Goal: Task Accomplishment & Management: Manage account settings

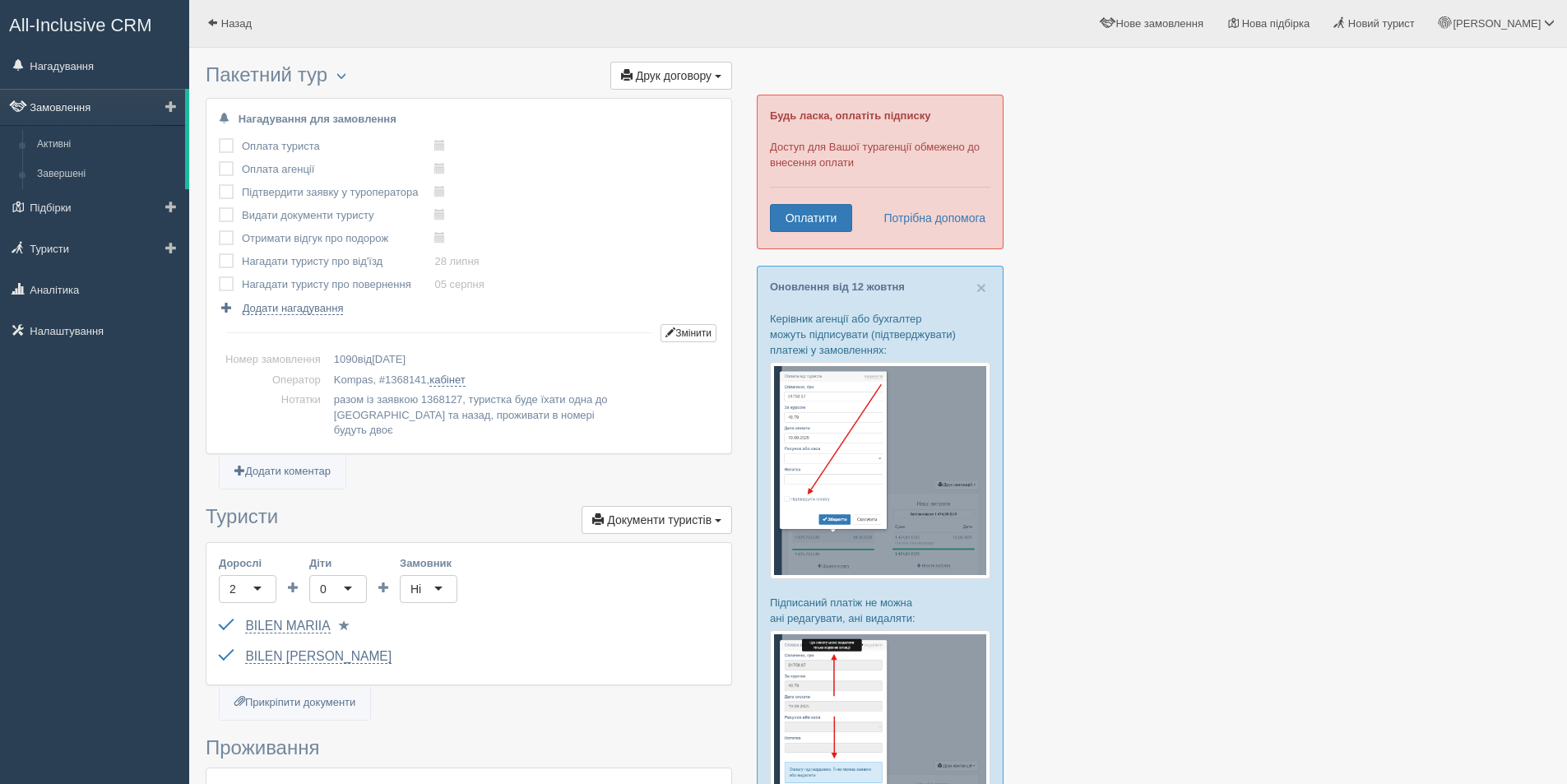
click at [56, 109] on link "Замовлення" at bounding box center [92, 107] width 185 height 36
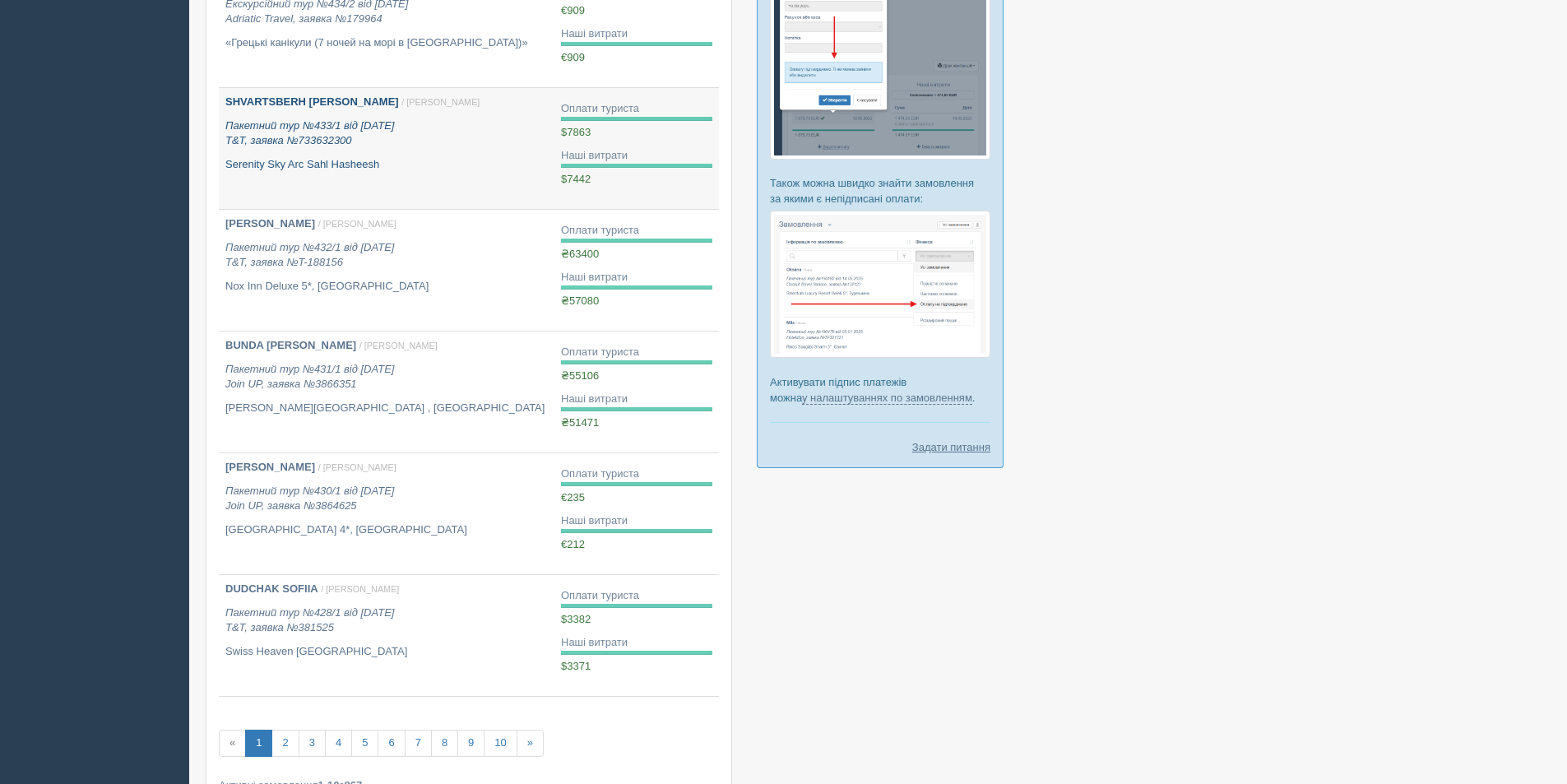
scroll to position [813, 0]
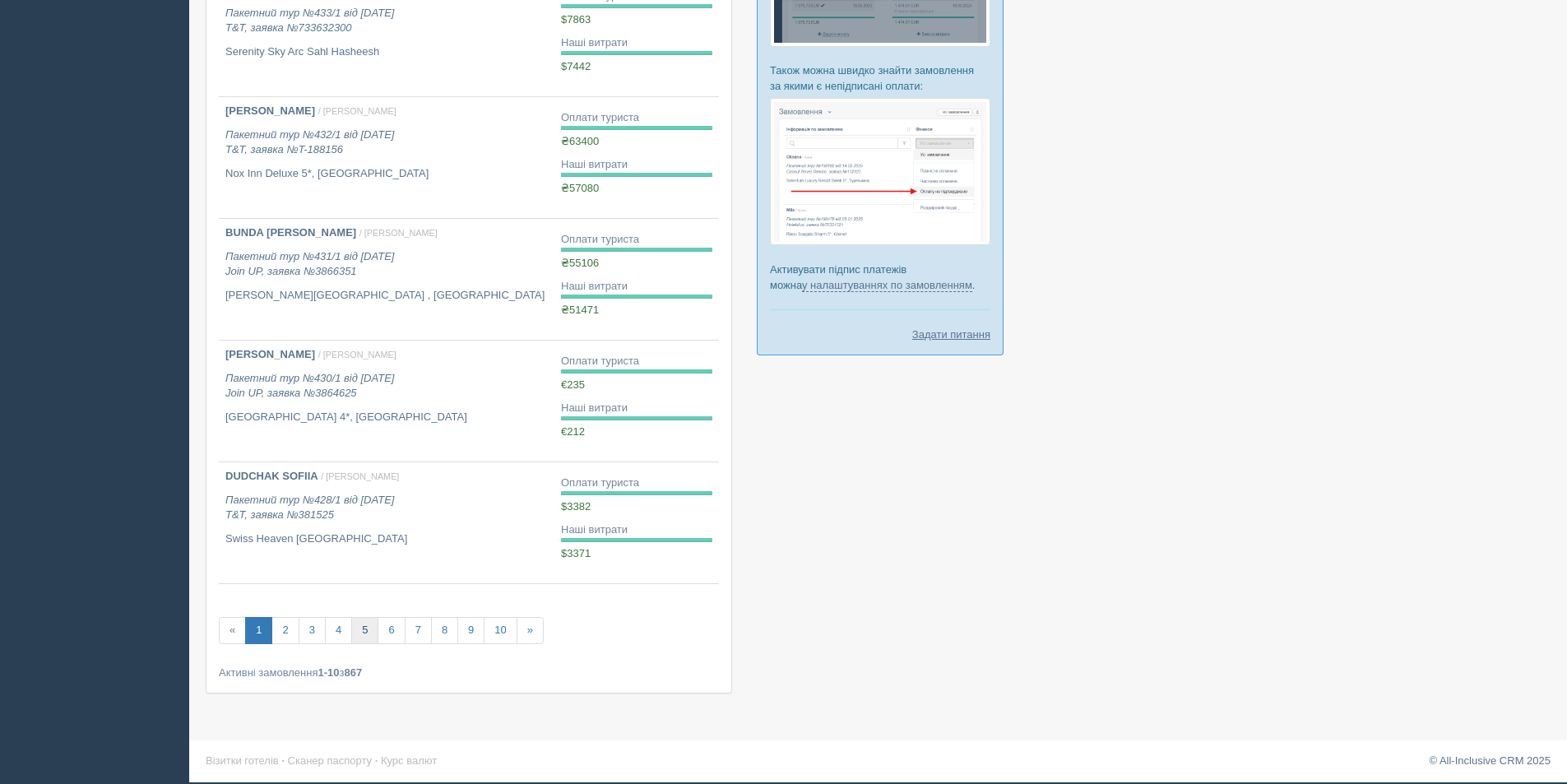
click at [355, 629] on link "5" at bounding box center [365, 630] width 27 height 27
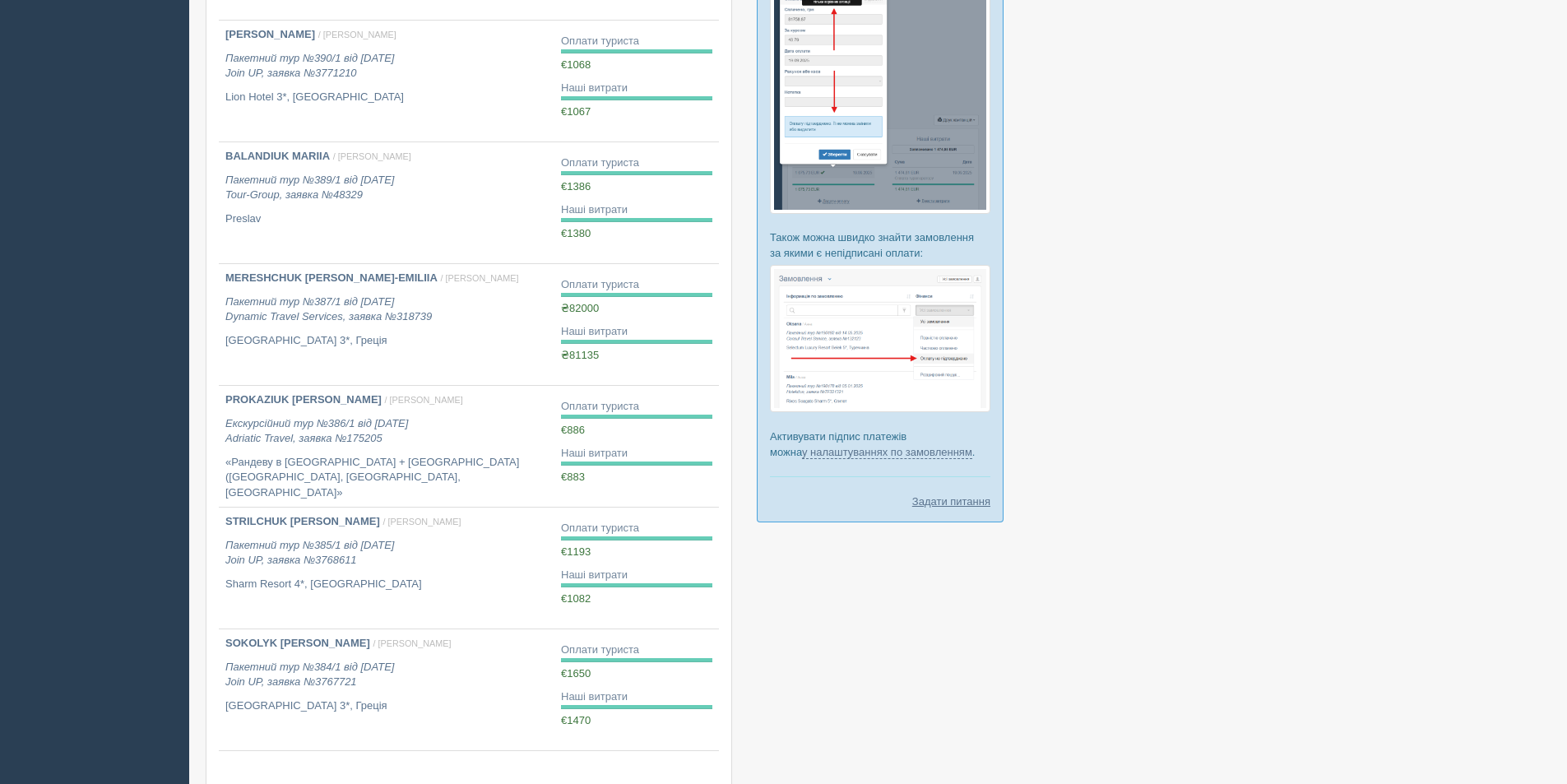
scroll to position [813, 0]
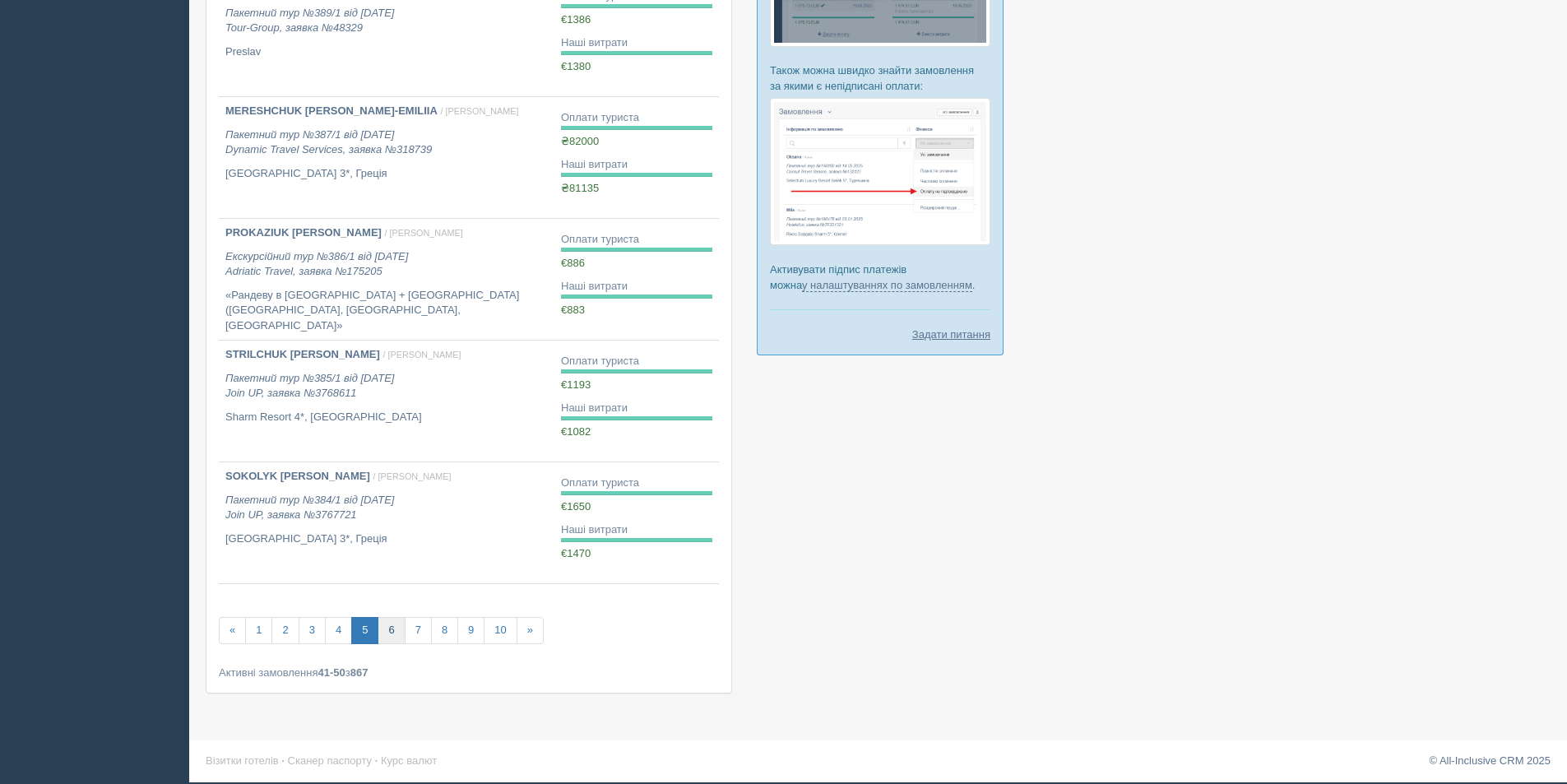
click at [391, 628] on link "6" at bounding box center [391, 630] width 27 height 27
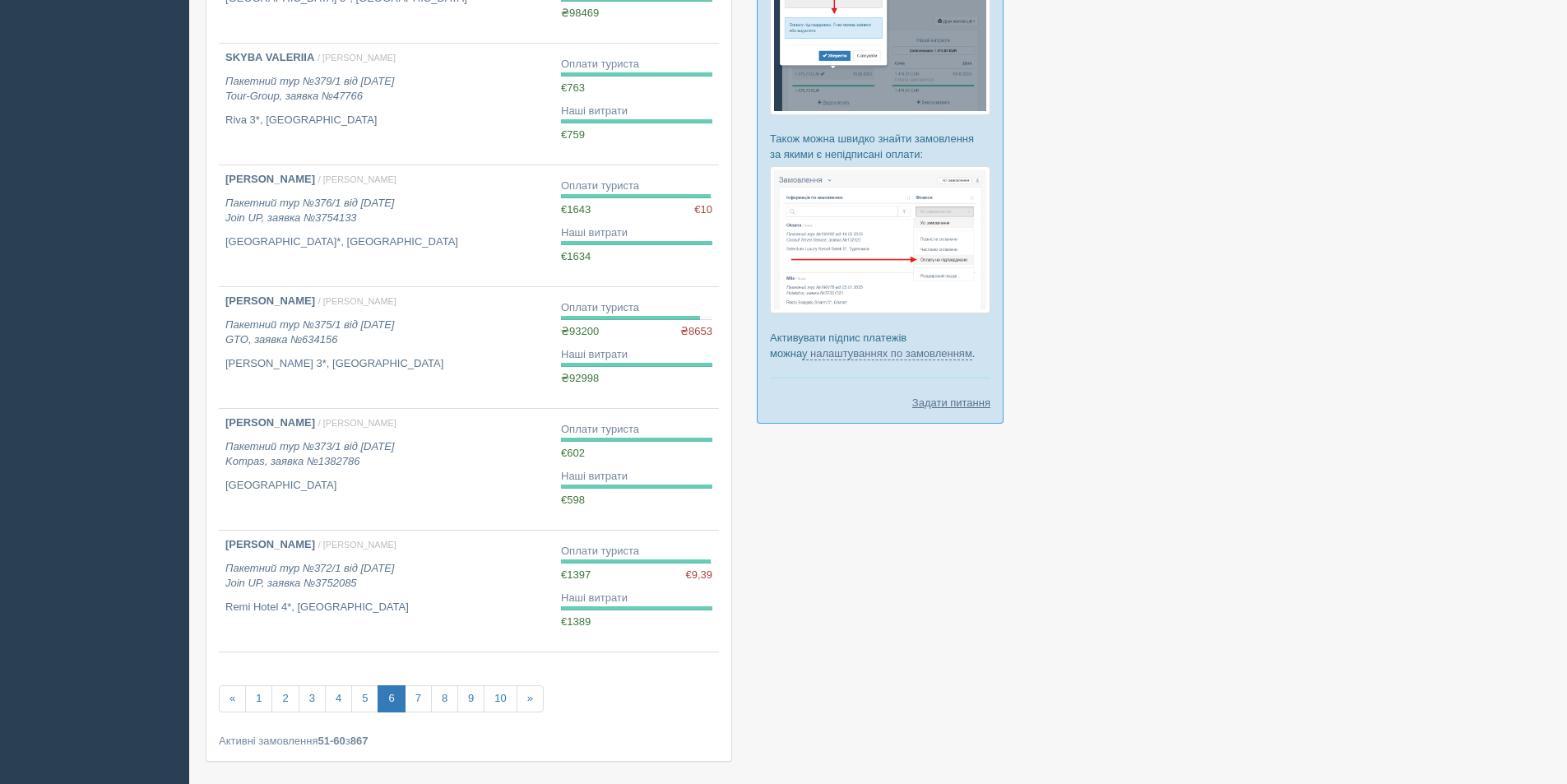
scroll to position [813, 0]
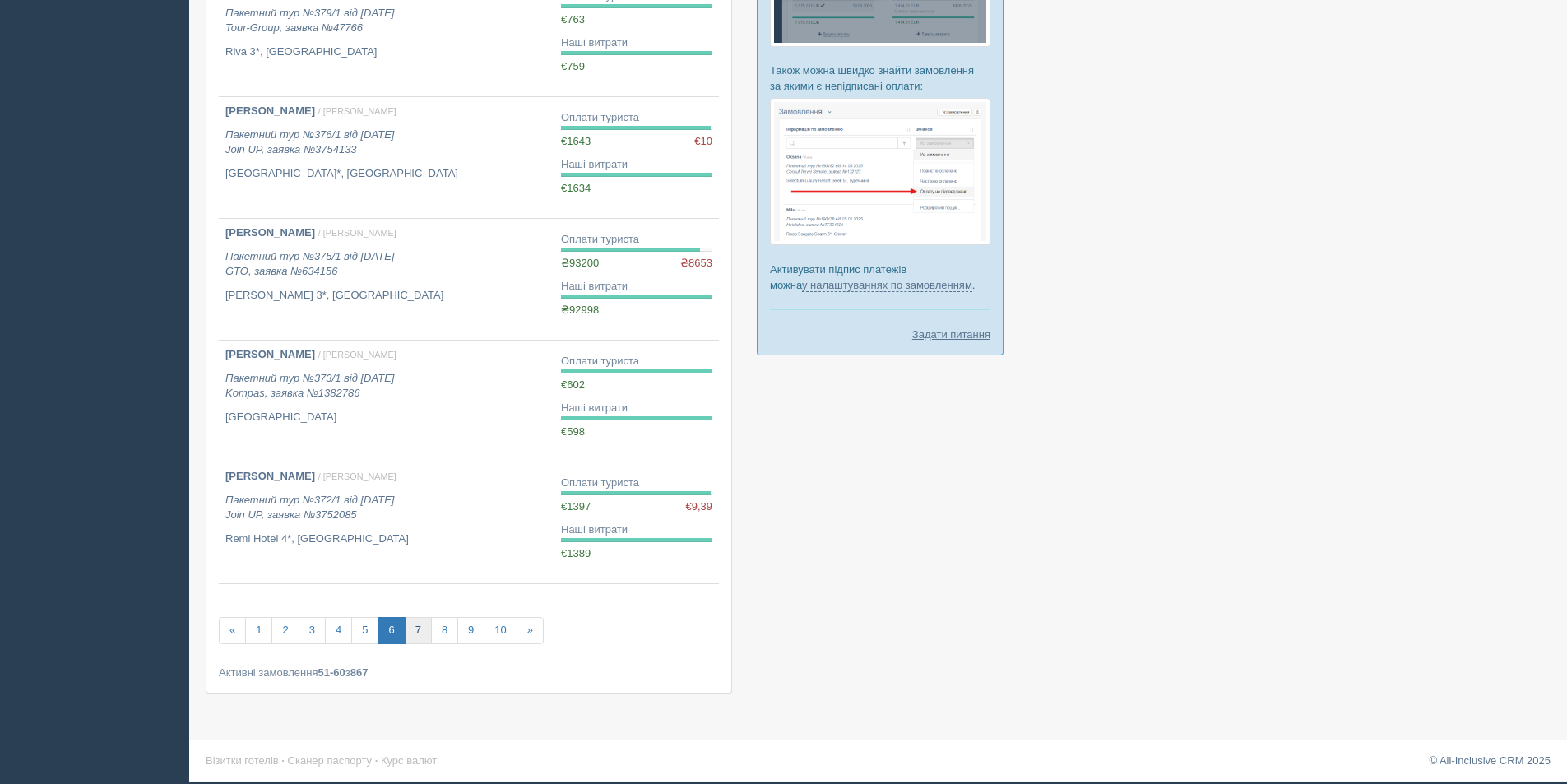
click at [420, 627] on link "7" at bounding box center [418, 630] width 27 height 27
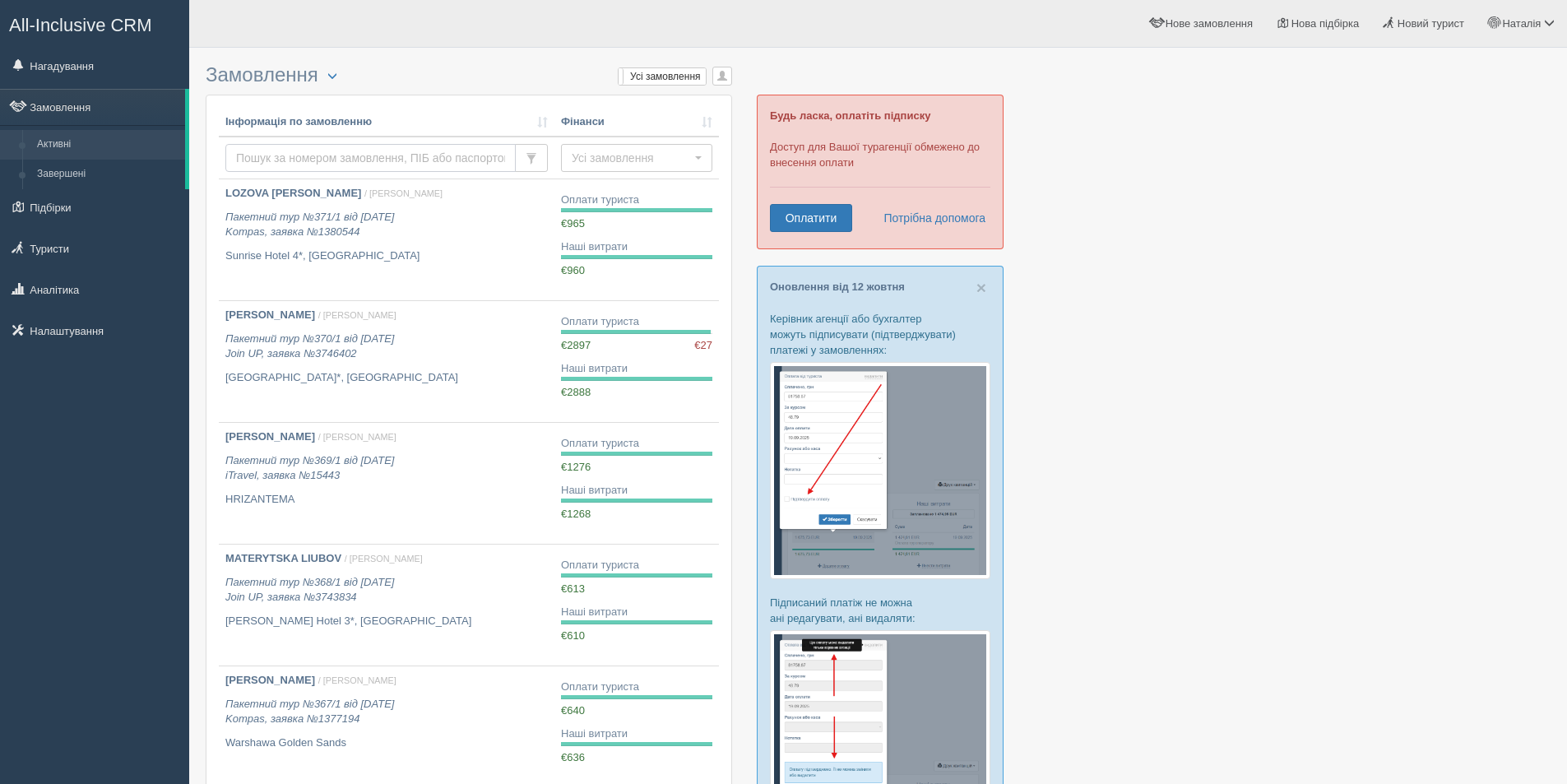
click at [327, 165] on input "text" at bounding box center [371, 158] width 291 height 28
type input "nikolaiesko"
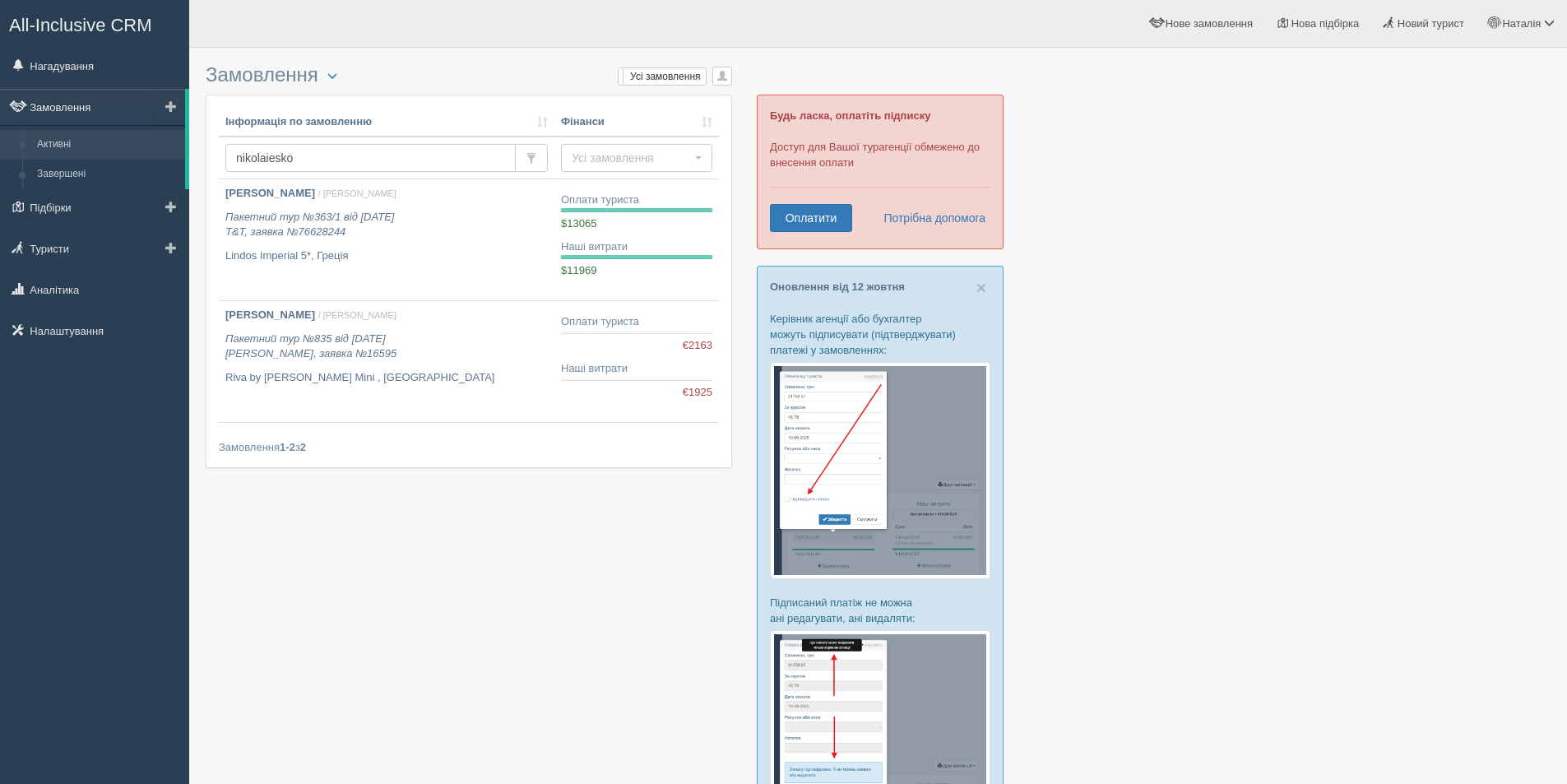
click at [92, 103] on link "Замовлення" at bounding box center [92, 107] width 185 height 36
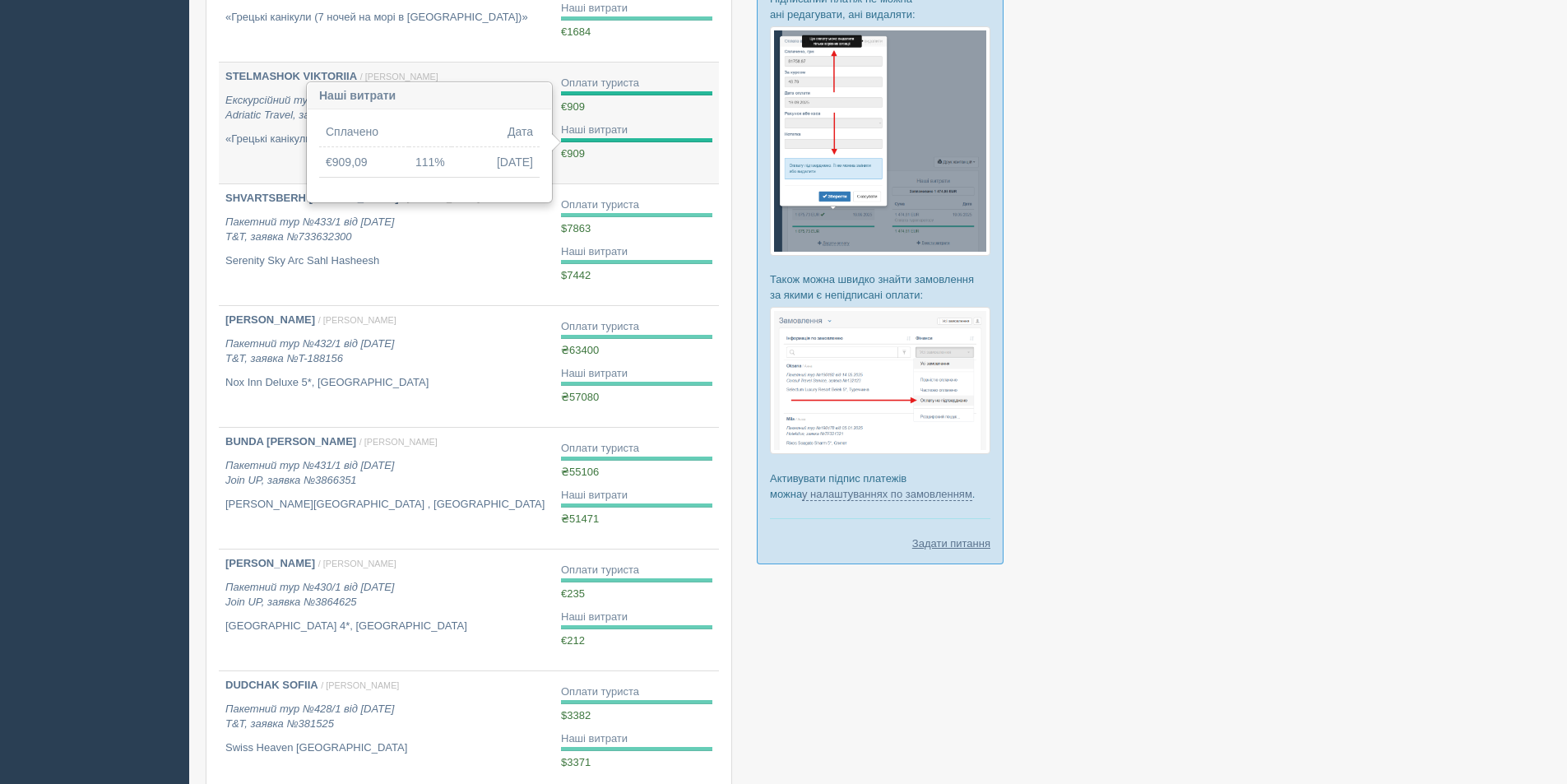
scroll to position [813, 0]
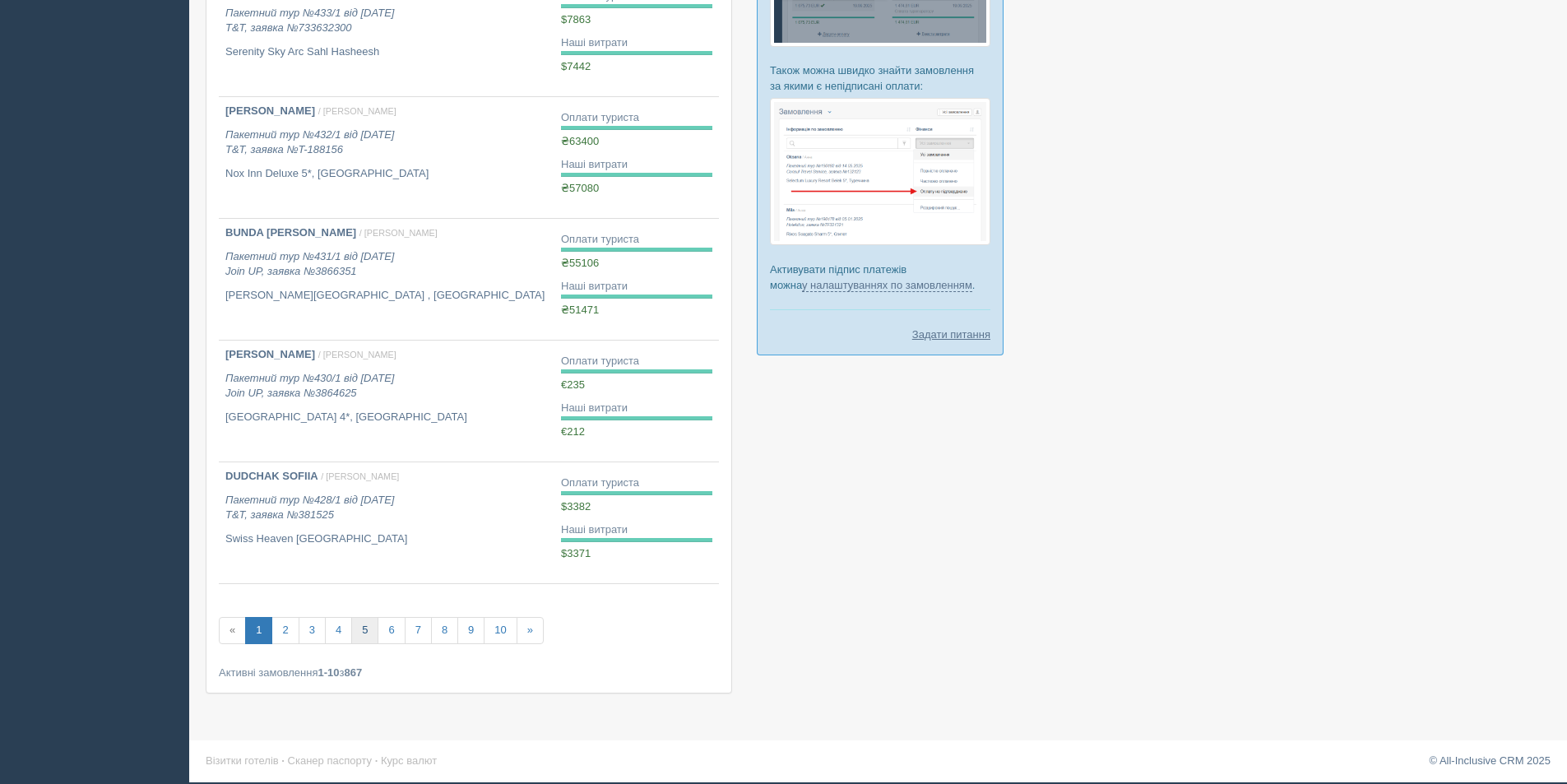
click at [360, 625] on link "5" at bounding box center [365, 630] width 27 height 27
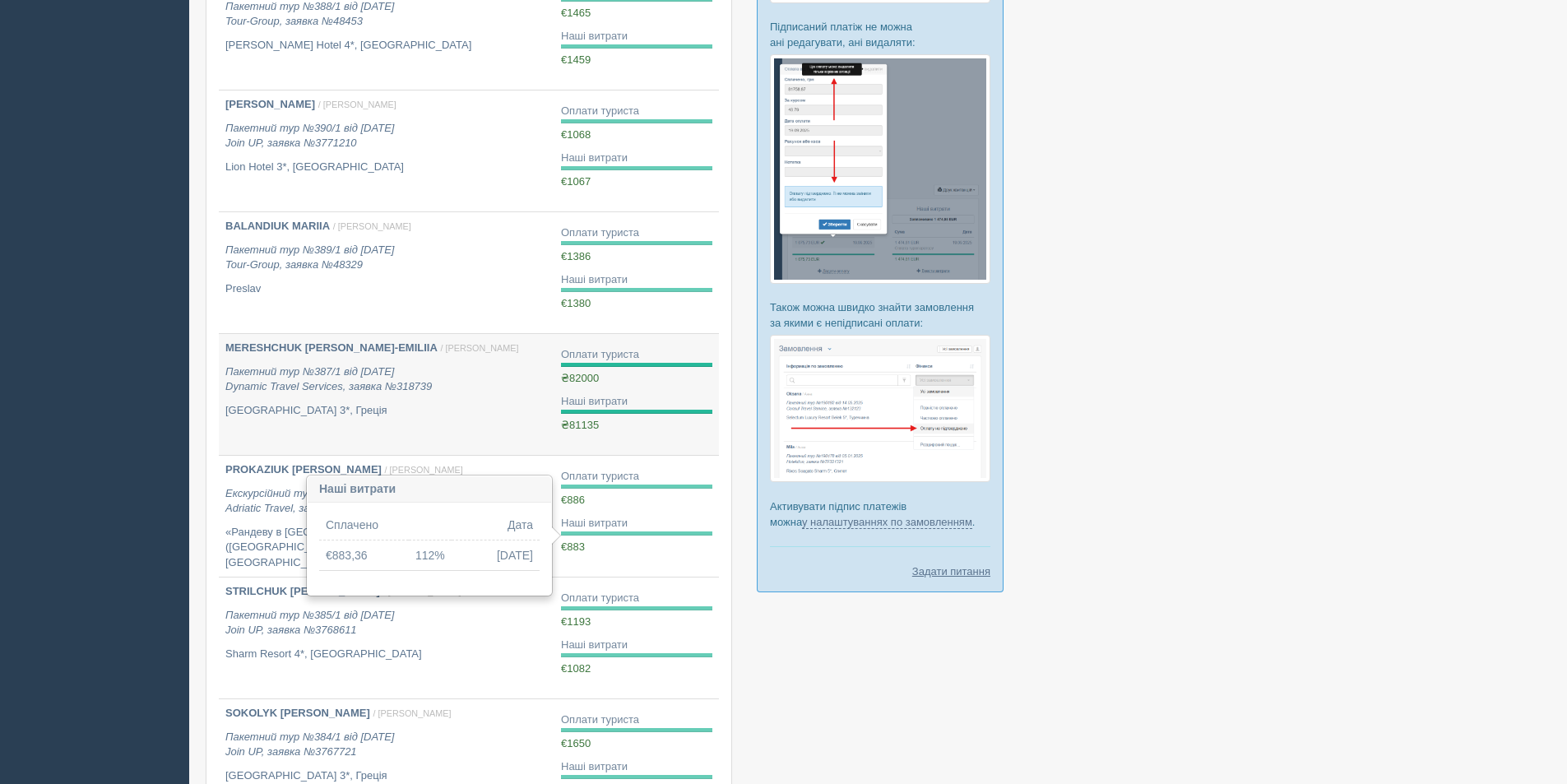
scroll to position [813, 0]
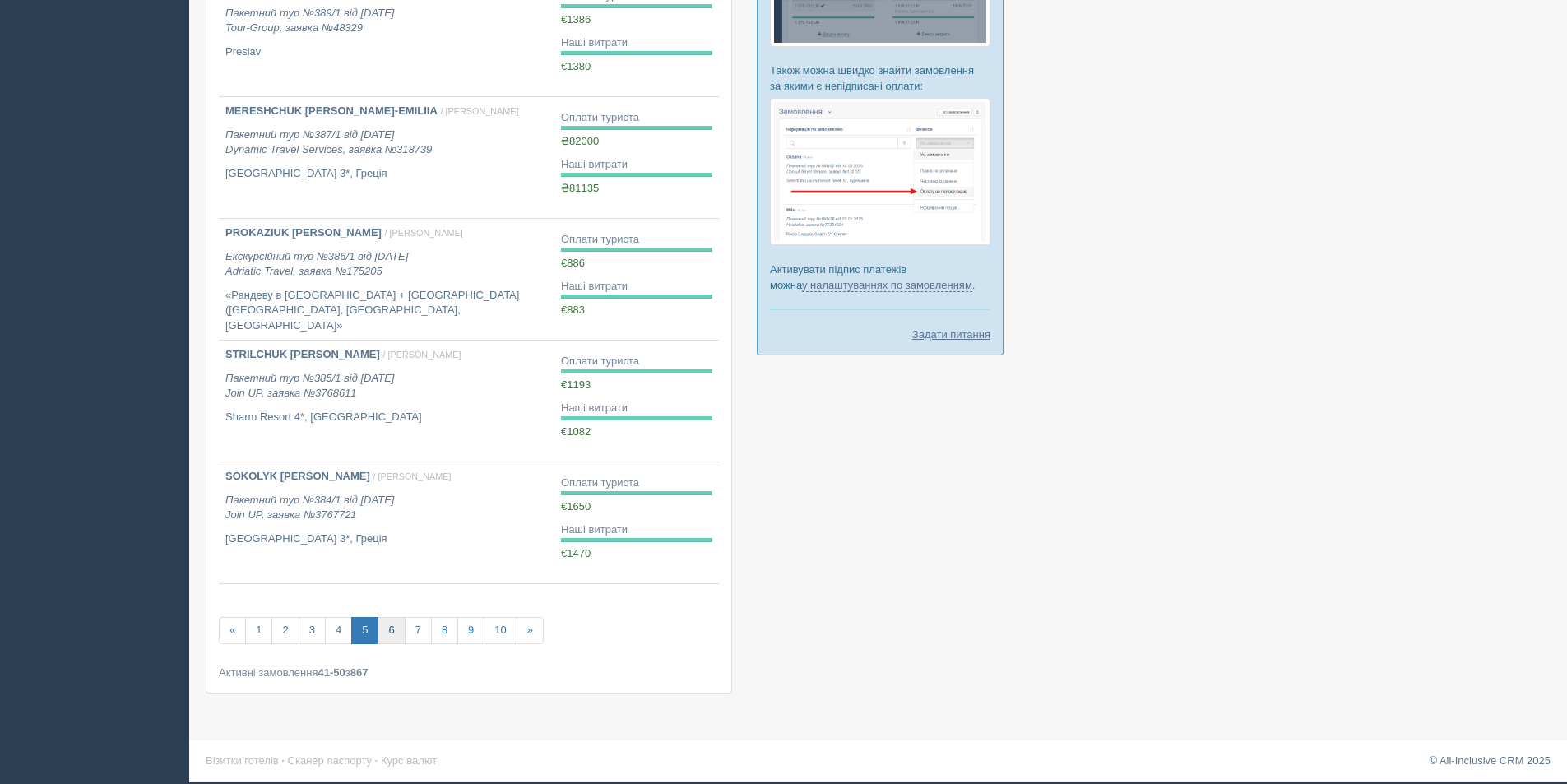
click at [395, 631] on link "6" at bounding box center [391, 630] width 27 height 27
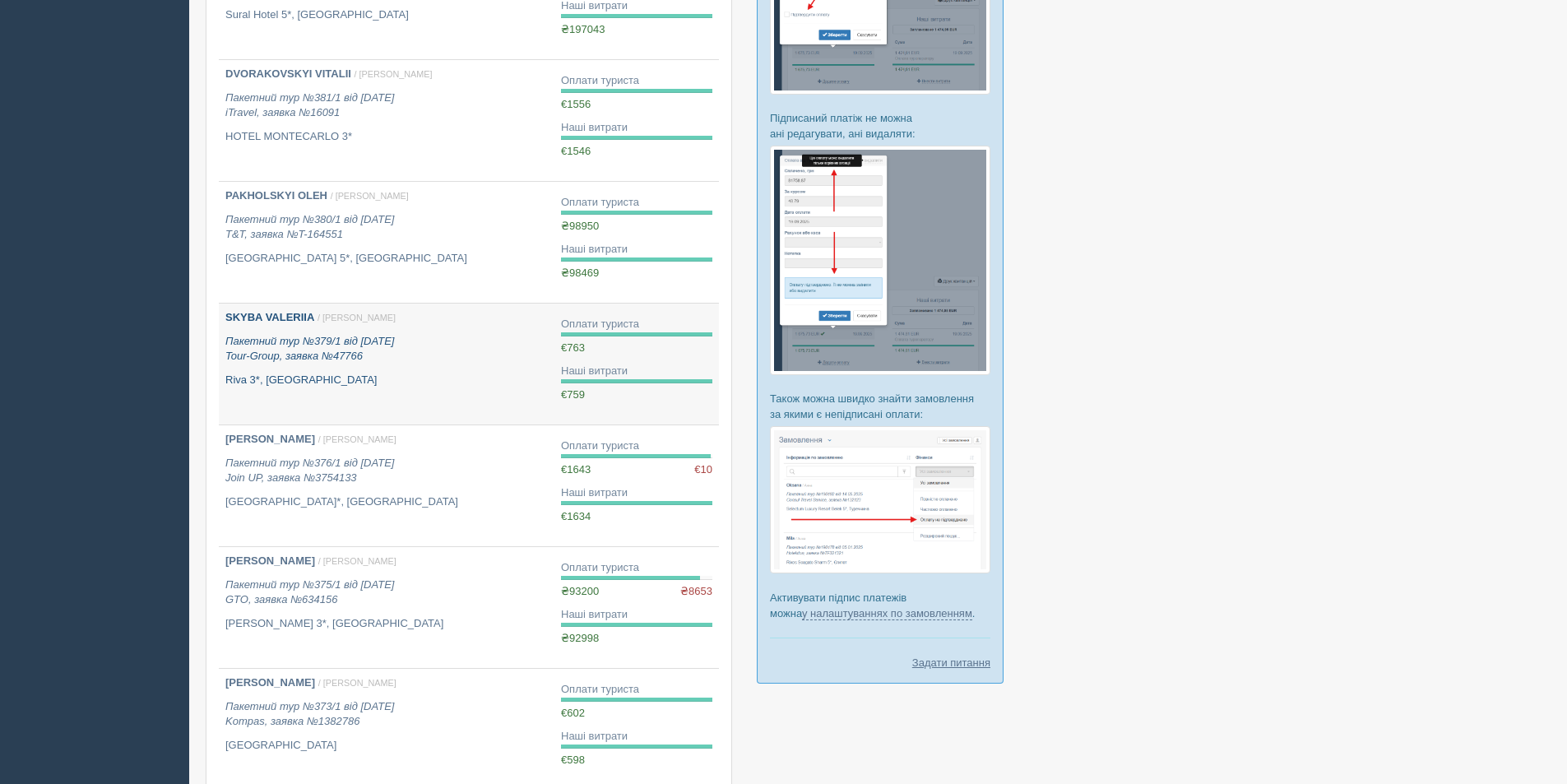
scroll to position [813, 0]
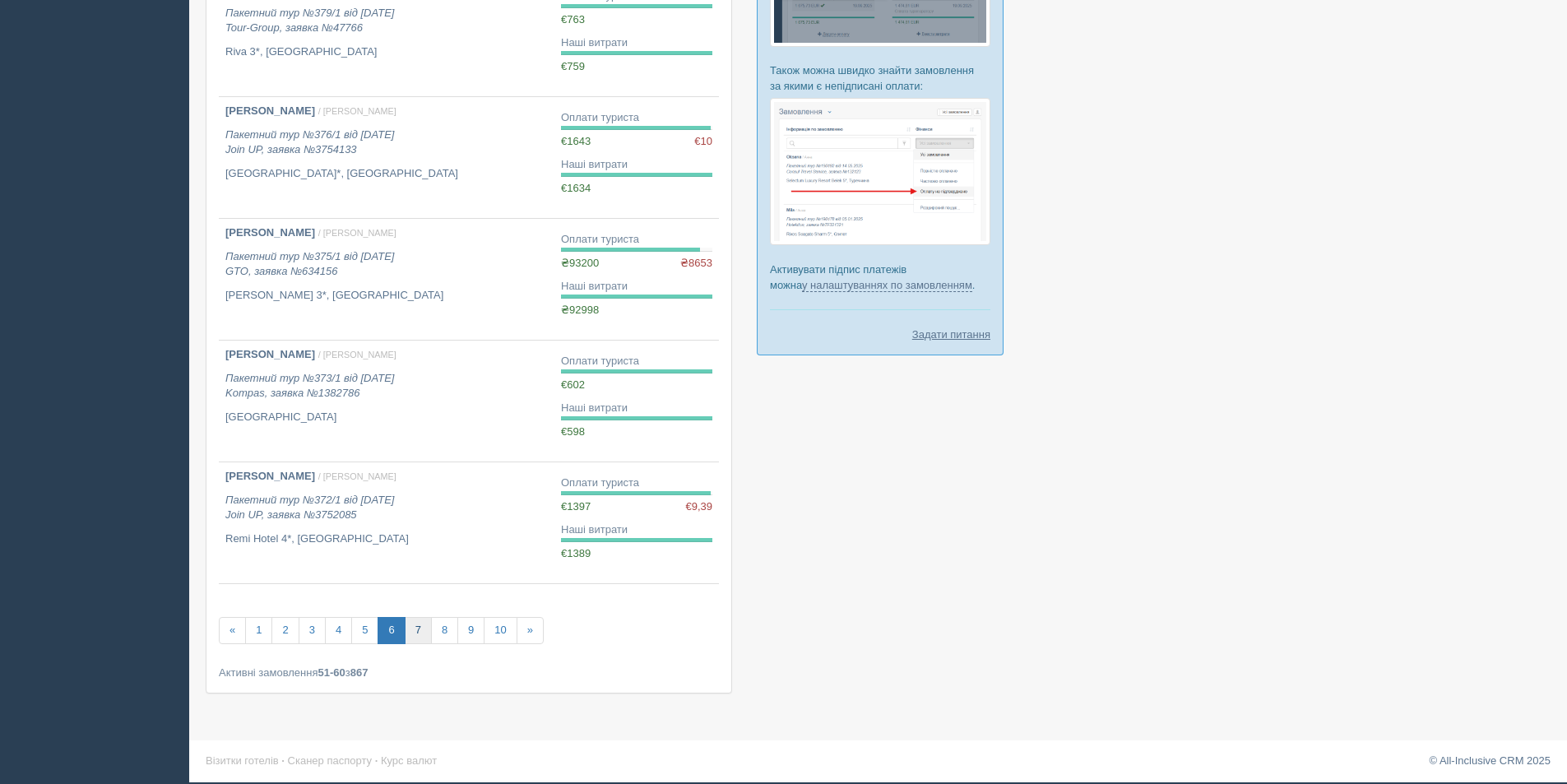
click at [418, 632] on link "7" at bounding box center [418, 630] width 27 height 27
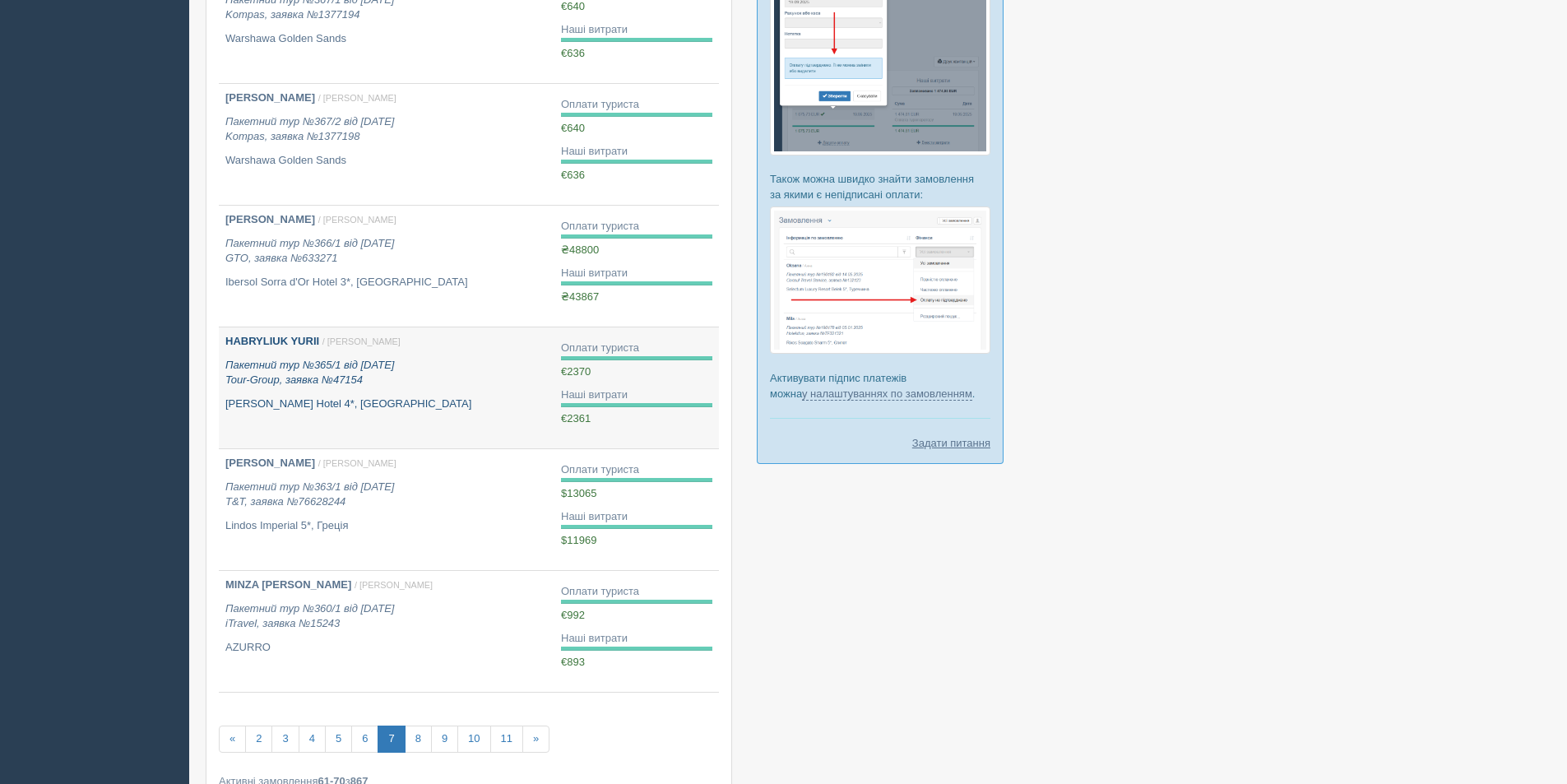
scroll to position [813, 0]
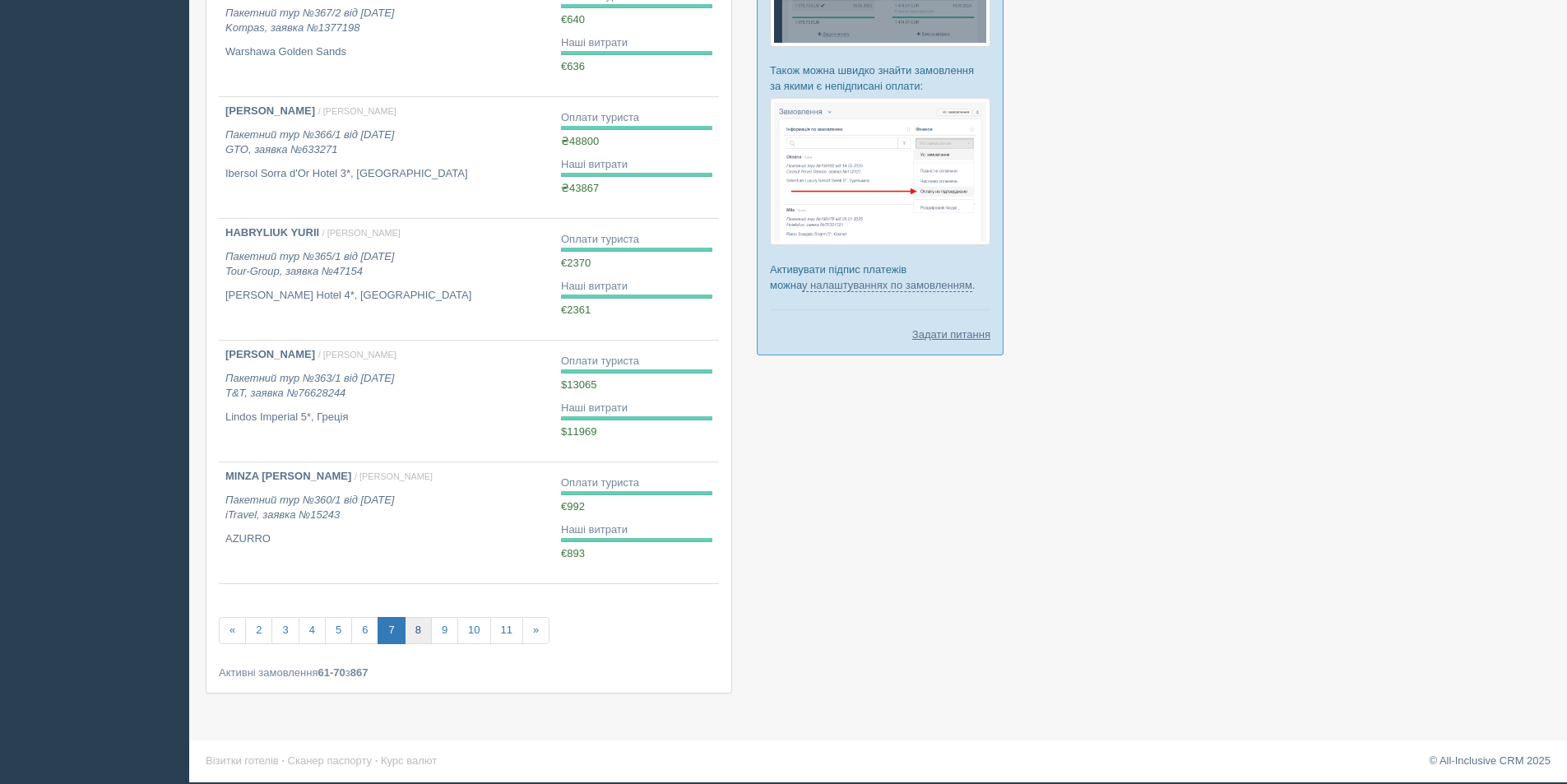
click at [420, 635] on link "8" at bounding box center [418, 630] width 27 height 27
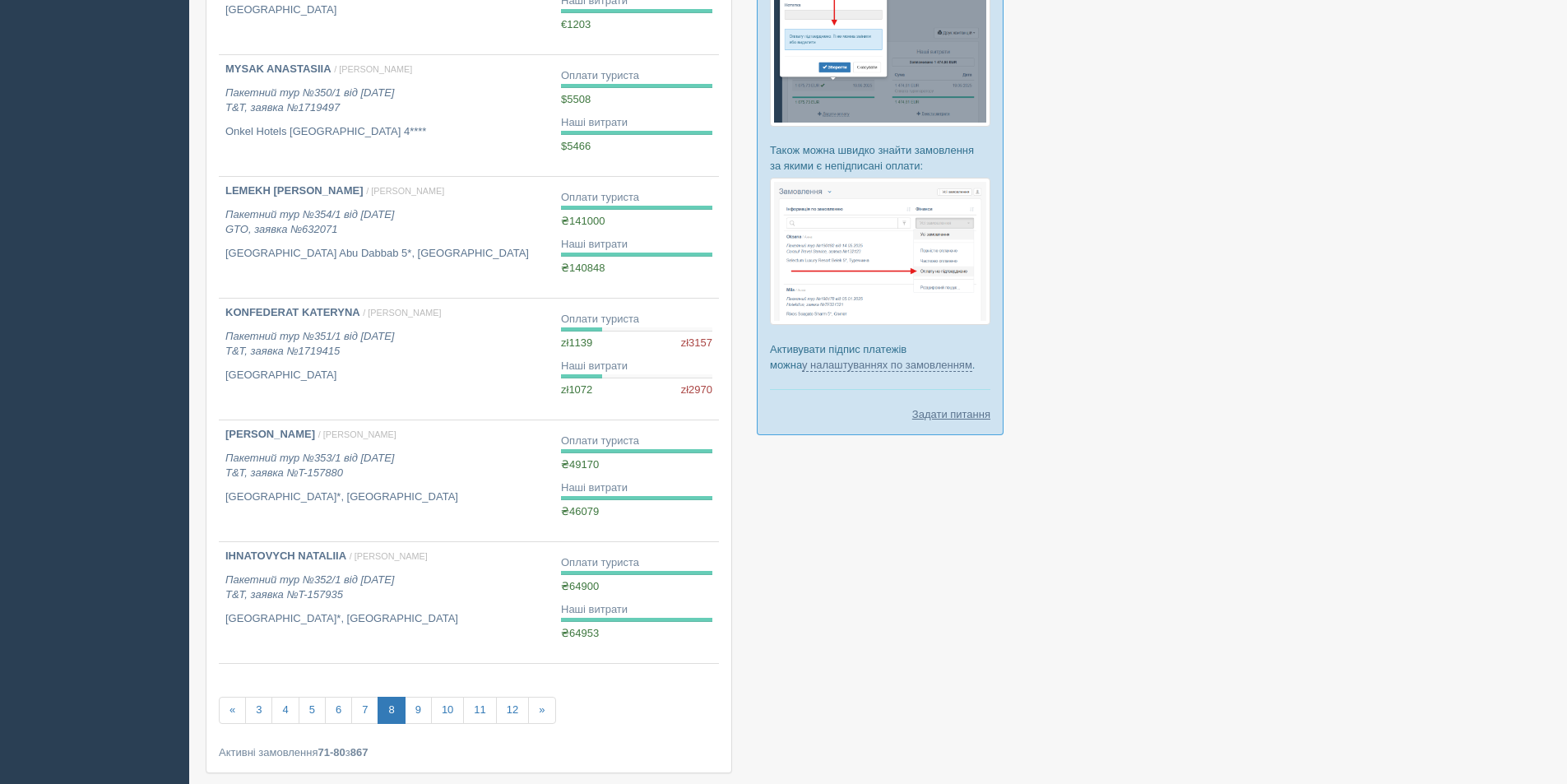
scroll to position [813, 0]
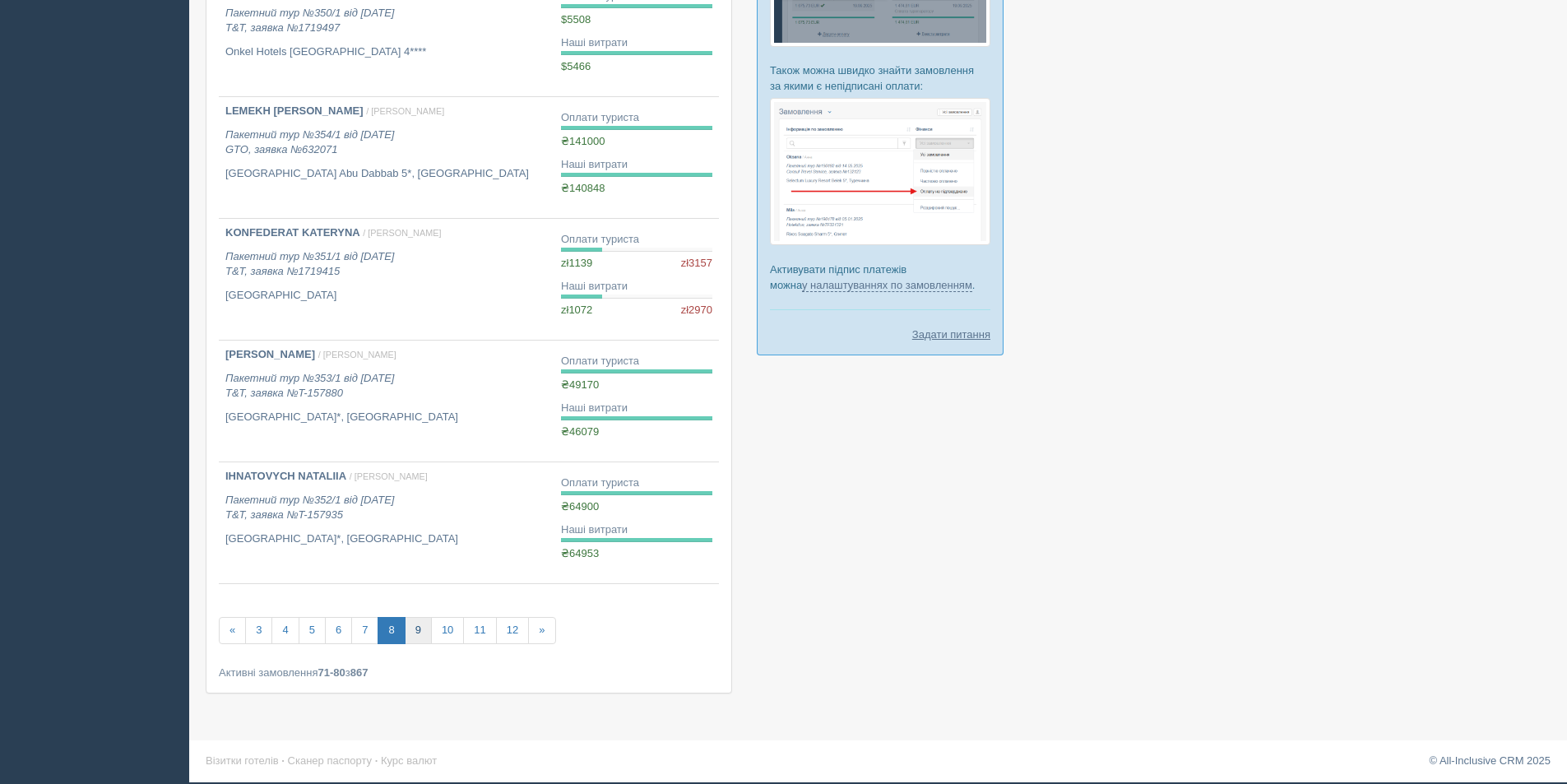
click at [420, 626] on link "9" at bounding box center [418, 630] width 27 height 27
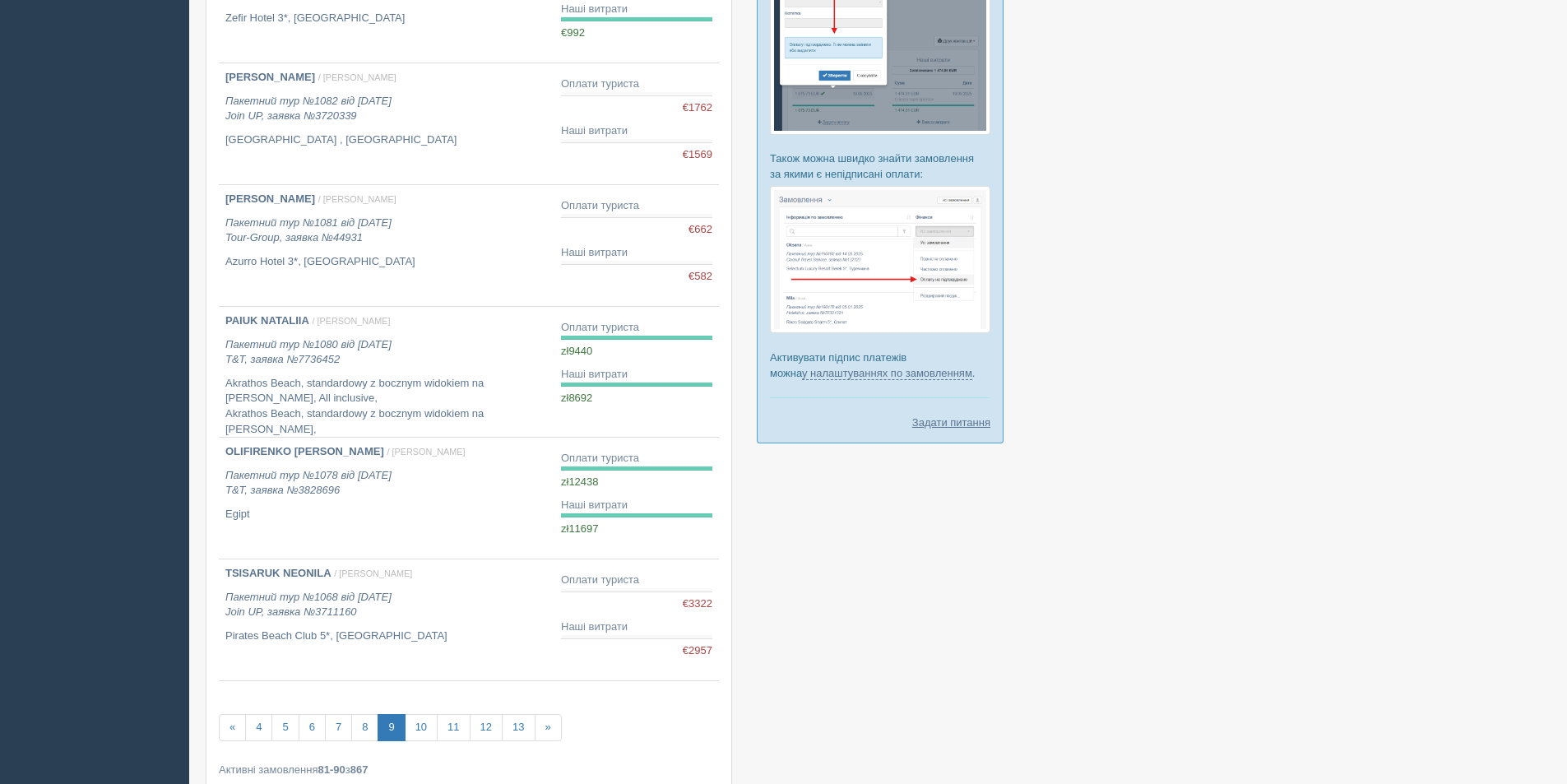
scroll to position [822, 0]
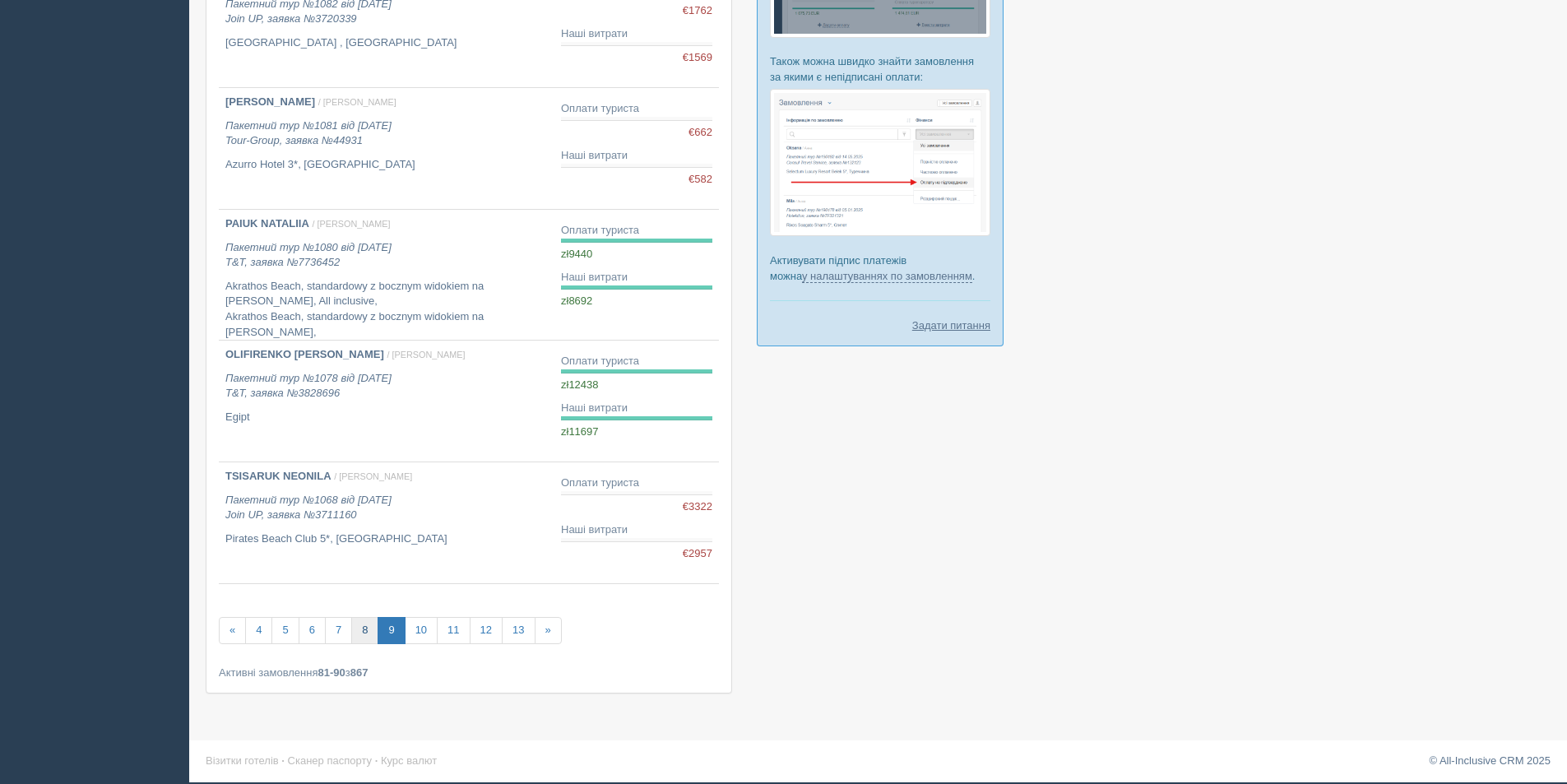
click at [356, 629] on link "8" at bounding box center [365, 630] width 27 height 27
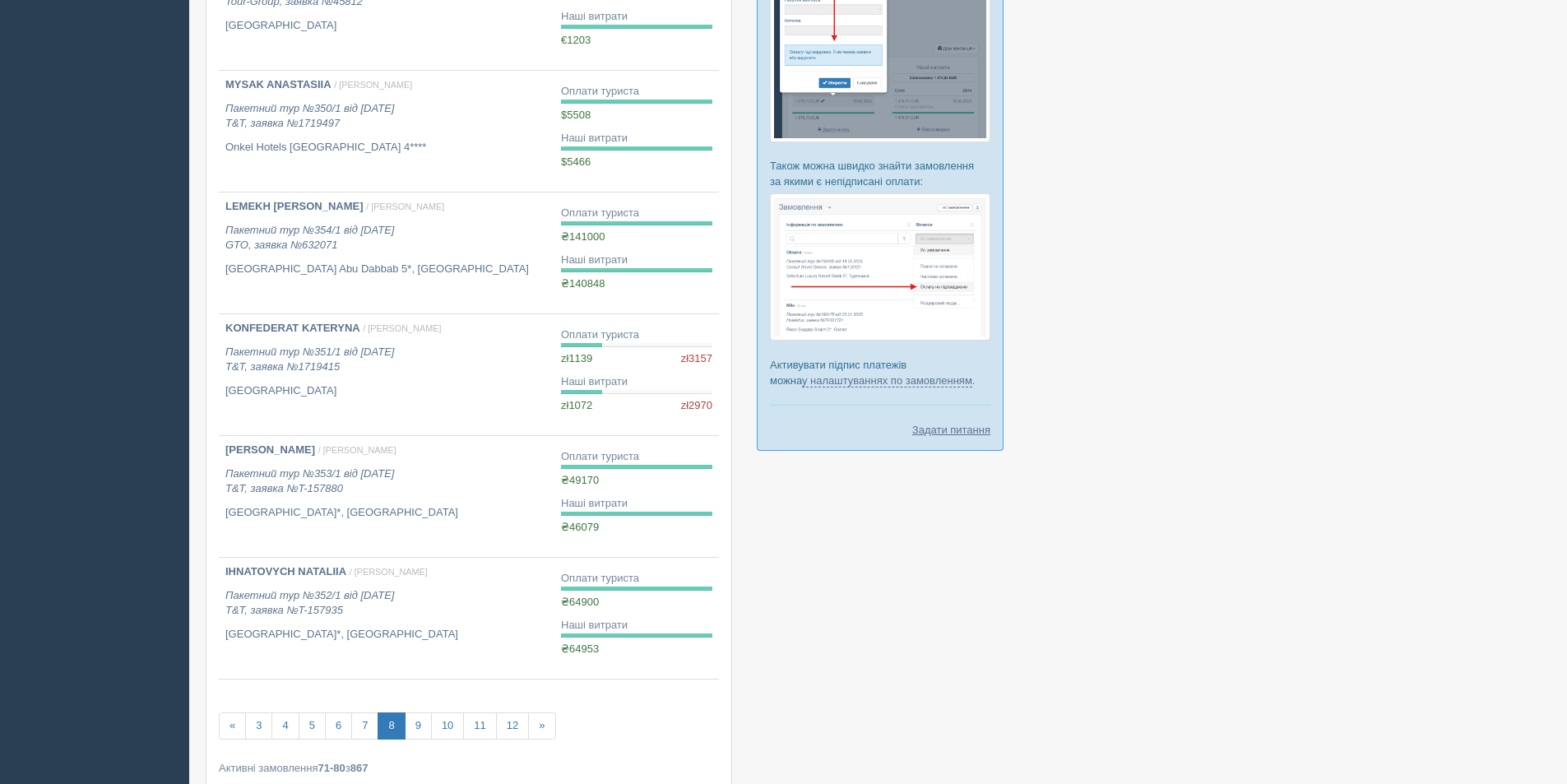
scroll to position [813, 0]
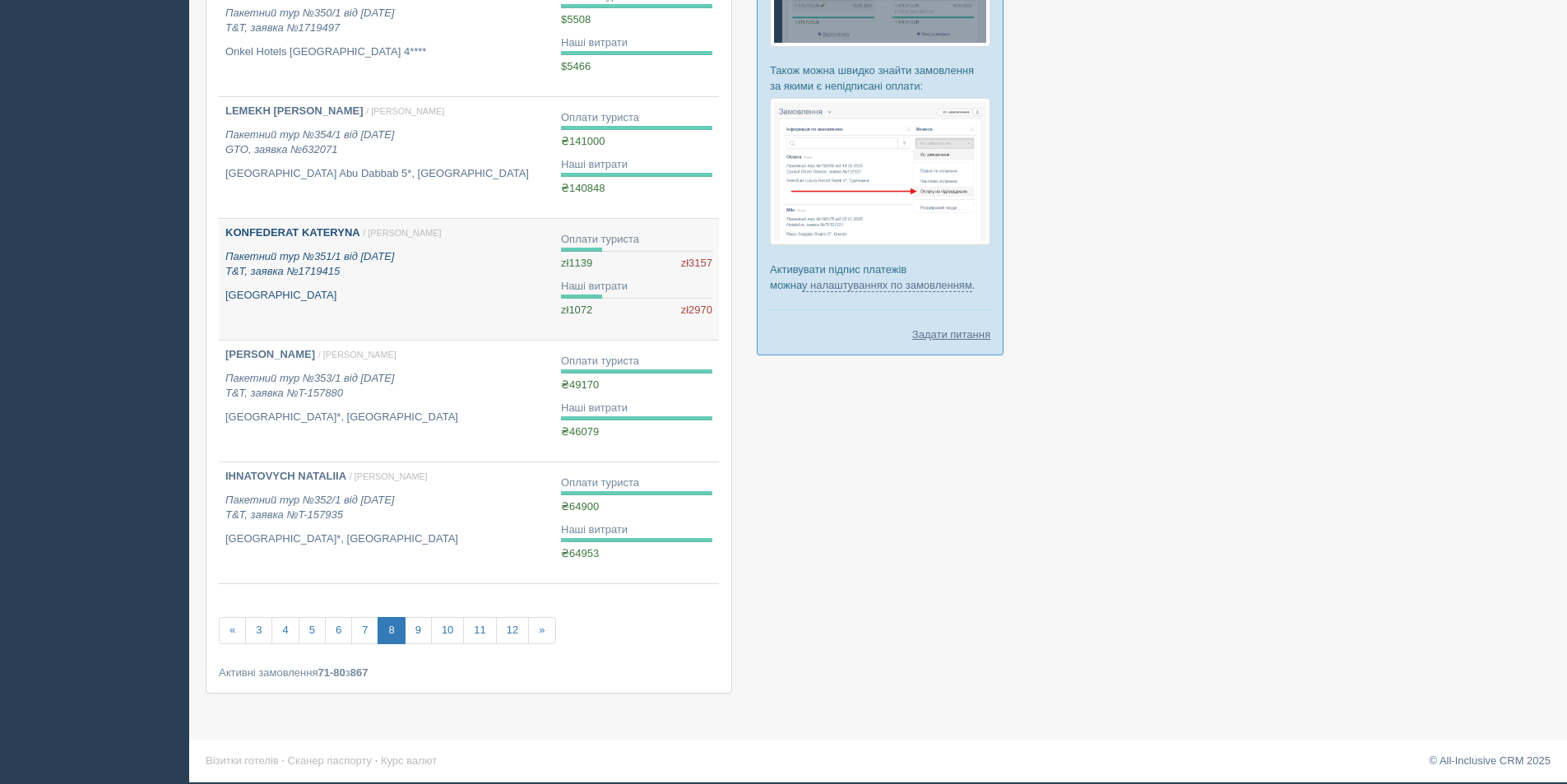
click at [437, 231] on p "KONFEDERAT KATERYNA / Наталія П." at bounding box center [386, 233] width 322 height 16
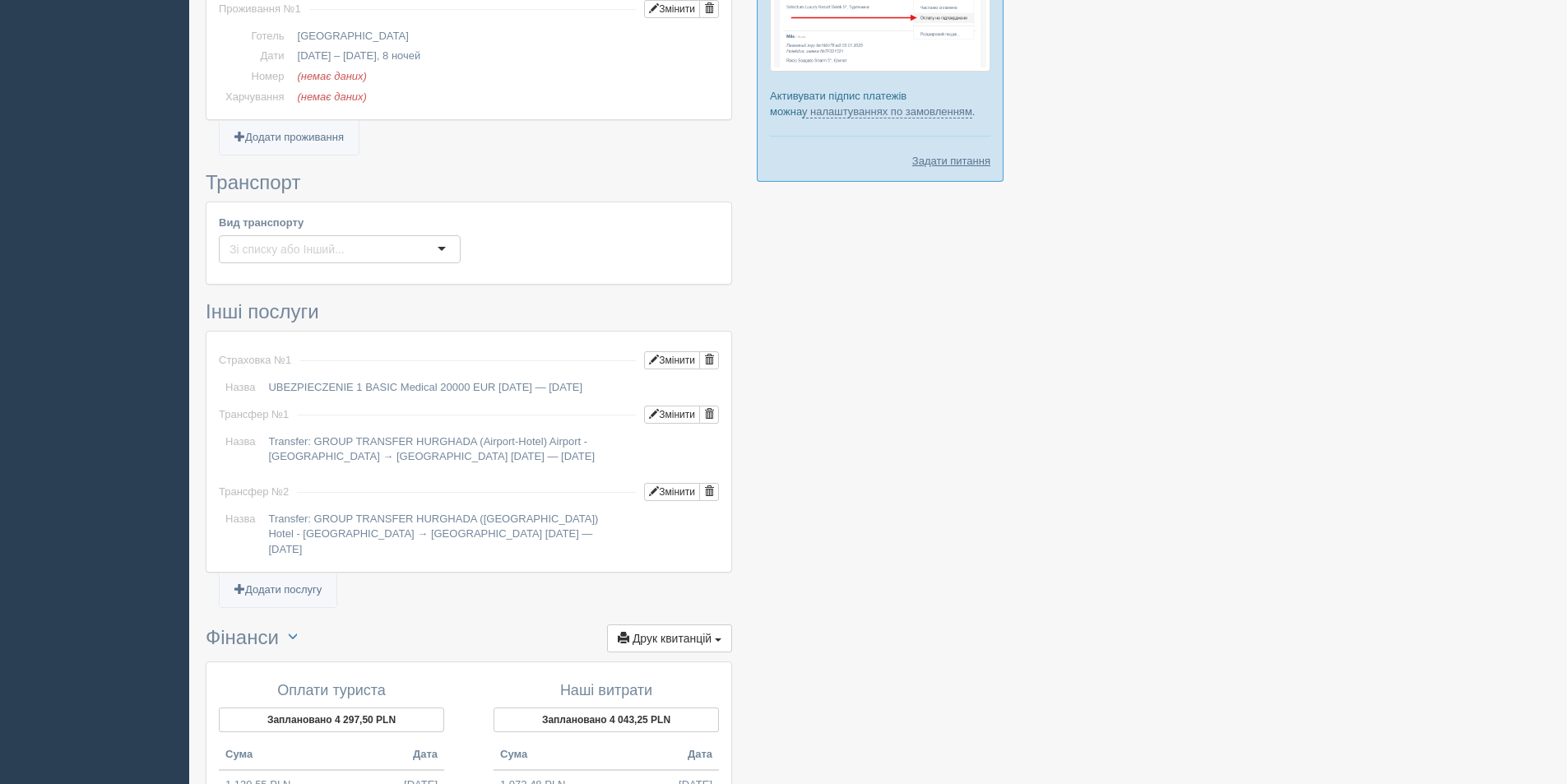
scroll to position [1233, 0]
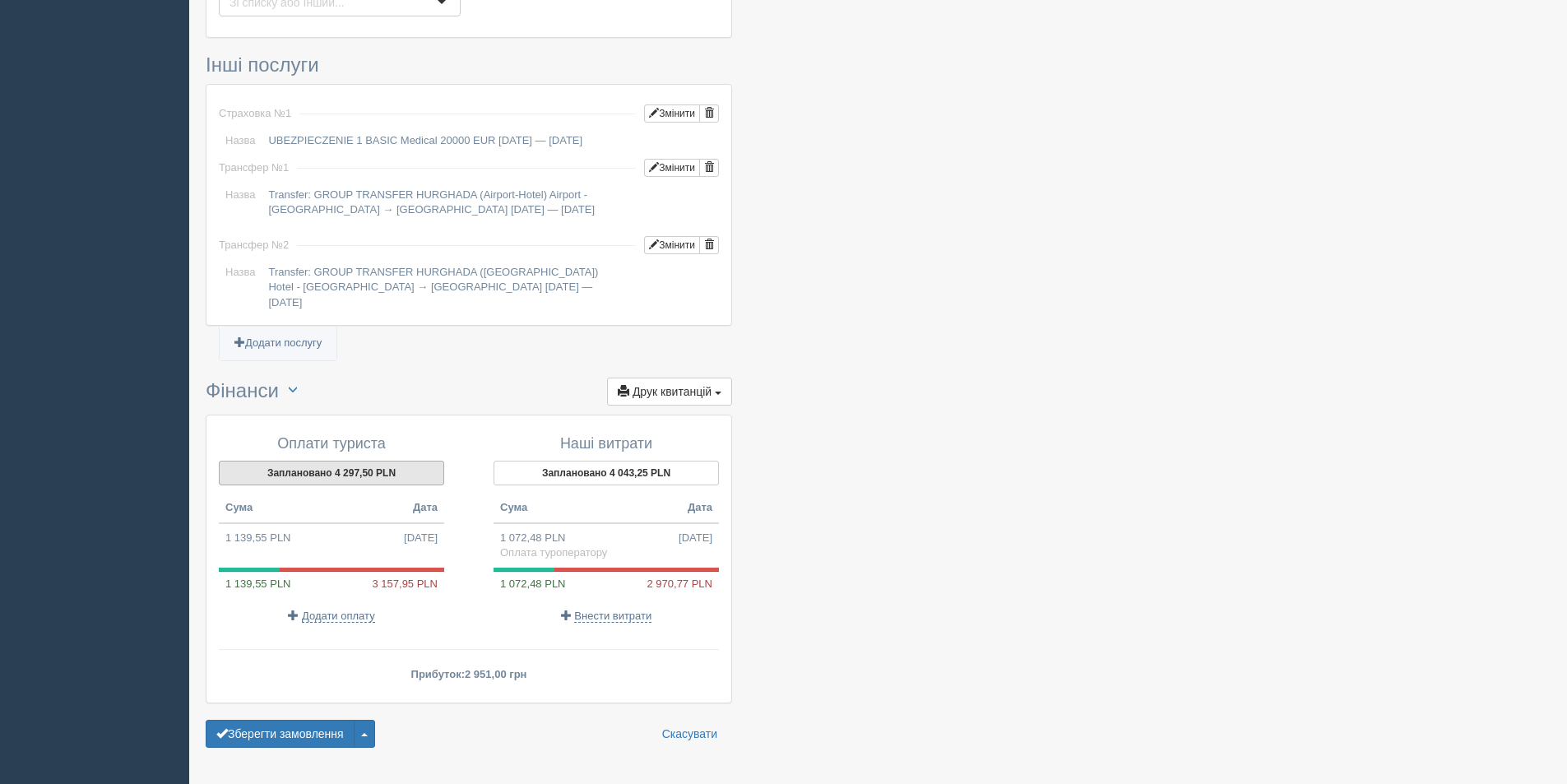
click at [343, 460] on button "Заплановано 4 297,50 PLN" at bounding box center [331, 473] width 226 height 25
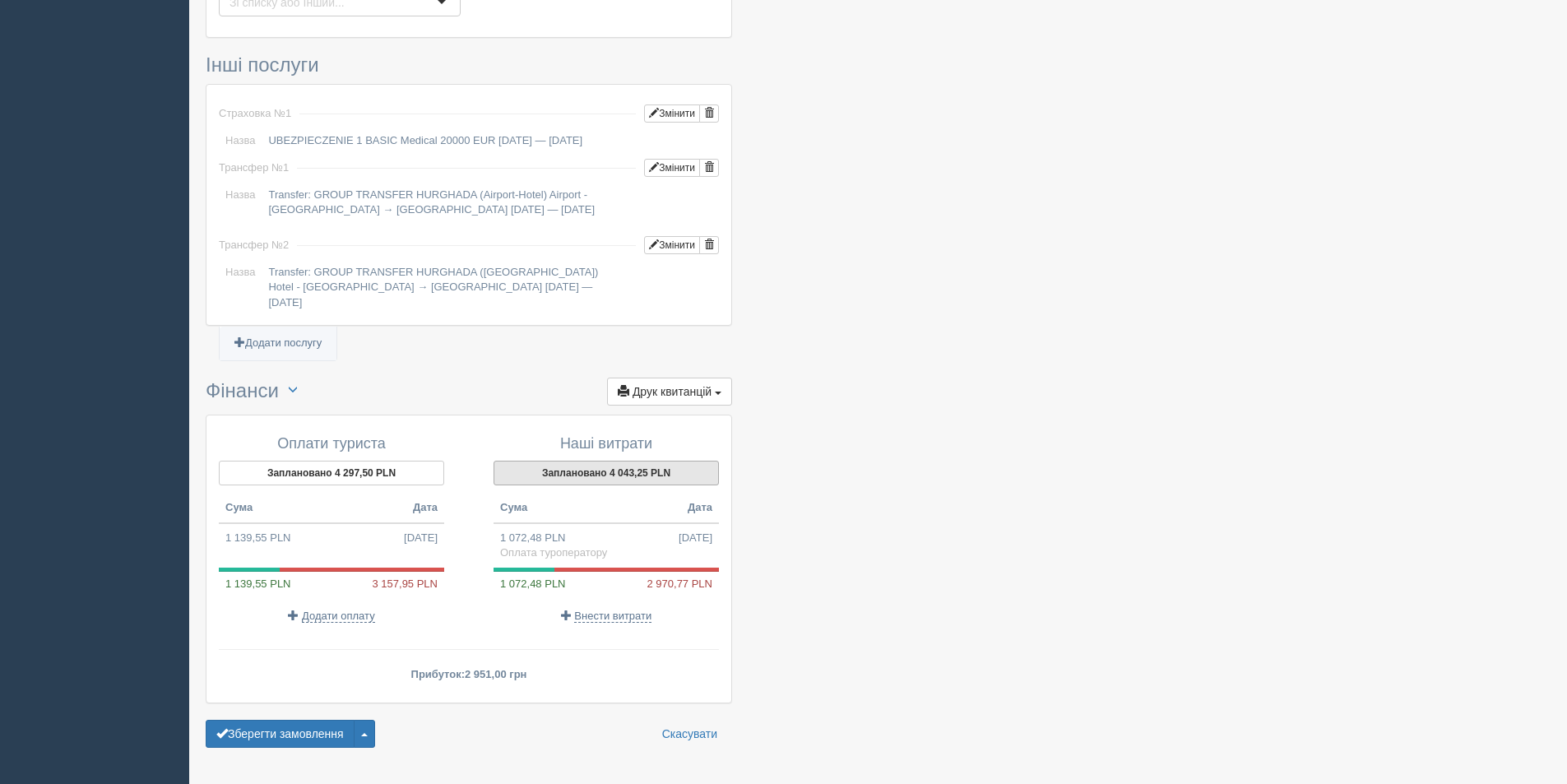
click at [664, 460] on button "Заплановано 4 043,25 PLN" at bounding box center [606, 473] width 226 height 25
click at [368, 460] on button "Заплановано 4 297,50 PLN" at bounding box center [331, 473] width 226 height 25
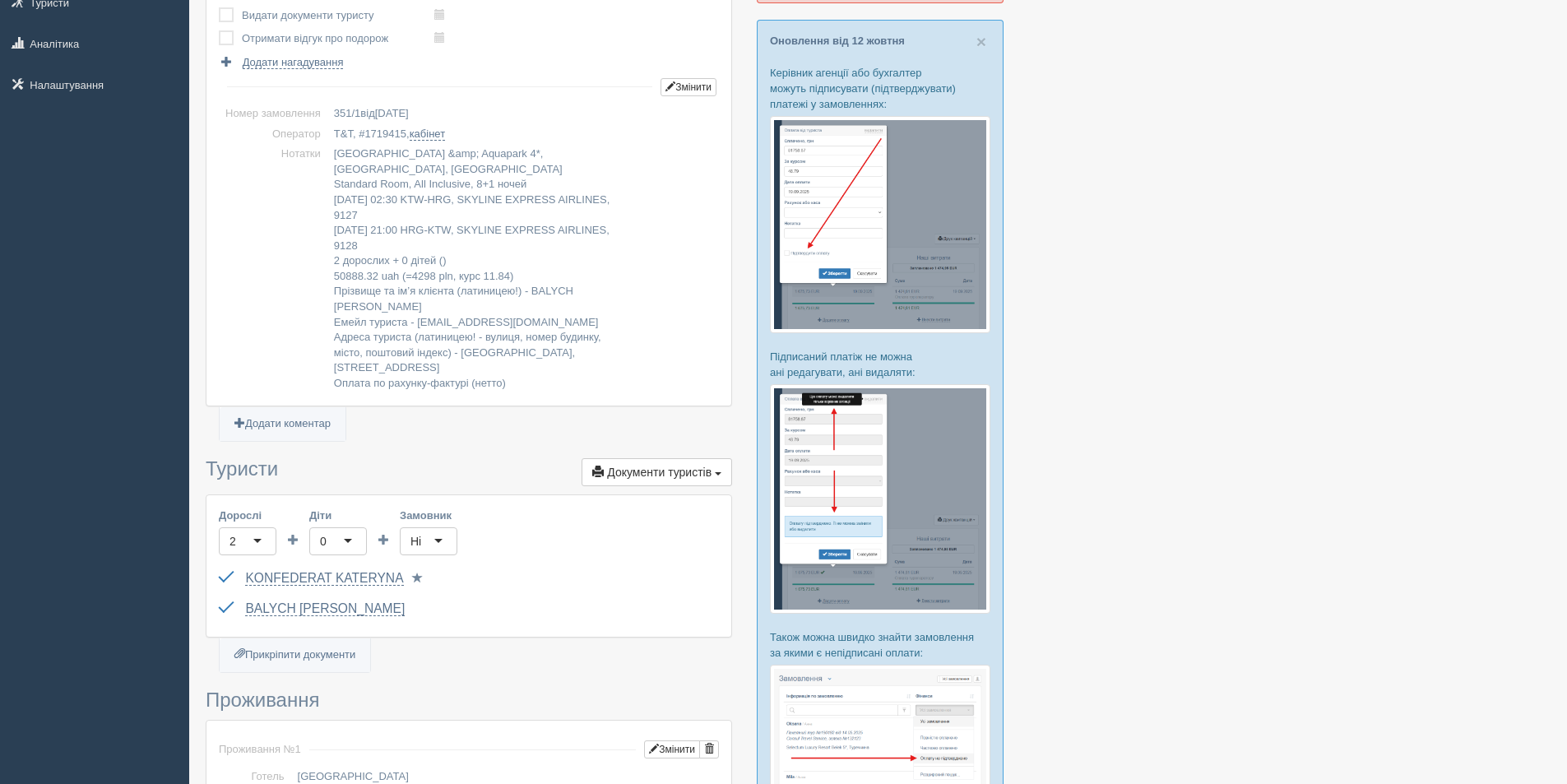
scroll to position [0, 0]
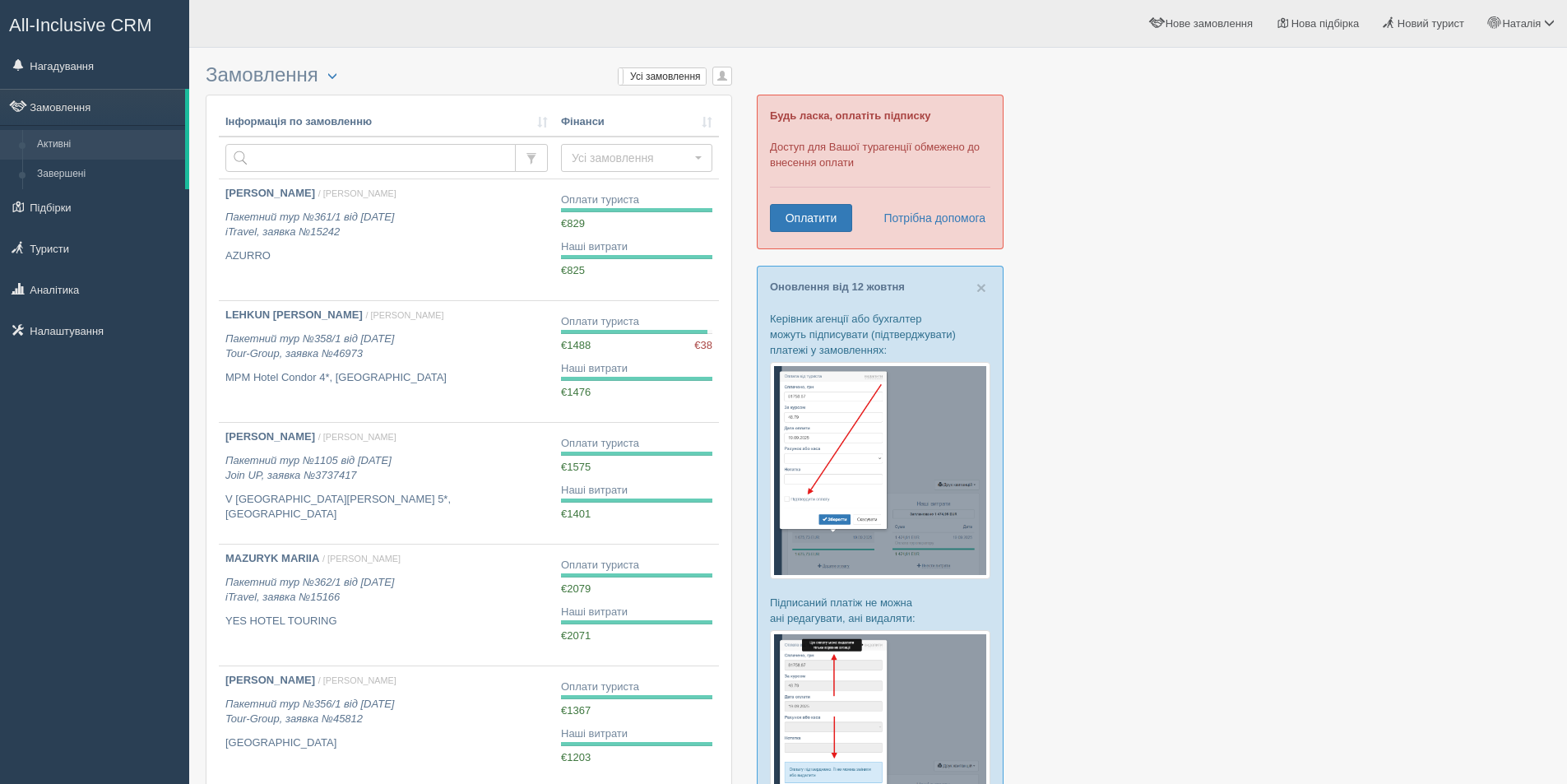
scroll to position [813, 0]
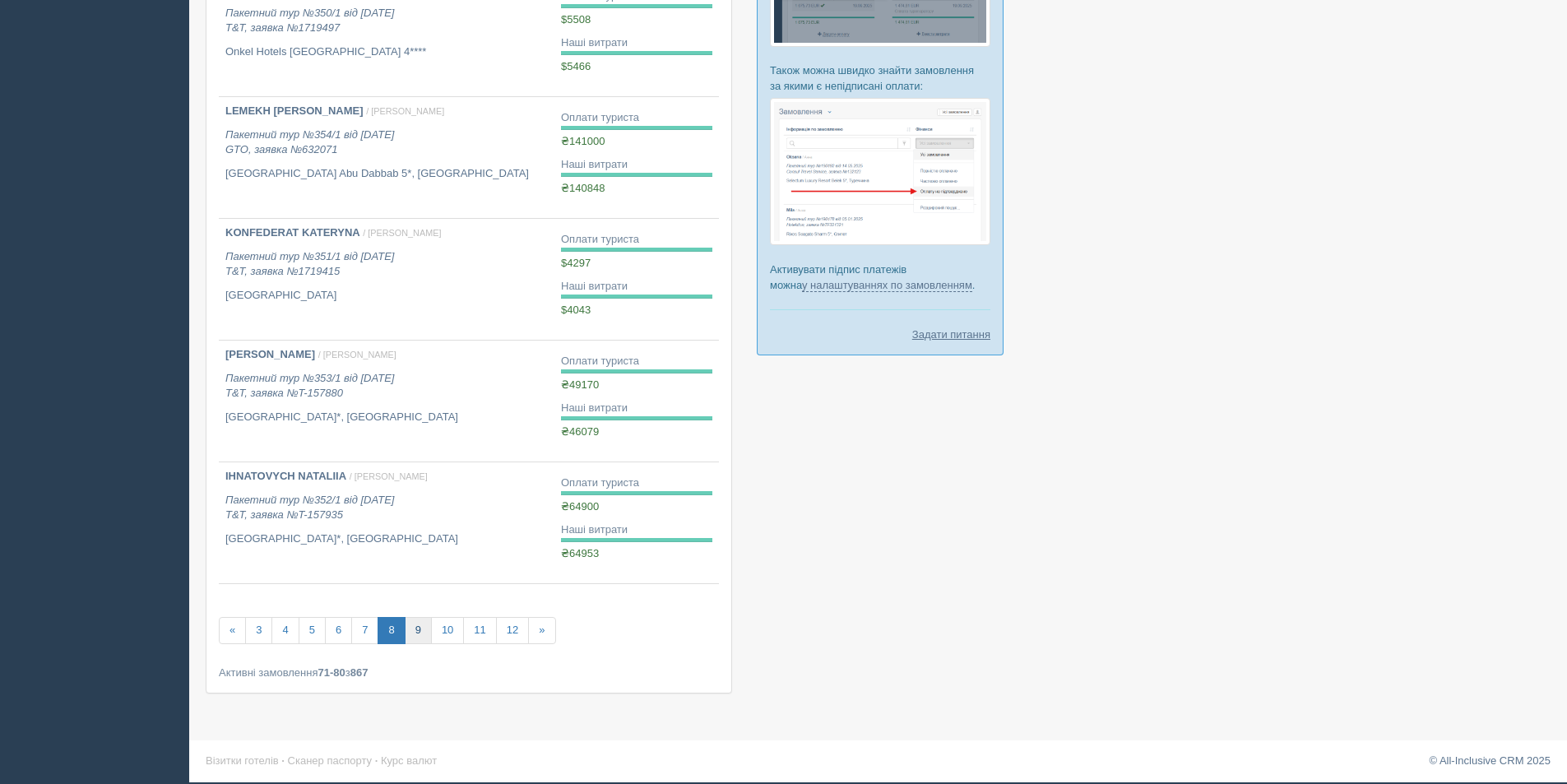
click at [411, 636] on link "9" at bounding box center [418, 630] width 27 height 27
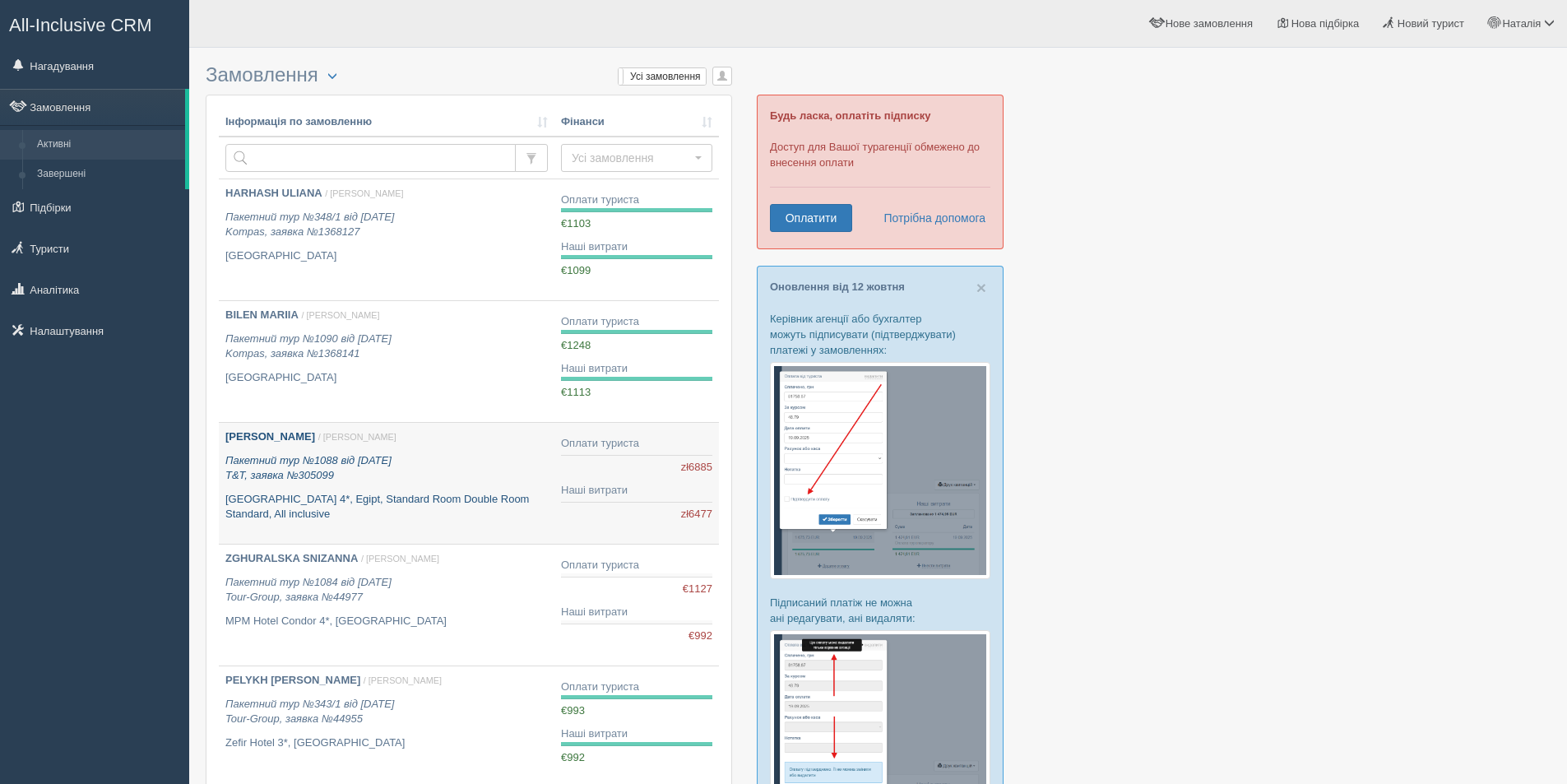
click at [314, 435] on b "DANCHUK TETIANA" at bounding box center [271, 436] width 90 height 12
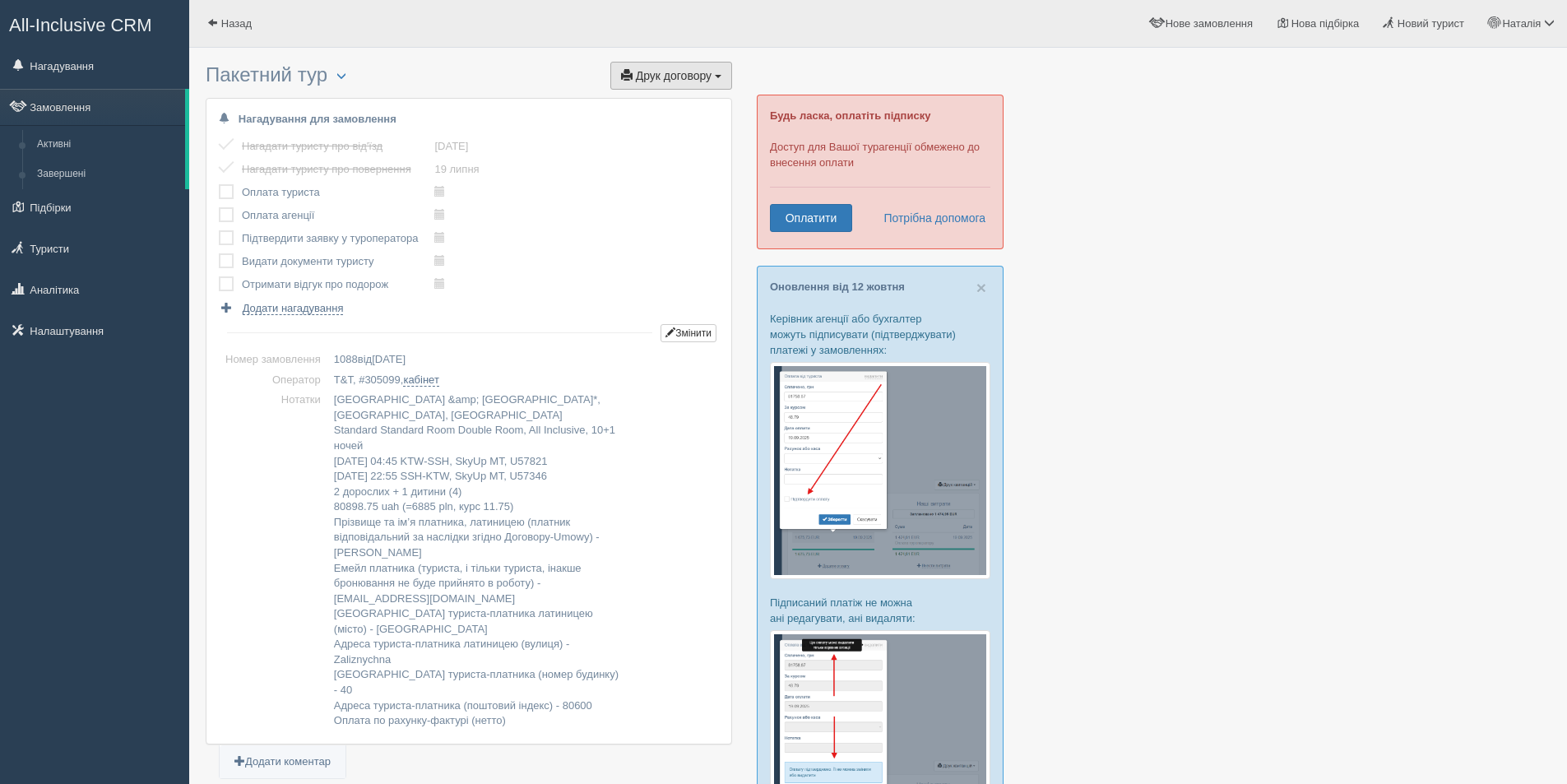
click at [699, 74] on span "Друк договору" at bounding box center [674, 76] width 76 height 13
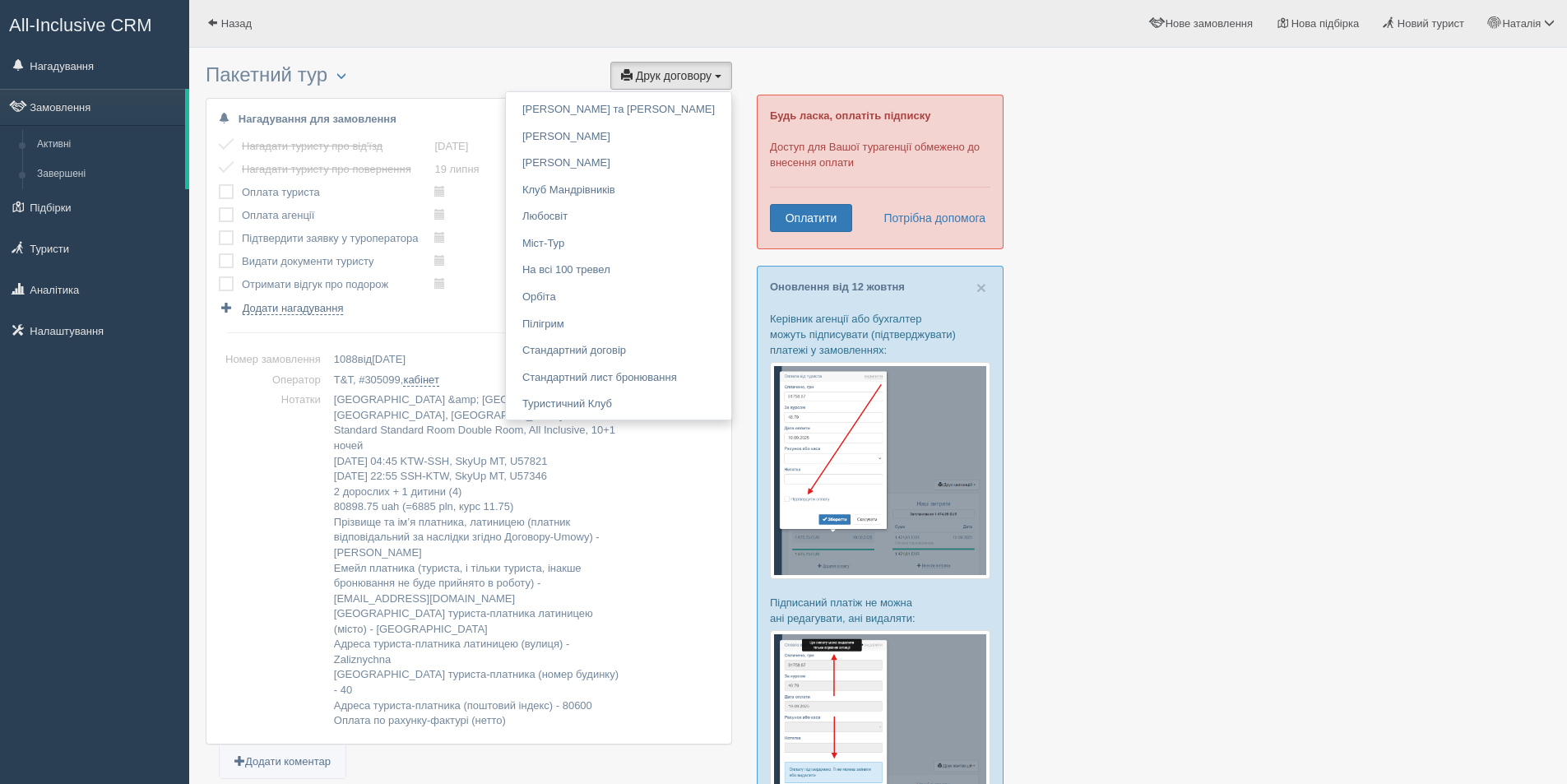
scroll to position [2384, 0]
click at [570, 346] on link "Стандартний договір" at bounding box center [619, 345] width 226 height 27
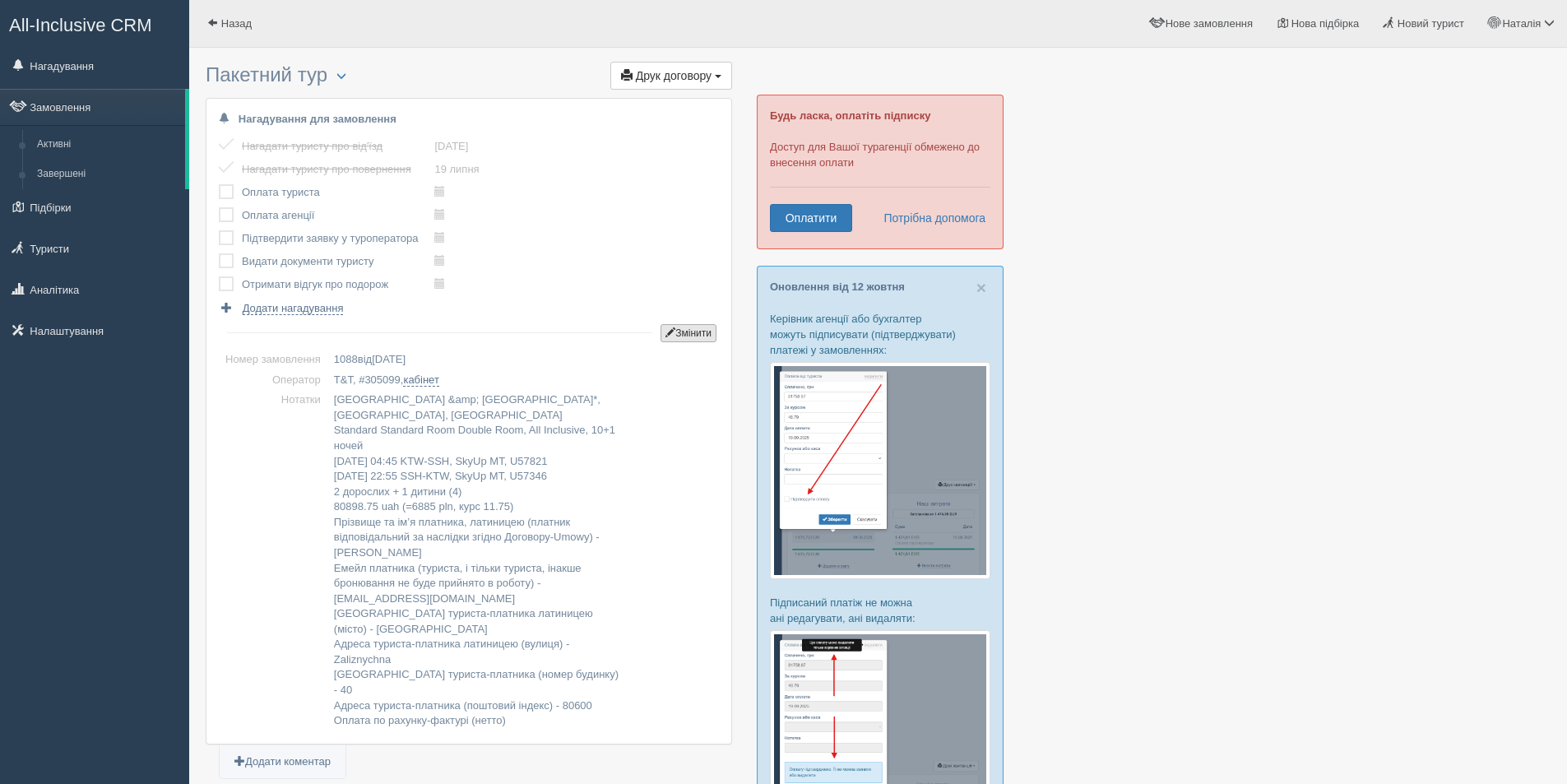
click at [674, 335] on button "Змінити" at bounding box center [688, 333] width 56 height 18
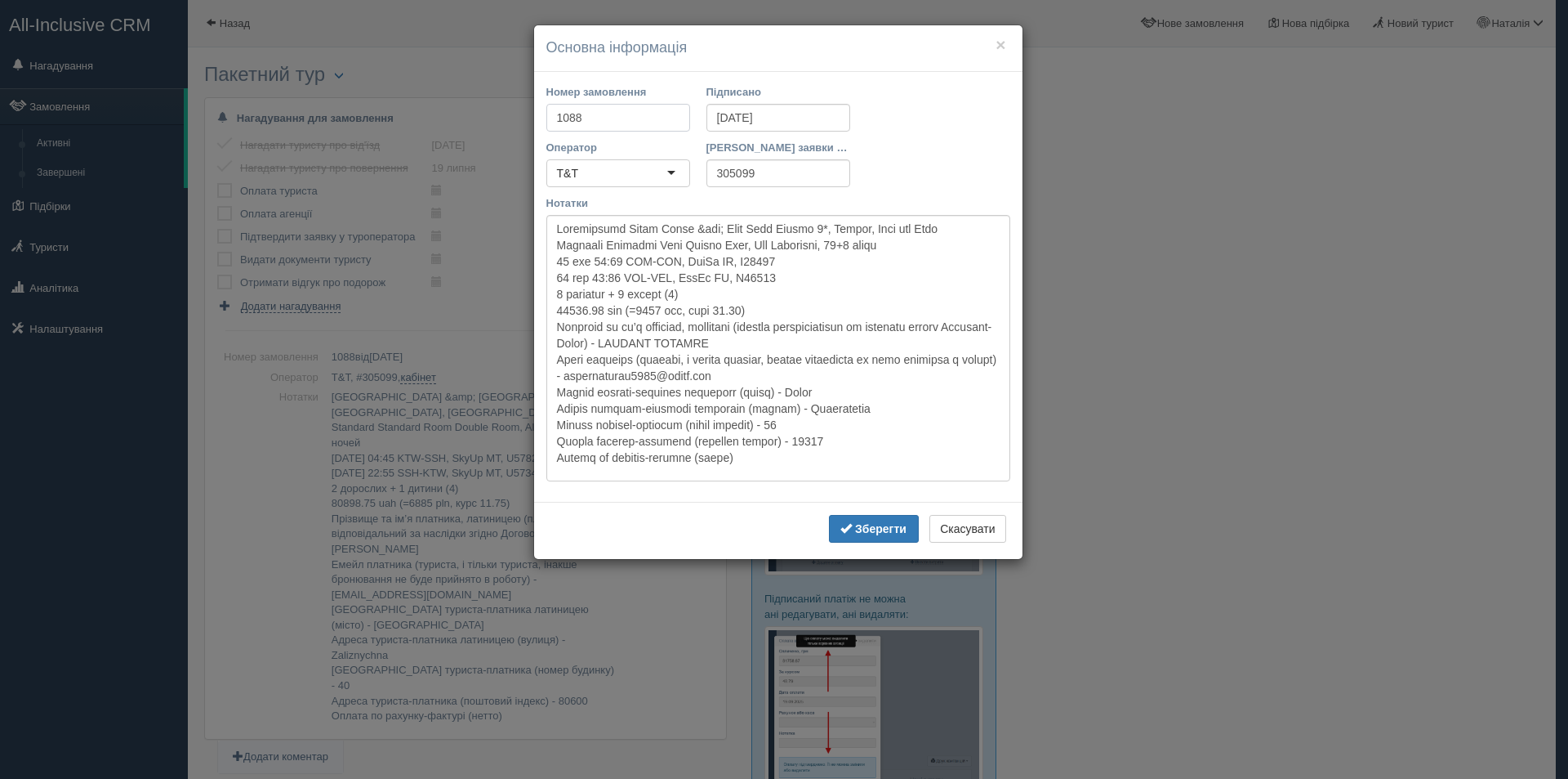
drag, startPoint x: 592, startPoint y: 122, endPoint x: 479, endPoint y: 103, distance: 114.6
click at [479, 103] on div "× Основна інформація Номер замовлення 1088 Підписано 27.06.2025 Оператор T&T T&…" at bounding box center [784, 390] width 1568 height 779
type input "347/1"
click at [883, 515] on button "Зберегти" at bounding box center [874, 528] width 90 height 28
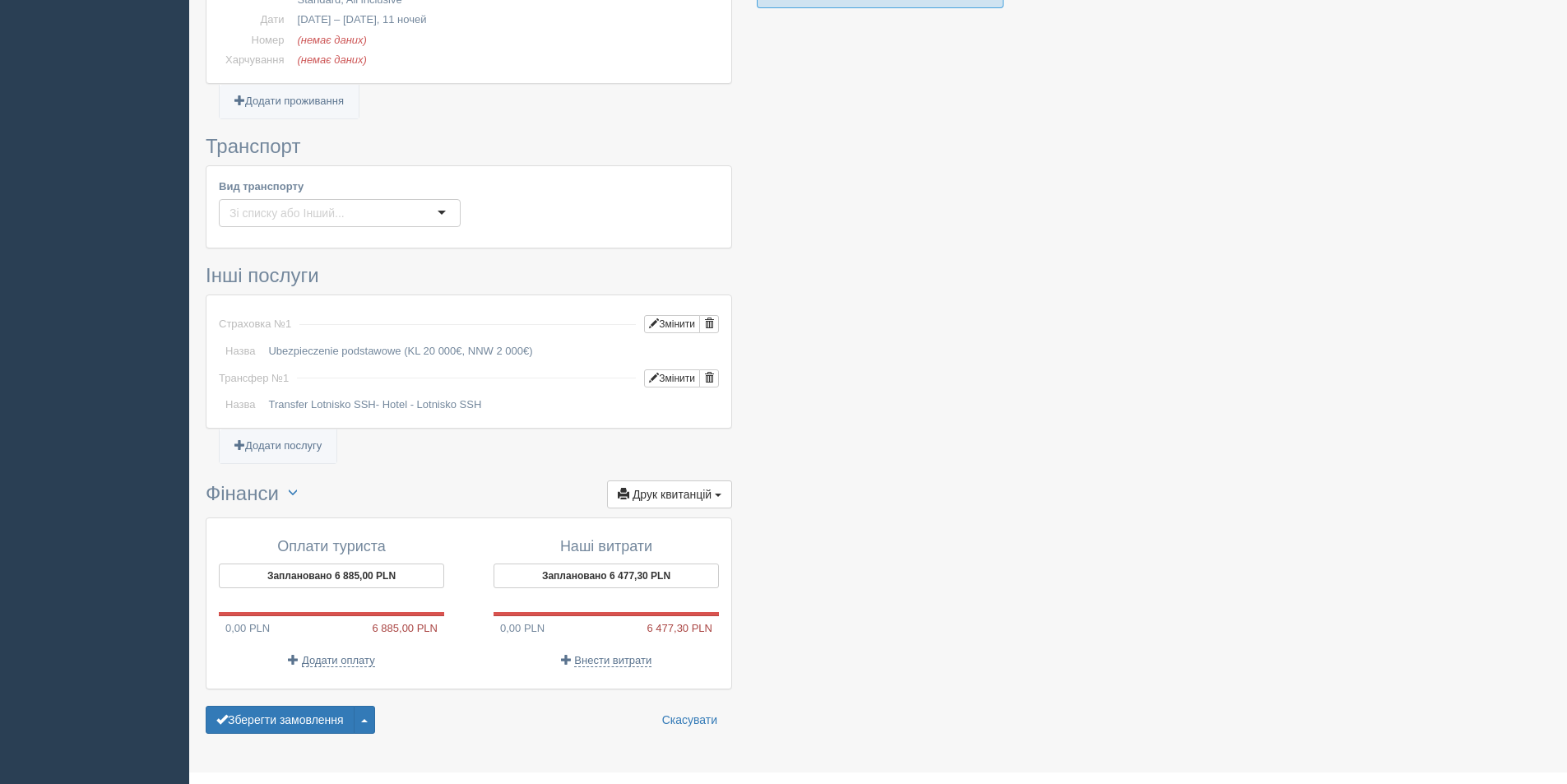
scroll to position [1161, 0]
click at [332, 653] on span "Додати оплату" at bounding box center [339, 659] width 73 height 13
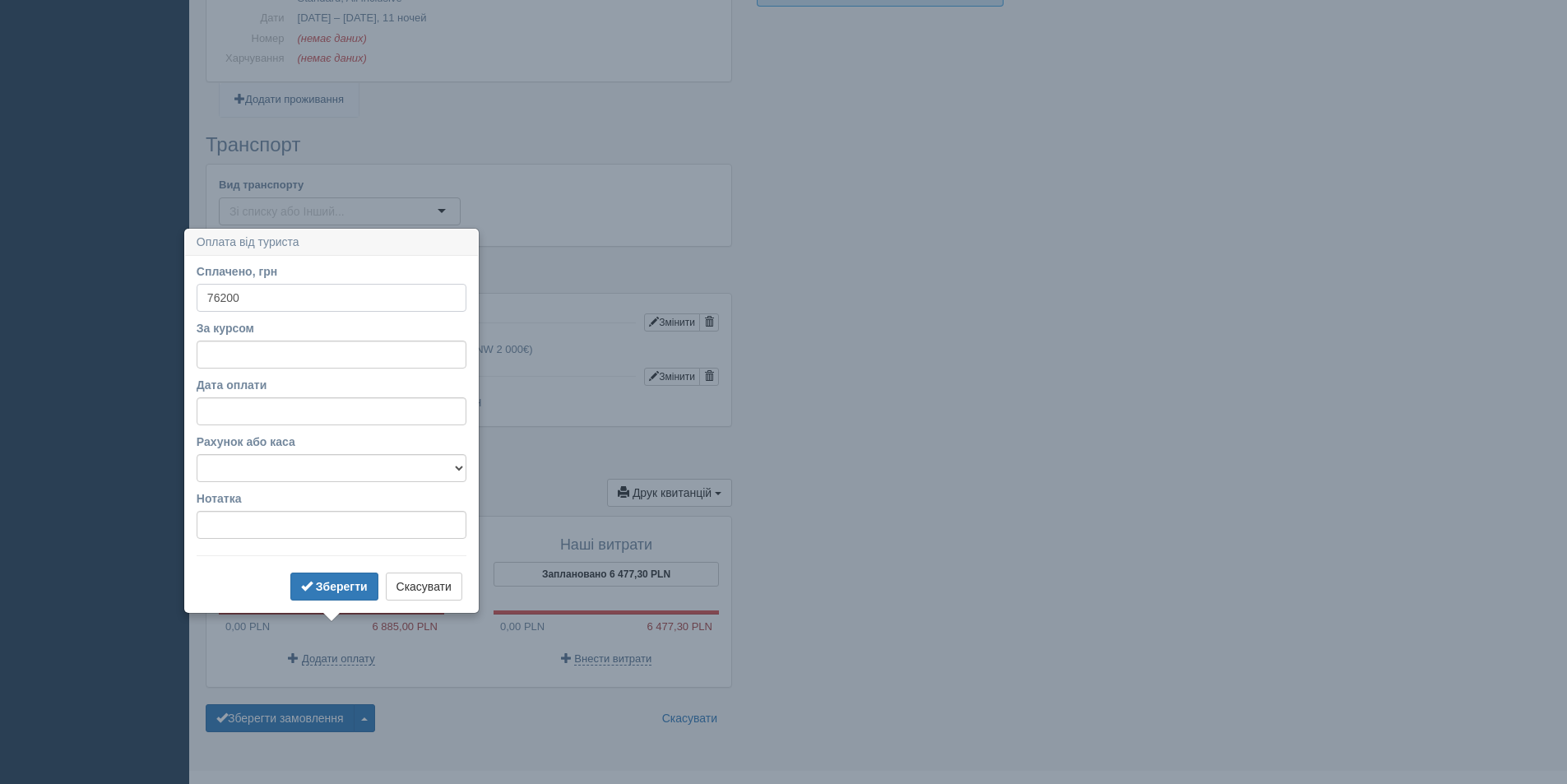
type input "76200"
click at [223, 365] on input "За курсом" at bounding box center [331, 355] width 270 height 28
type input "44"
click at [333, 592] on b "Зберегти" at bounding box center [341, 587] width 52 height 13
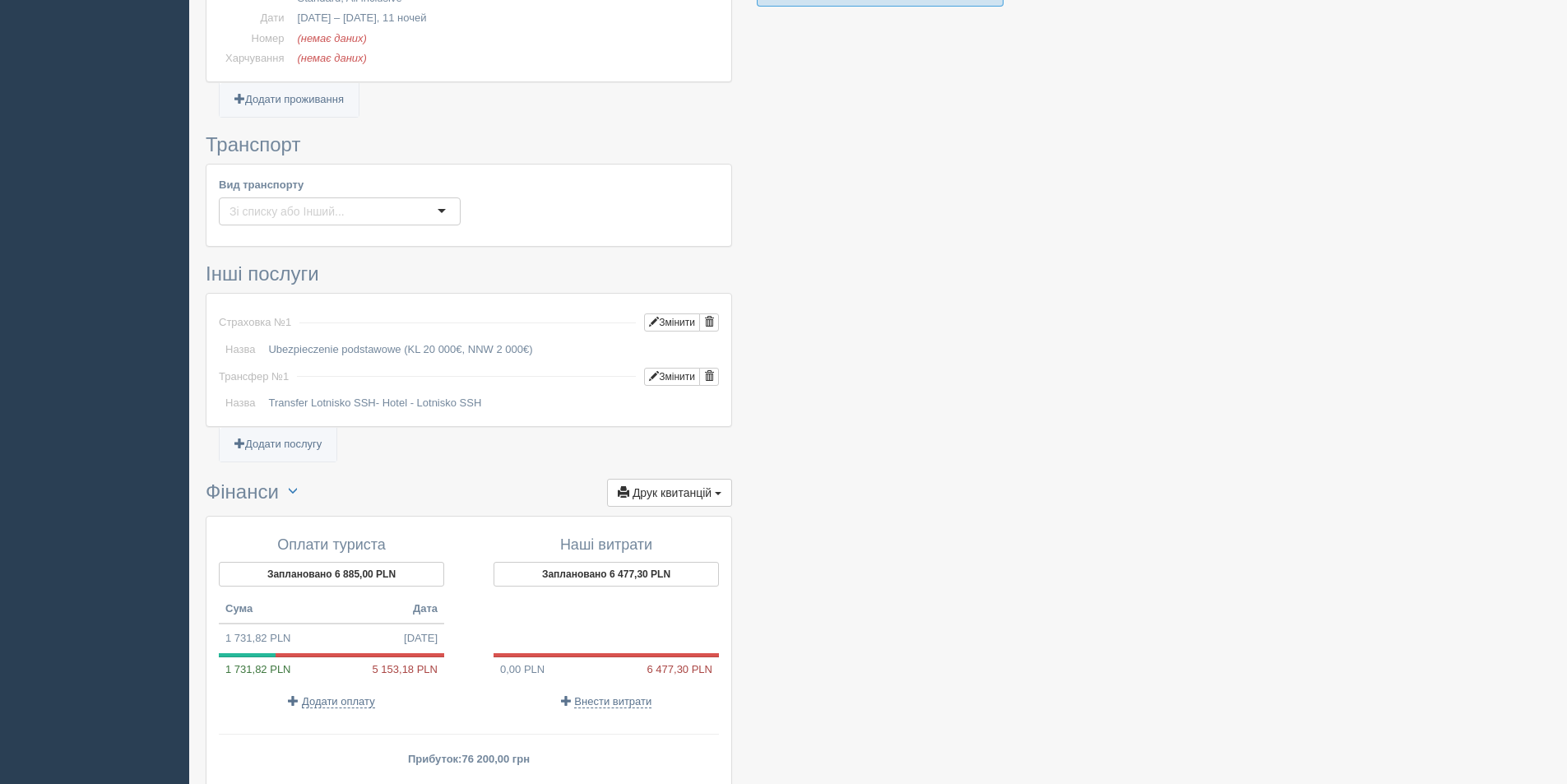
click at [311, 594] on th "Сума" at bounding box center [275, 609] width 112 height 30
click at [343, 623] on td "1 731,82 PLN 13.10.2025" at bounding box center [331, 638] width 226 height 30
type input "76200.00"
type input "44.00"
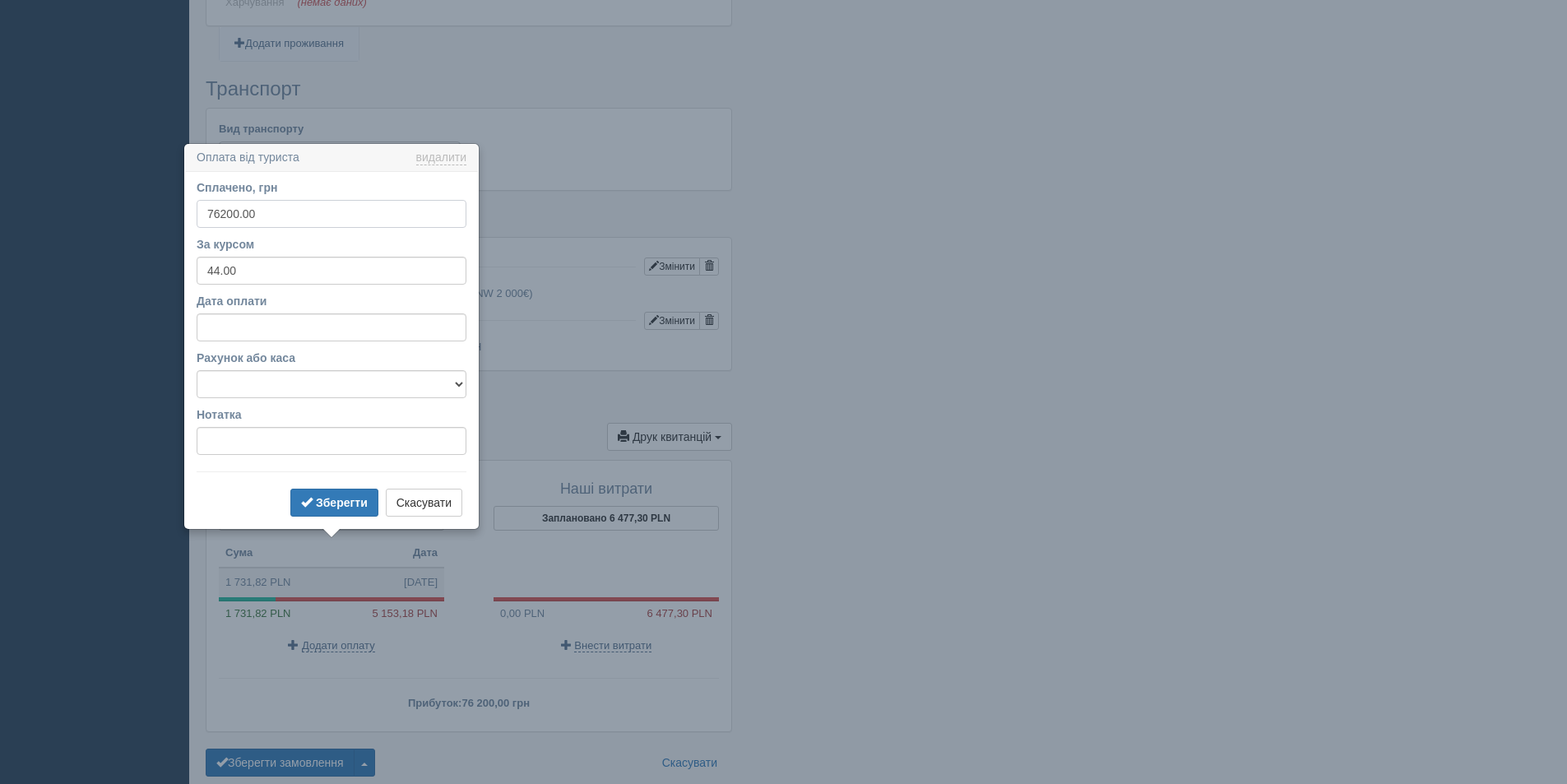
scroll to position [1263, 0]
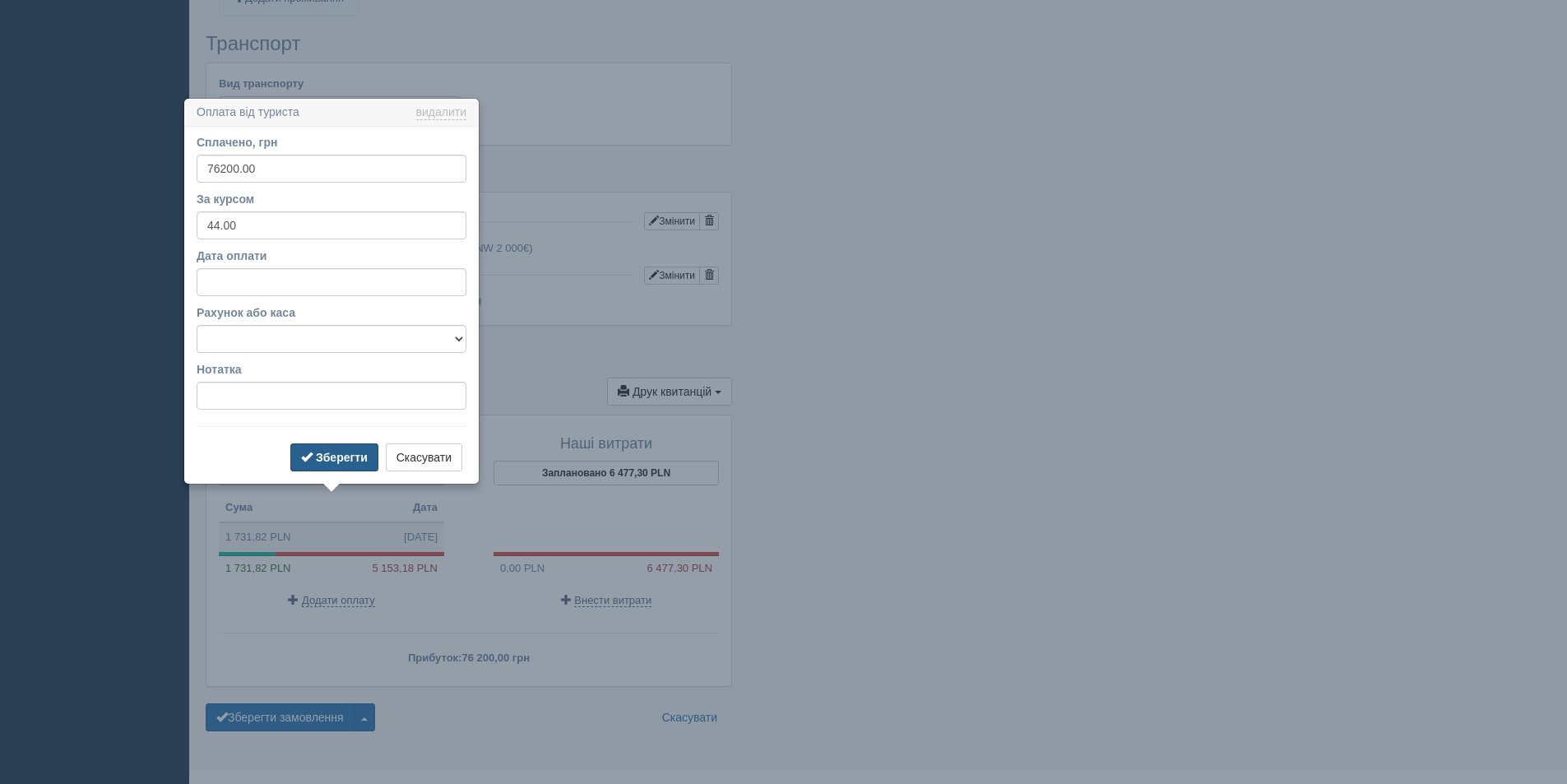
click at [327, 453] on b "Зберегти" at bounding box center [341, 457] width 52 height 13
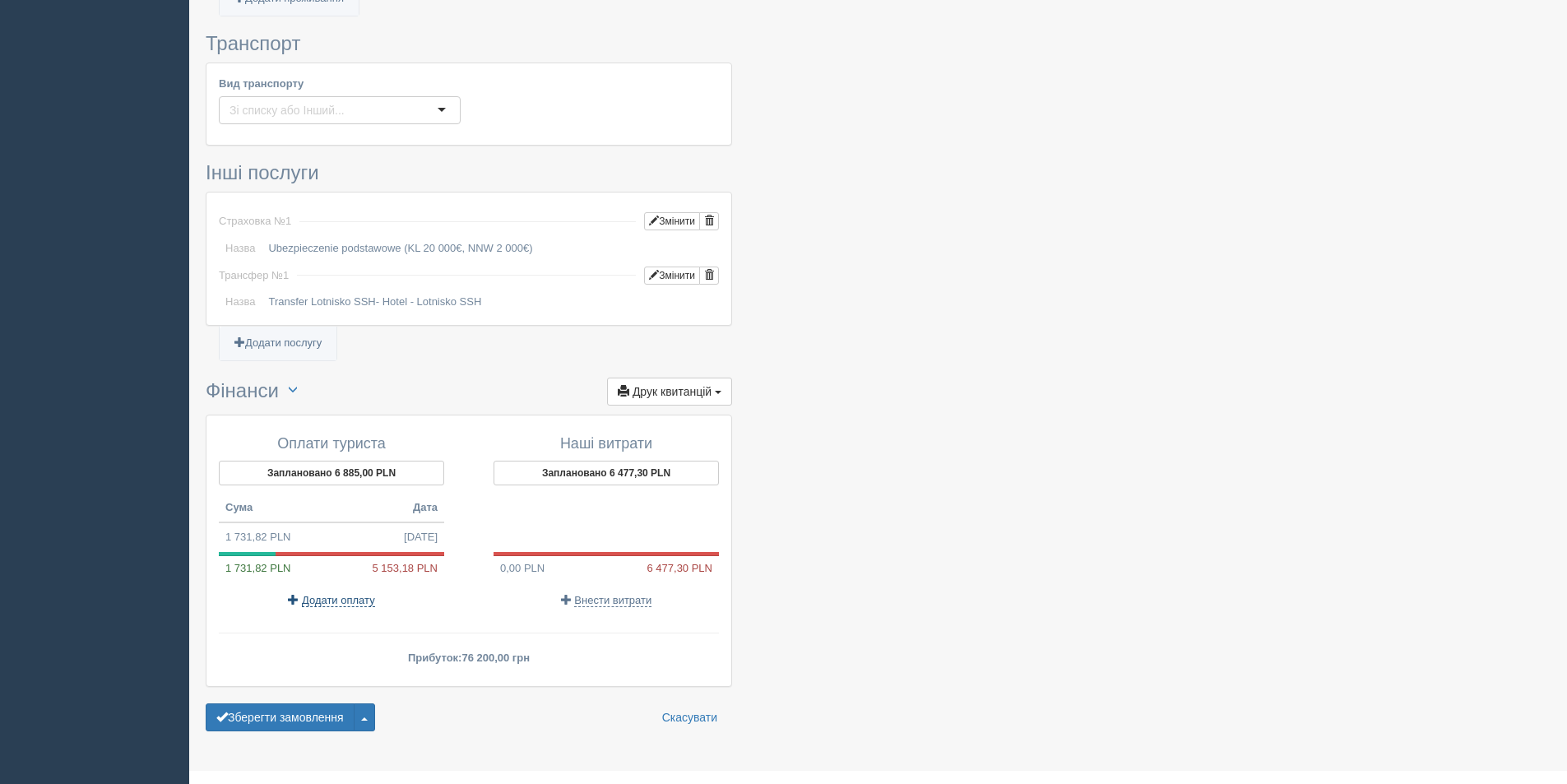
click at [326, 593] on span "Додати оплату" at bounding box center [339, 600] width 73 height 13
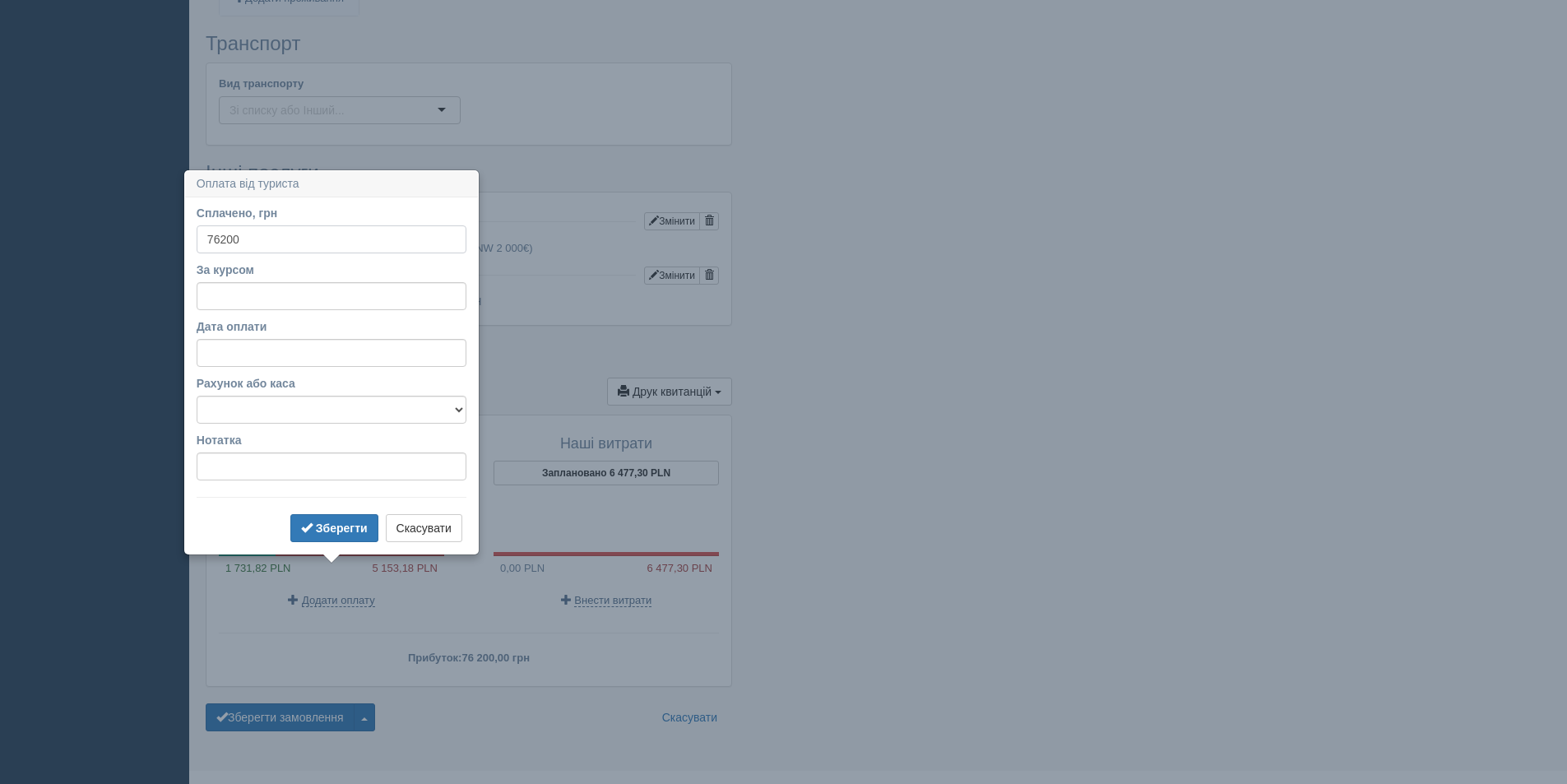
type input "76200"
click at [241, 295] on input "За курсом" at bounding box center [331, 296] width 270 height 28
type input "44"
click at [341, 522] on b "Зберегти" at bounding box center [341, 528] width 52 height 13
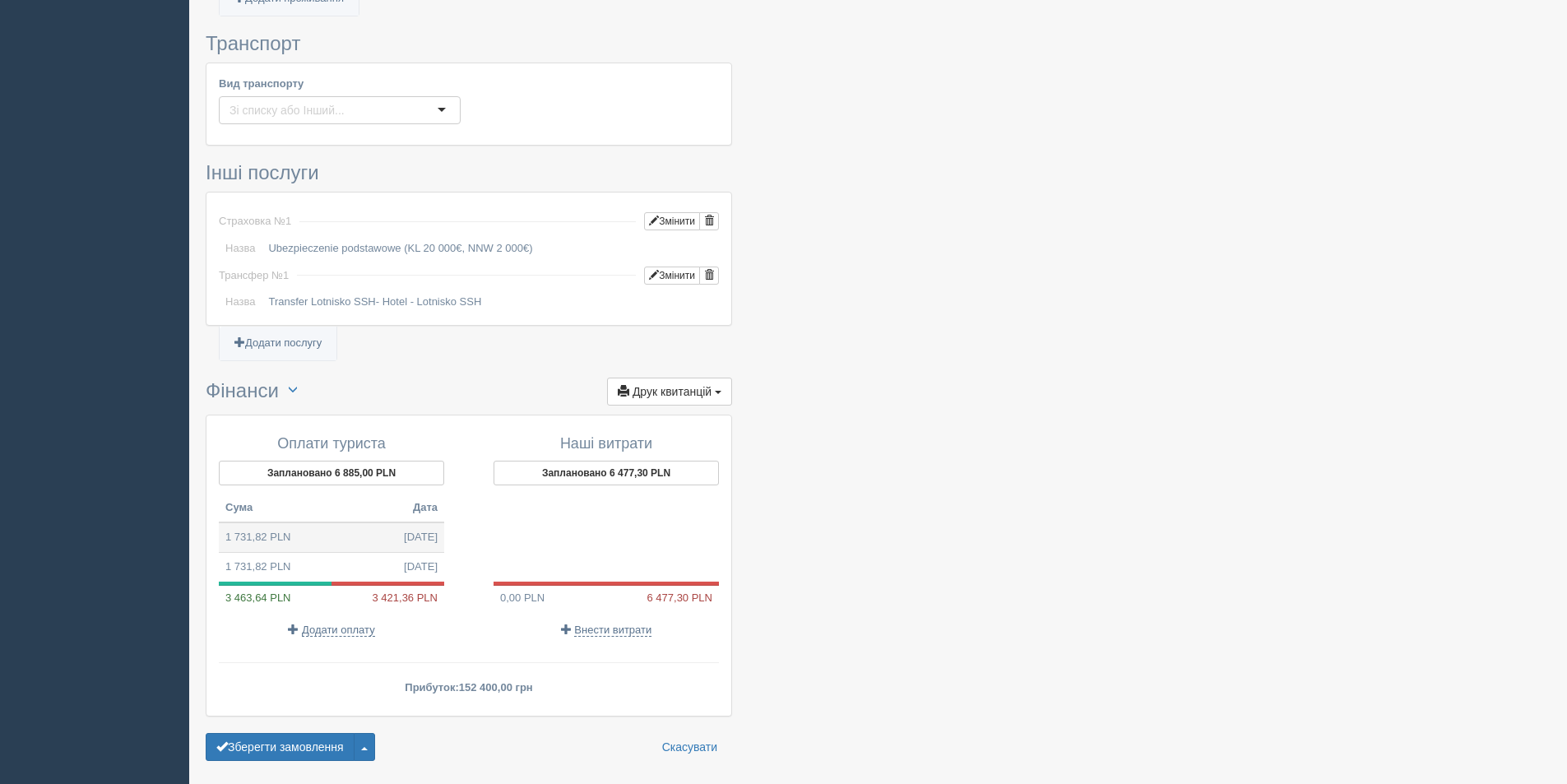
click at [361, 522] on td "1 731,82 PLN 13.10.2025" at bounding box center [331, 537] width 226 height 30
type input "76200.00"
type input "44.00"
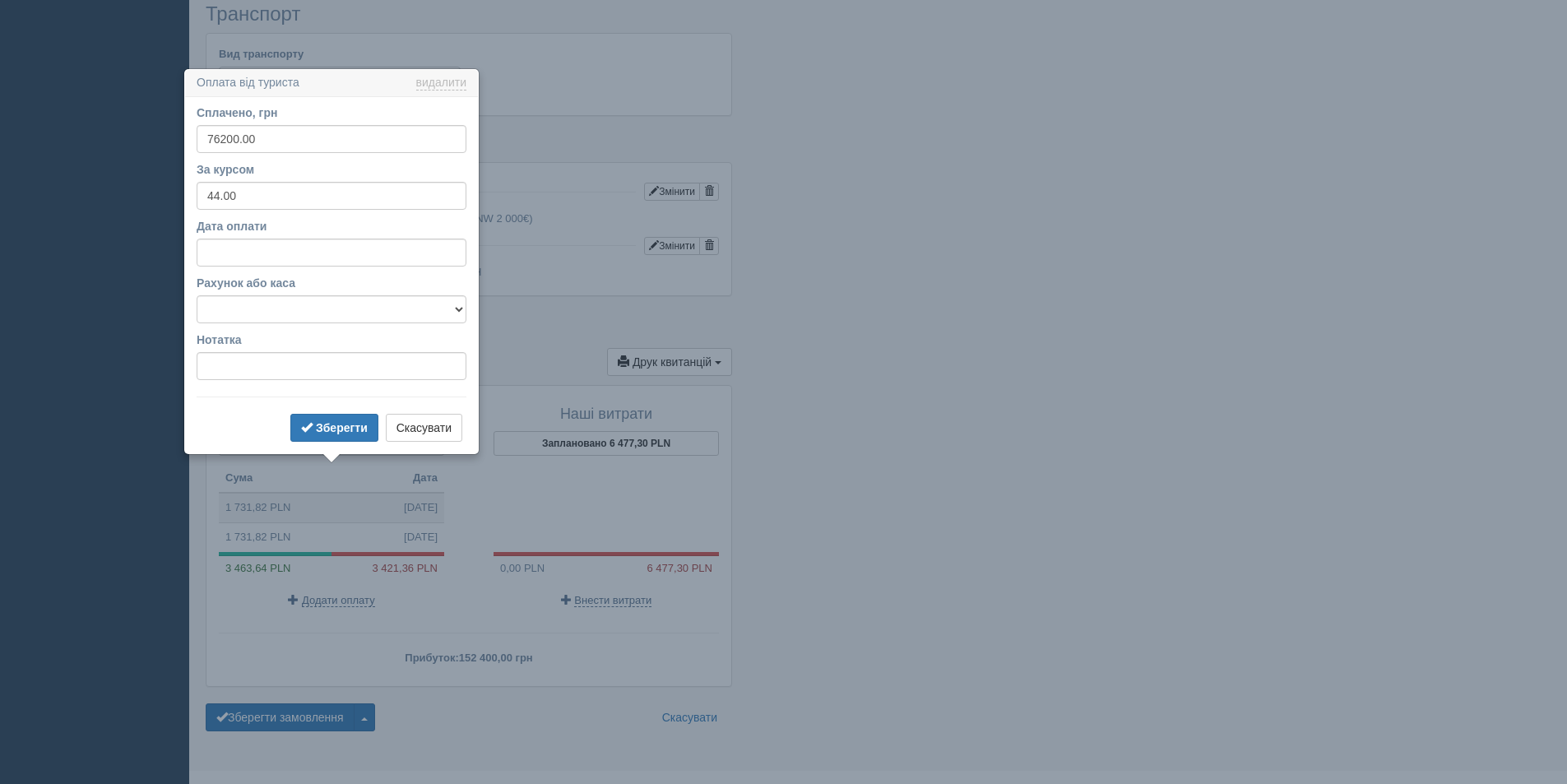
click at [554, 590] on div "Оплати туриста Заплановано 6 885,00 PLN Сума Дата 1 731,82 PLN 13.10.2025 1 731…" at bounding box center [469, 531] width 500 height 267
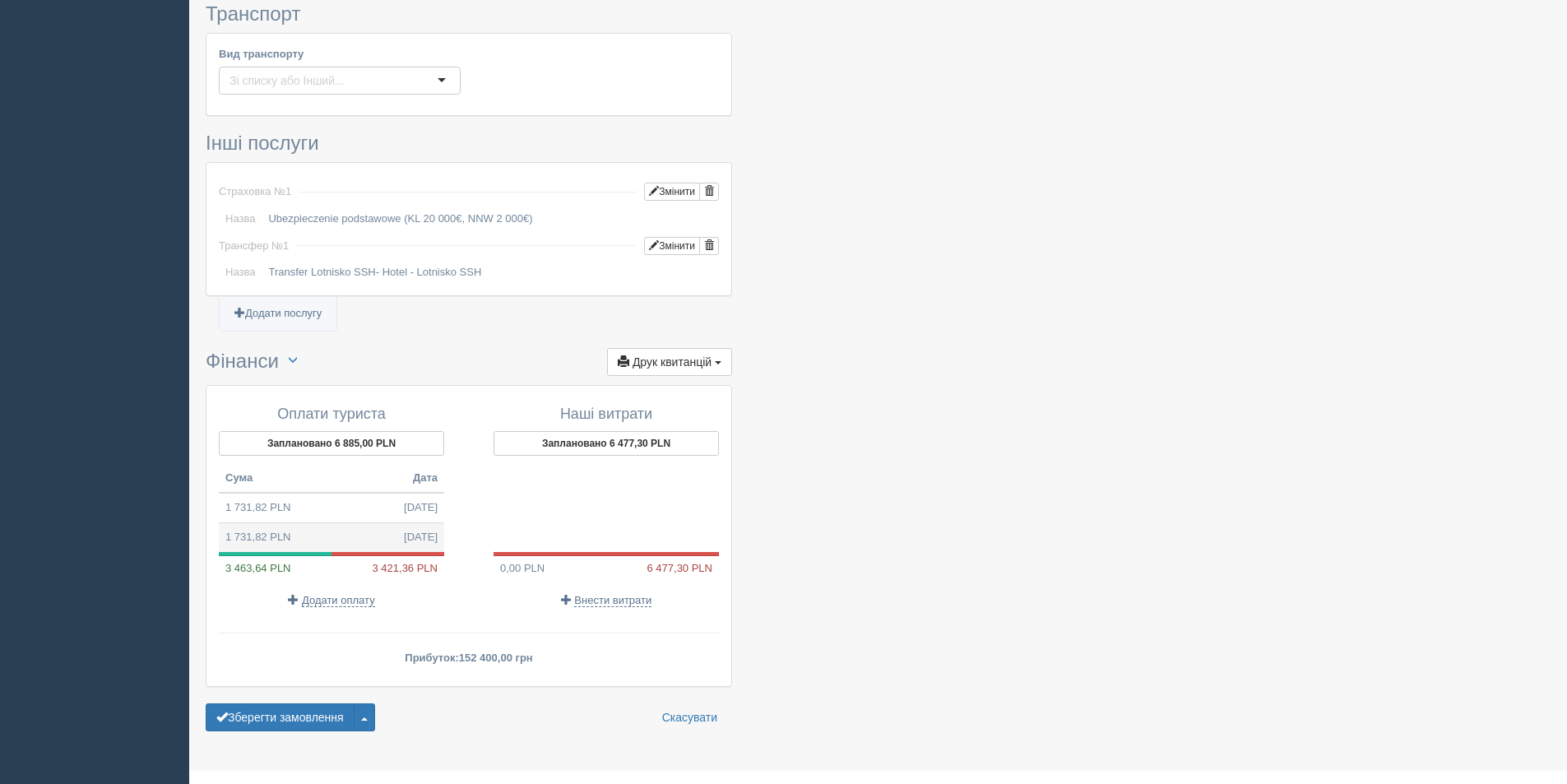
click at [355, 522] on td "1 731,82 PLN 13.10.2025" at bounding box center [331, 536] width 226 height 29
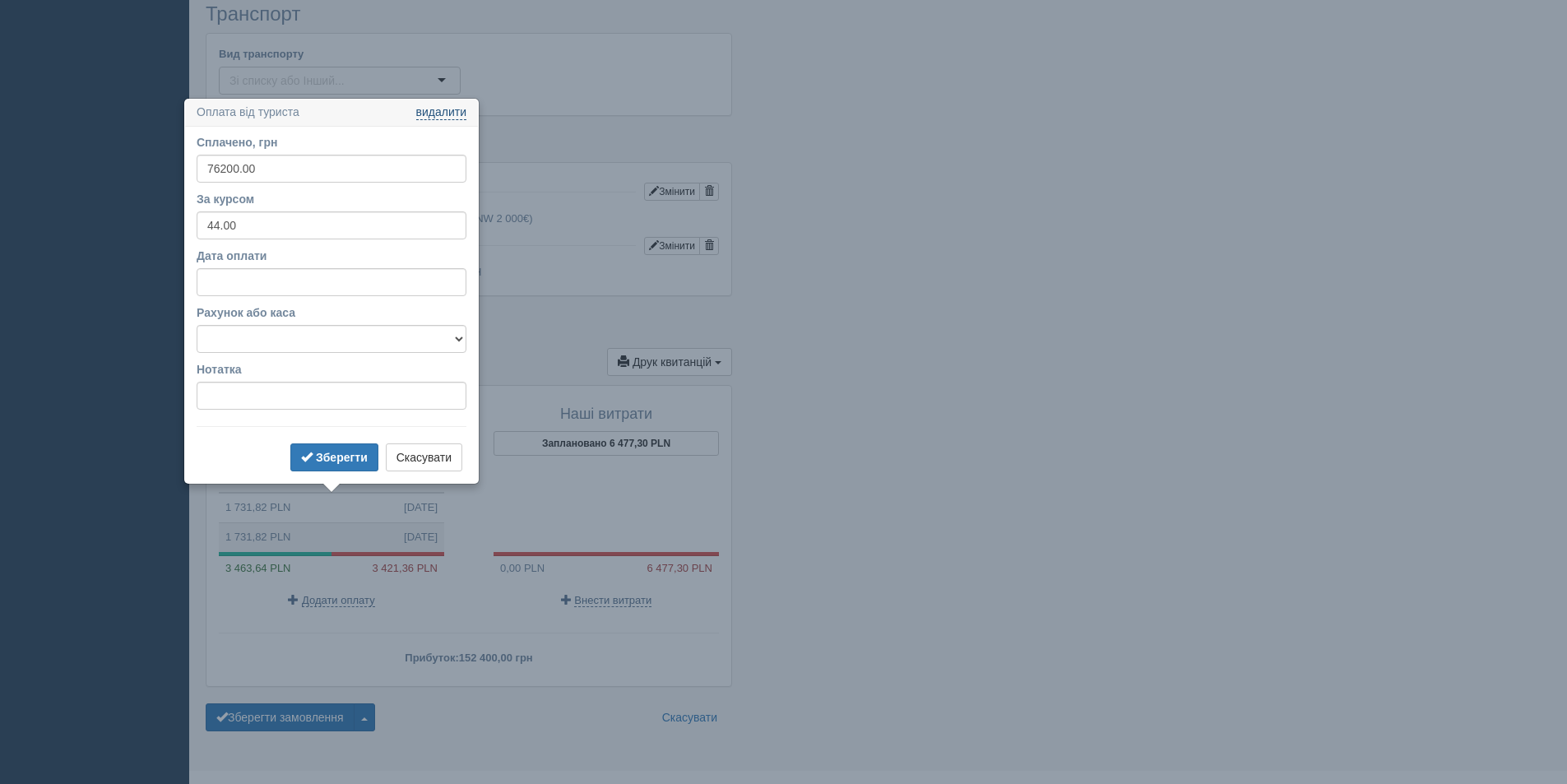
click at [440, 109] on link "видалити" at bounding box center [441, 112] width 50 height 13
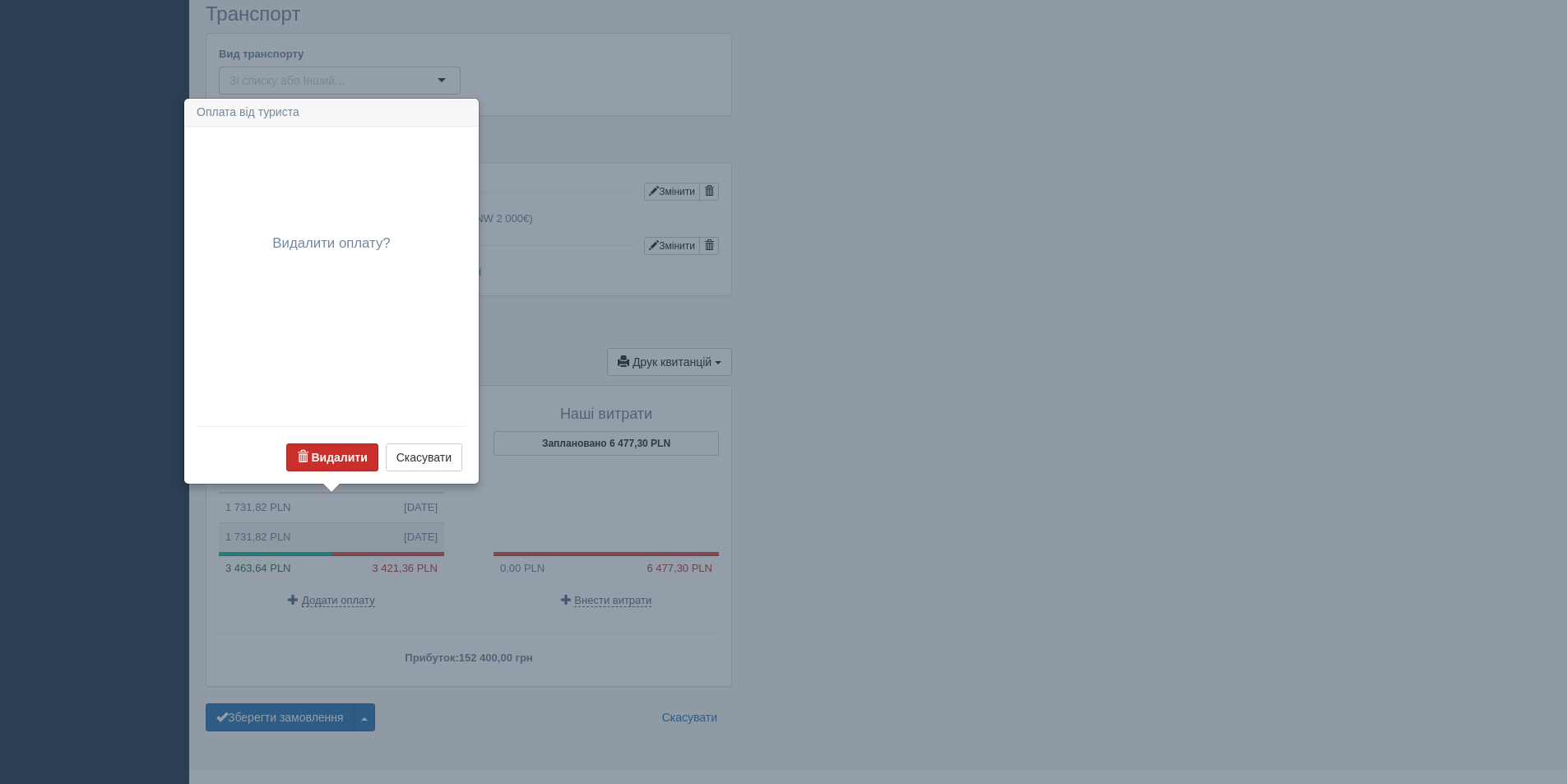
click at [339, 457] on b "Видалити" at bounding box center [338, 457] width 56 height 13
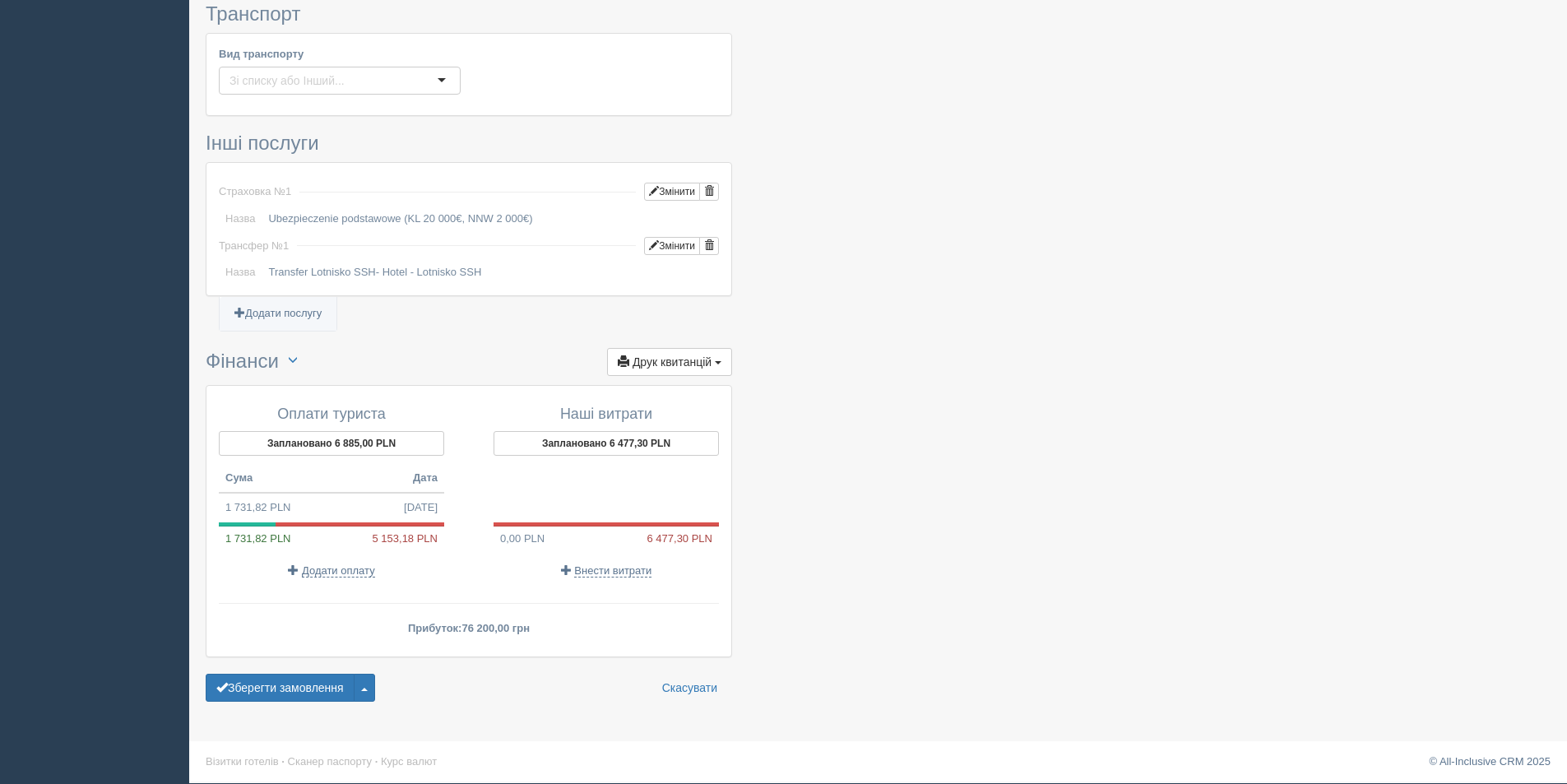
scroll to position [1263, 0]
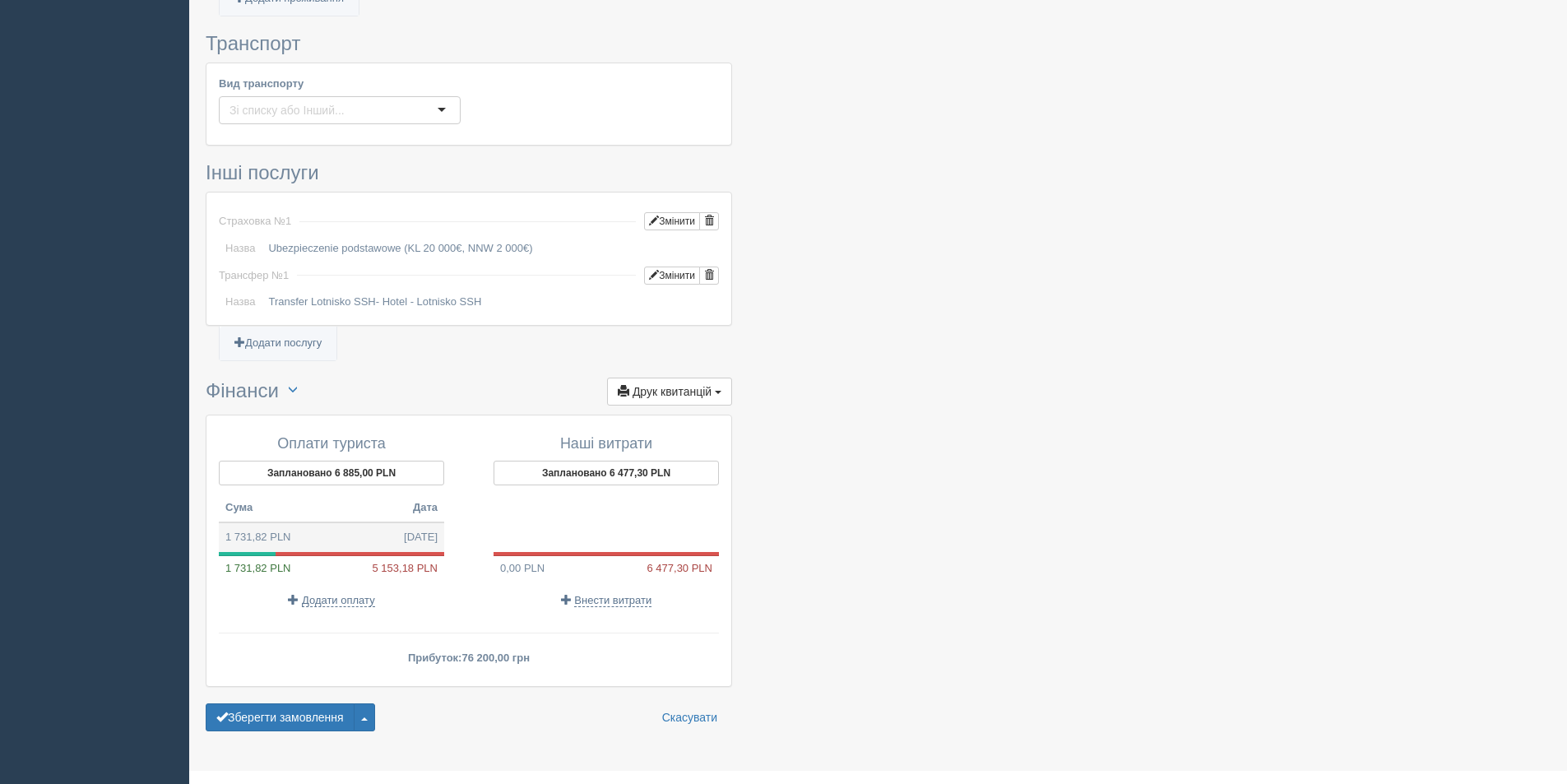
click at [334, 522] on td "1 731,82 PLN 13.10.2025" at bounding box center [331, 537] width 226 height 30
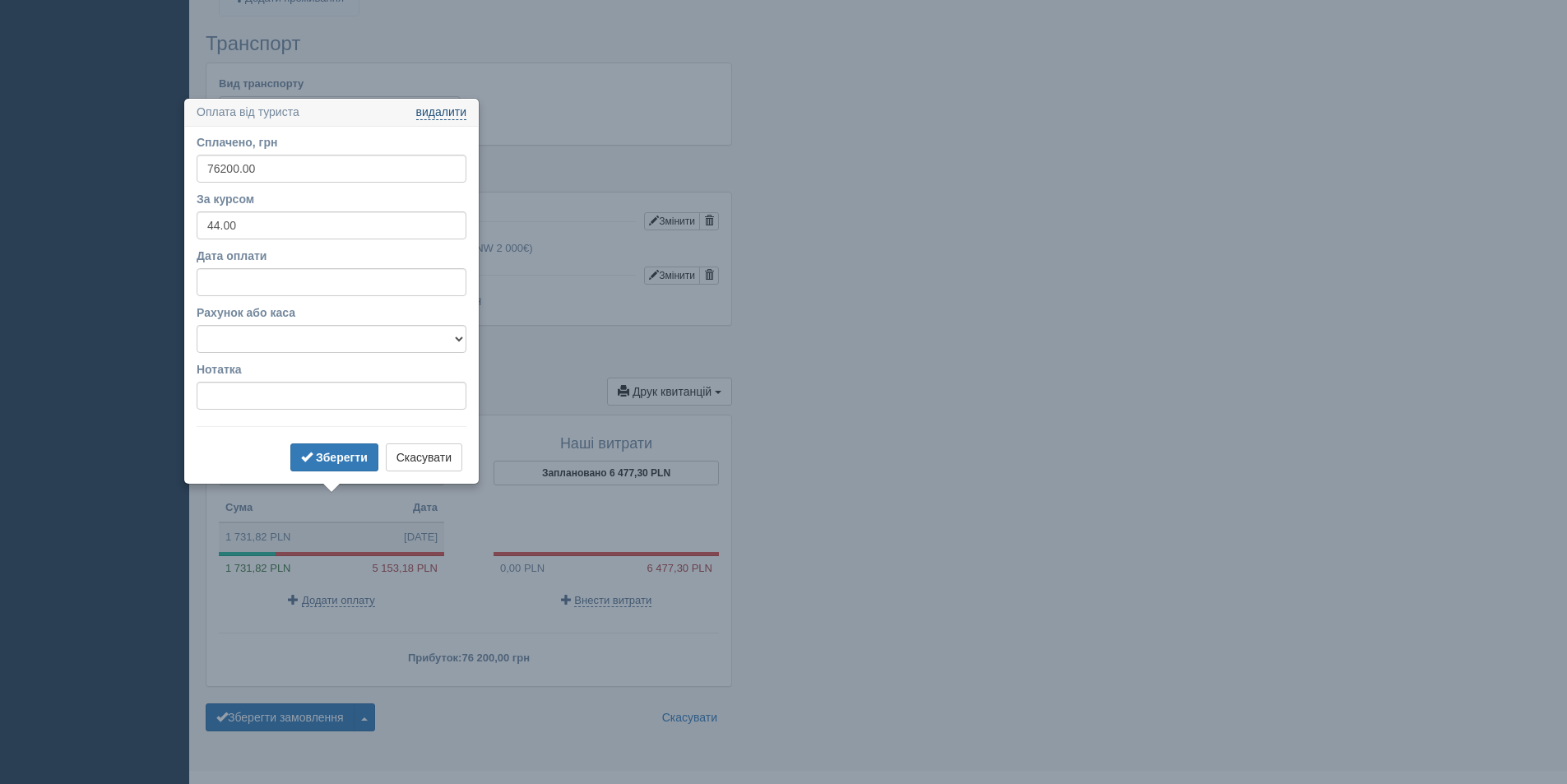
click at [443, 112] on link "видалити" at bounding box center [441, 112] width 50 height 13
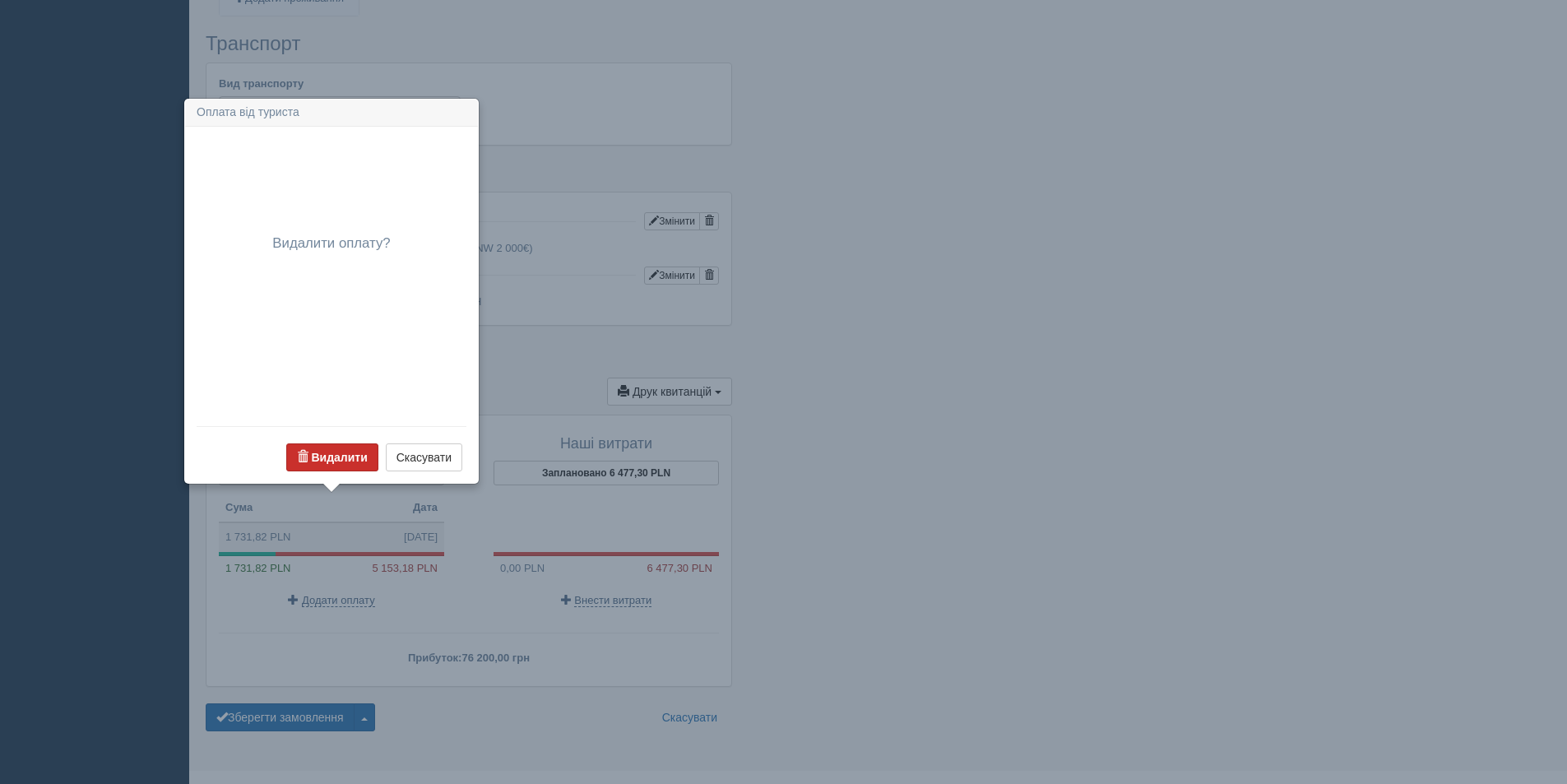
click at [334, 459] on b "Видалити" at bounding box center [338, 457] width 56 height 13
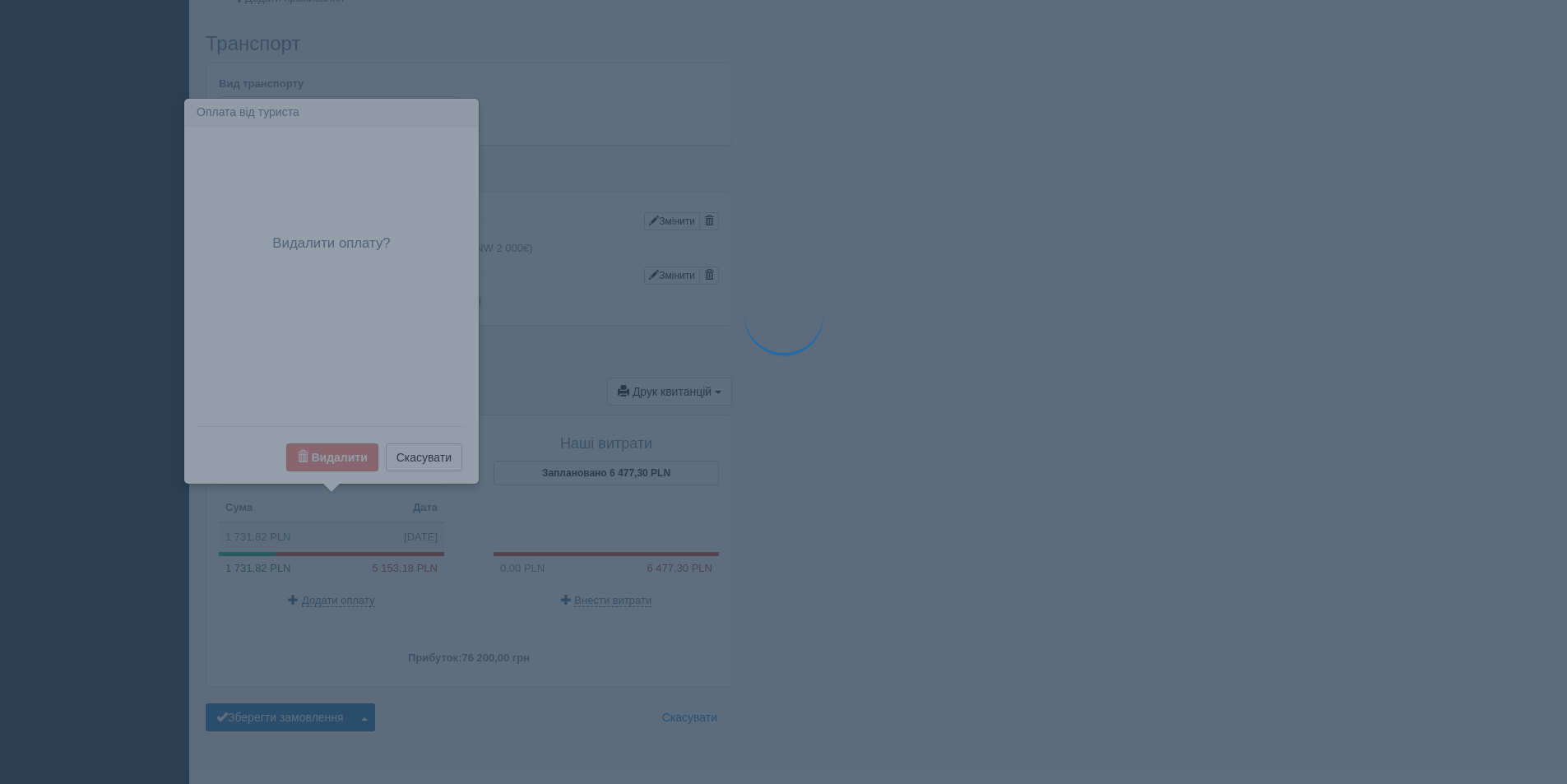
scroll to position [1161, 0]
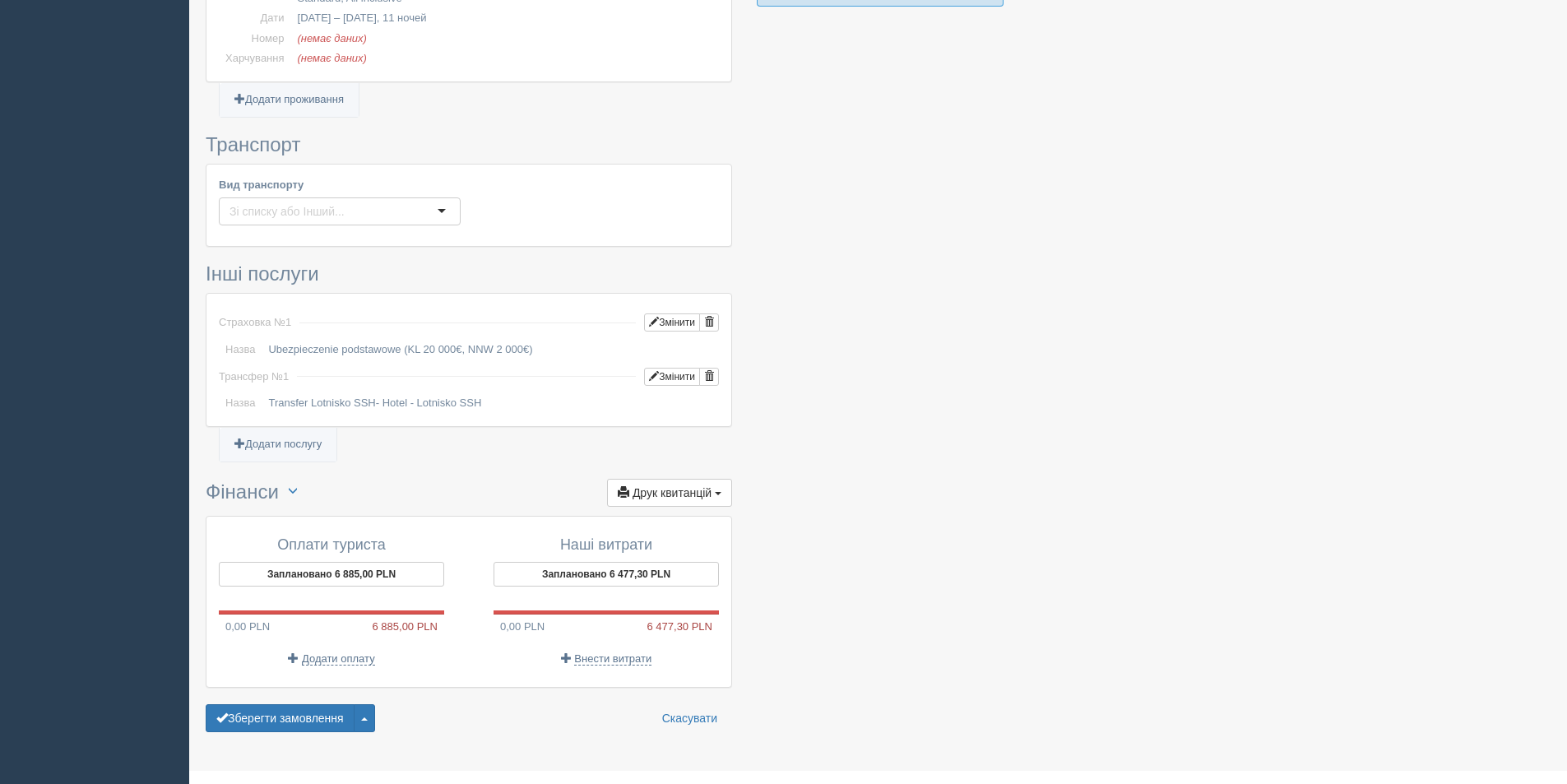
click at [314, 651] on p "Додати оплату" at bounding box center [331, 658] width 226 height 16
click at [339, 653] on span "Додати оплату" at bounding box center [339, 659] width 73 height 13
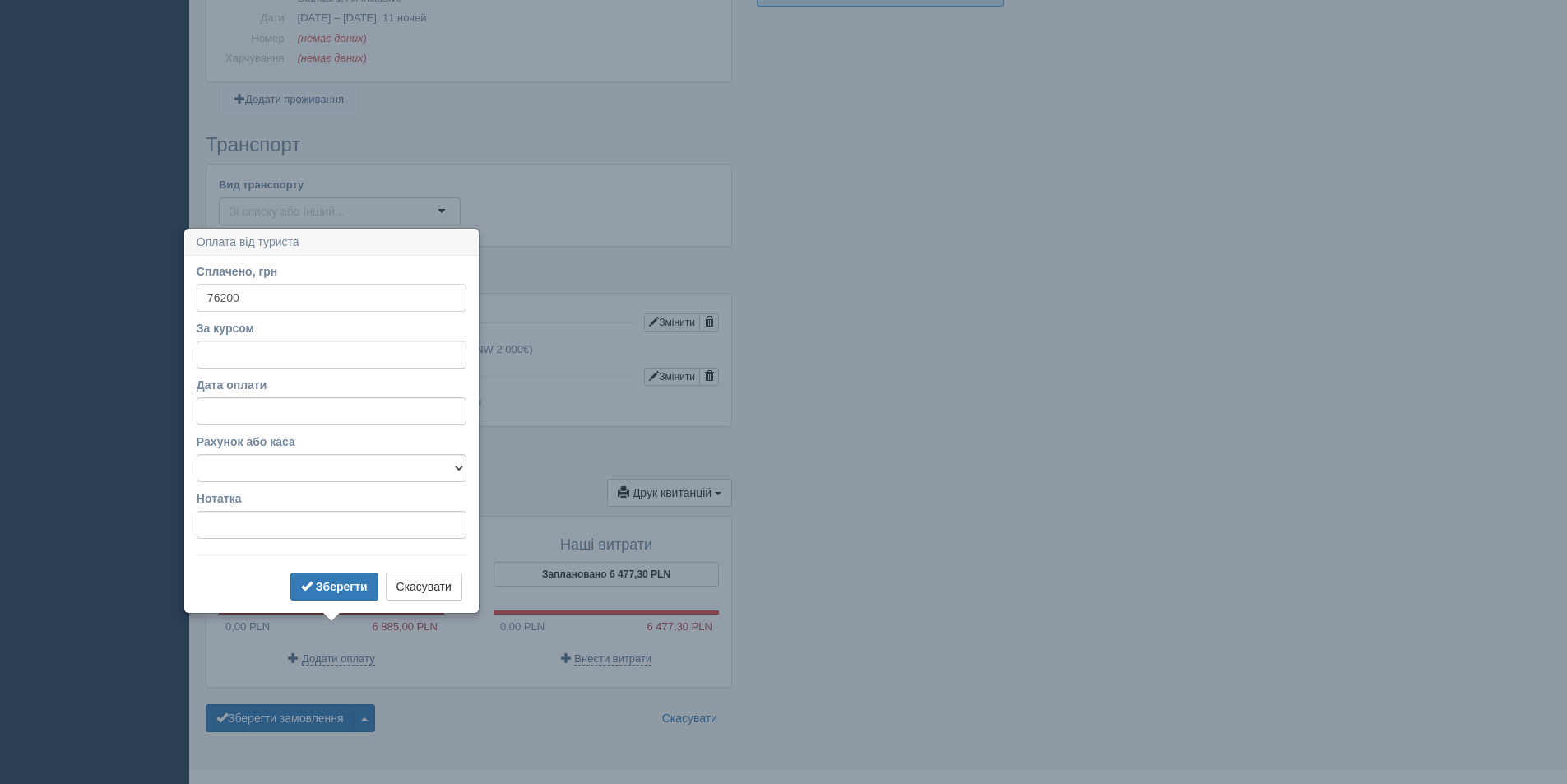
type input "76200"
click at [234, 356] on input "За курсом" at bounding box center [331, 355] width 270 height 28
type input "44"
click at [330, 588] on b "Зберегти" at bounding box center [341, 587] width 52 height 13
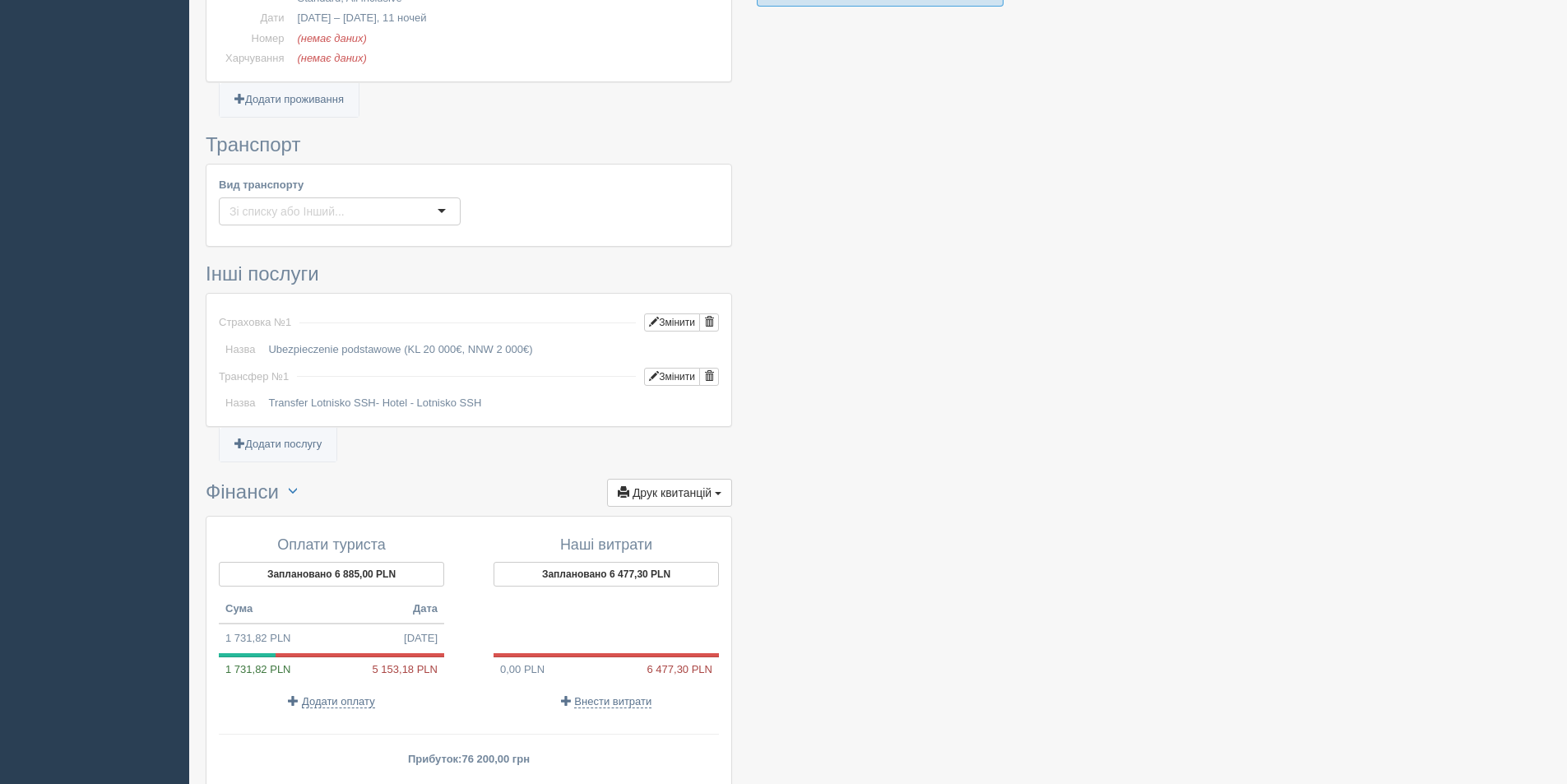
click at [320, 693] on p "Додати оплату" at bounding box center [331, 701] width 226 height 16
click at [326, 695] on span "Додати оплату" at bounding box center [339, 702] width 73 height 13
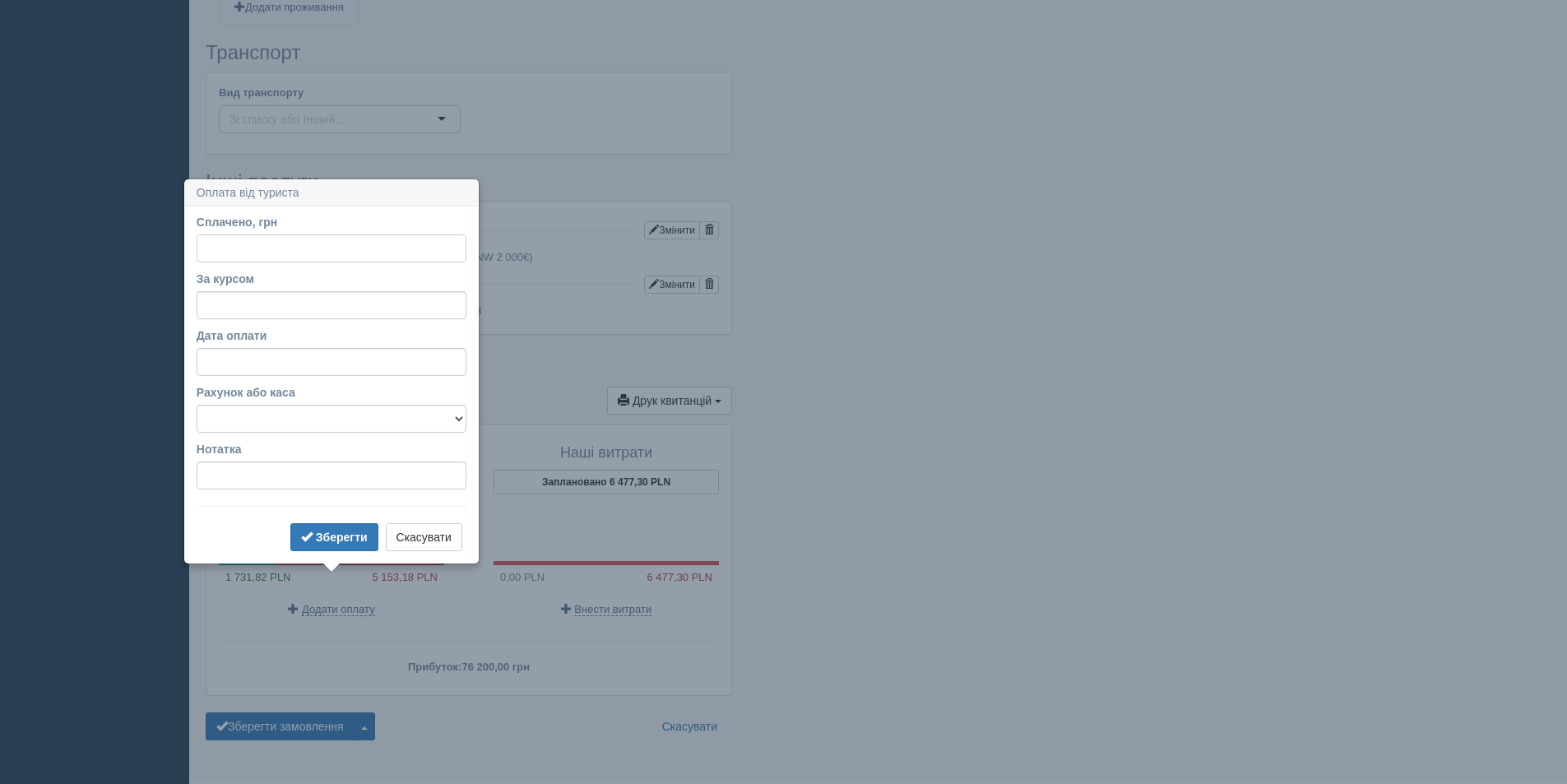
scroll to position [1263, 0]
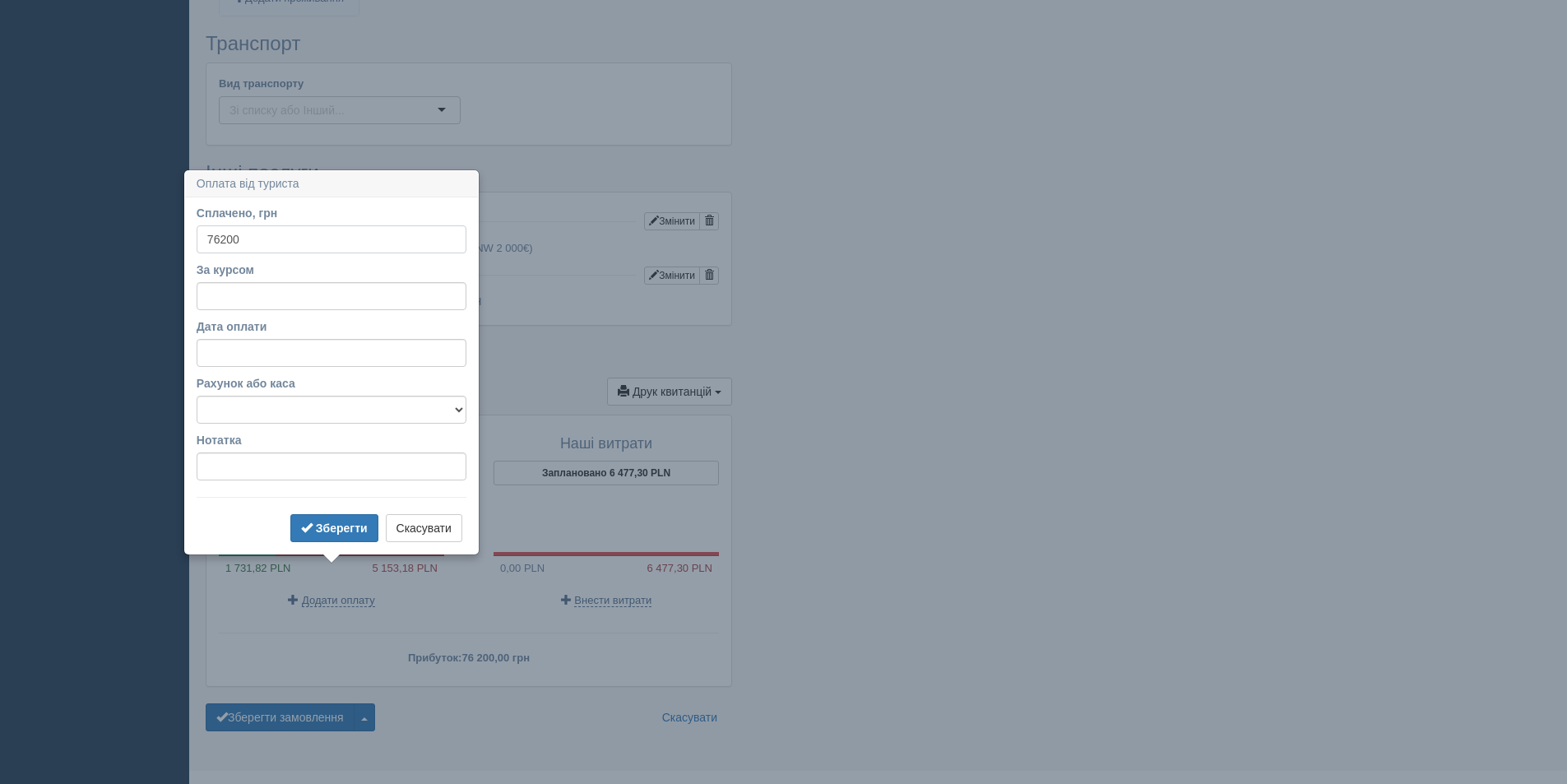
type input "76200"
click at [233, 287] on input "За курсом" at bounding box center [331, 296] width 270 height 28
type input "11"
click at [342, 521] on b "Зберегти" at bounding box center [341, 528] width 52 height 13
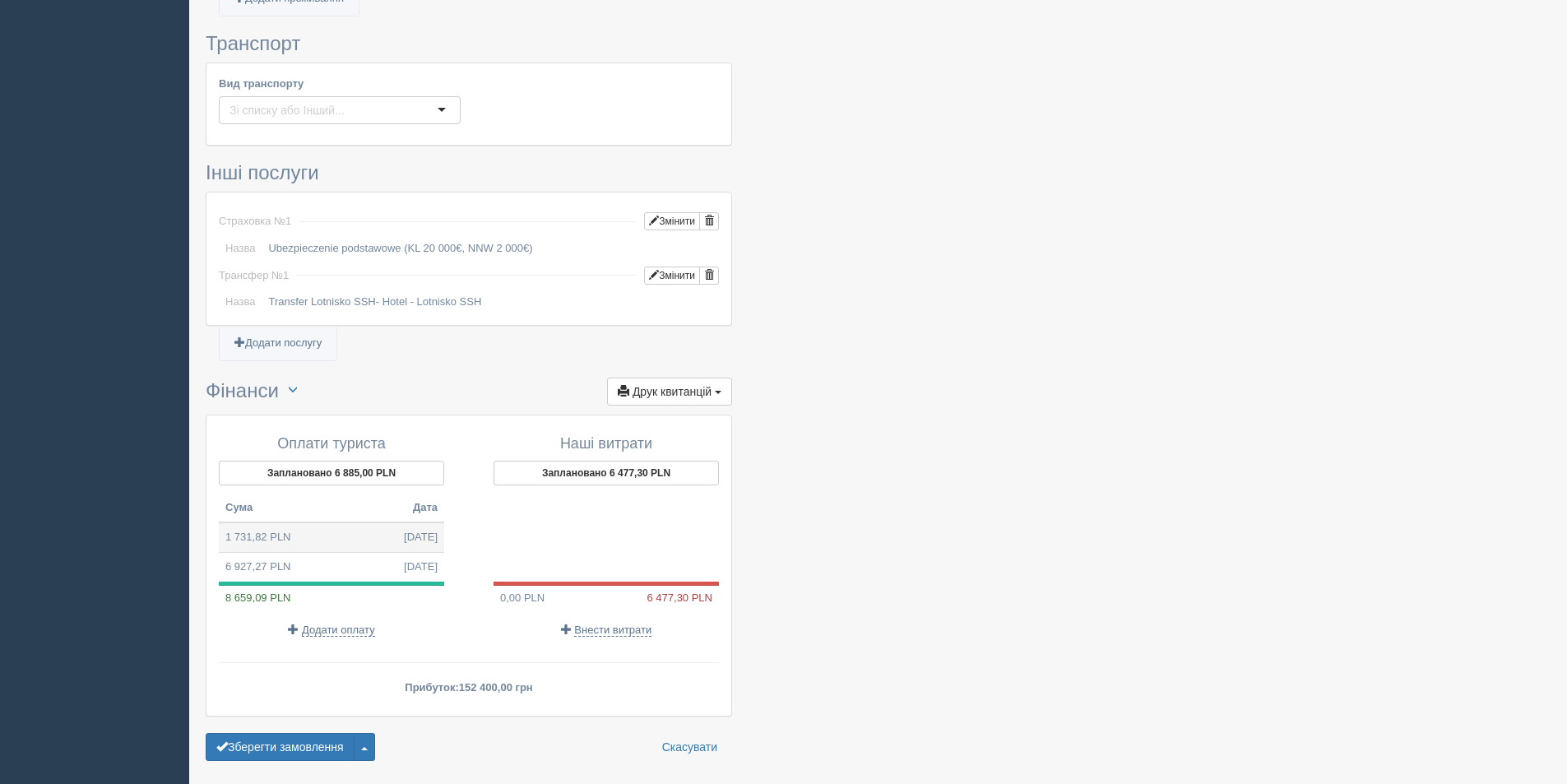
click at [371, 522] on td "1 731,82 PLN 13.10.2025" at bounding box center [331, 537] width 226 height 30
type input "76200.00"
type input "44.00"
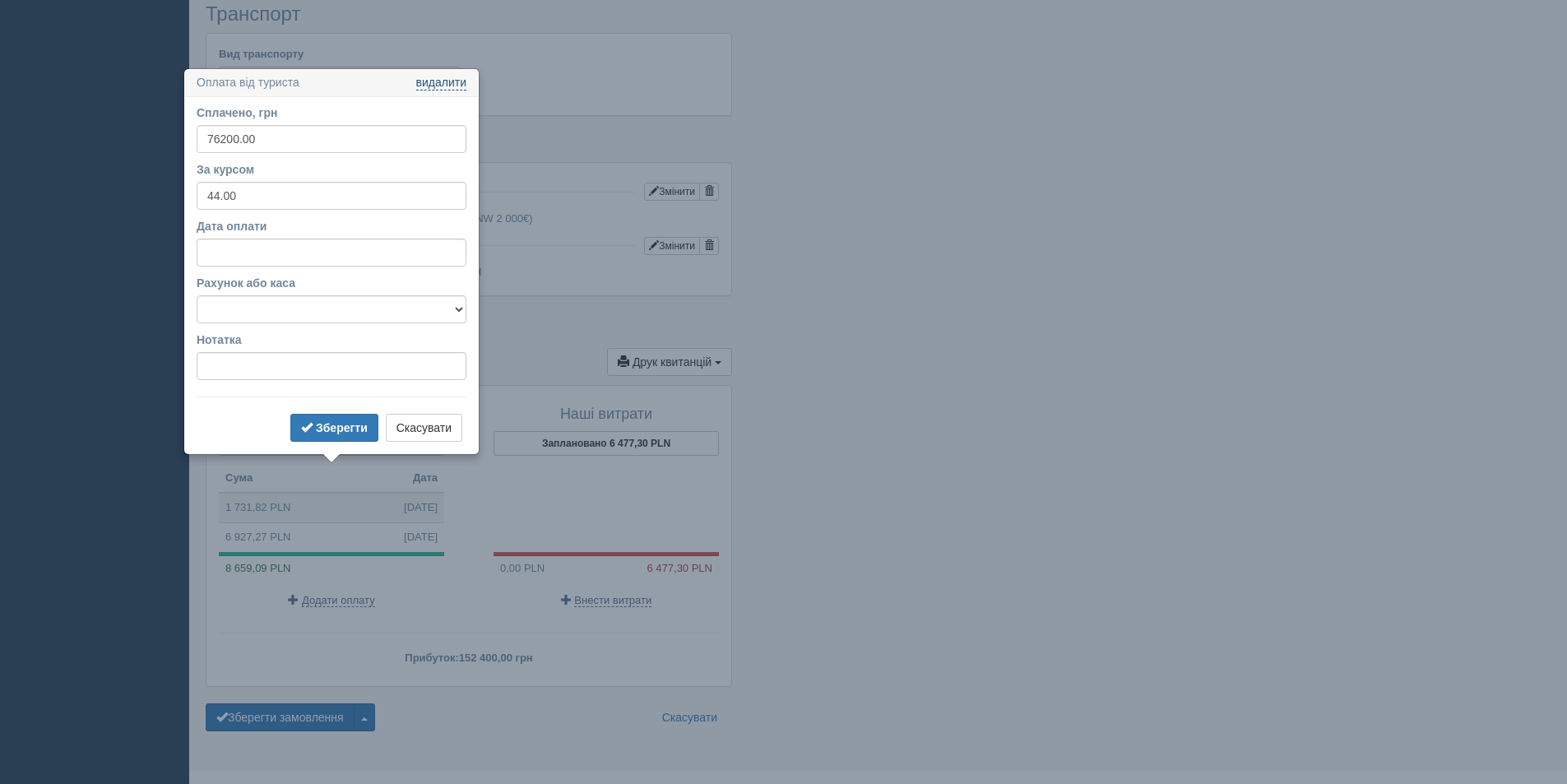
click at [450, 77] on link "видалити" at bounding box center [441, 83] width 50 height 13
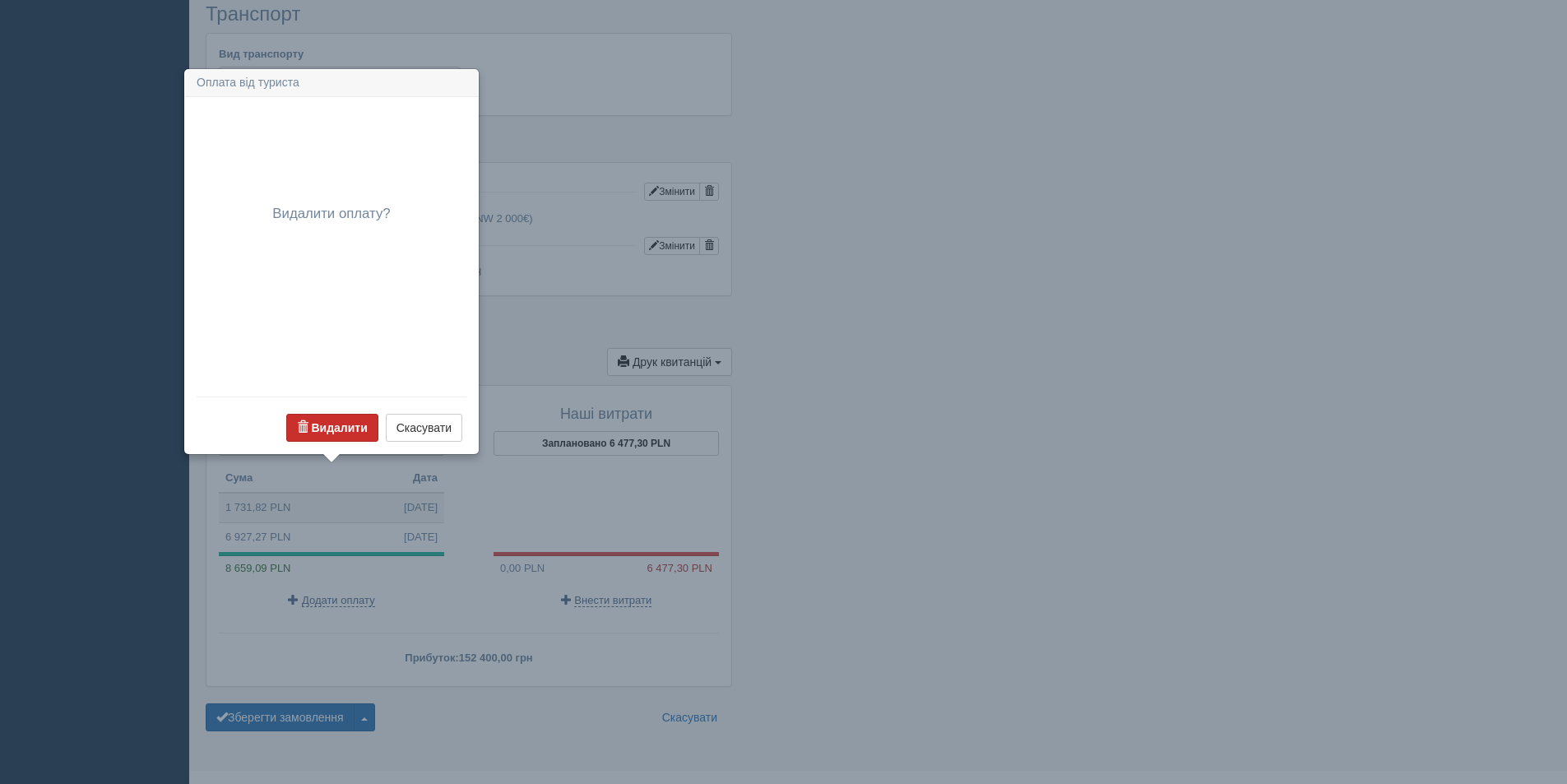
click at [325, 425] on b "Видалити" at bounding box center [338, 428] width 56 height 13
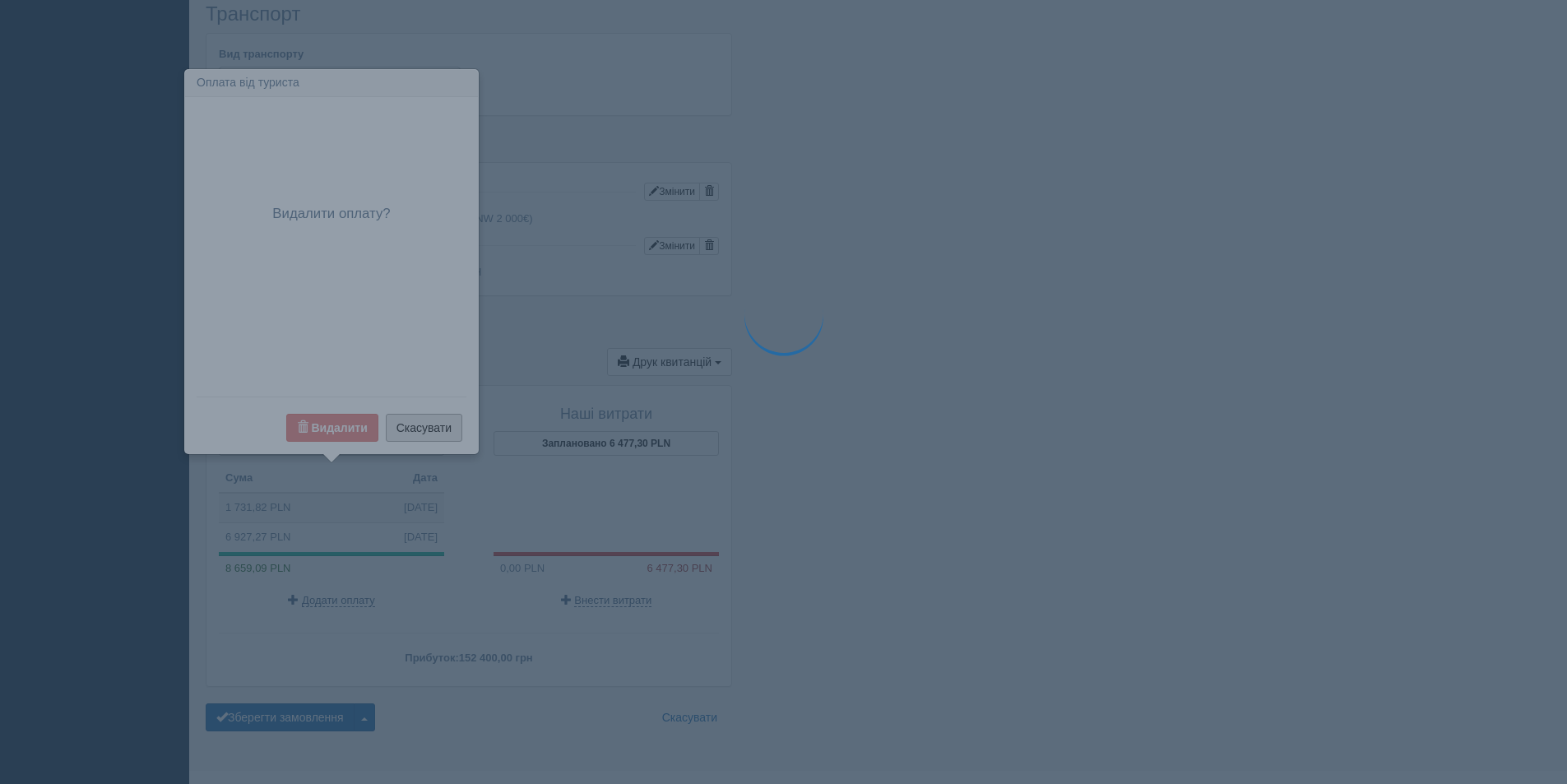
scroll to position [1263, 0]
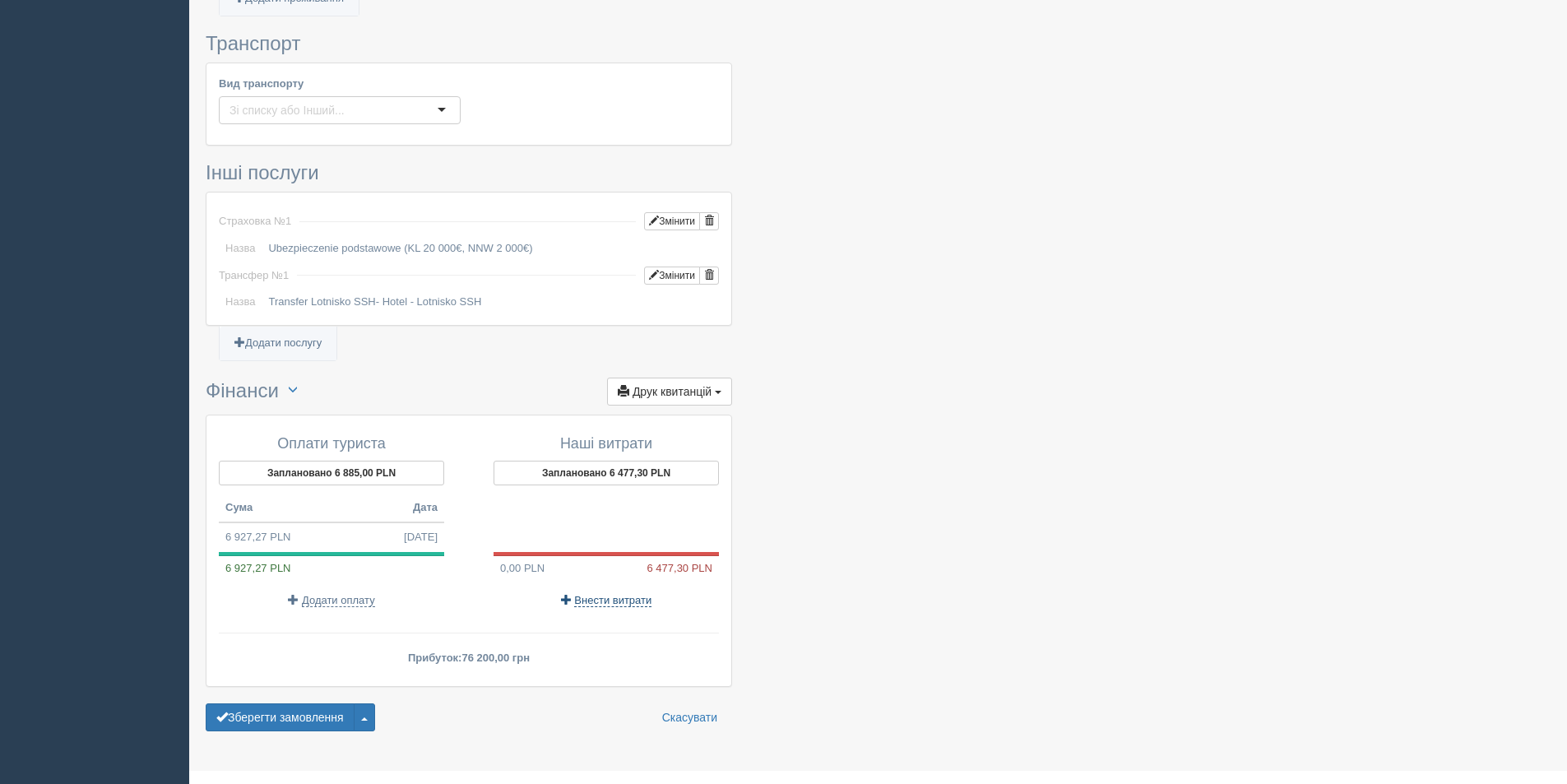
click at [603, 593] on span "Внести витрати" at bounding box center [613, 600] width 77 height 13
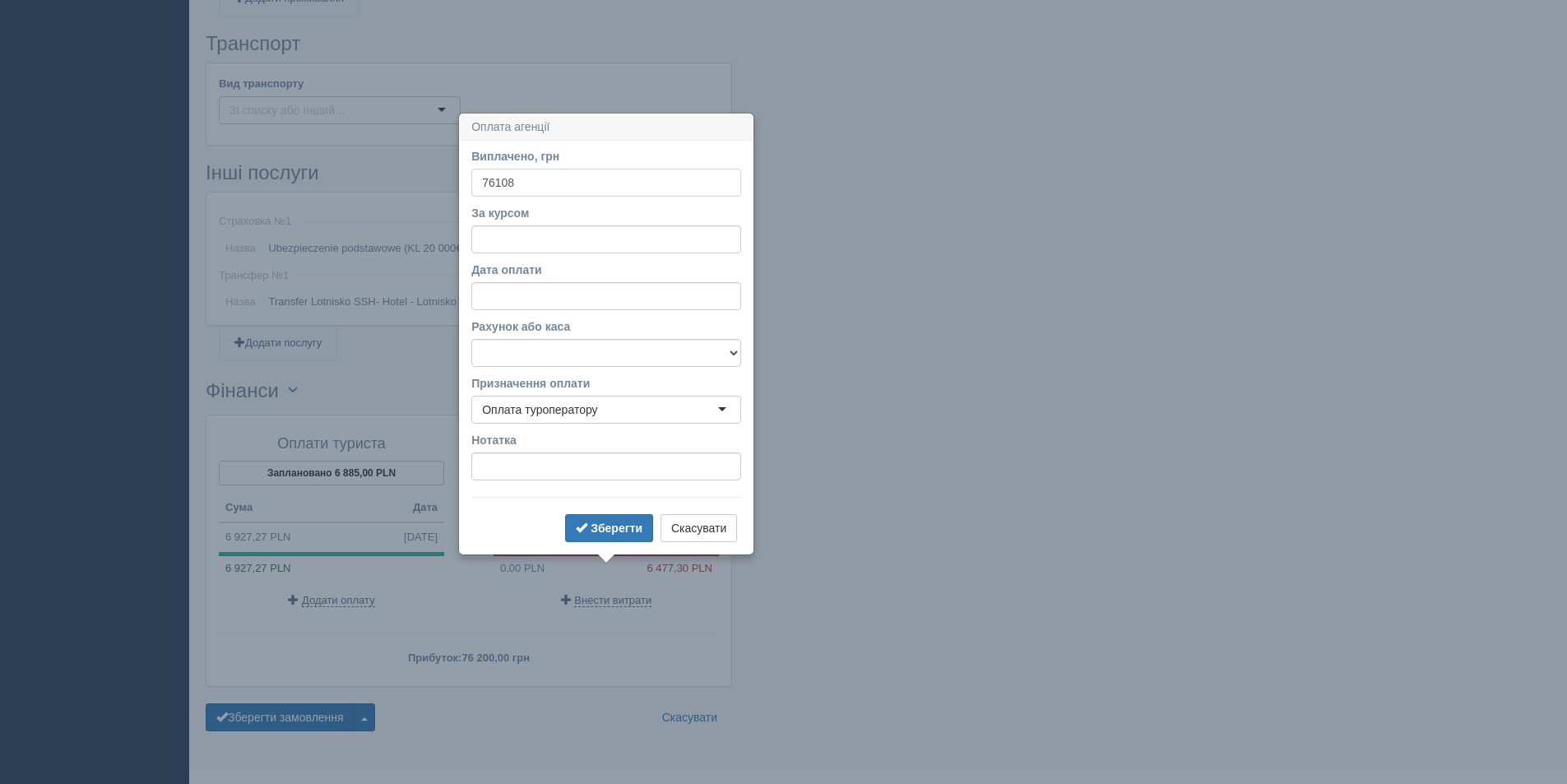
type input "76108"
click at [490, 234] on input "За курсом" at bounding box center [606, 240] width 270 height 28
type input "11"
click at [614, 525] on b "Зберегти" at bounding box center [616, 528] width 52 height 13
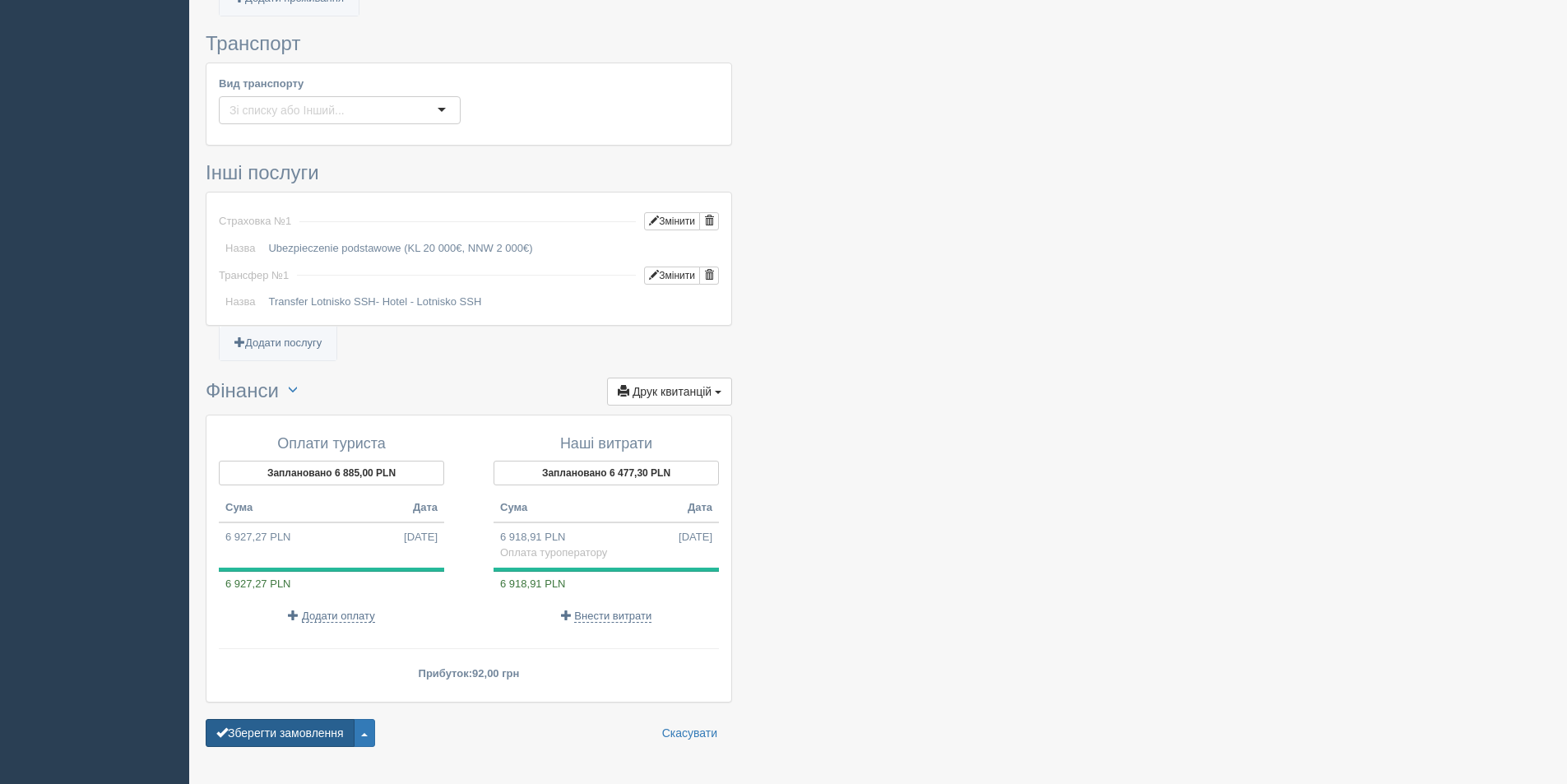
click at [302, 719] on button "Зберегти замовлення" at bounding box center [280, 733] width 149 height 28
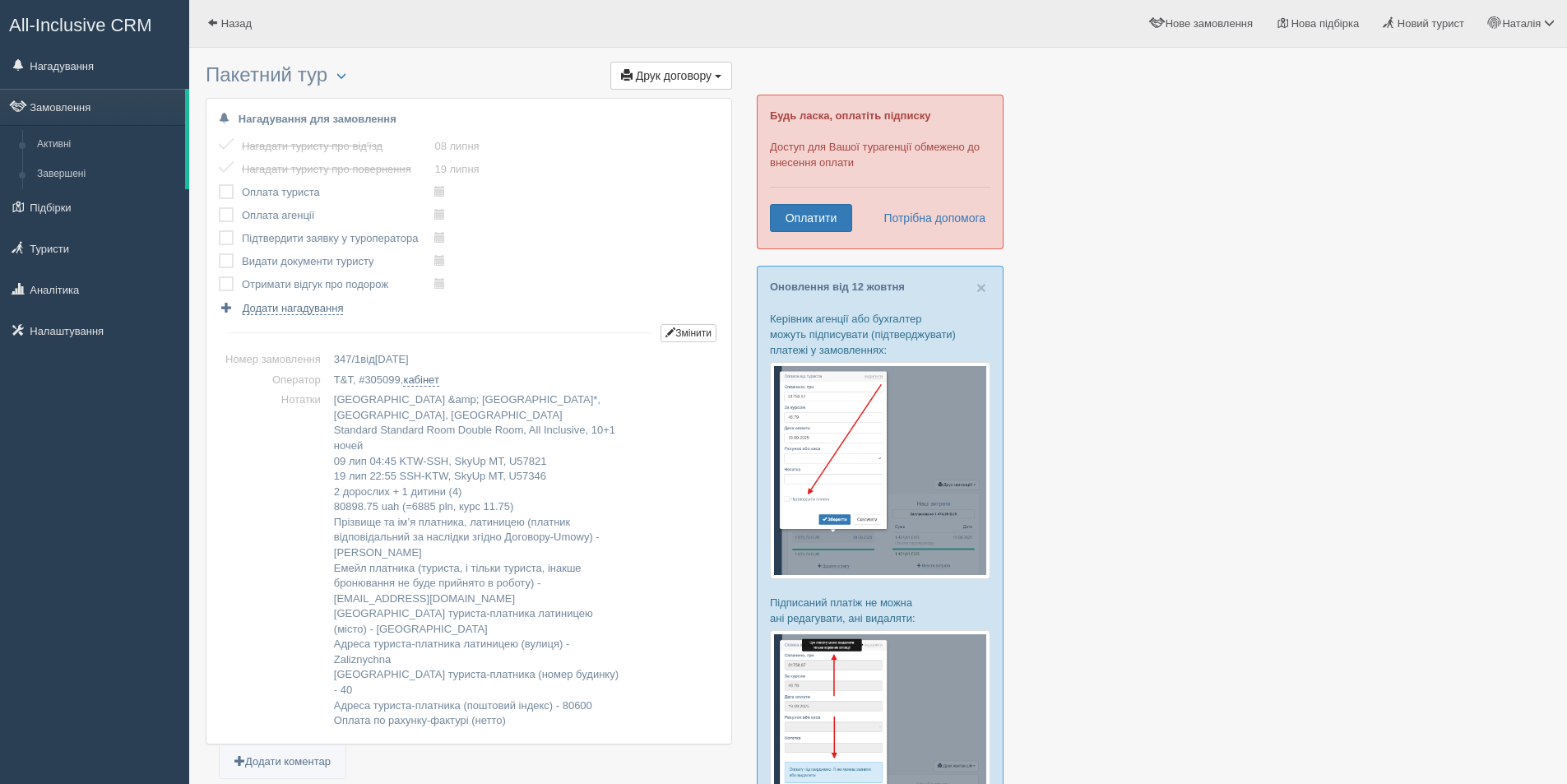
scroll to position [1263, 0]
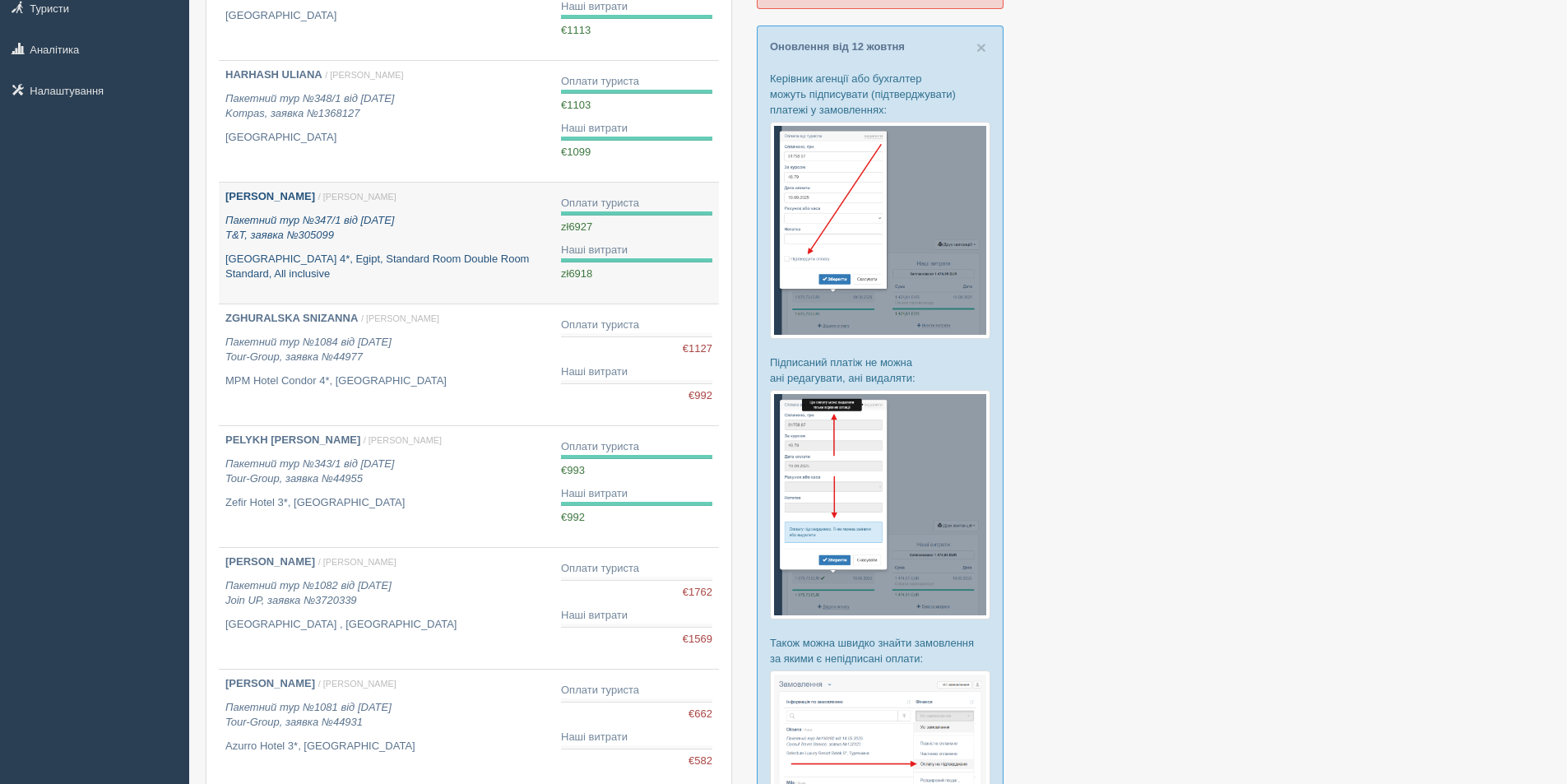
scroll to position [246, 0]
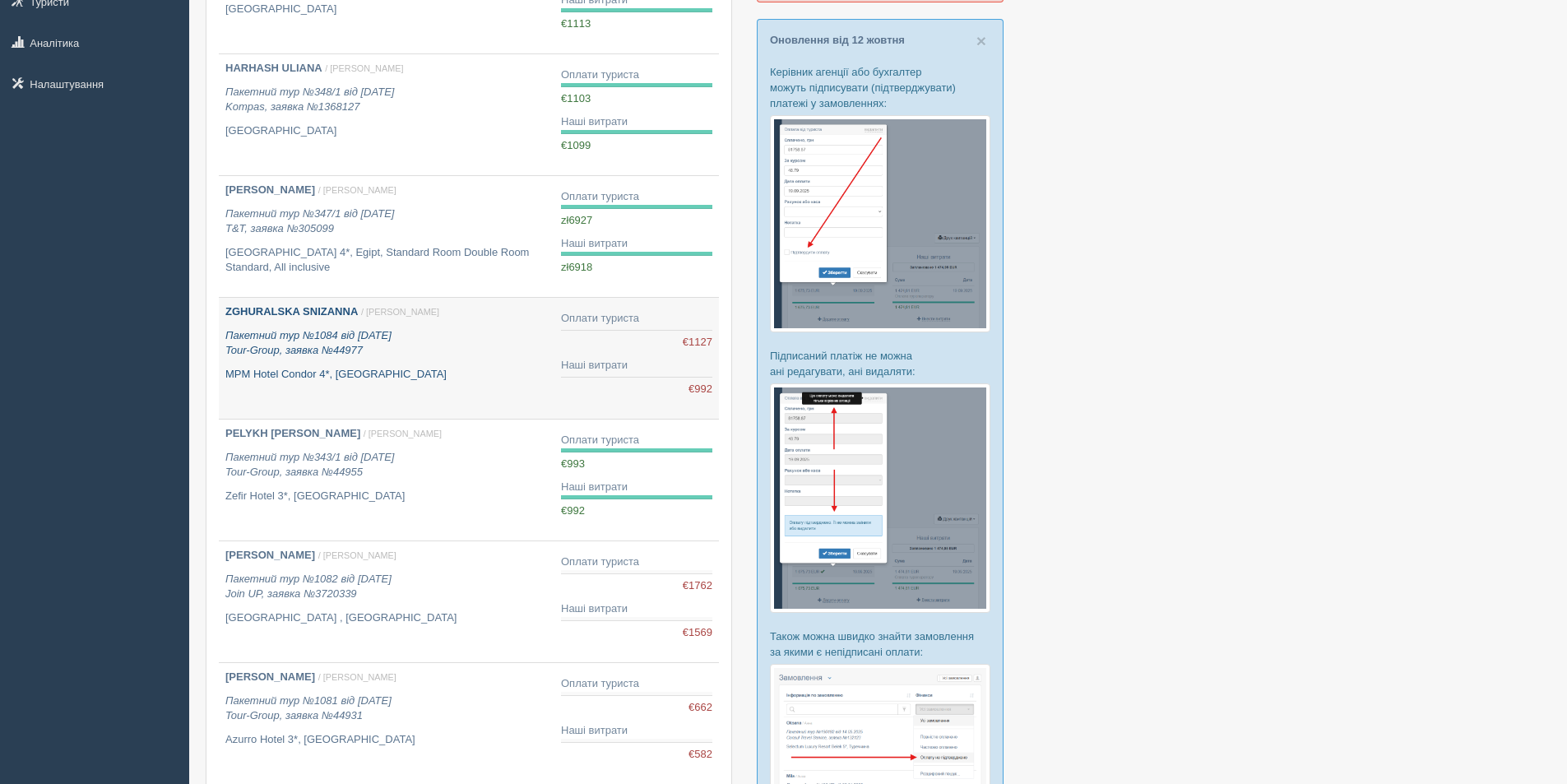
click at [279, 310] on b "ZGHURALSKA SNIZANNA" at bounding box center [291, 311] width 132 height 12
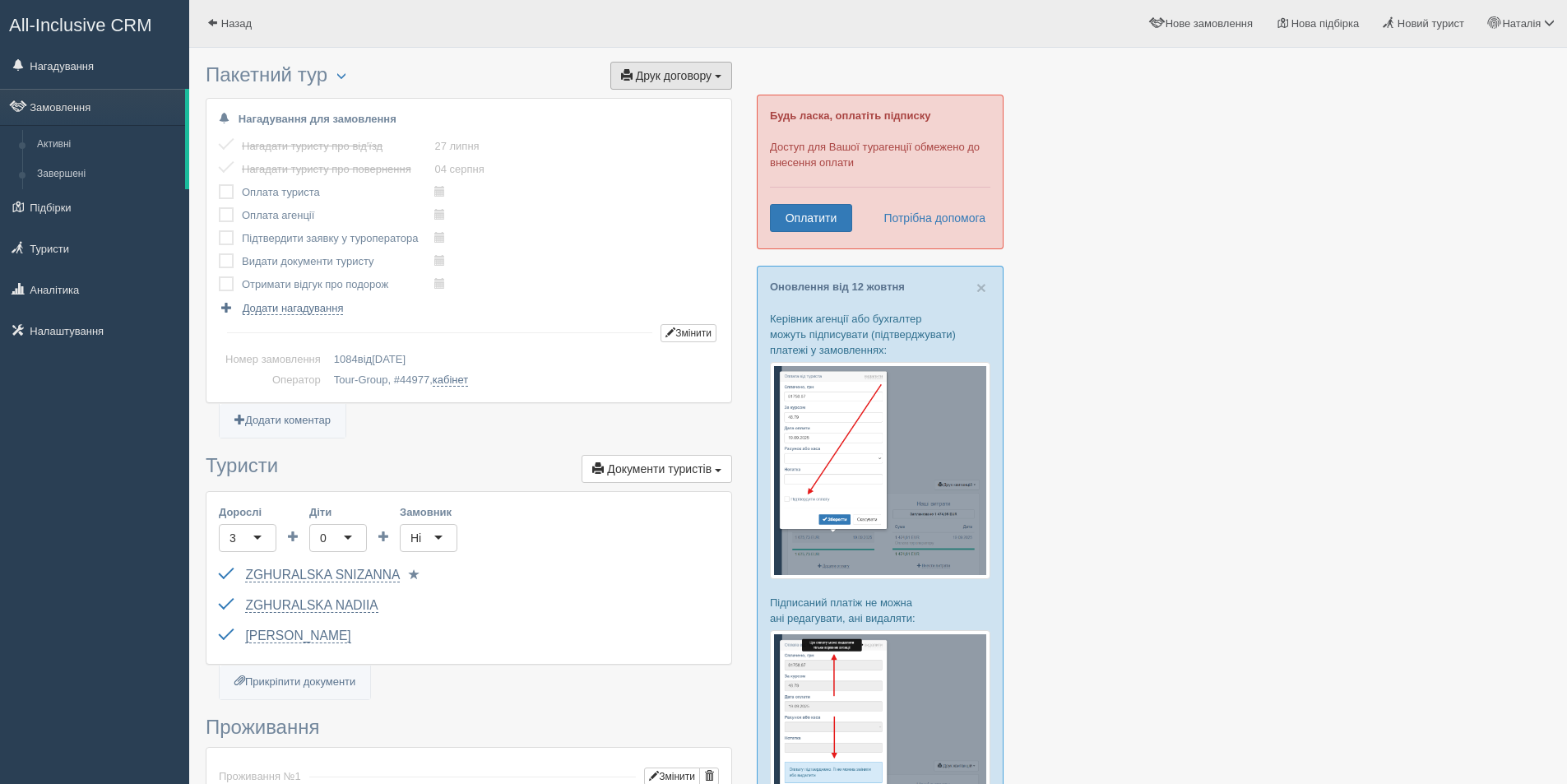
click at [664, 80] on span "Друк договору" at bounding box center [674, 76] width 76 height 13
click at [659, 102] on link "Tour-Group" at bounding box center [666, 106] width 130 height 27
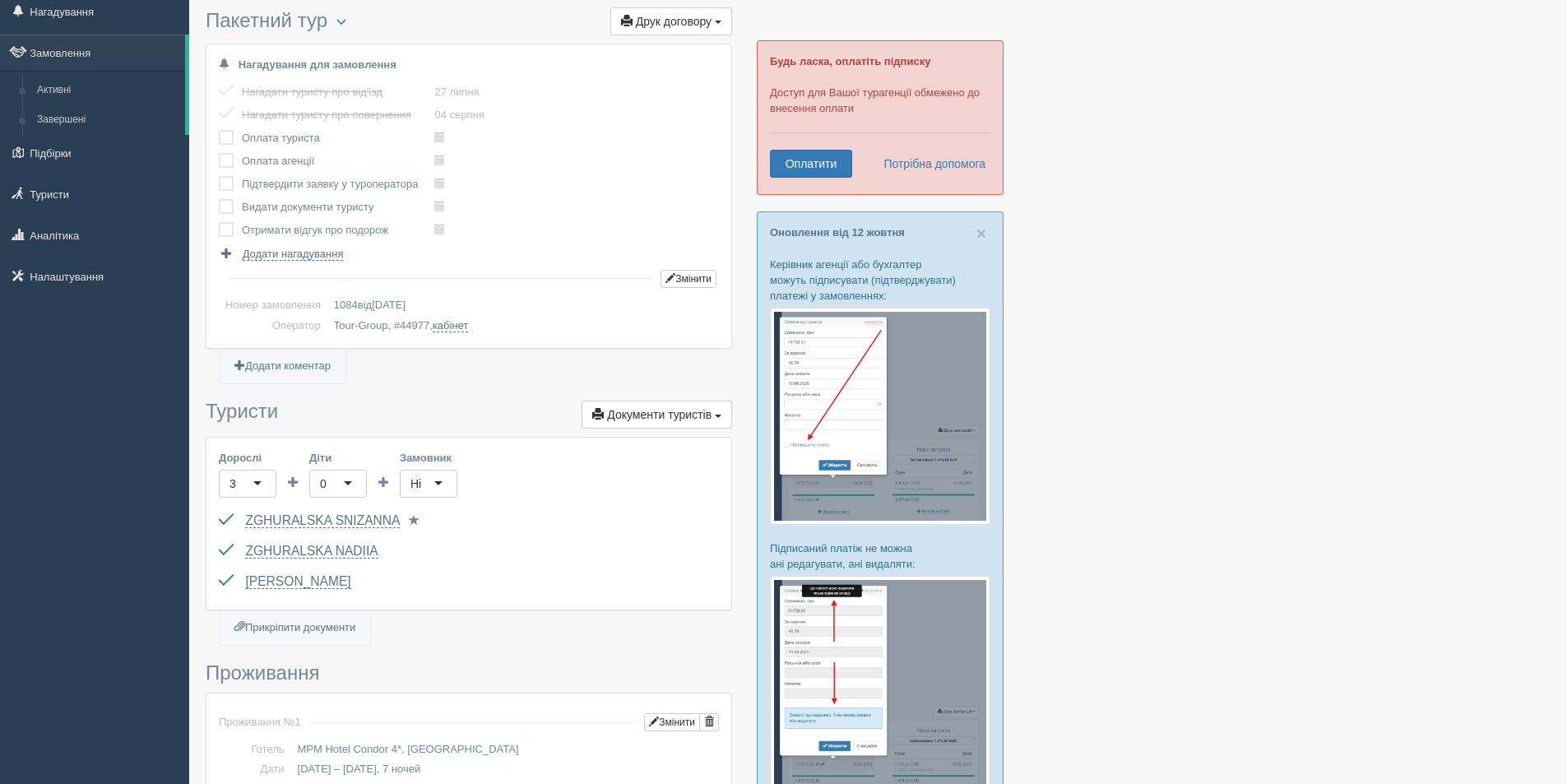
scroll to position [82, 0]
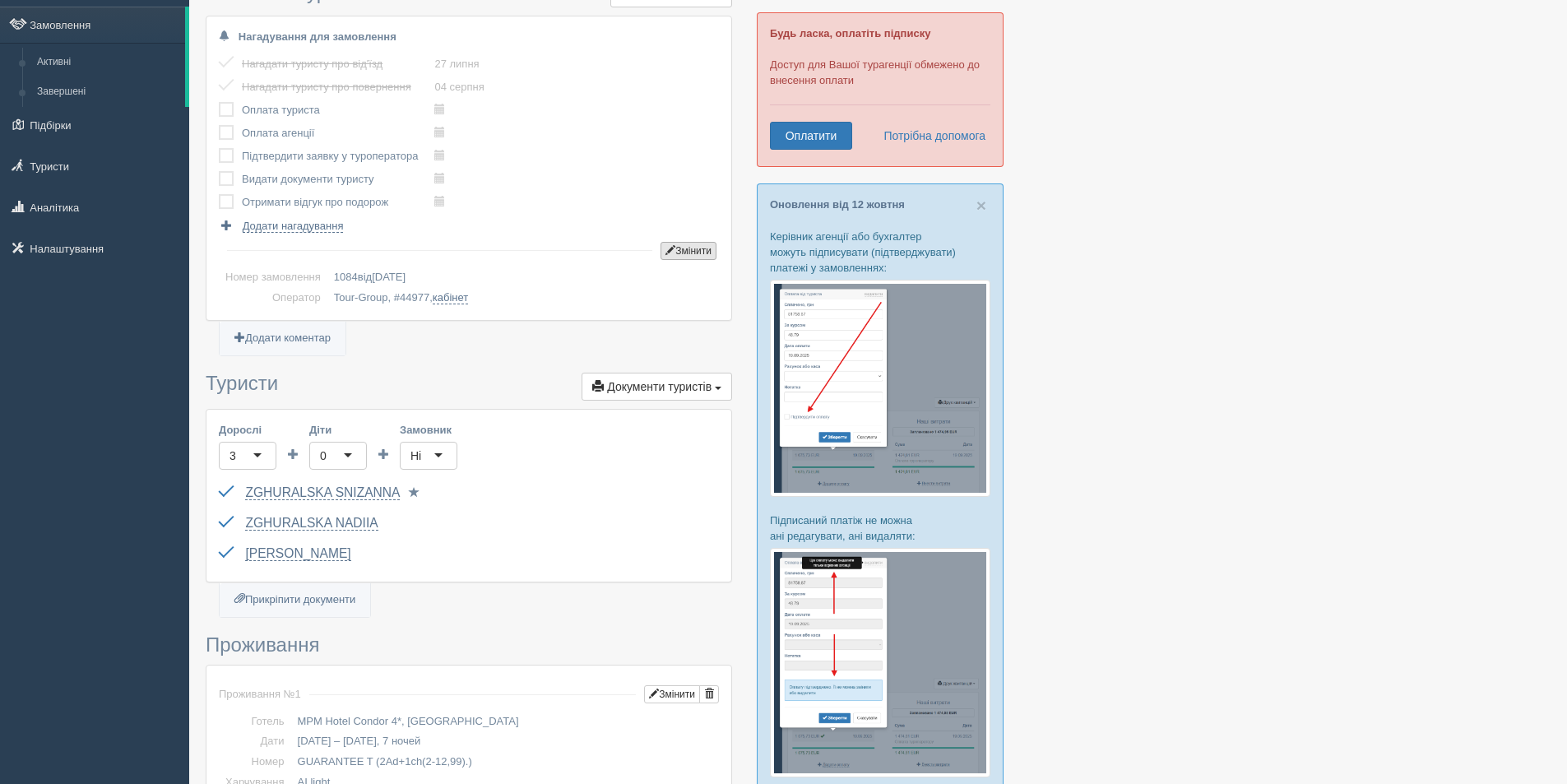
click at [682, 254] on button "Змінити" at bounding box center [688, 251] width 56 height 18
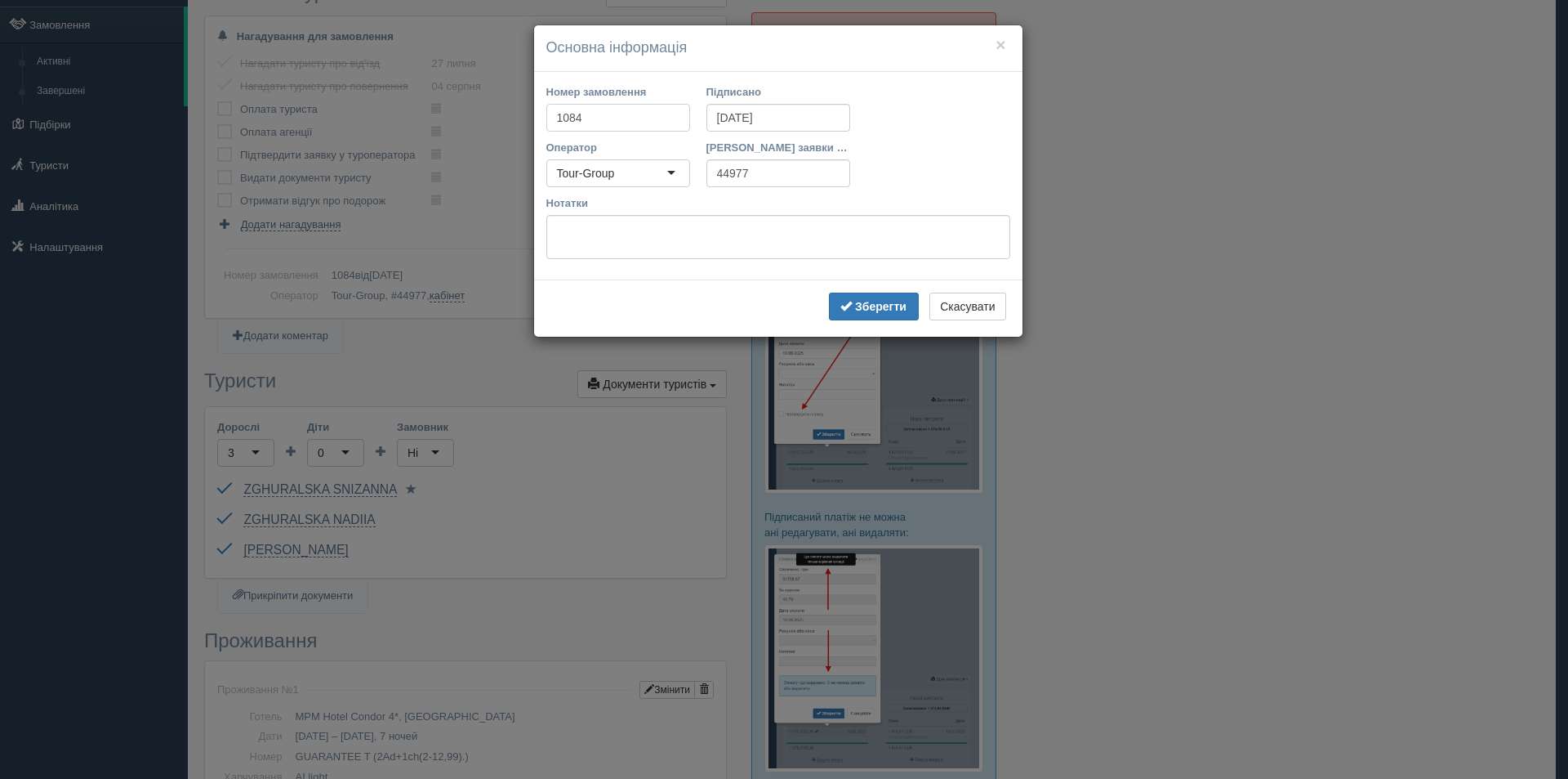
drag, startPoint x: 593, startPoint y: 110, endPoint x: 413, endPoint y: 107, distance: 180.0
click at [413, 107] on div "× Основна інформація Номер замовлення 1084 Підписано 26.06.2025 Оператор Tour-G…" at bounding box center [784, 390] width 1568 height 779
type input "344/1"
click at [865, 312] on b "Зберегти" at bounding box center [881, 307] width 51 height 13
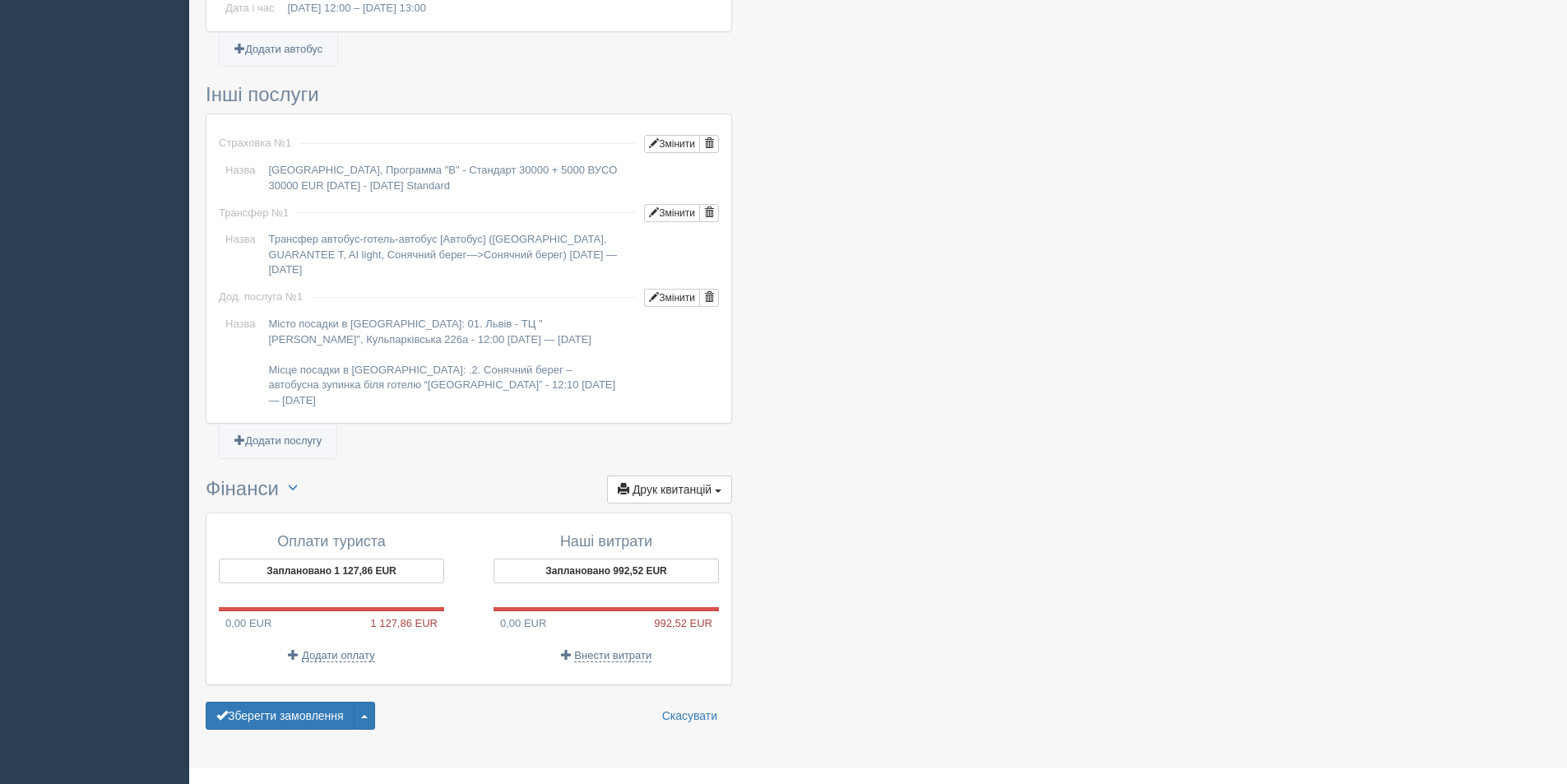
scroll to position [1188, 0]
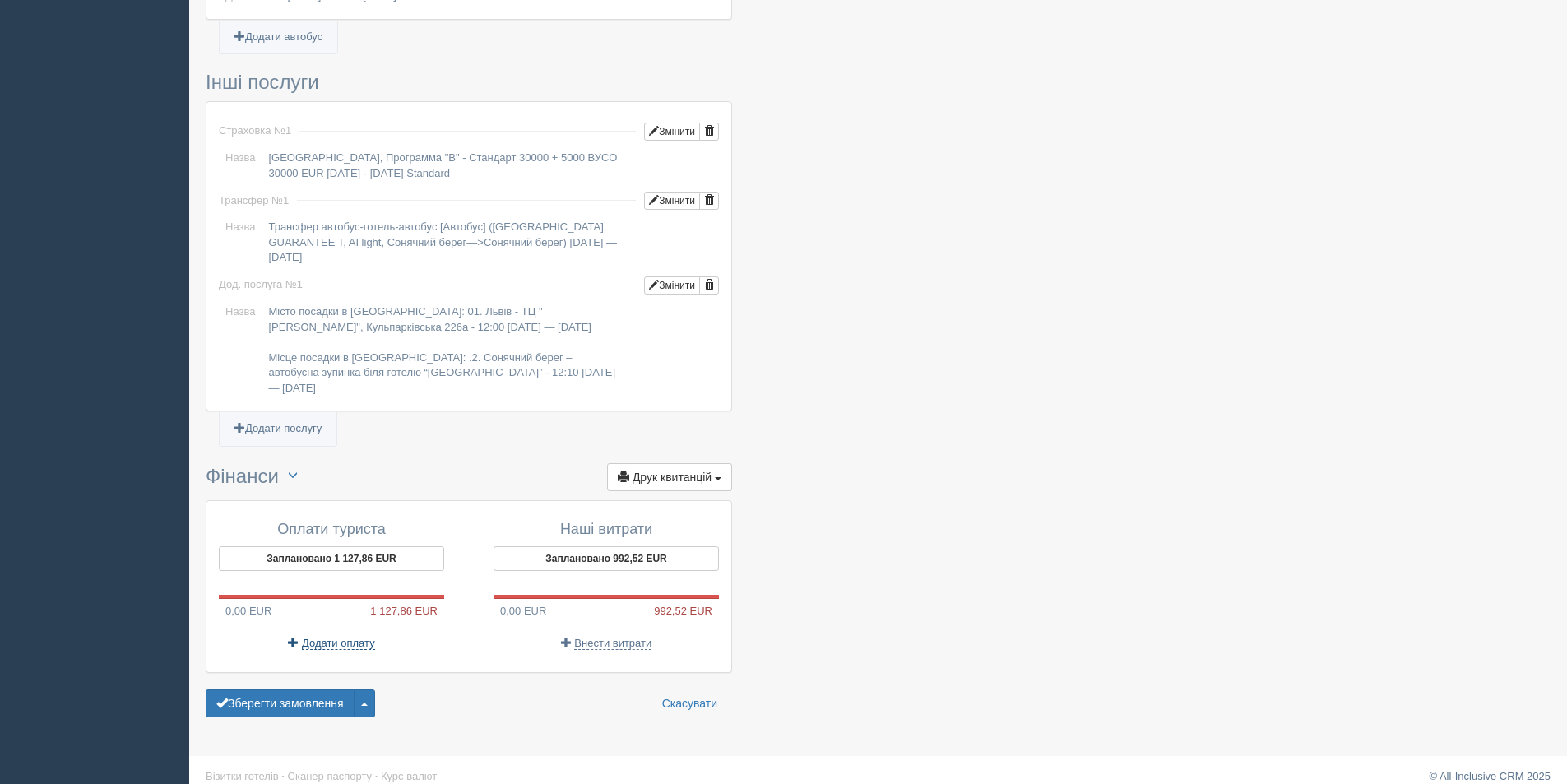
click at [335, 637] on span "Додати оплату" at bounding box center [339, 643] width 73 height 13
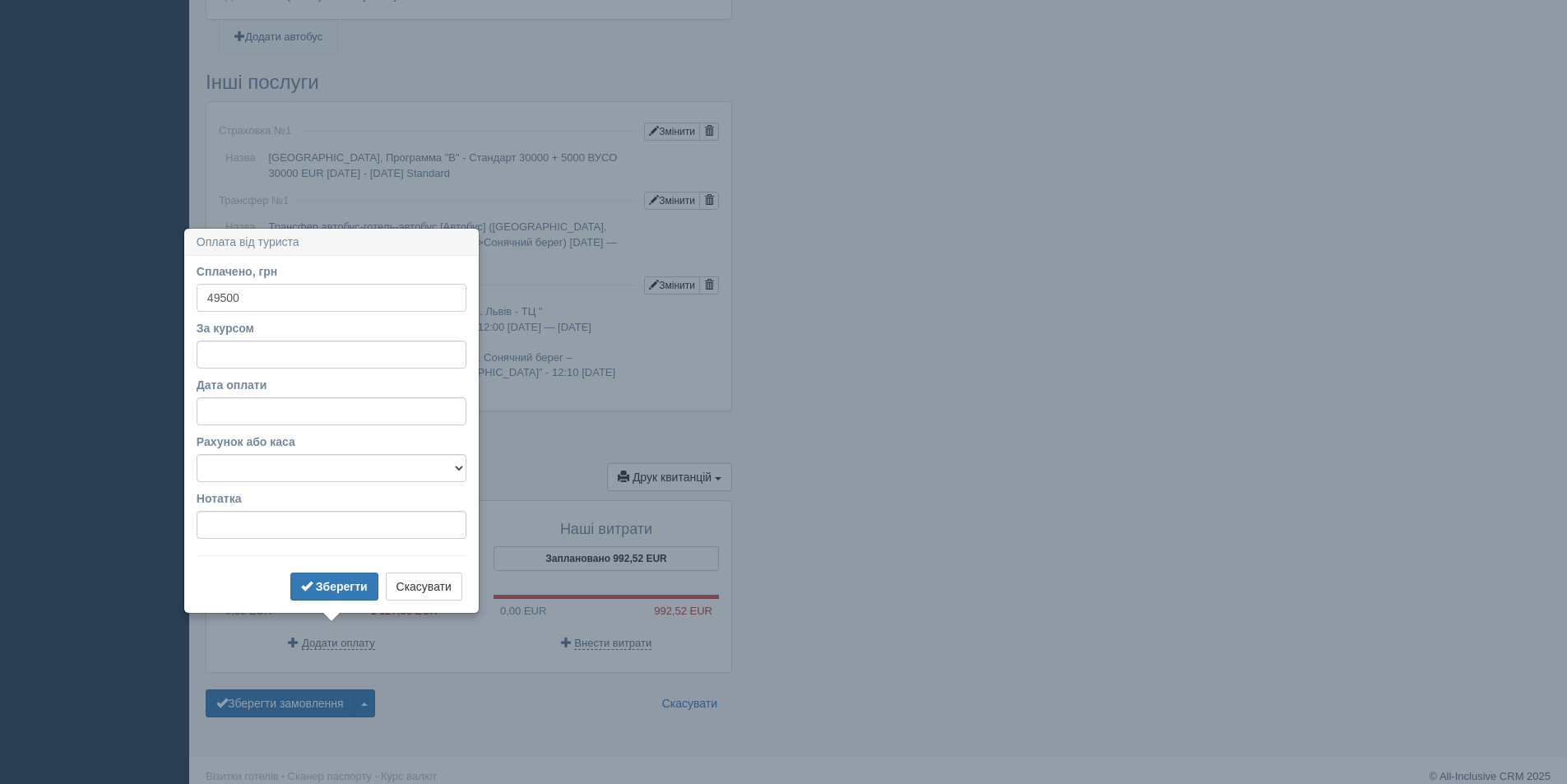
type input "49500"
click at [234, 352] on input "За курсом" at bounding box center [331, 355] width 270 height 28
type input "44"
click at [336, 583] on b "Зберегти" at bounding box center [341, 587] width 52 height 13
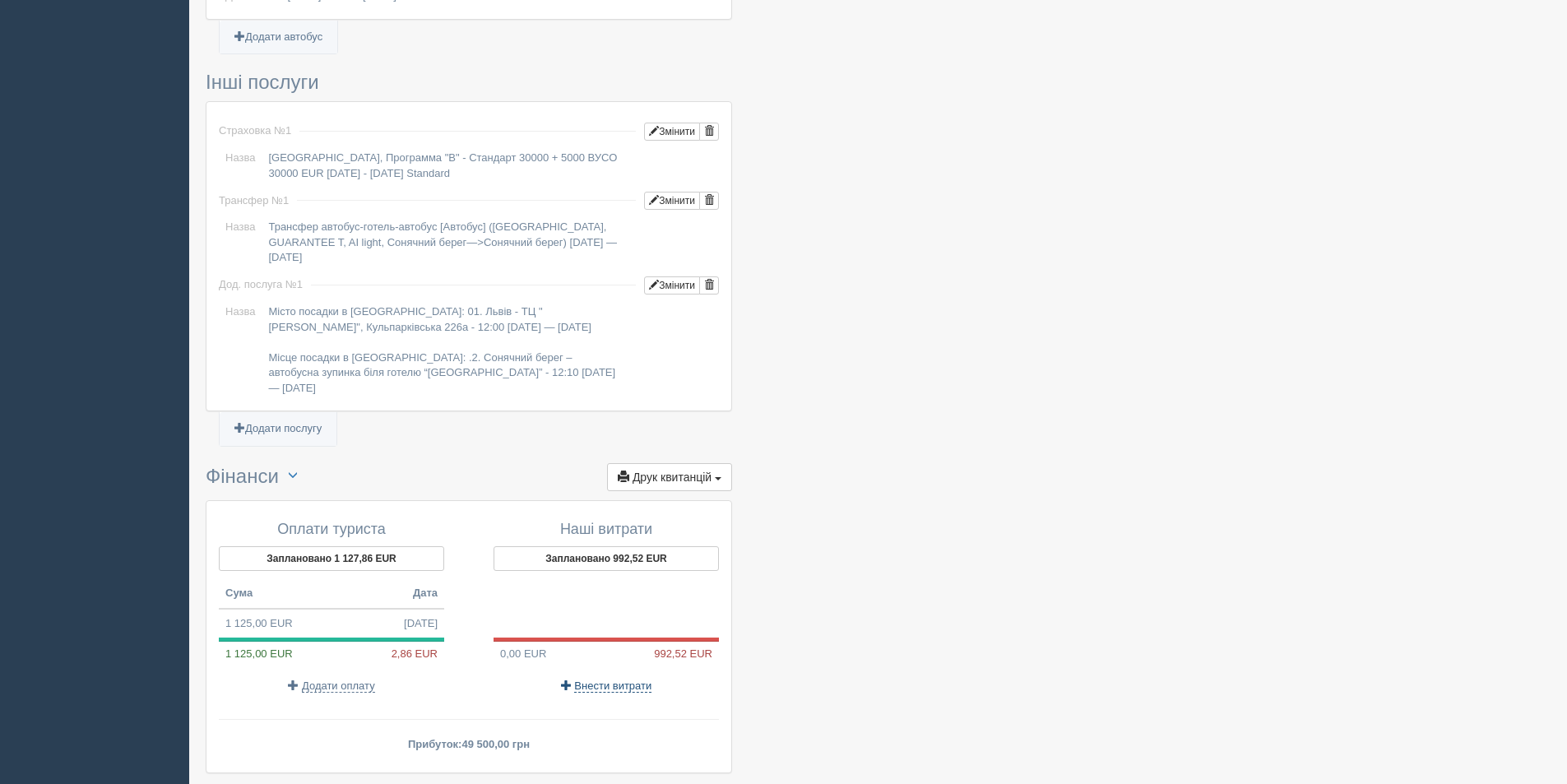
click at [627, 679] on span "Внести витрати" at bounding box center [613, 686] width 77 height 13
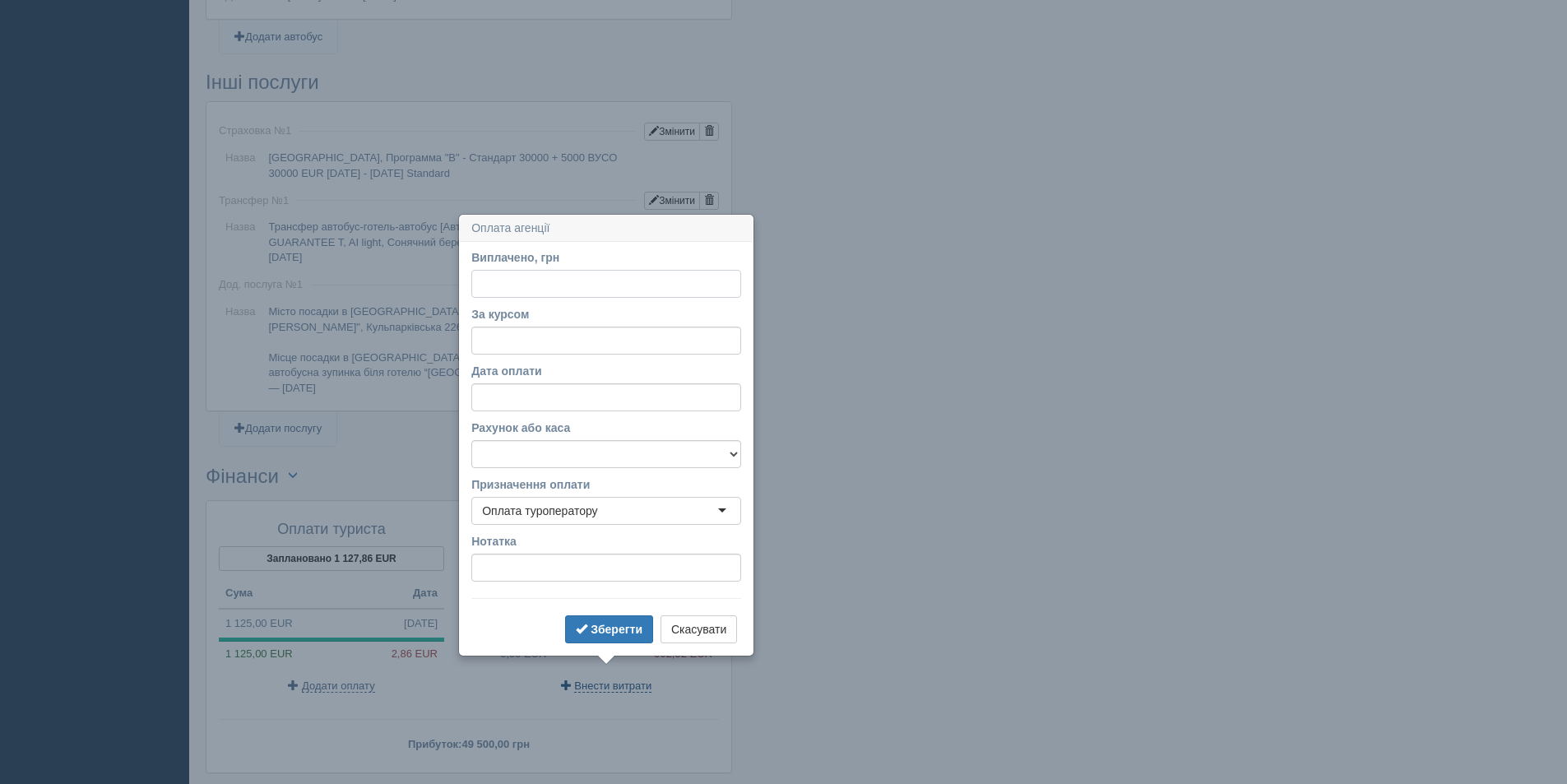
scroll to position [1289, 0]
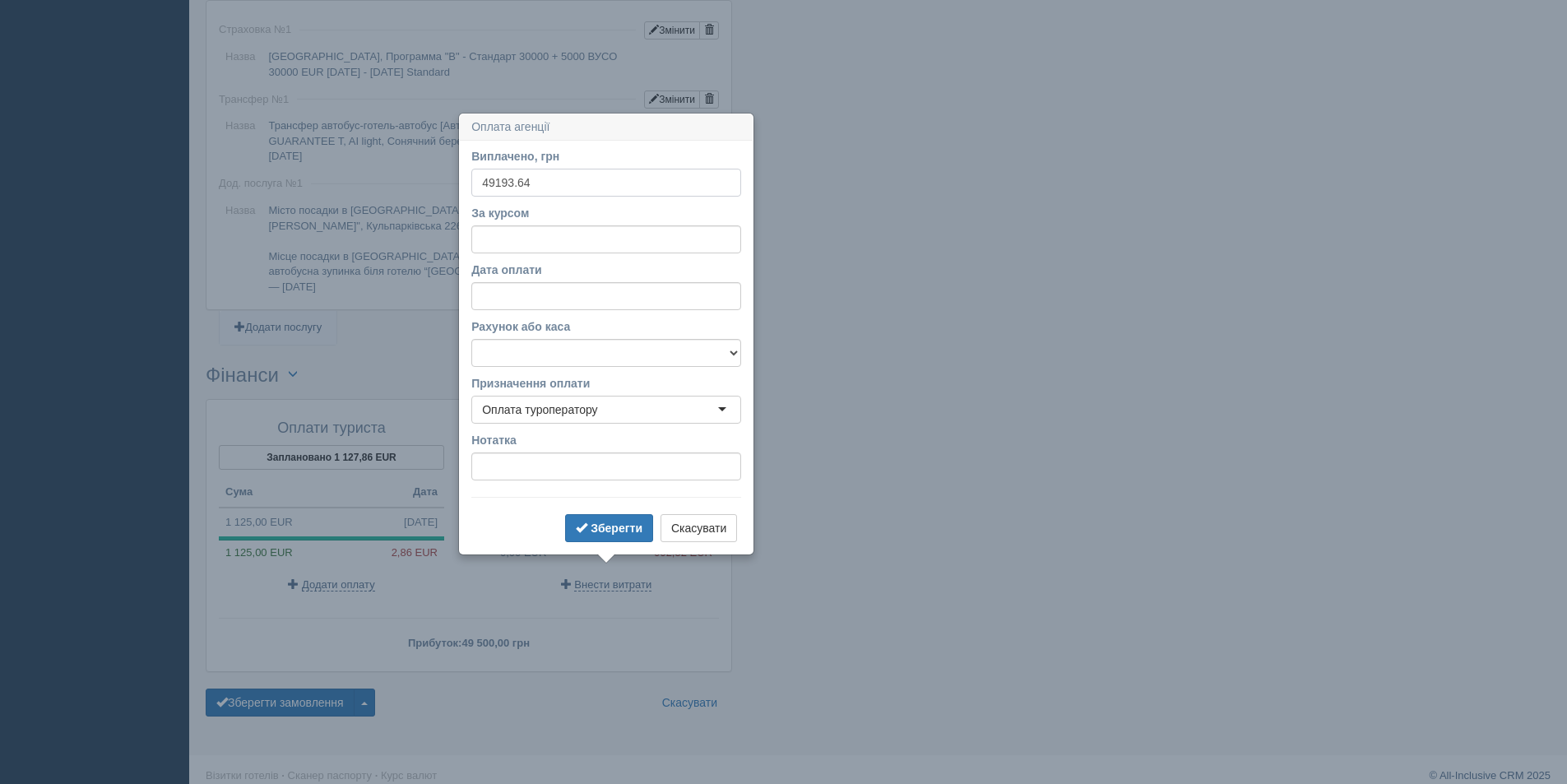
type input "49193.64"
click at [494, 242] on input "За курсом" at bounding box center [606, 240] width 270 height 28
type input "44"
click at [619, 523] on b "Зберегти" at bounding box center [616, 528] width 52 height 13
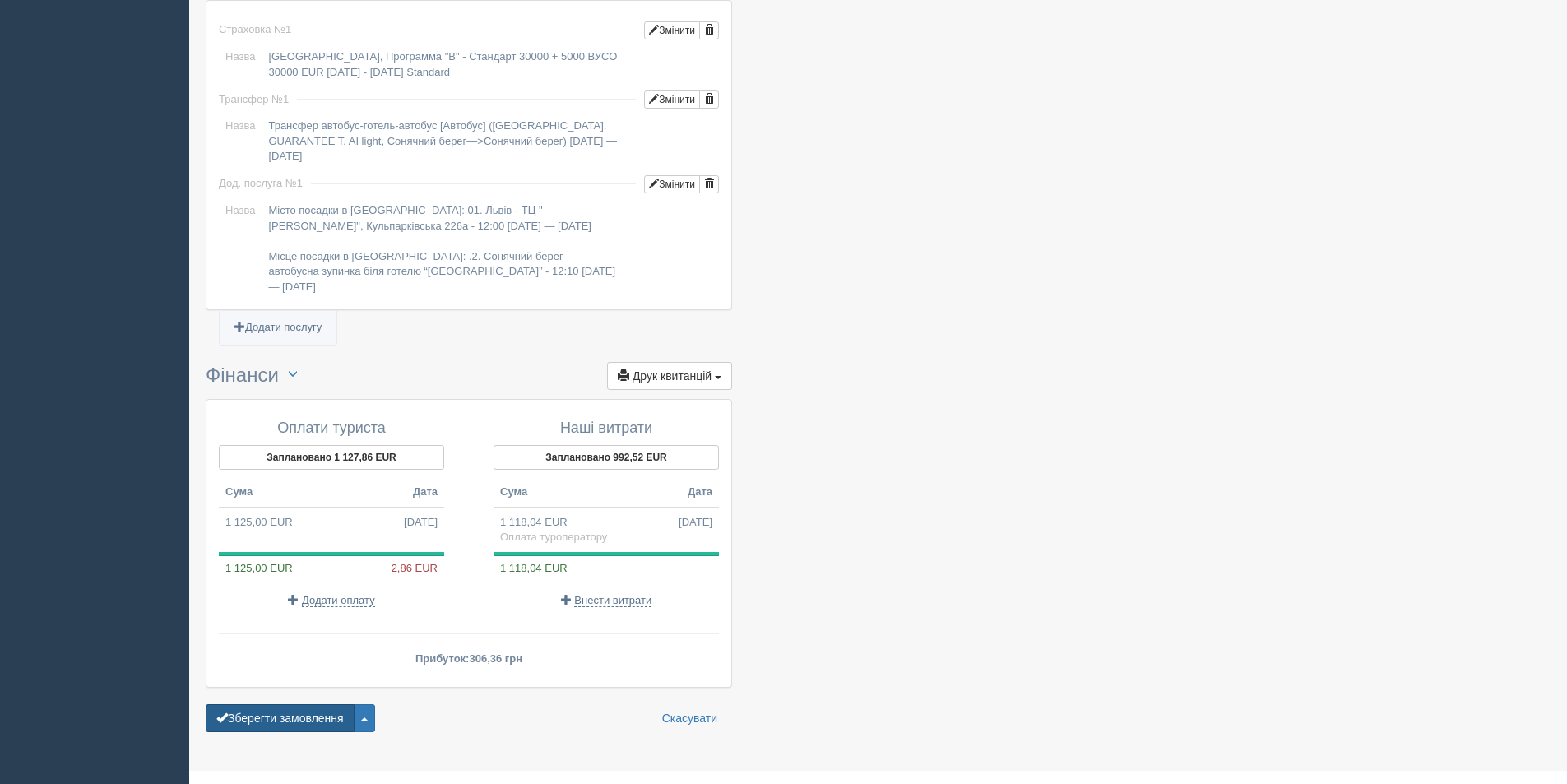
click at [311, 712] on button "Зберегти замовлення" at bounding box center [280, 718] width 149 height 28
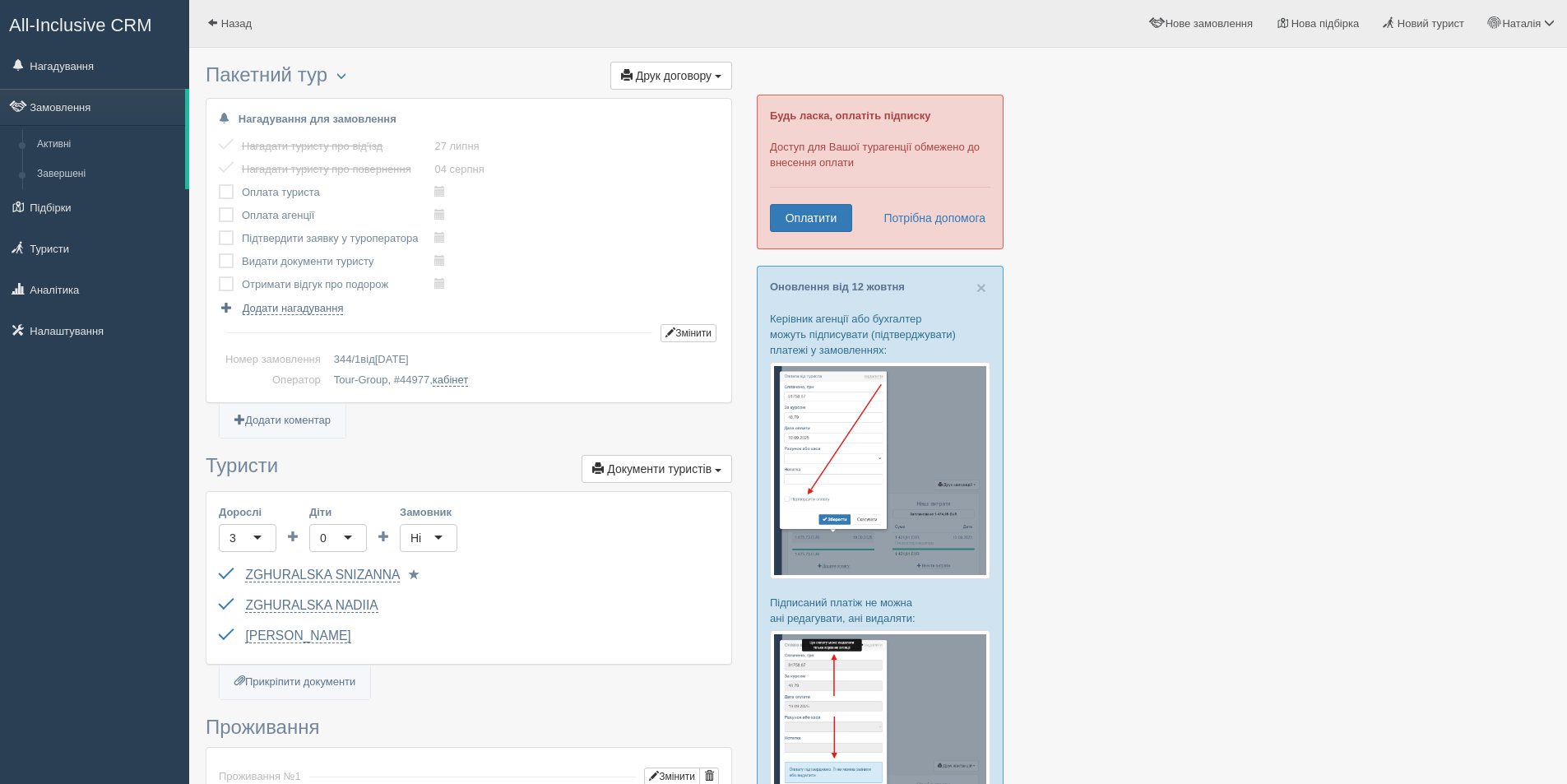
scroll to position [1289, 0]
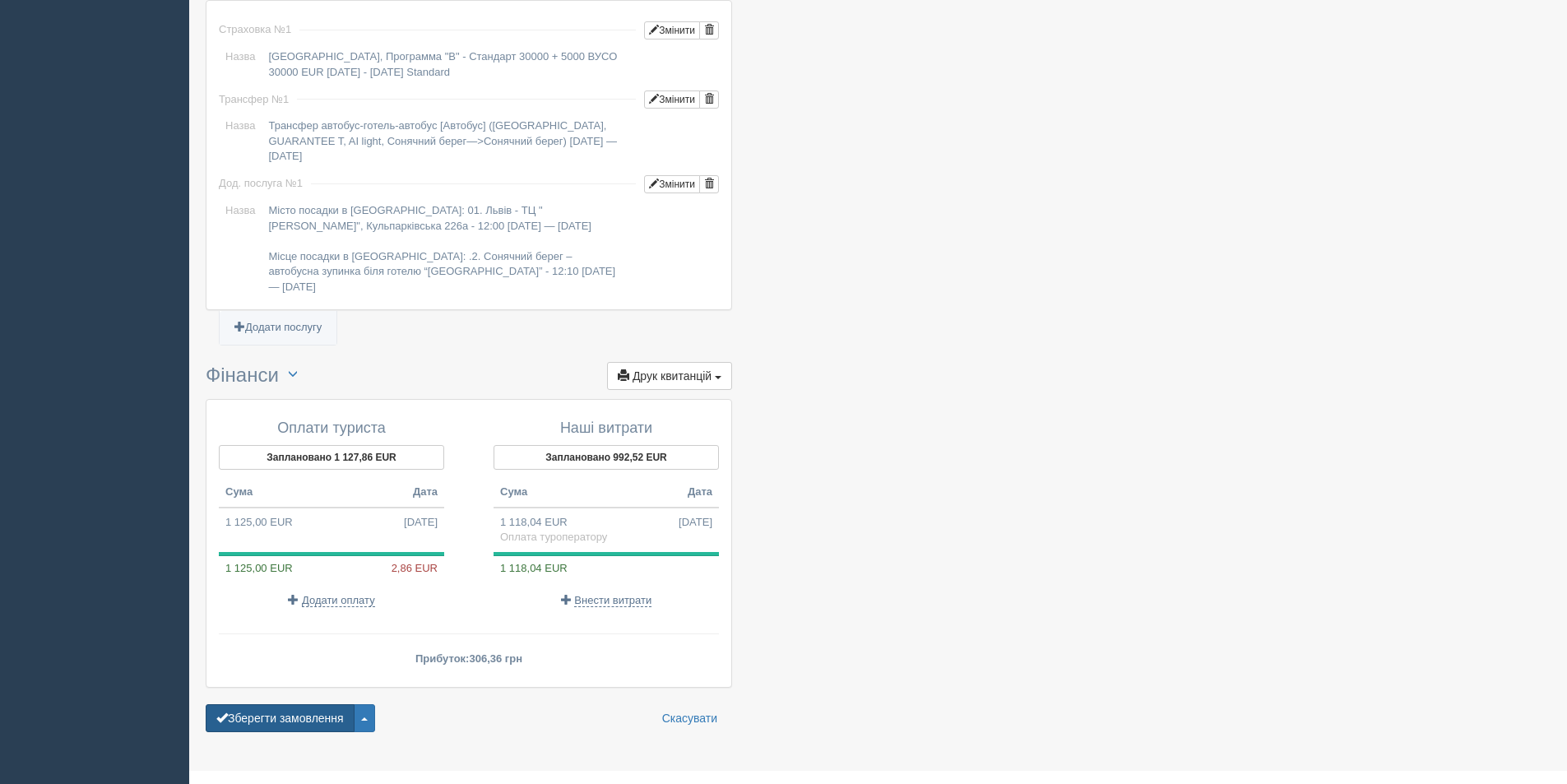
click at [309, 704] on button "Зберегти замовлення" at bounding box center [280, 718] width 149 height 28
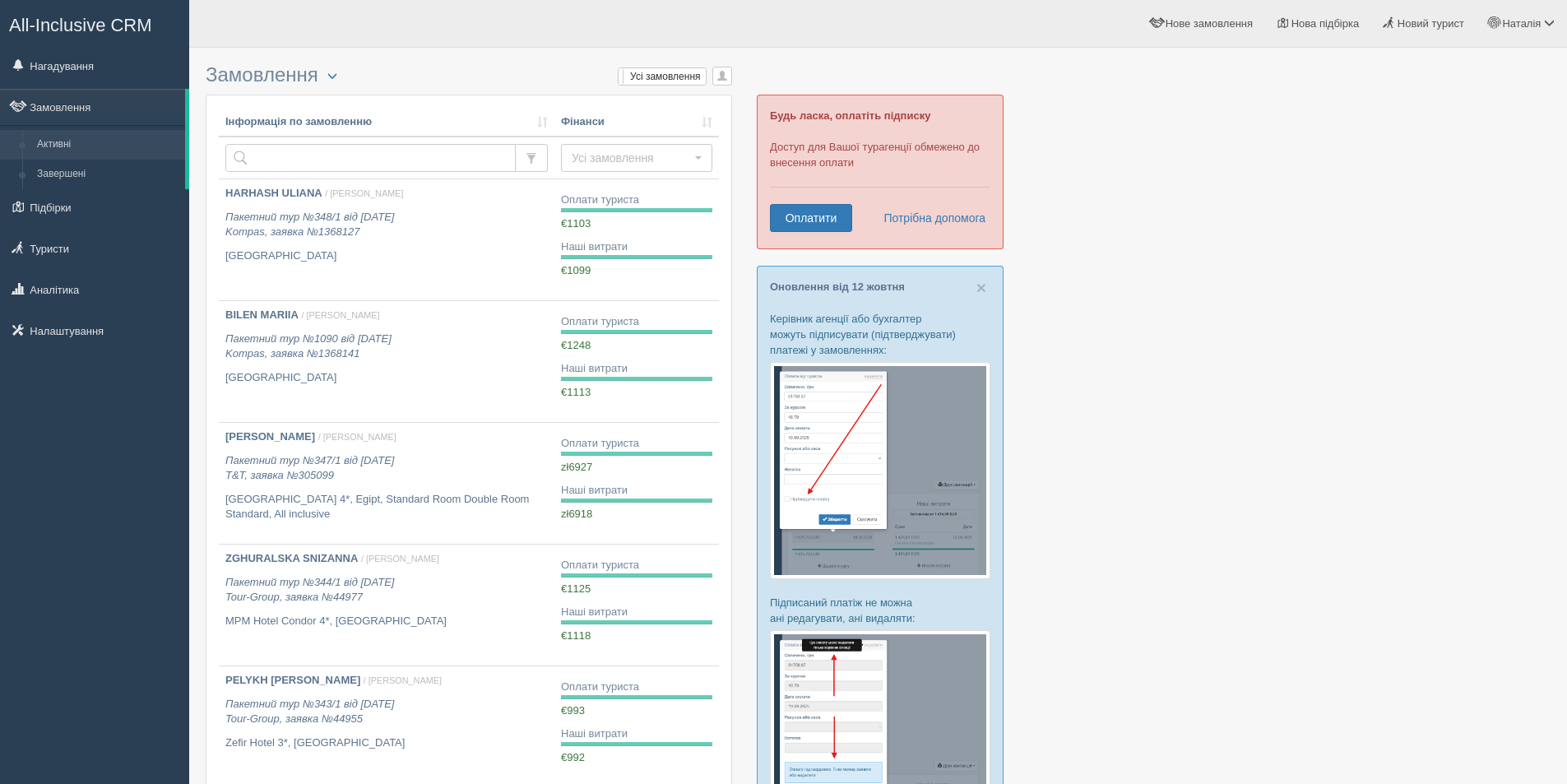
scroll to position [246, 0]
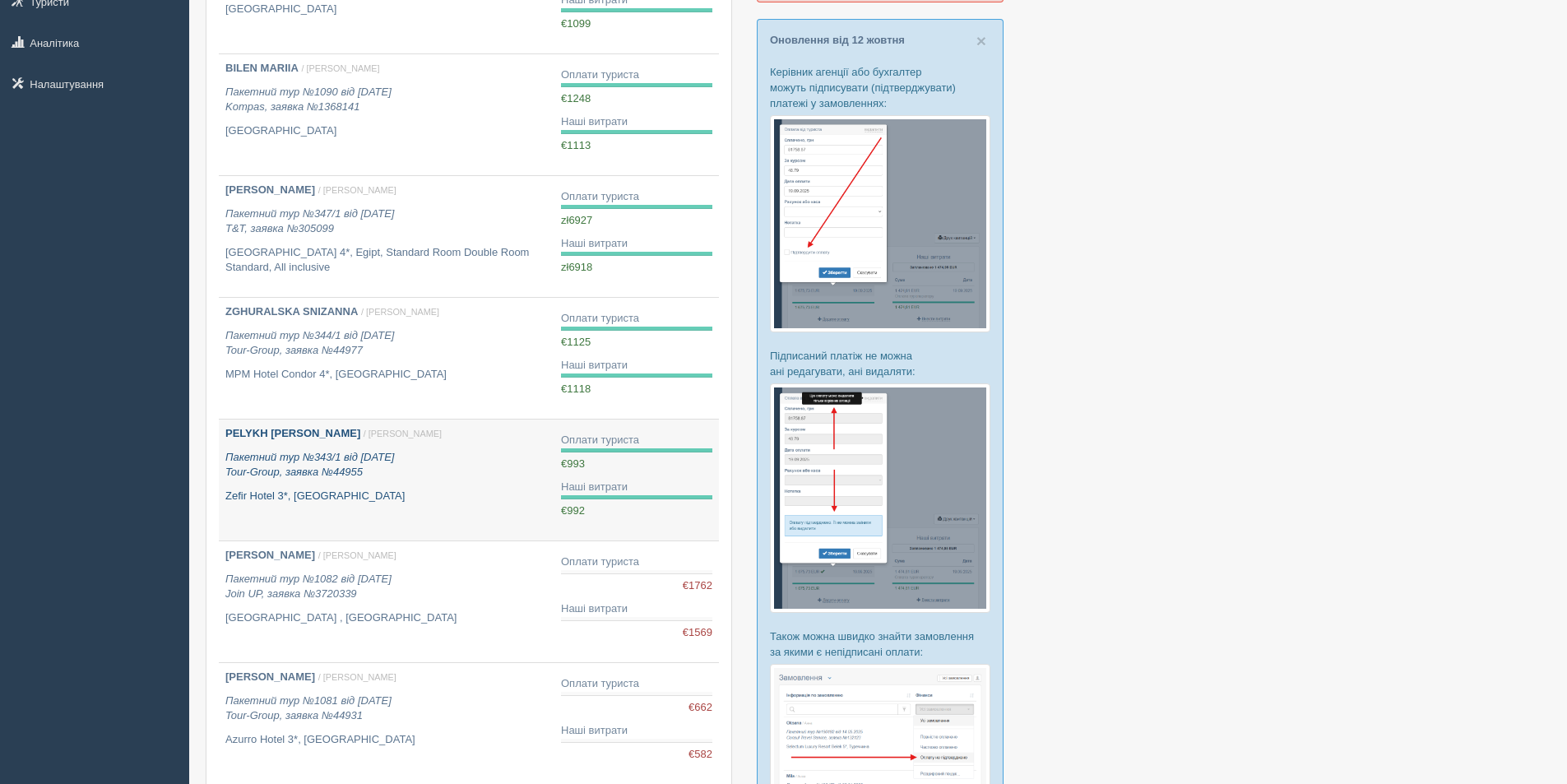
click at [293, 431] on b "PELYKH [PERSON_NAME]" at bounding box center [293, 433] width 135 height 12
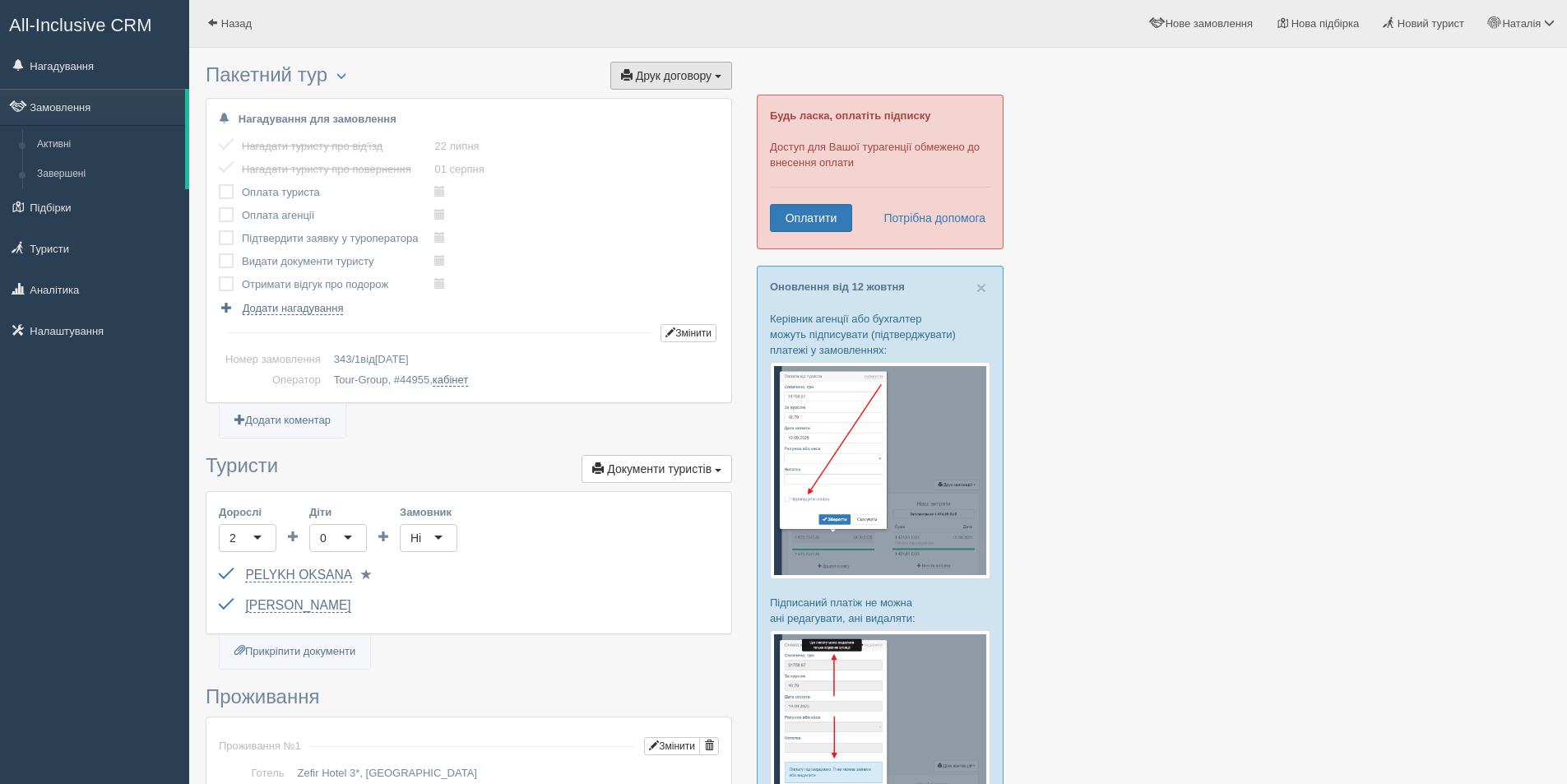
click at [698, 73] on span "Друк договору" at bounding box center [674, 76] width 76 height 13
click at [670, 102] on link "Tour-Group" at bounding box center [666, 106] width 130 height 27
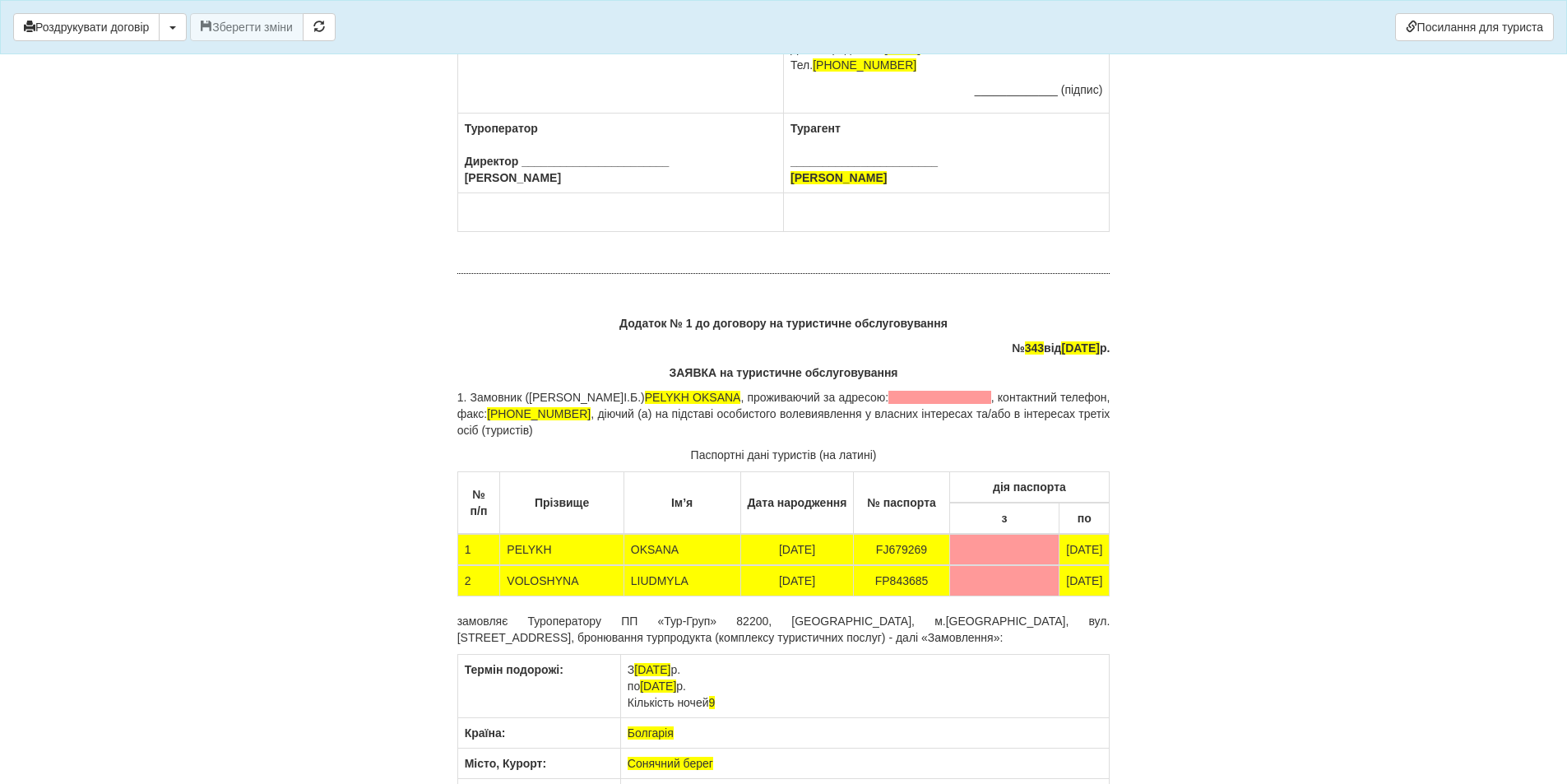
scroll to position [9457, 0]
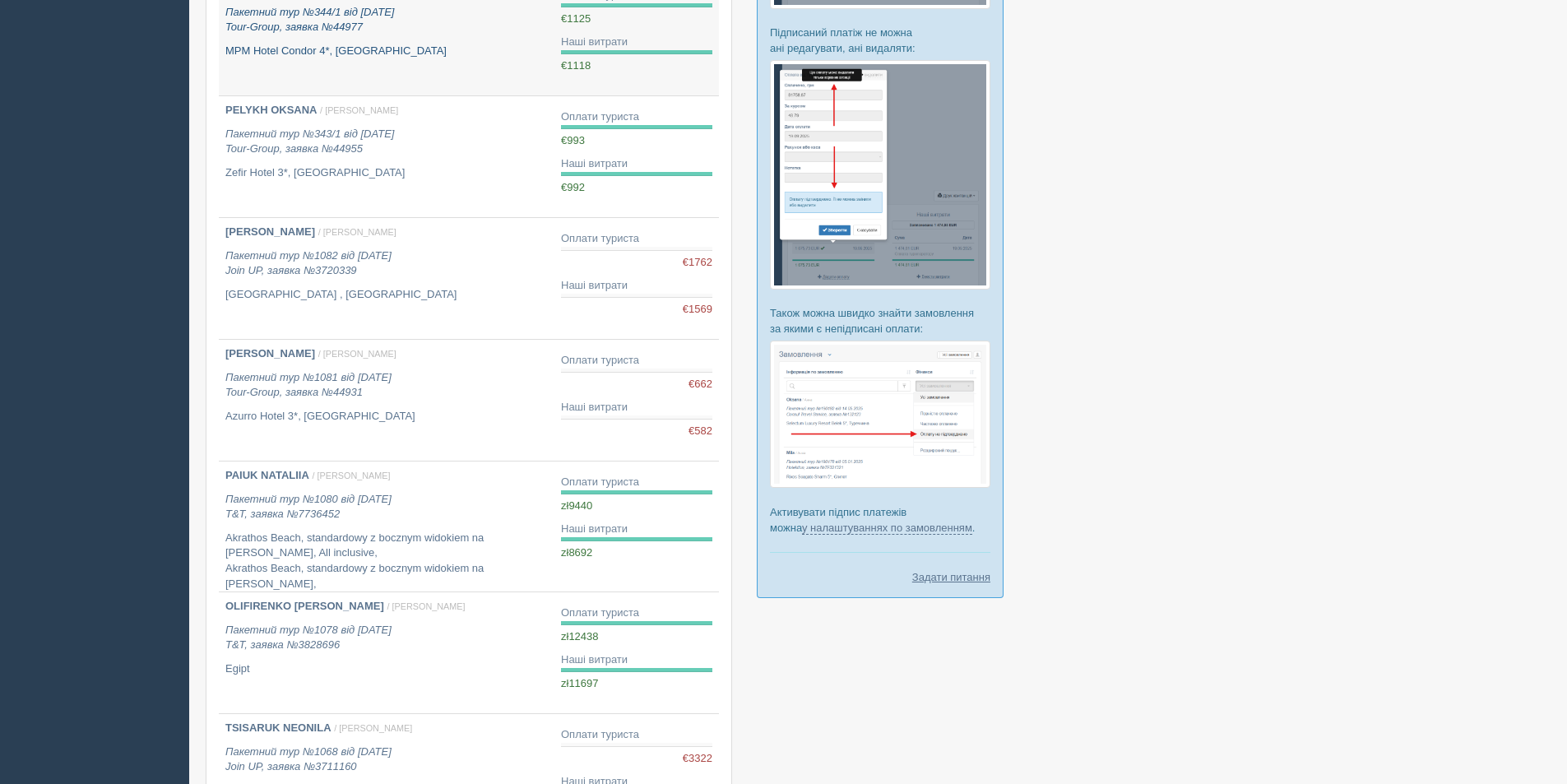
scroll to position [576, 0]
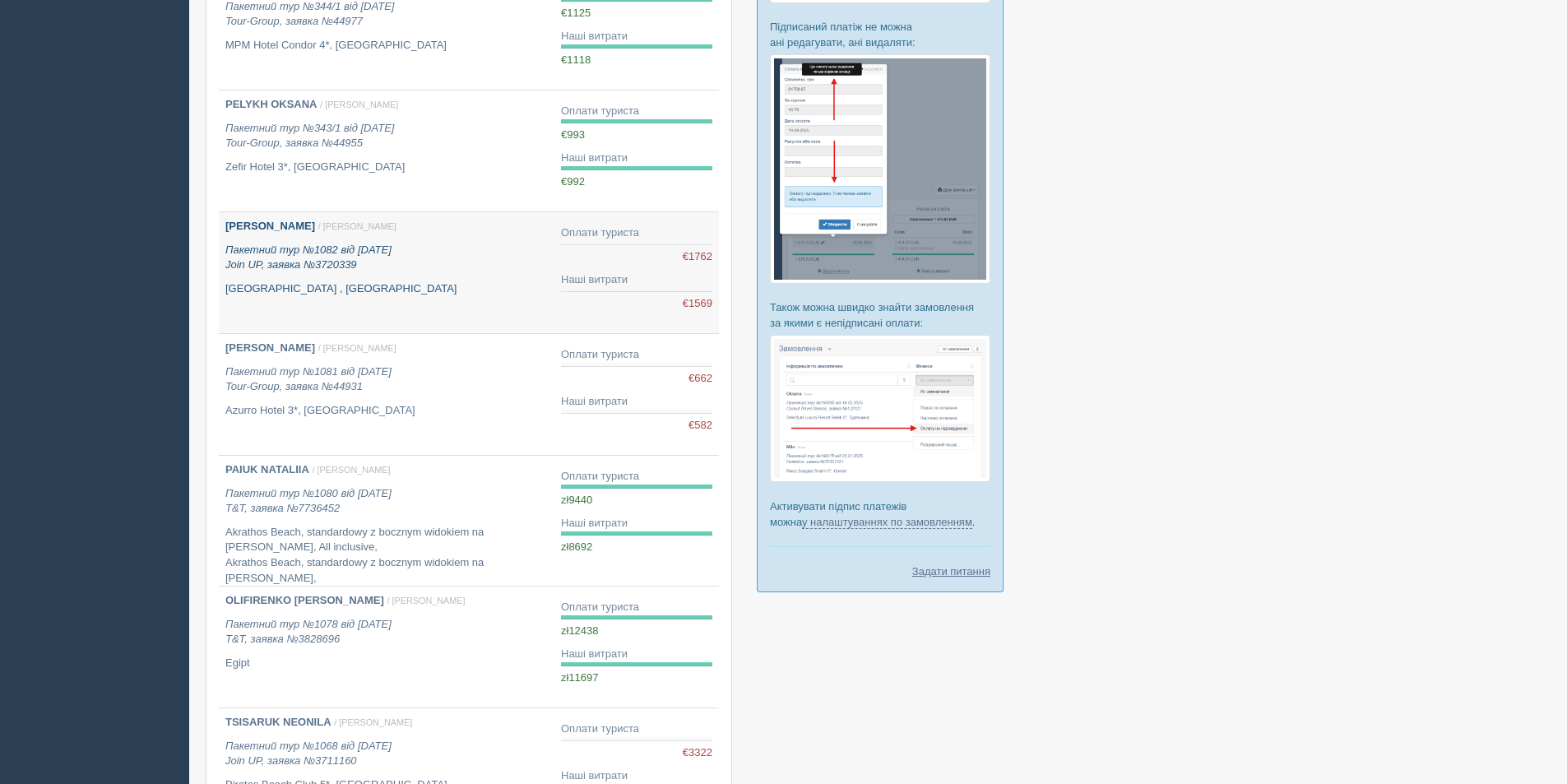
click at [258, 226] on b "[PERSON_NAME]" at bounding box center [271, 226] width 90 height 12
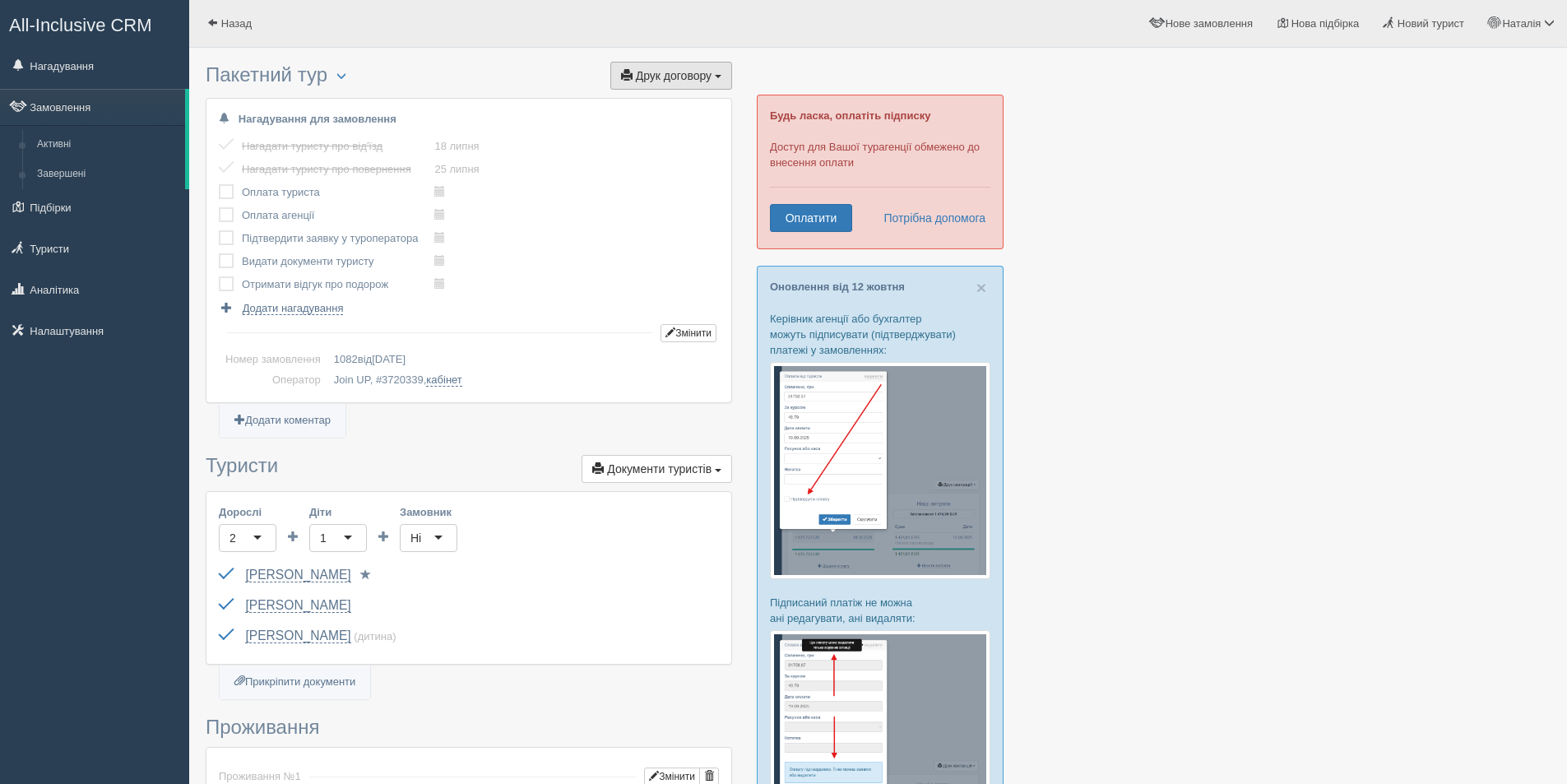
click at [676, 76] on span "Друк договору" at bounding box center [674, 76] width 76 height 13
click at [557, 105] on link "Join UP" at bounding box center [620, 106] width 223 height 27
click at [665, 337] on span "button" at bounding box center [670, 332] width 10 height 10
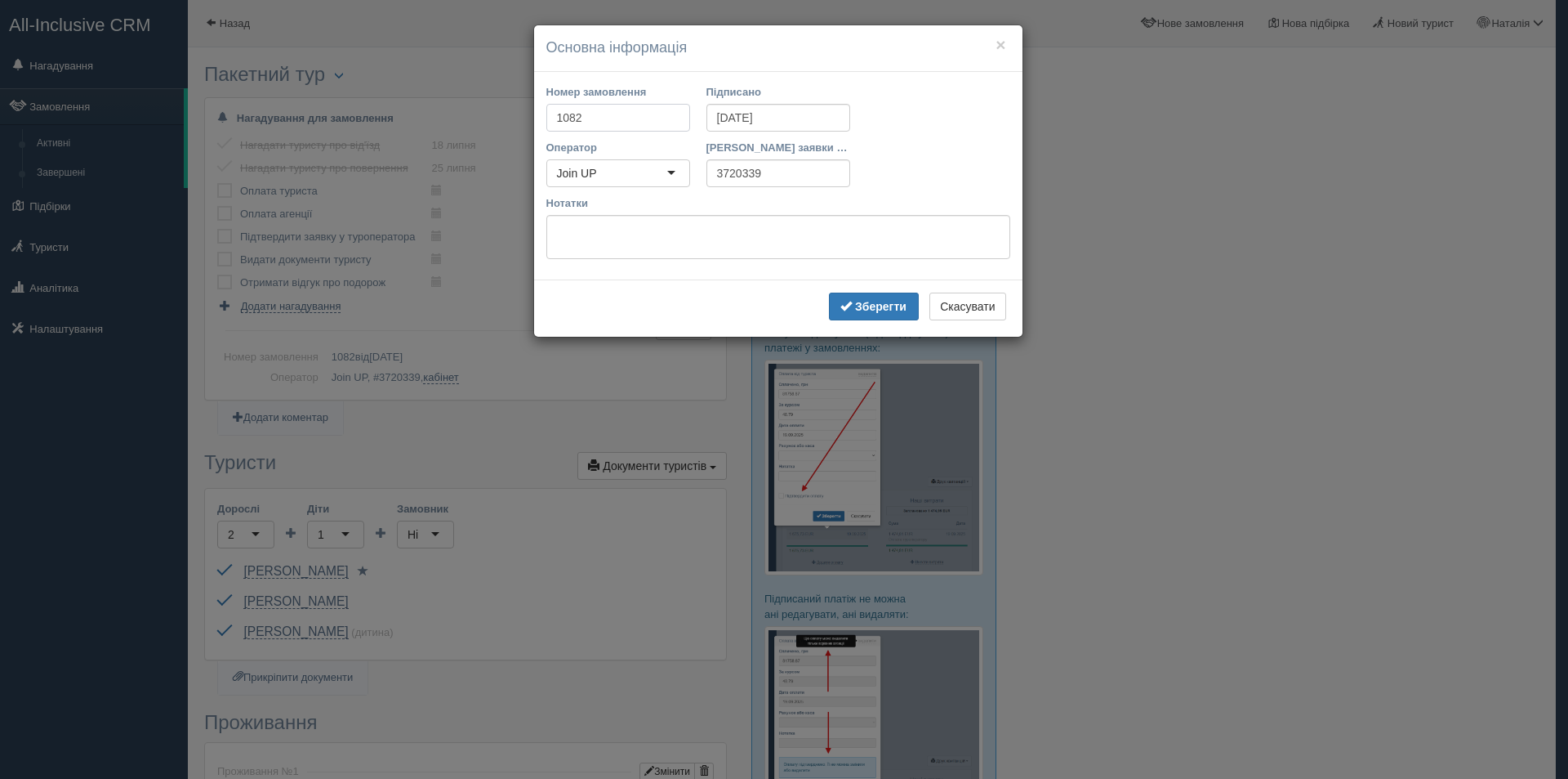
drag, startPoint x: 610, startPoint y: 117, endPoint x: 380, endPoint y: 120, distance: 230.0
click at [380, 120] on div "× Основна інформація Номер замовлення 1082 Підписано 26.06.2025 Оператор Join U…" at bounding box center [784, 390] width 1568 height 779
type input "342/1"
click at [849, 302] on span "submit" at bounding box center [846, 306] width 12 height 12
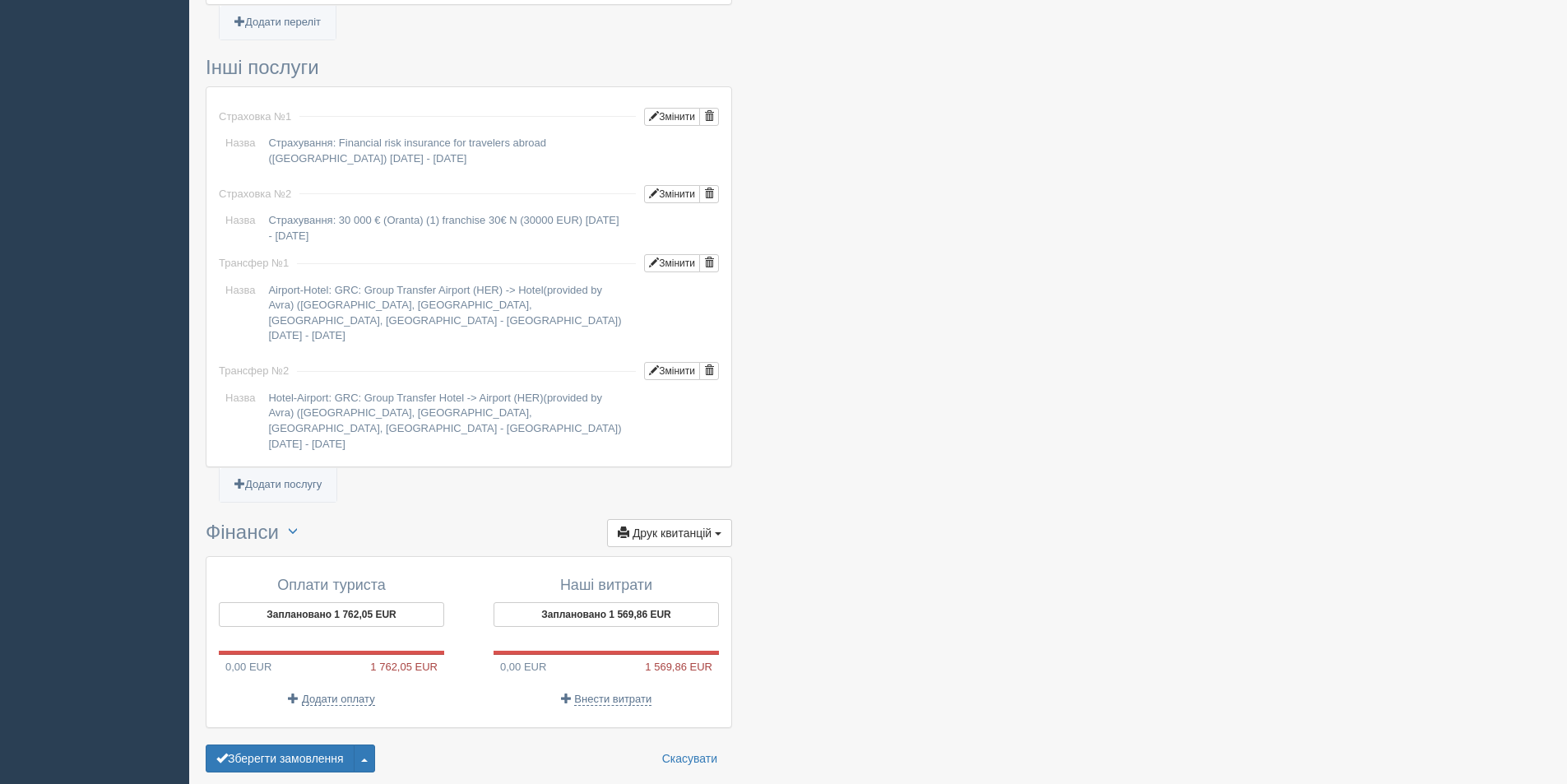
scroll to position [1284, 0]
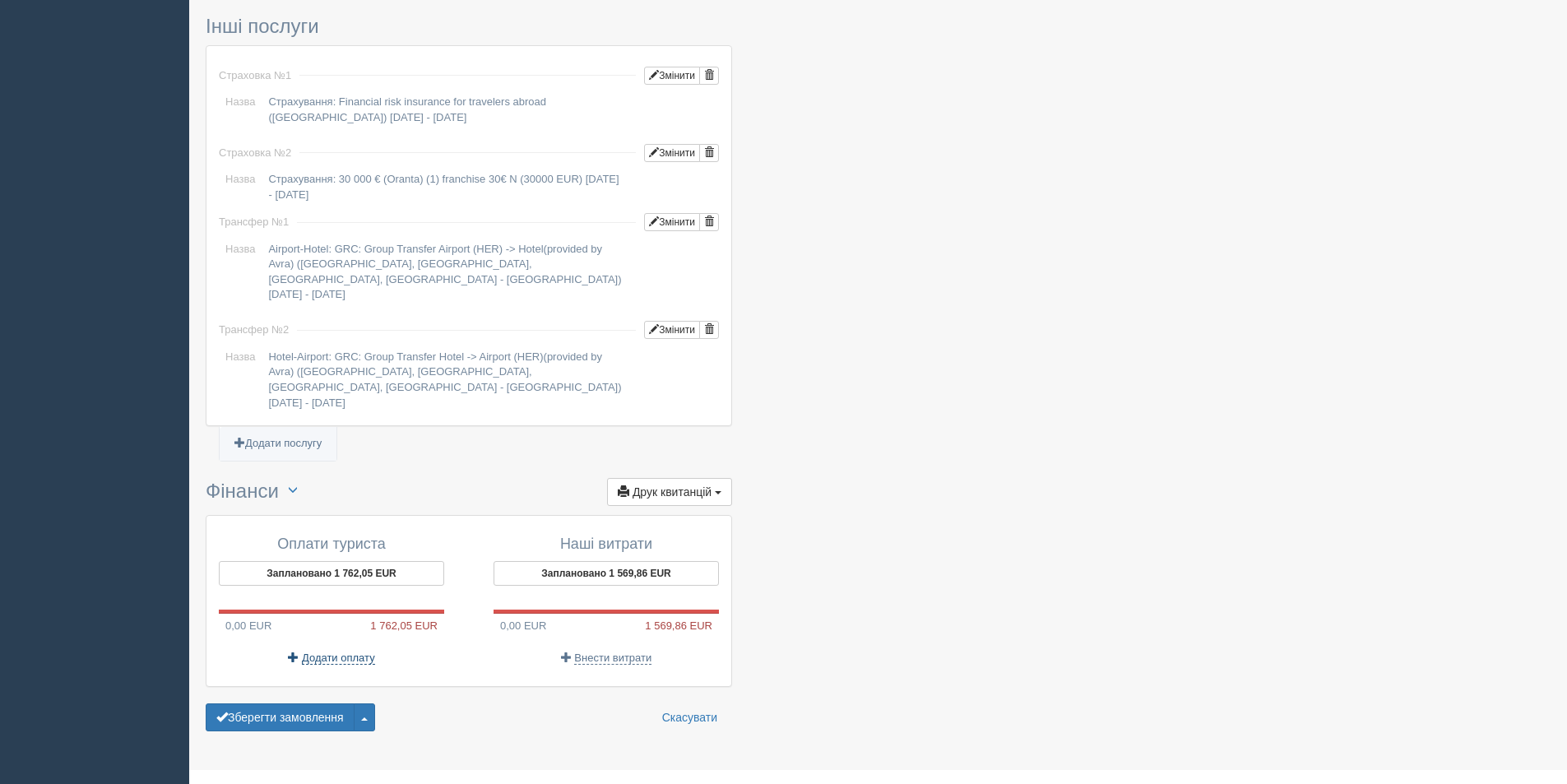
click at [295, 652] on span at bounding box center [293, 657] width 11 height 11
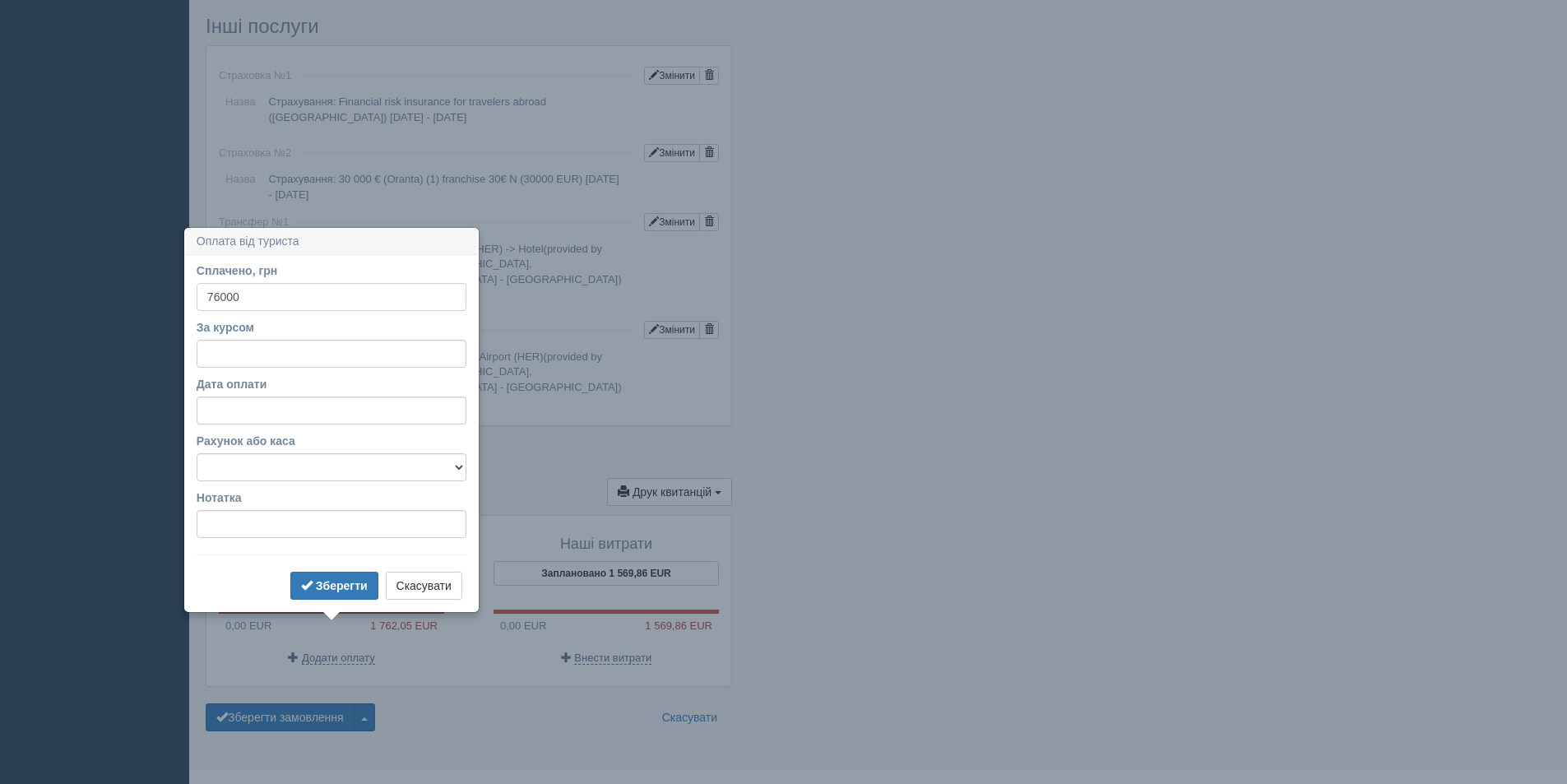
type input "76000"
click at [221, 356] on input "За курсом" at bounding box center [331, 354] width 270 height 28
type input "44"
click at [355, 591] on b "Зберегти" at bounding box center [341, 586] width 52 height 13
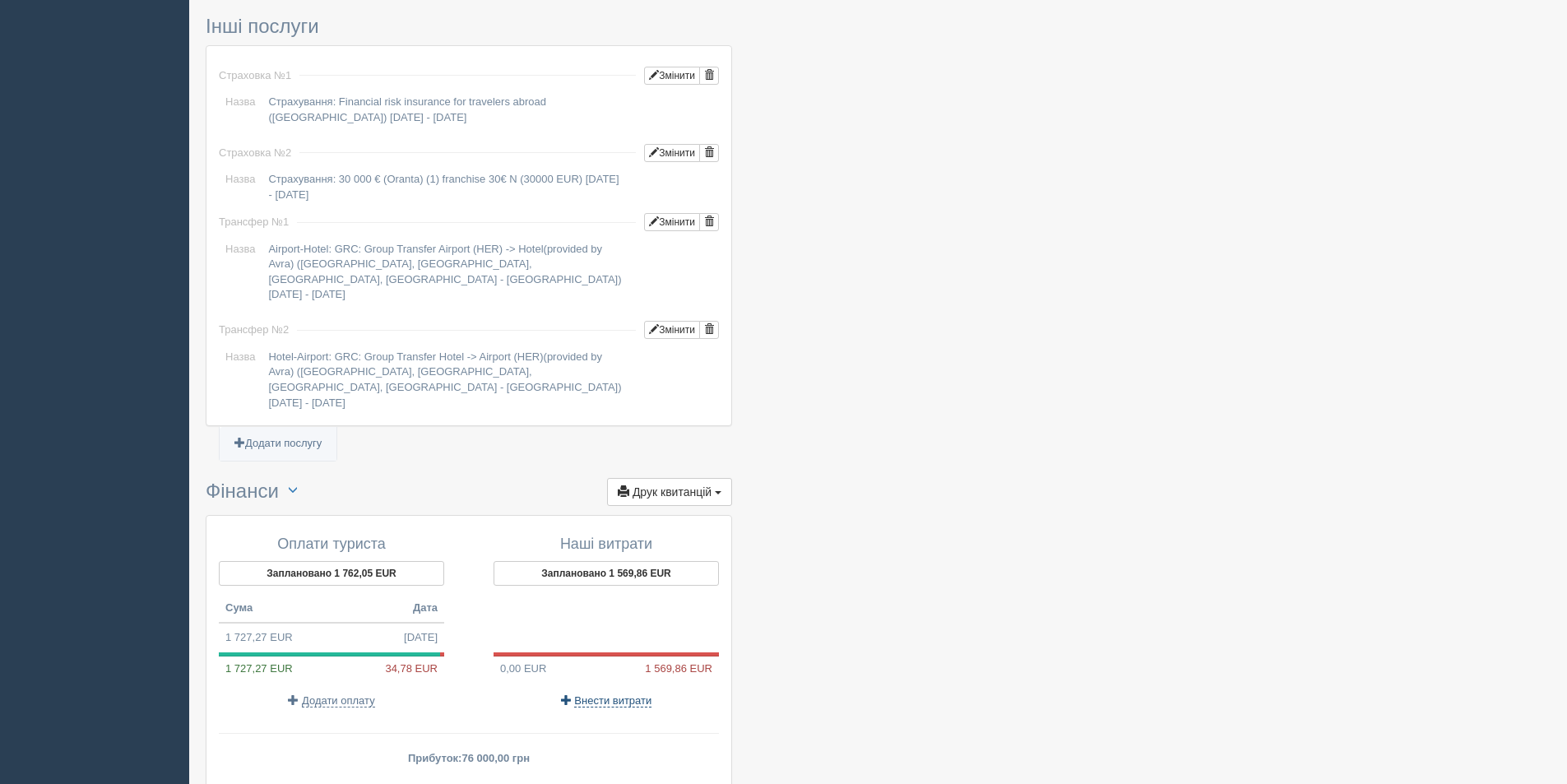
click at [619, 694] on span "Внести витрати" at bounding box center [613, 701] width 77 height 13
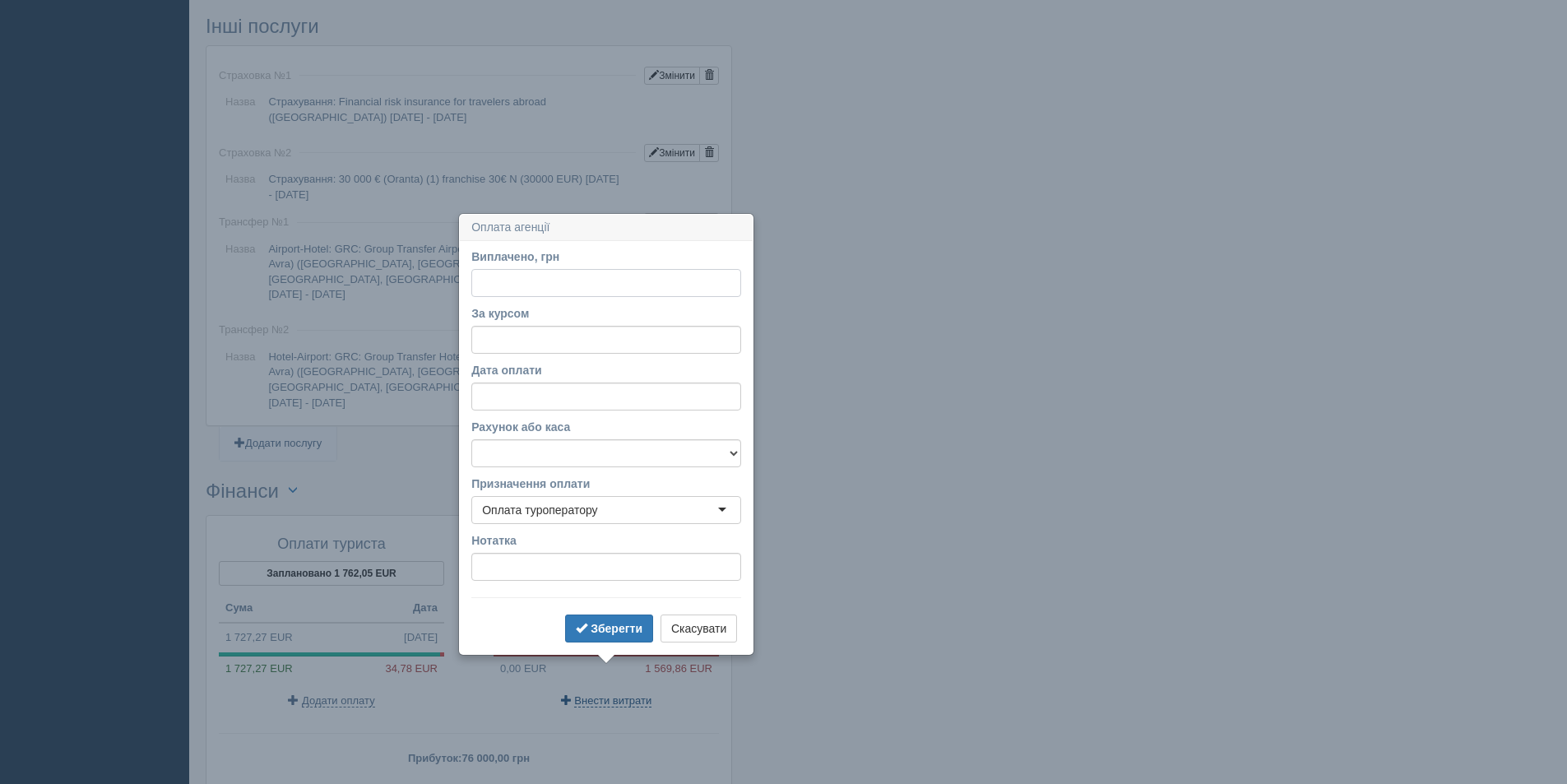
scroll to position [1385, 0]
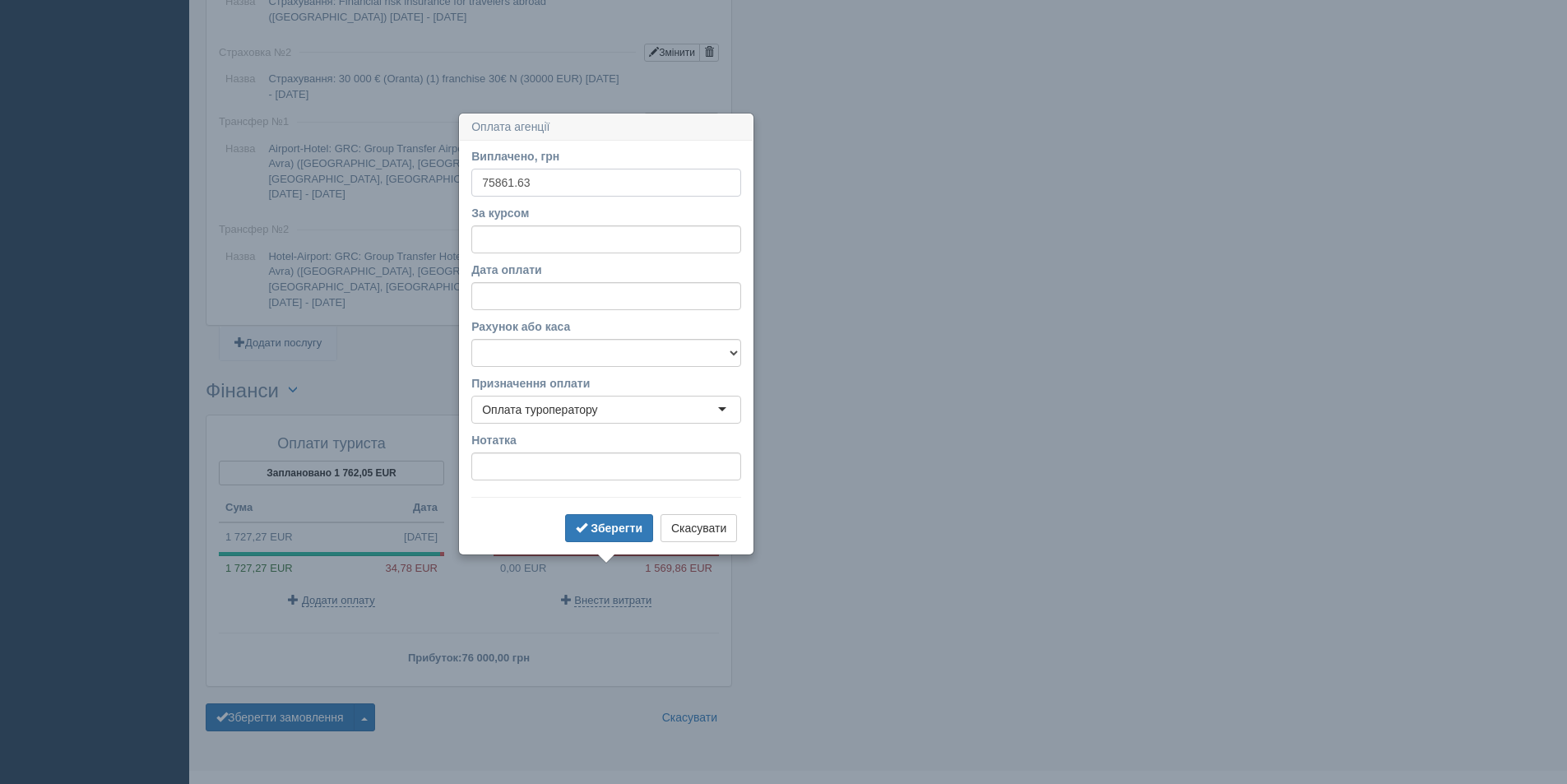
type input "75861.63"
click at [490, 231] on input "За курсом" at bounding box center [606, 240] width 270 height 28
type input "45"
click at [598, 521] on b "Зберегти" at bounding box center [616, 528] width 52 height 13
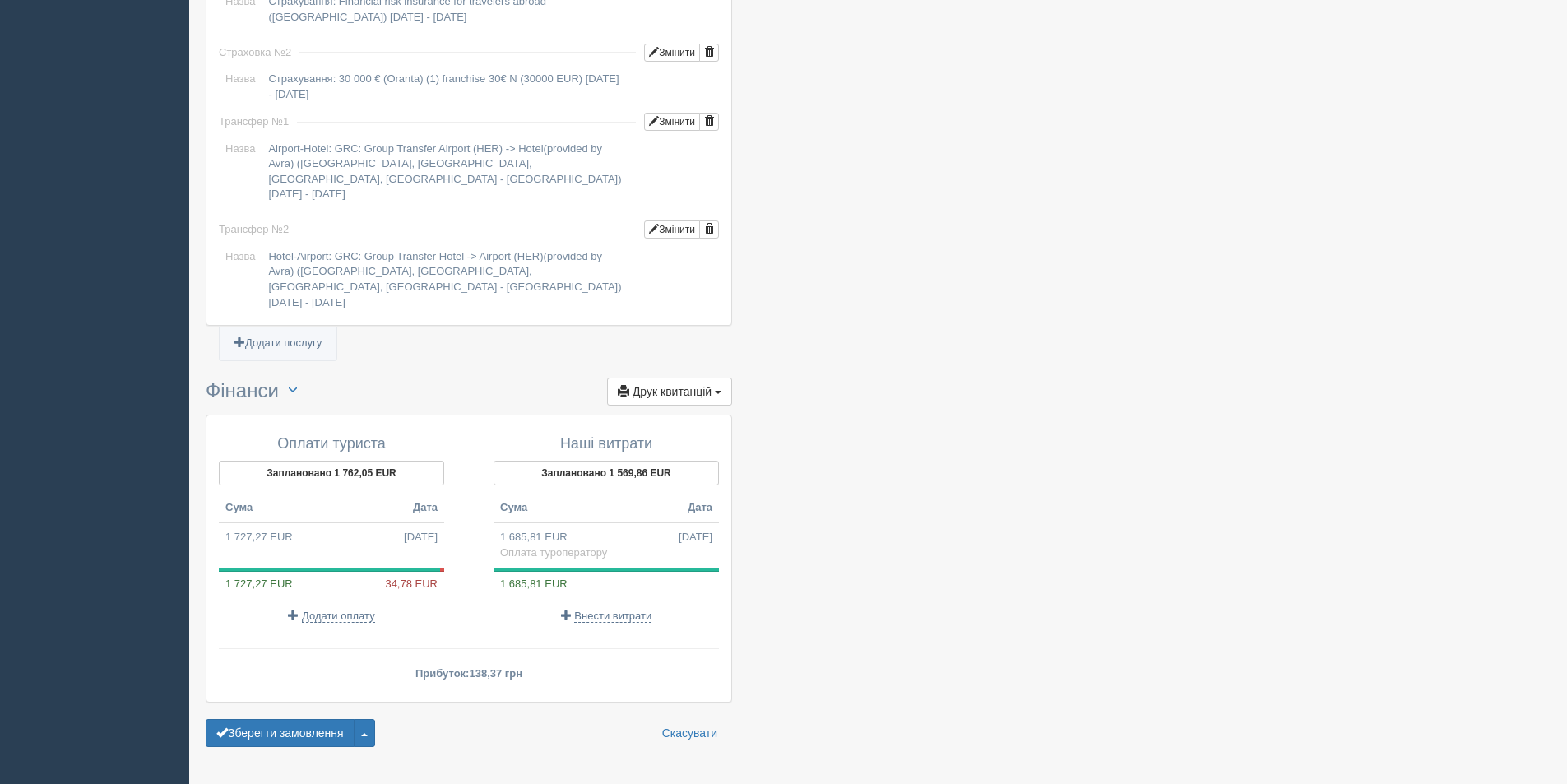
click at [322, 576] on div "1 727,27 EUR 34,78 EUR" at bounding box center [331, 583] width 226 height 16
click at [318, 522] on td "1 727,27 EUR 13.10.2025" at bounding box center [331, 537] width 226 height 30
type input "76000.00"
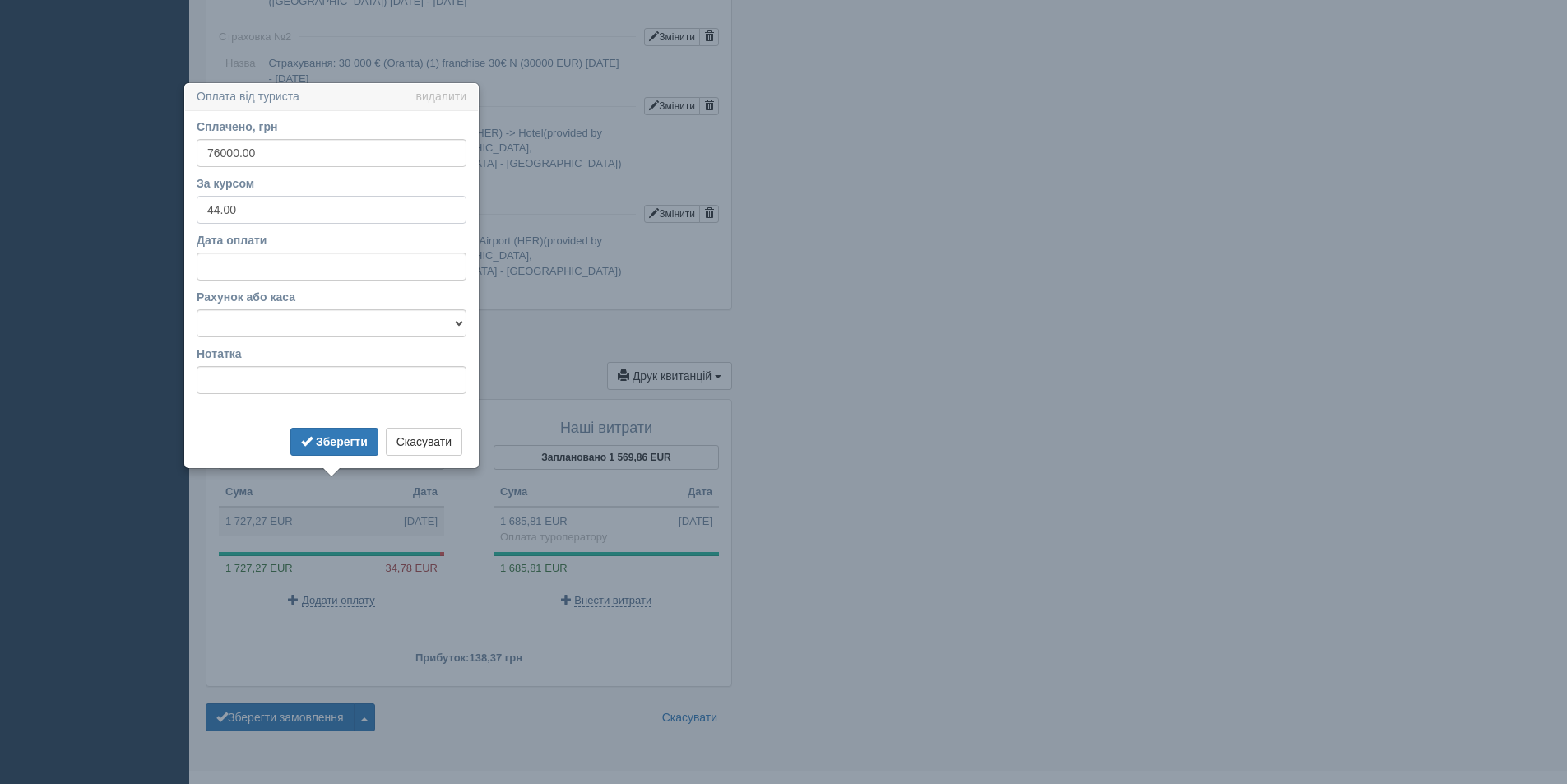
click at [219, 211] on input "44.00" at bounding box center [331, 210] width 270 height 28
click at [349, 444] on b "Зберегти" at bounding box center [341, 442] width 52 height 13
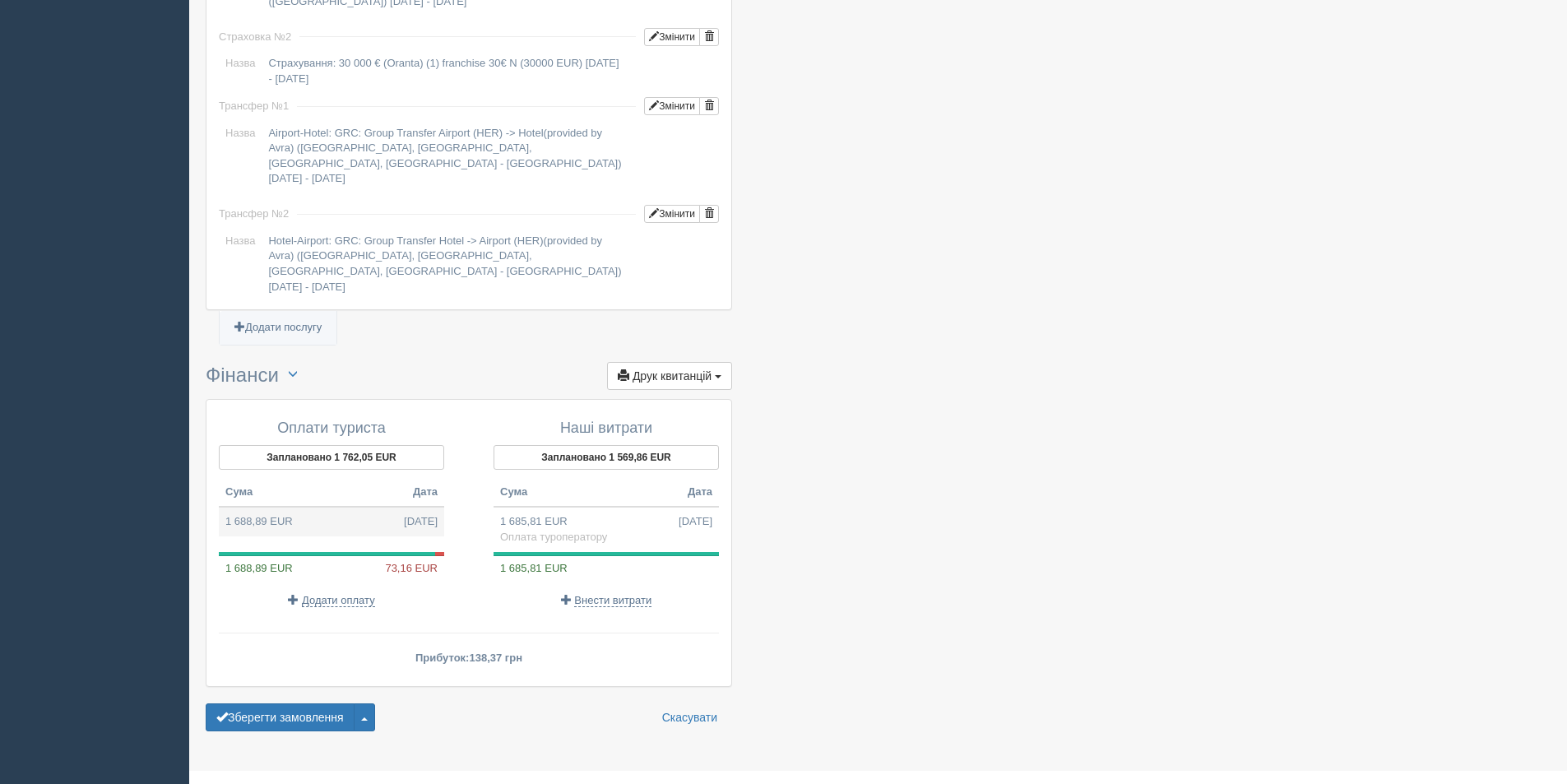
click at [342, 507] on td "1 688,89 EUR 13.10.2025" at bounding box center [331, 522] width 226 height 30
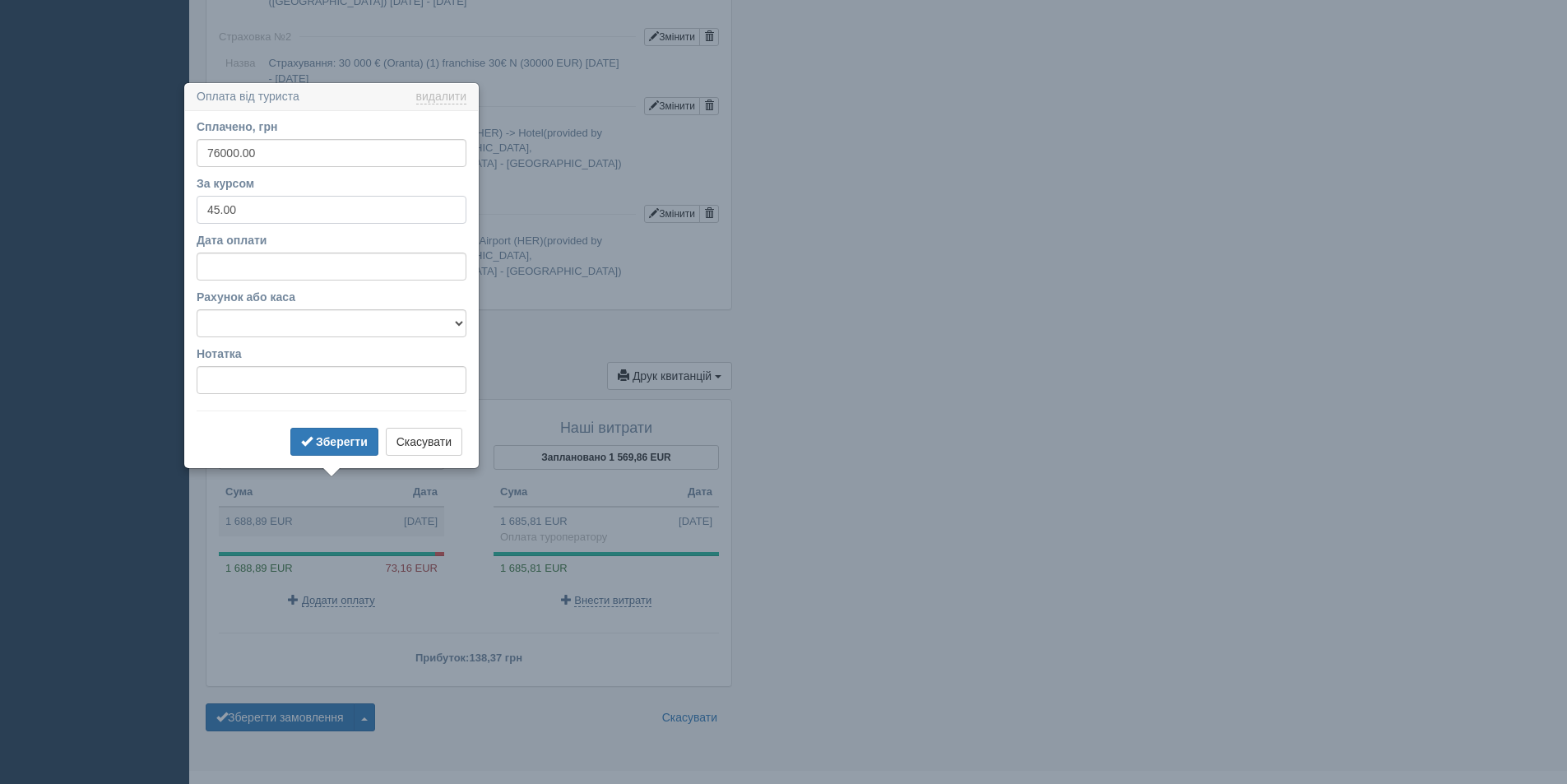
click at [219, 215] on input "45.00" at bounding box center [331, 210] width 270 height 28
type input "42.00"
click at [340, 451] on button "Зберегти" at bounding box center [335, 442] width 88 height 28
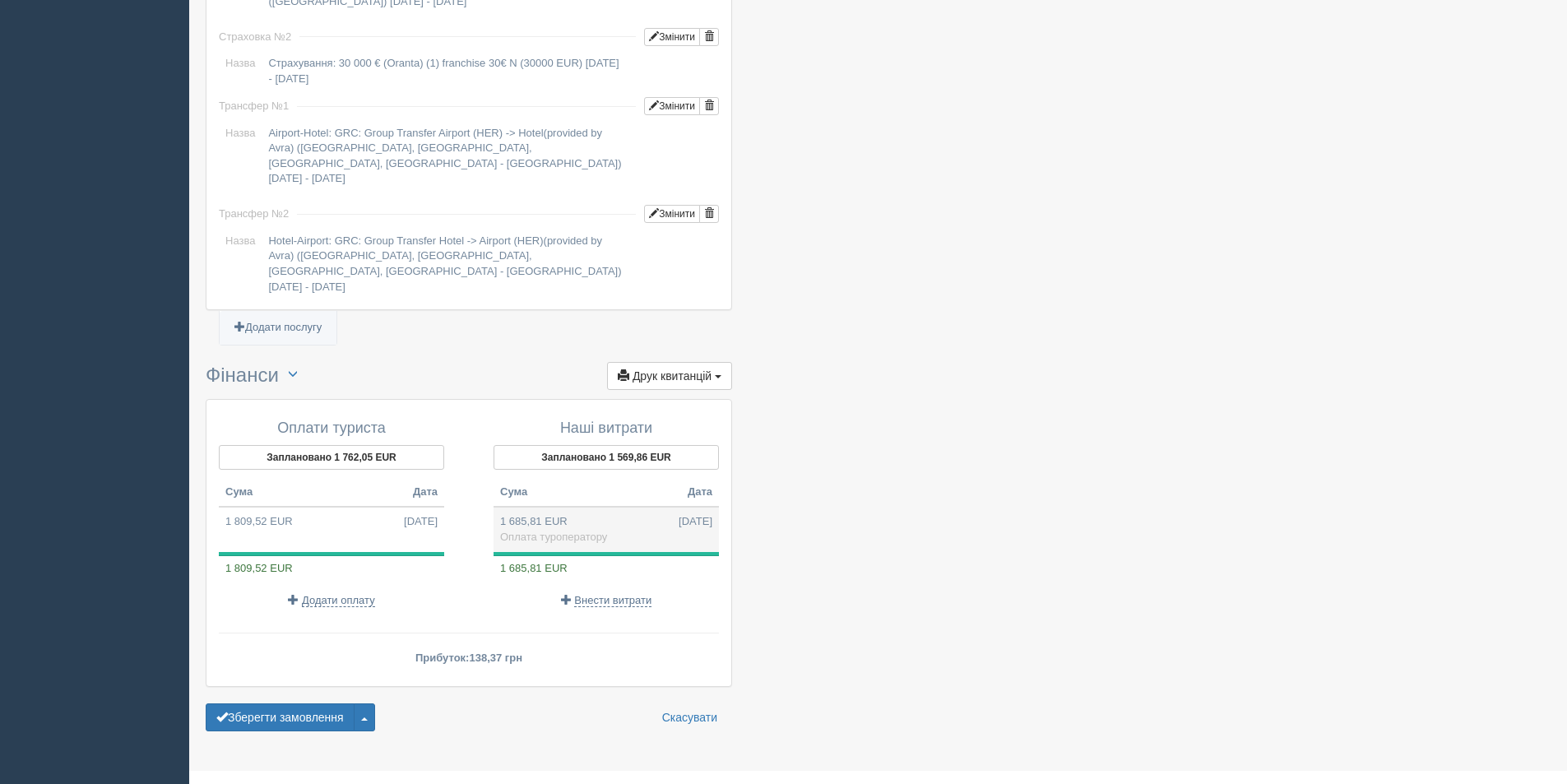
click at [614, 509] on td "1 685,81 EUR 13.10.2025 Оплата туроператору" at bounding box center [606, 528] width 226 height 44
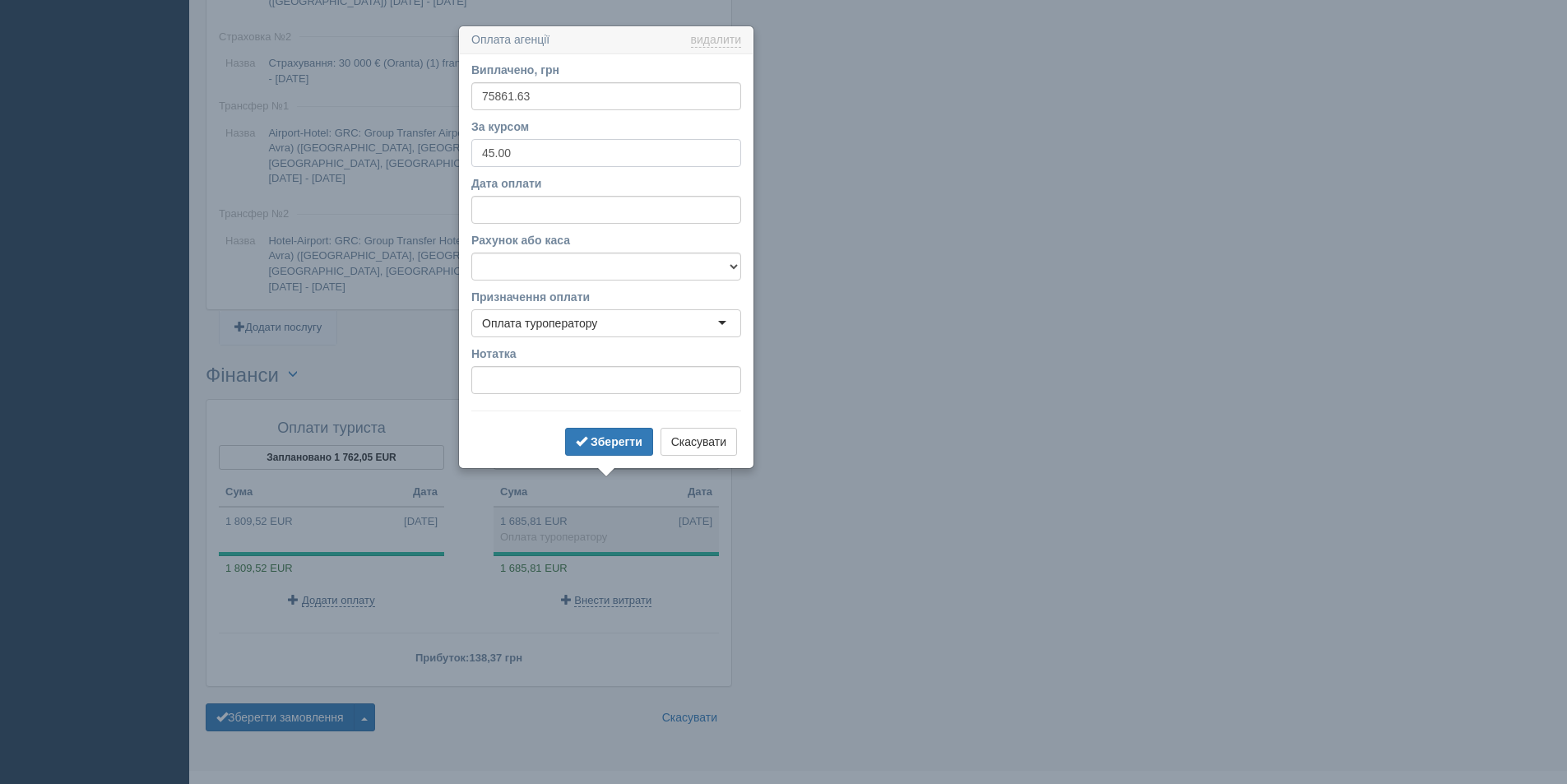
drag, startPoint x: 496, startPoint y: 151, endPoint x: 643, endPoint y: 179, distance: 149.6
click at [496, 152] on input "45.00" at bounding box center [606, 153] width 270 height 28
type input "42.00"
click at [619, 443] on b "Зберегти" at bounding box center [616, 442] width 52 height 13
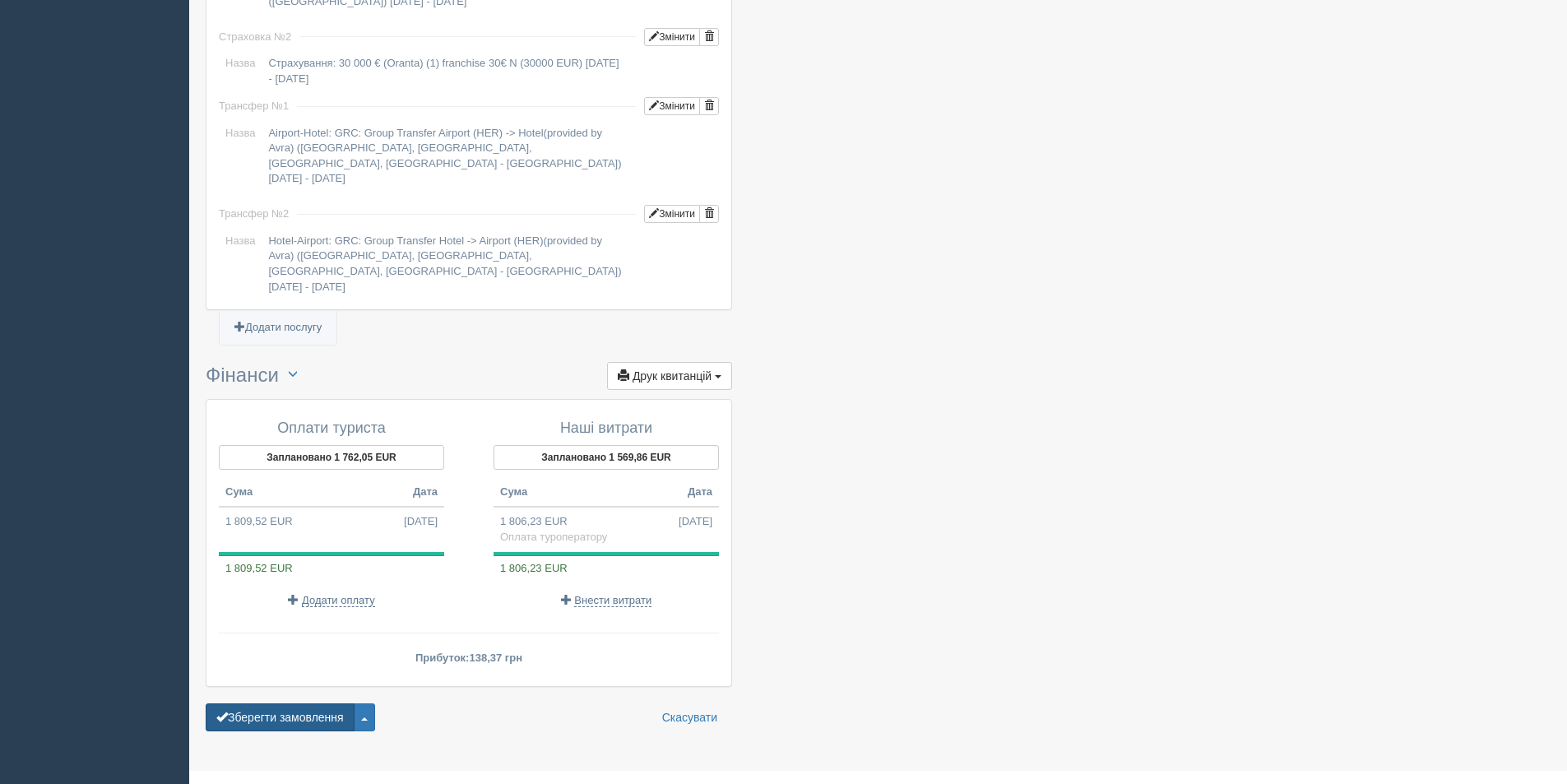
click at [273, 703] on button "Зберегти замовлення" at bounding box center [280, 717] width 149 height 28
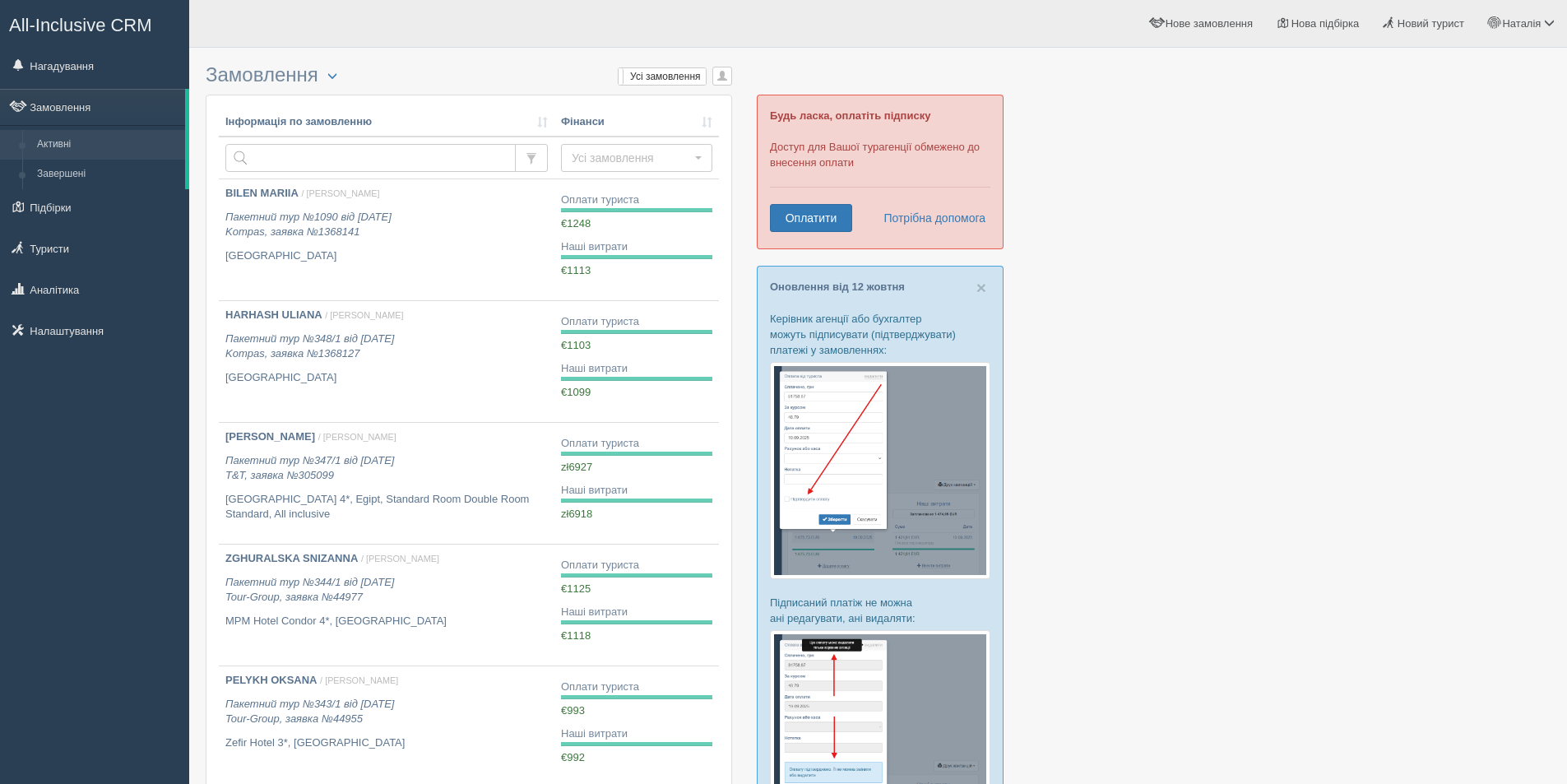
scroll to position [576, 0]
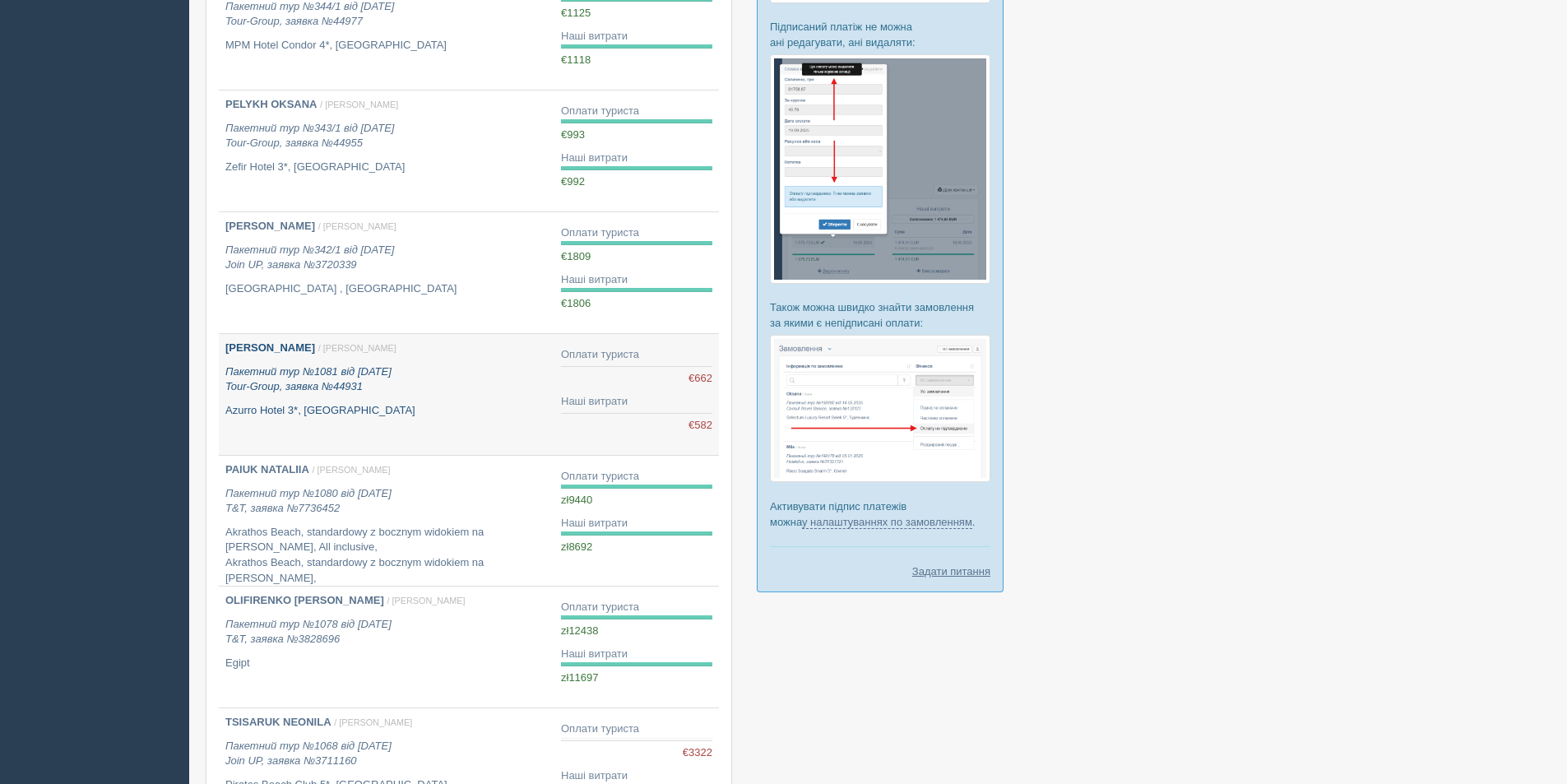
click at [313, 346] on b "[PERSON_NAME]" at bounding box center [271, 347] width 90 height 12
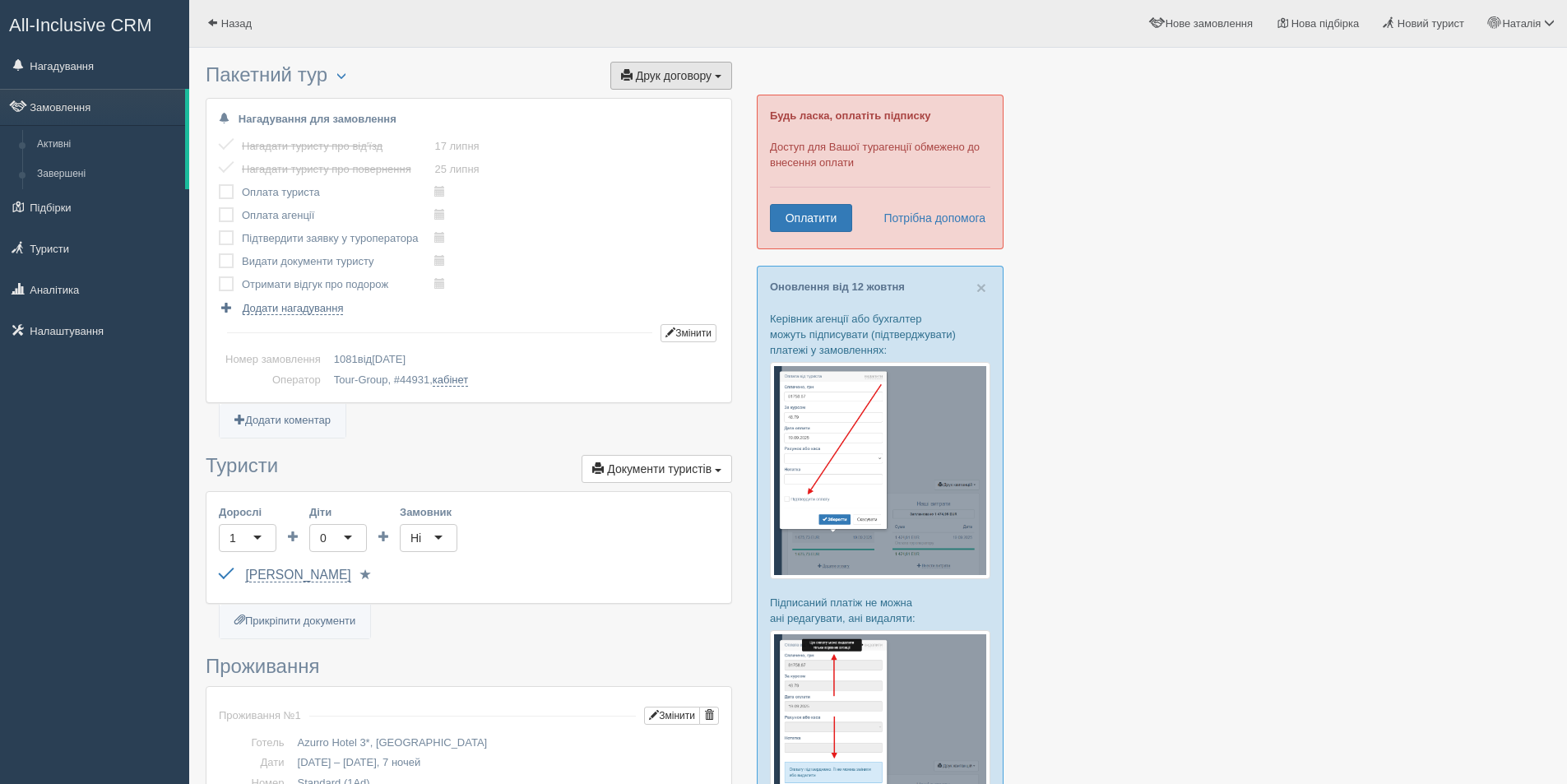
click at [684, 83] on button "Друк договору Друк" at bounding box center [671, 76] width 122 height 28
click at [678, 102] on link "Tour-Group" at bounding box center [666, 106] width 130 height 27
click at [695, 333] on button "Змінити" at bounding box center [688, 333] width 56 height 18
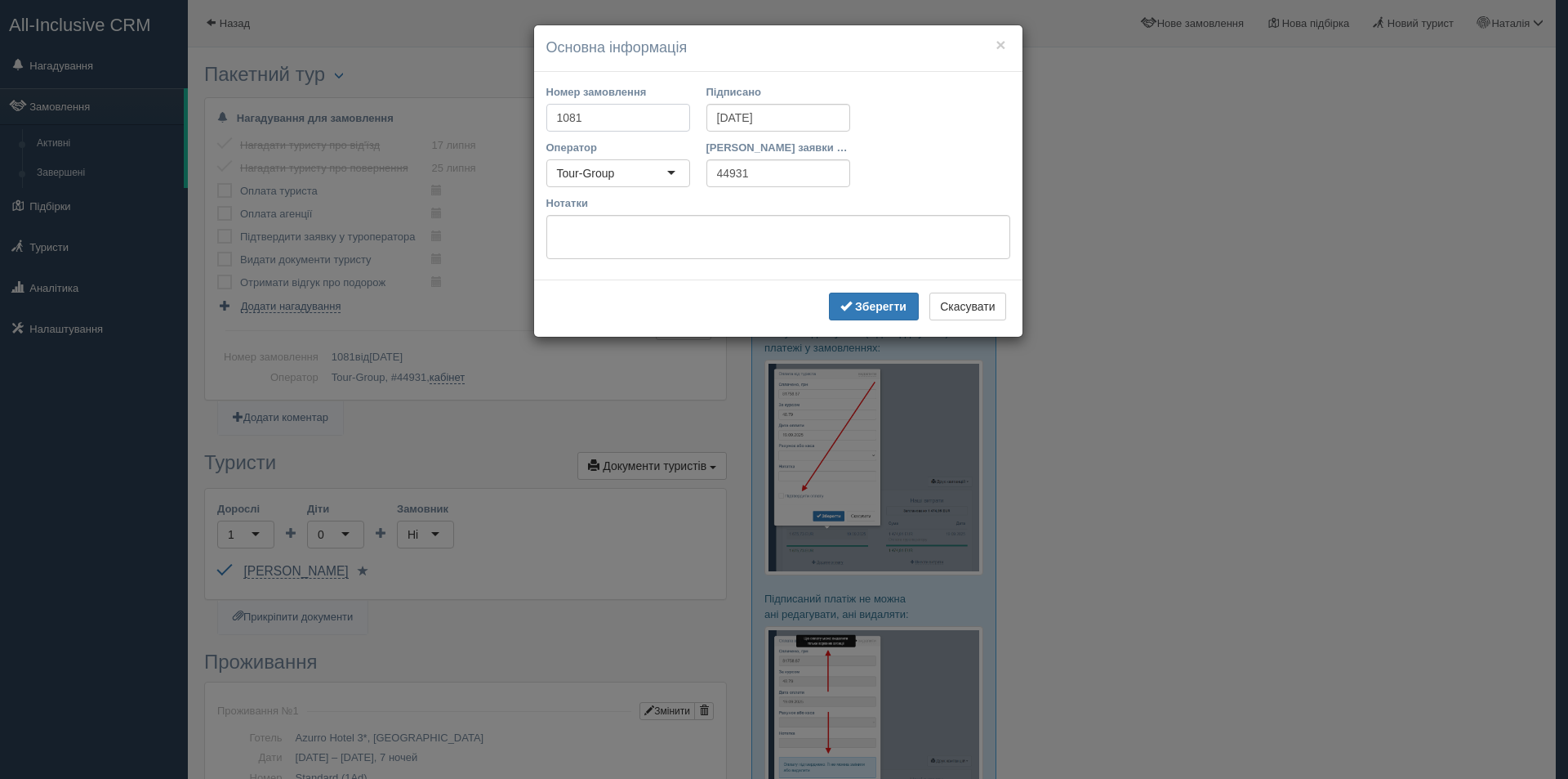
drag, startPoint x: 587, startPoint y: 122, endPoint x: 497, endPoint y: 122, distance: 90.0
click at [497, 122] on div "× Основна інформація Номер замовлення 1081 Підписано [DATE] Оператор Tour-Group…" at bounding box center [784, 390] width 1568 height 779
type input "341/1"
click at [870, 303] on b "Зберегти" at bounding box center [881, 307] width 51 height 13
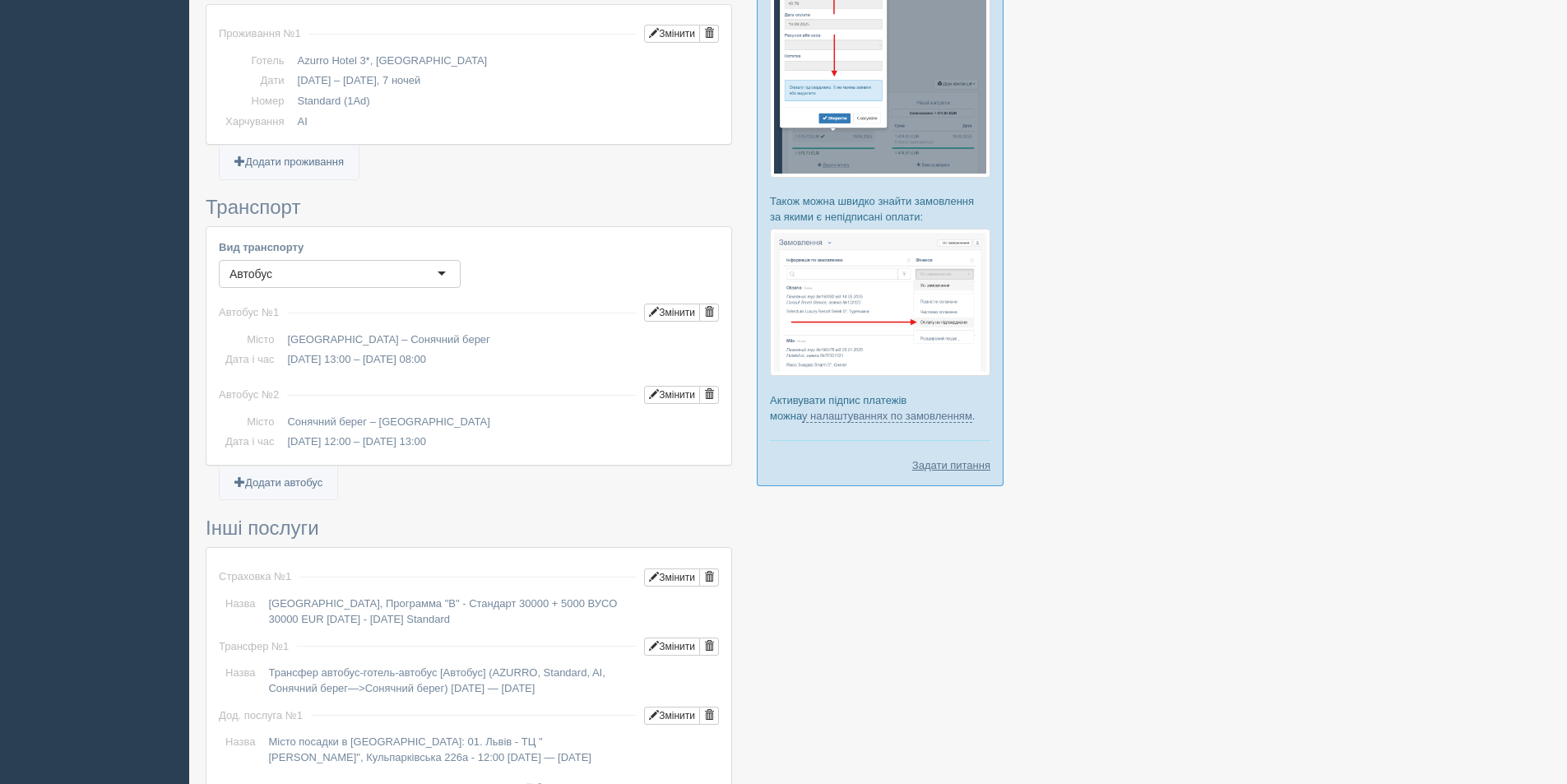
scroll to position [1113, 0]
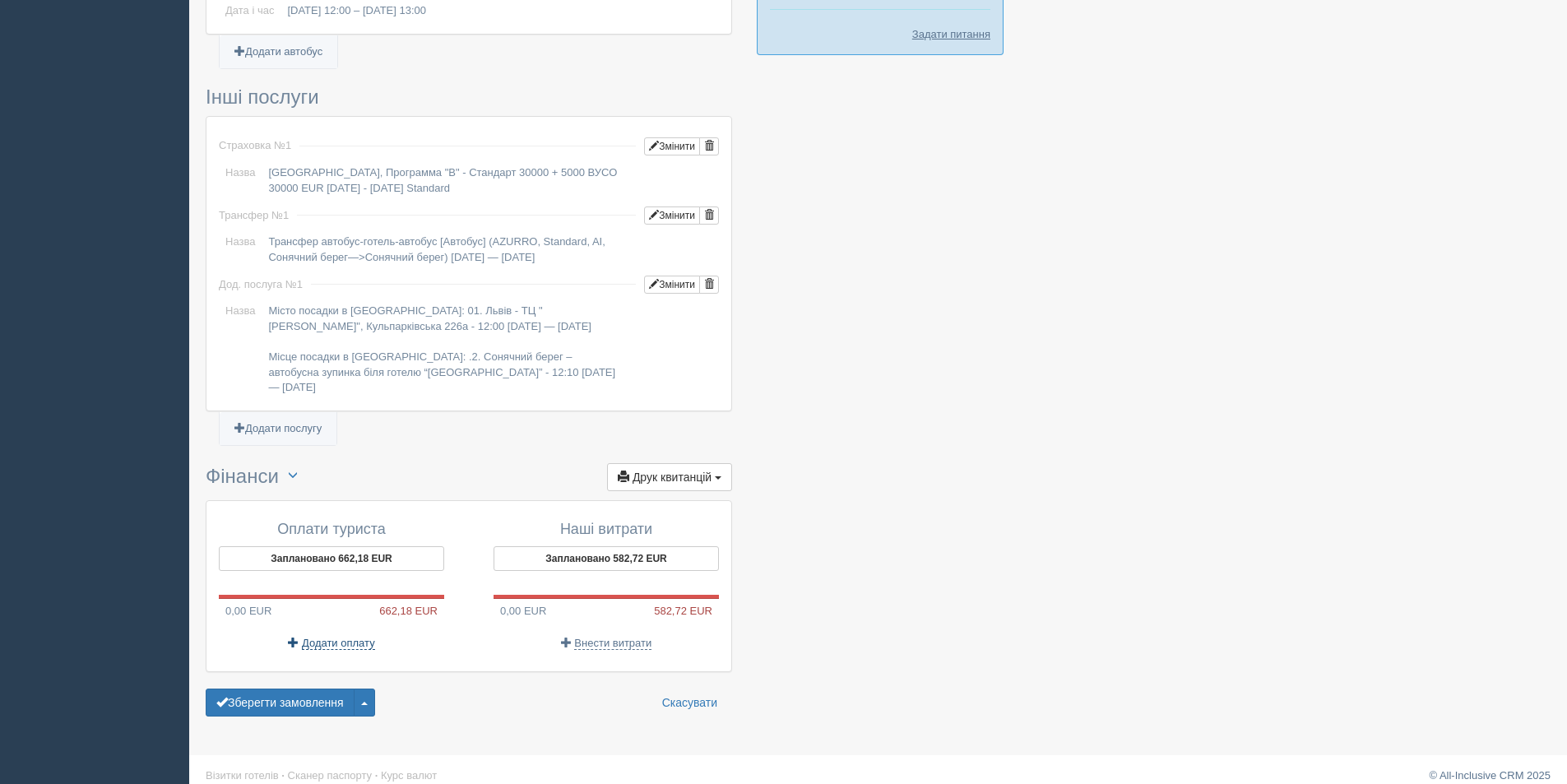
click at [313, 637] on span "Додати оплату" at bounding box center [339, 643] width 73 height 13
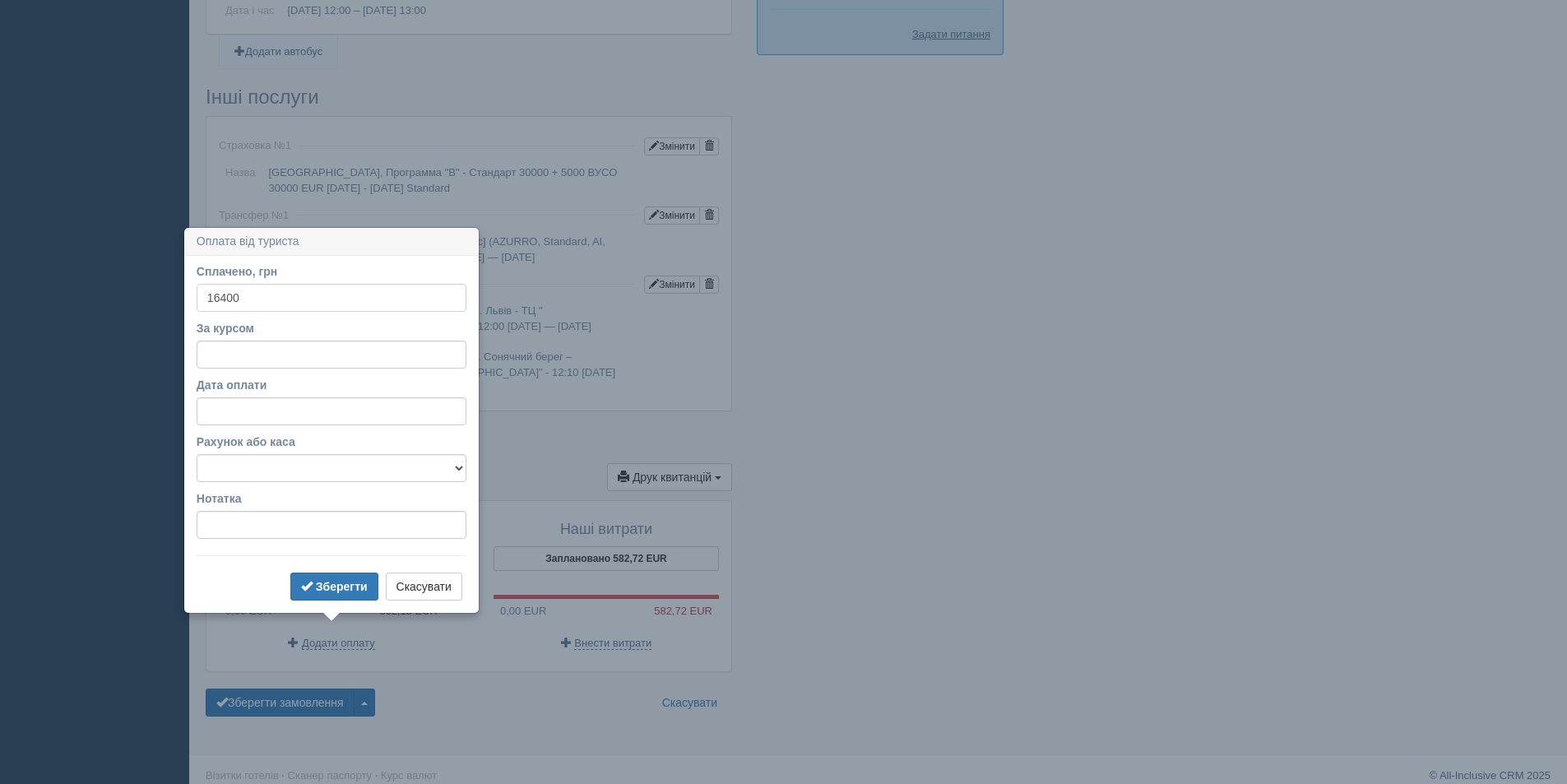
type input "16400"
click at [247, 349] on input "За курсом" at bounding box center [331, 355] width 270 height 28
type input "44"
click at [351, 587] on b "Зберегти" at bounding box center [341, 587] width 52 height 13
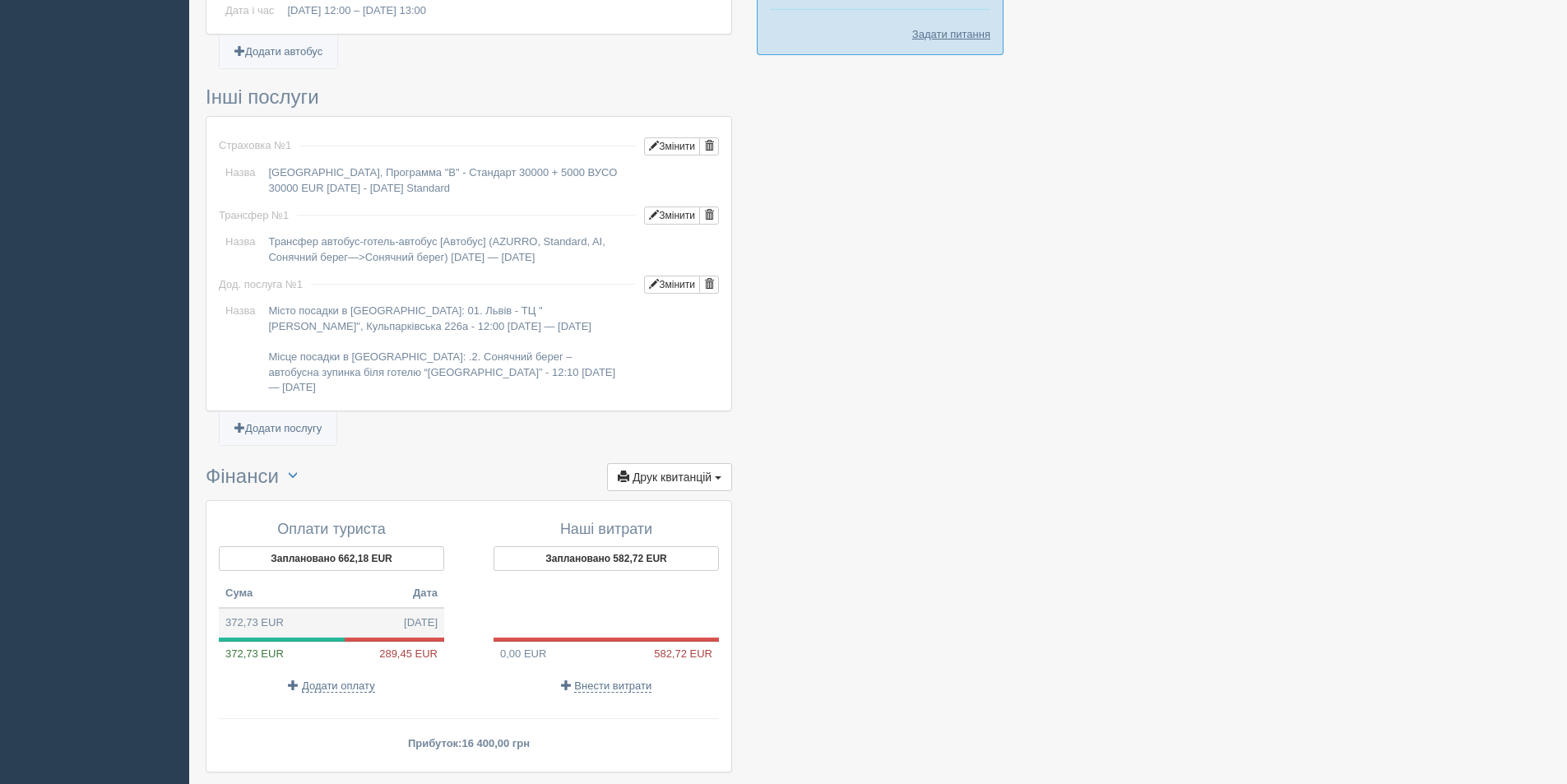
click at [301, 608] on td "372,73 EUR [DATE]" at bounding box center [331, 623] width 226 height 30
type input "16400.00"
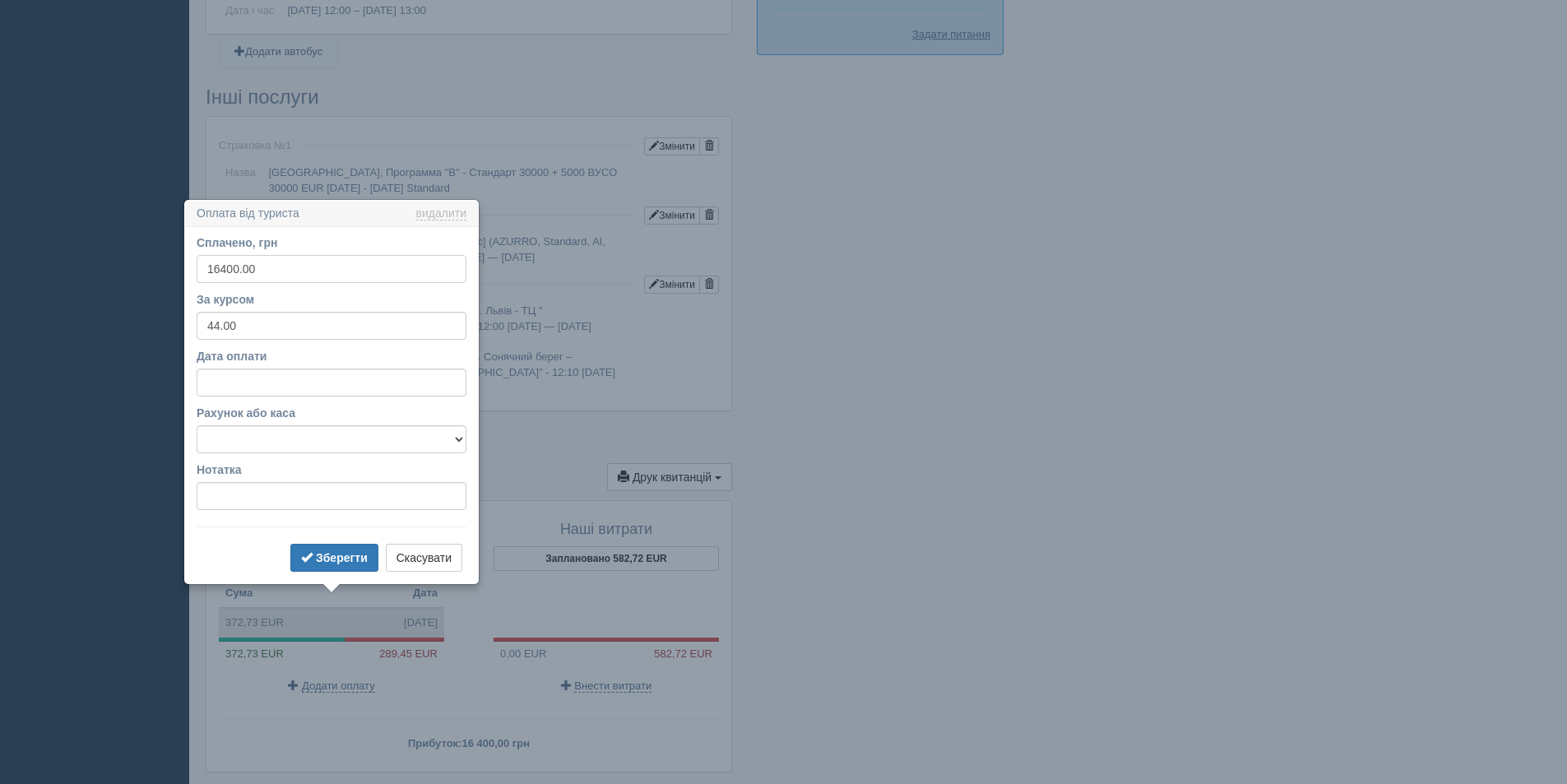
scroll to position [1213, 0]
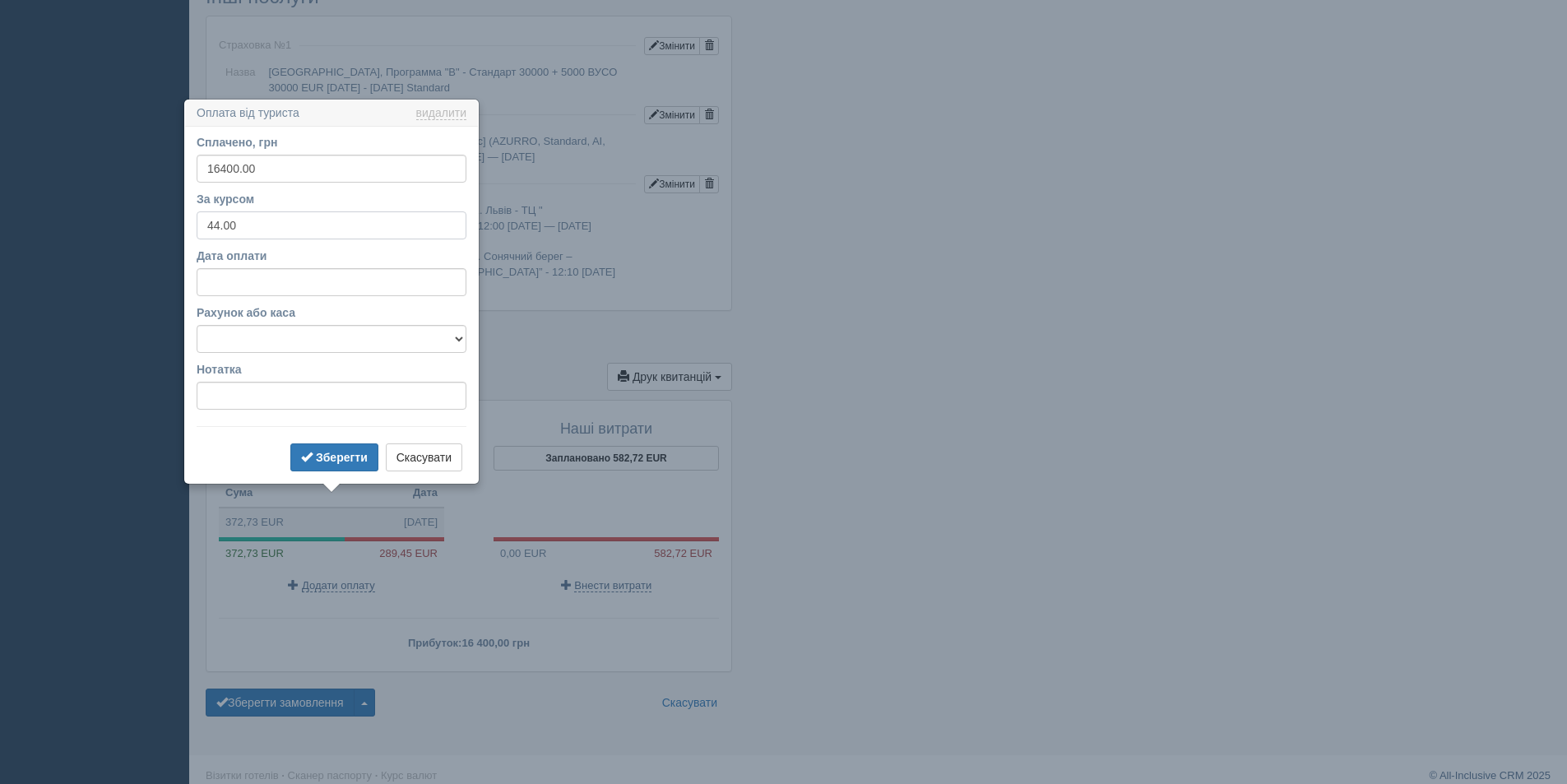
click at [221, 222] on input "44.00" at bounding box center [331, 226] width 270 height 28
type input "40.00"
click at [331, 455] on b "Зберегти" at bounding box center [341, 457] width 52 height 13
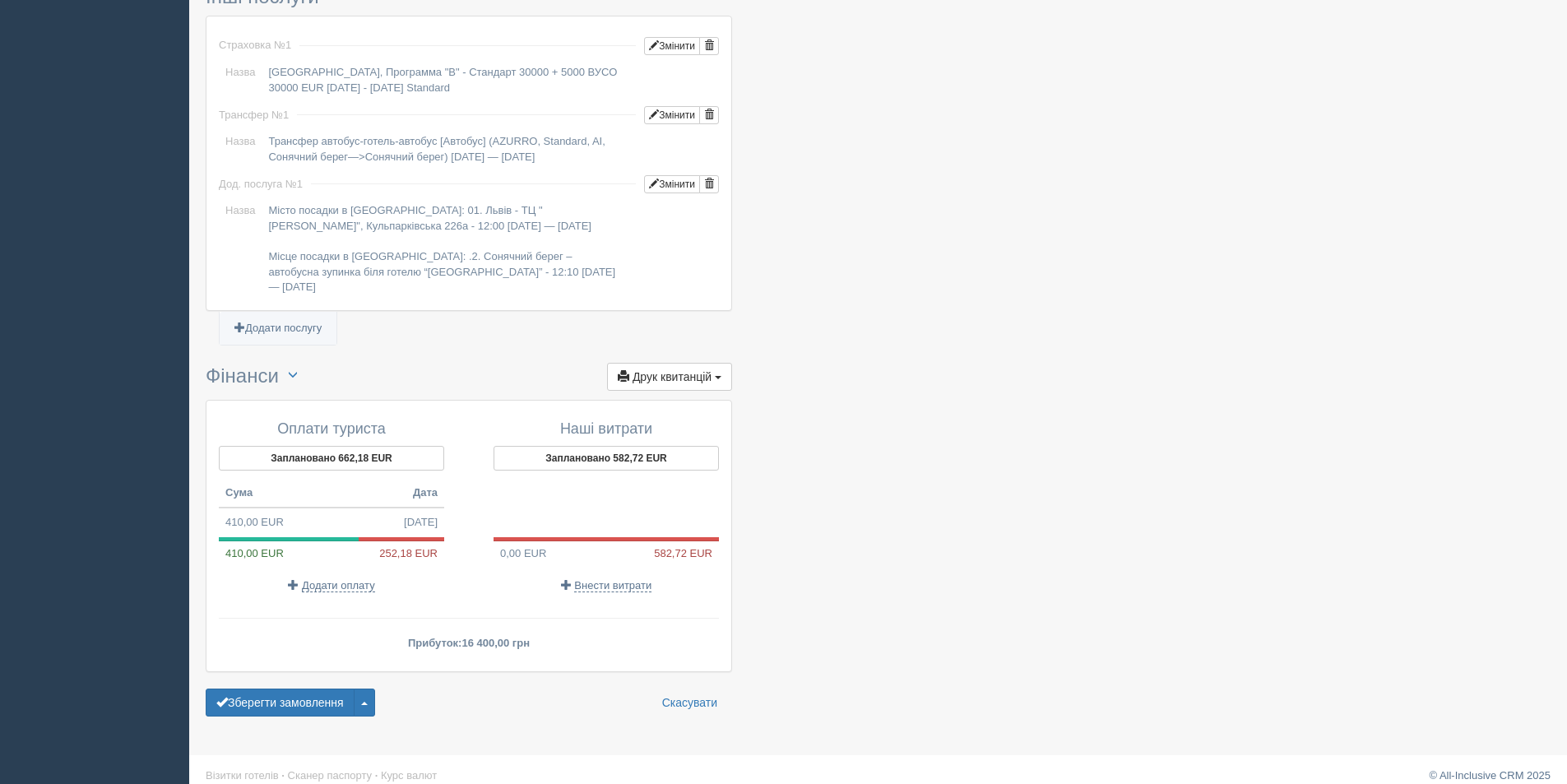
click at [321, 545] on div "410,00 EUR 252,18 EUR" at bounding box center [331, 553] width 226 height 16
click at [309, 579] on span "Додати оплату" at bounding box center [339, 586] width 73 height 13
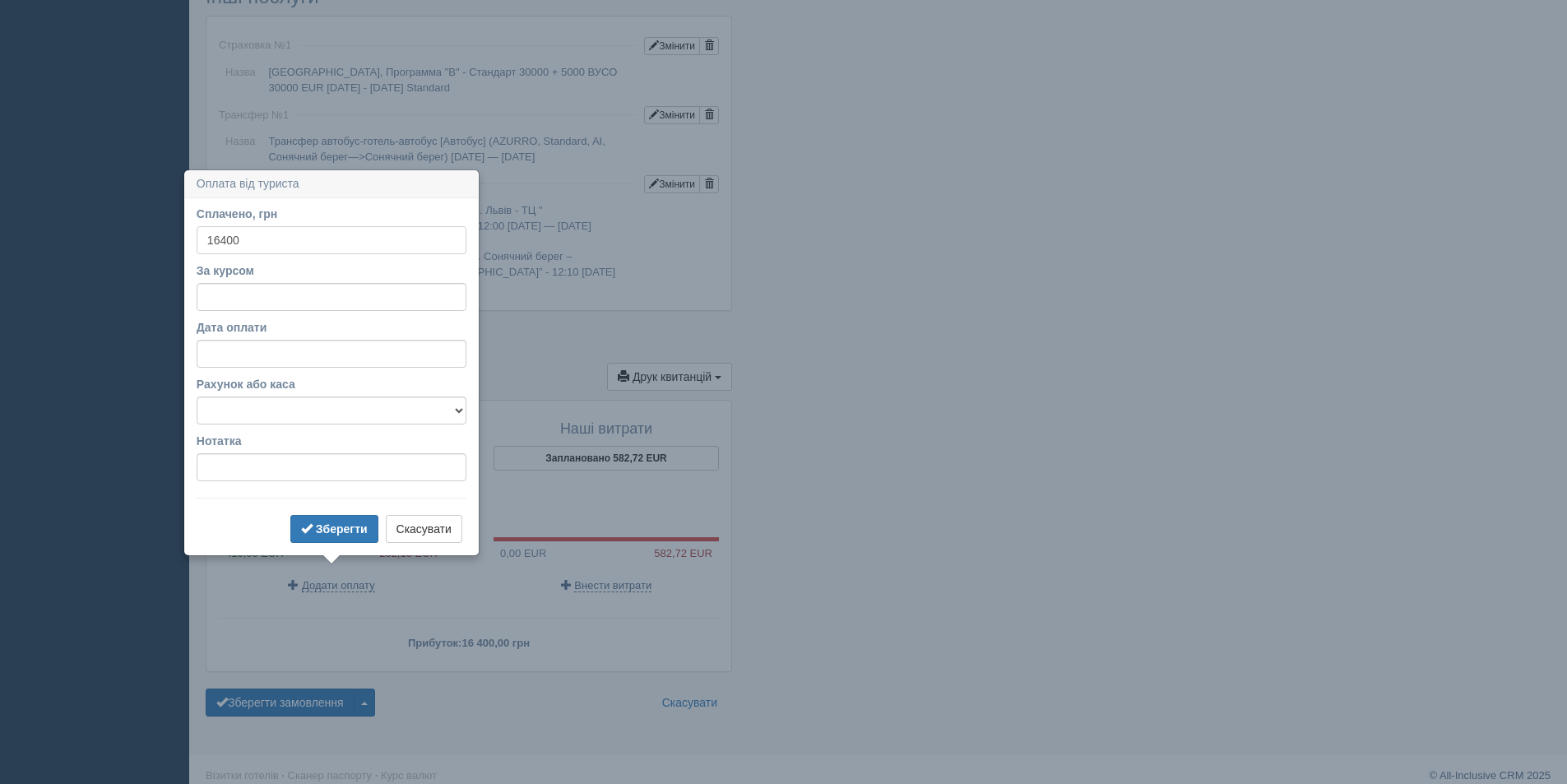
type input "16400"
click at [210, 299] on input "За курсом" at bounding box center [331, 297] width 270 height 28
type input "40"
click at [344, 523] on b "Зберегти" at bounding box center [341, 528] width 52 height 13
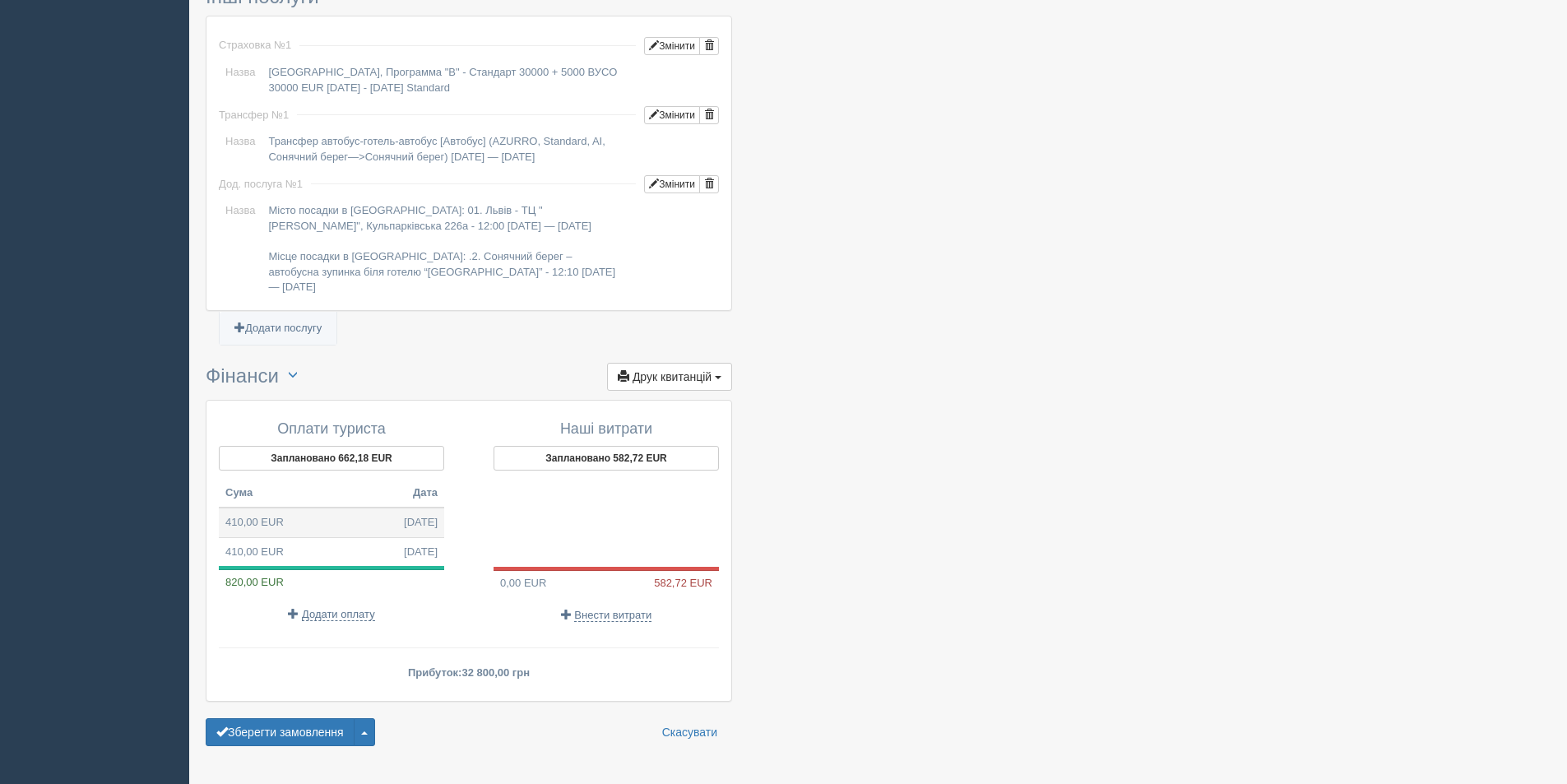
click at [327, 508] on td "410,00 EUR 13.10.2025" at bounding box center [331, 523] width 226 height 30
type input "16400.00"
type input "40.00"
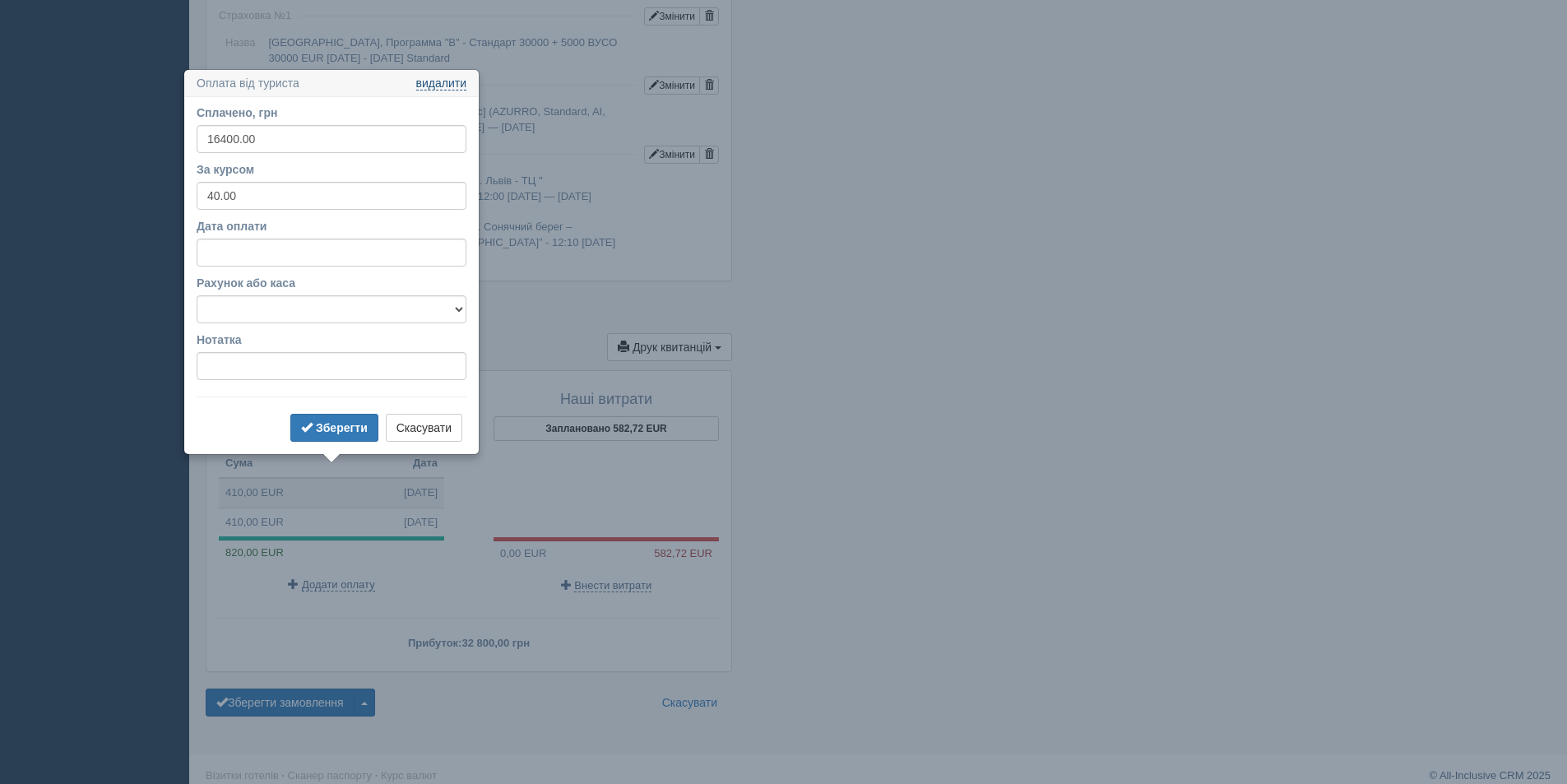
click at [448, 77] on link "видалити" at bounding box center [441, 84] width 50 height 13
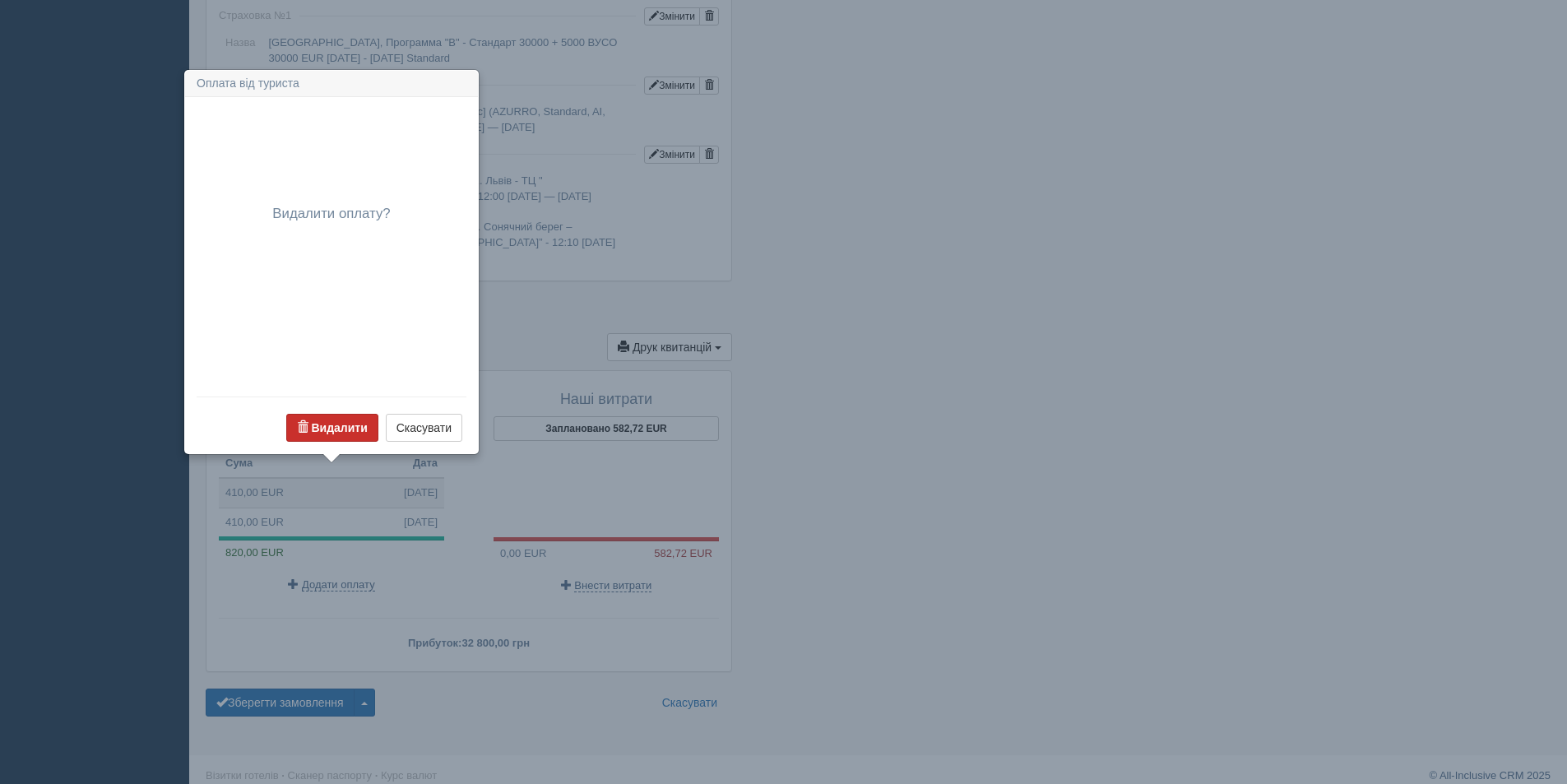
click at [331, 429] on b "Видалити" at bounding box center [338, 428] width 56 height 13
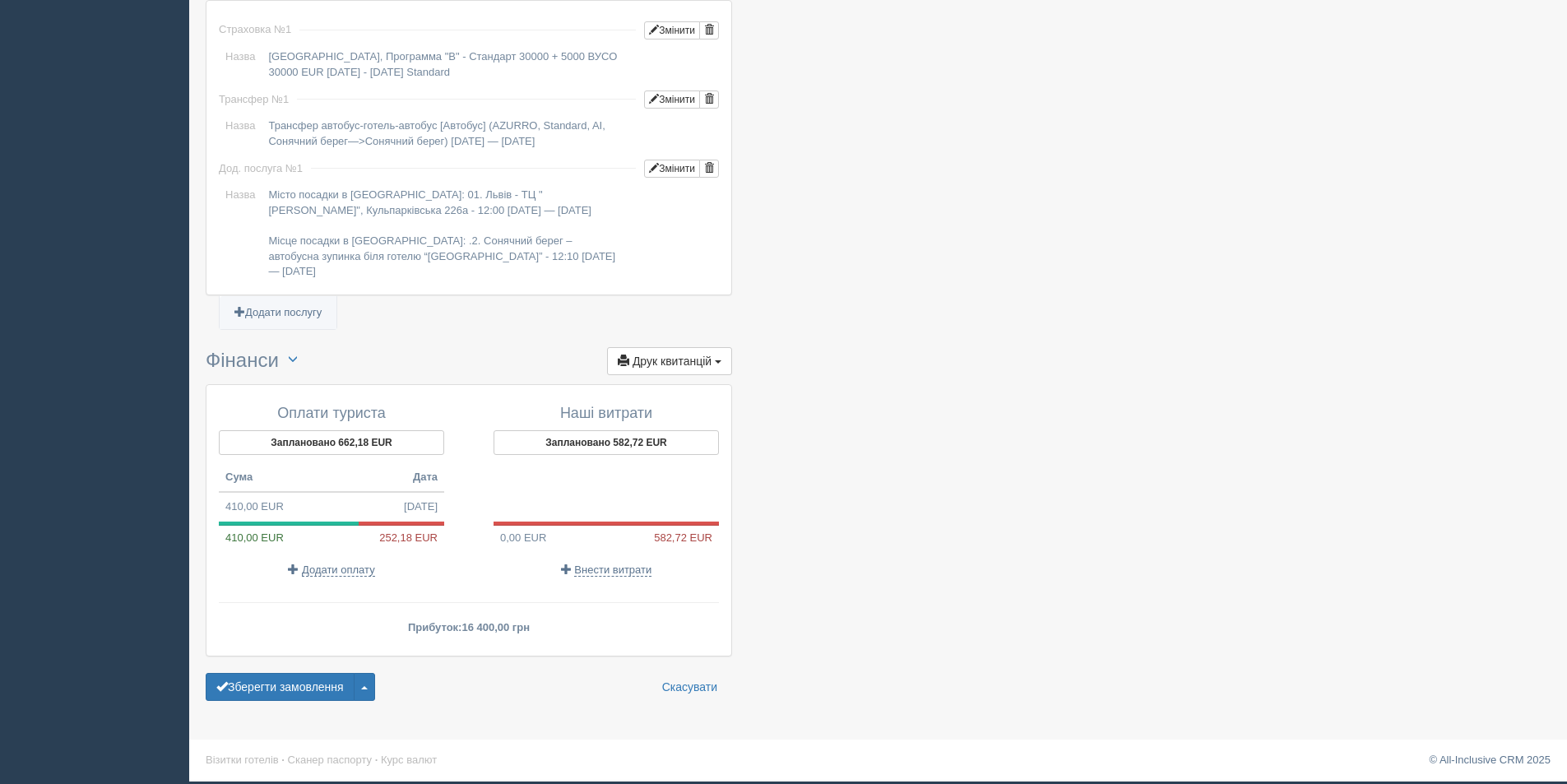
scroll to position [1213, 0]
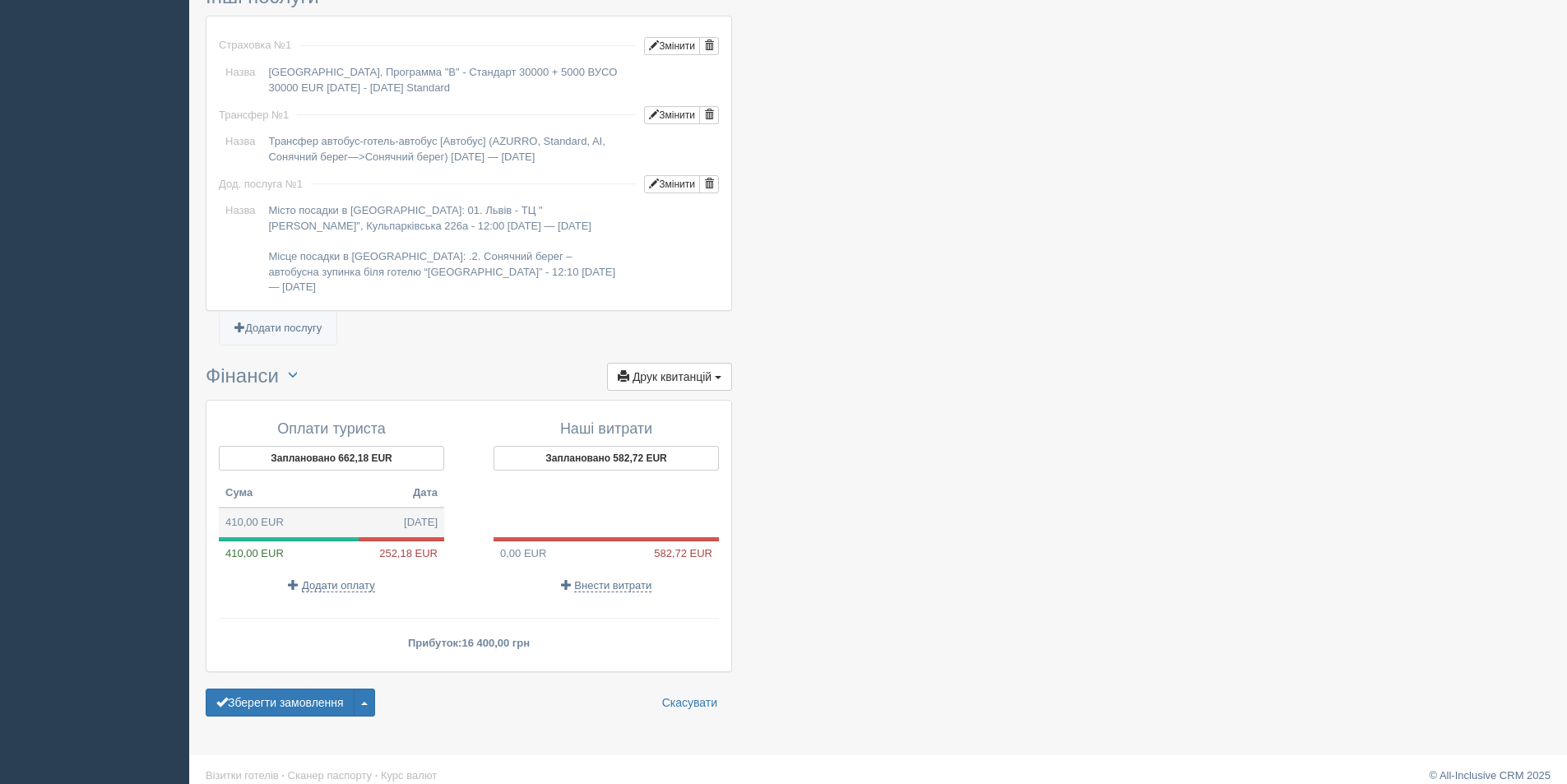
click at [328, 511] on td "410,00 EUR 13.10.2025" at bounding box center [331, 523] width 226 height 30
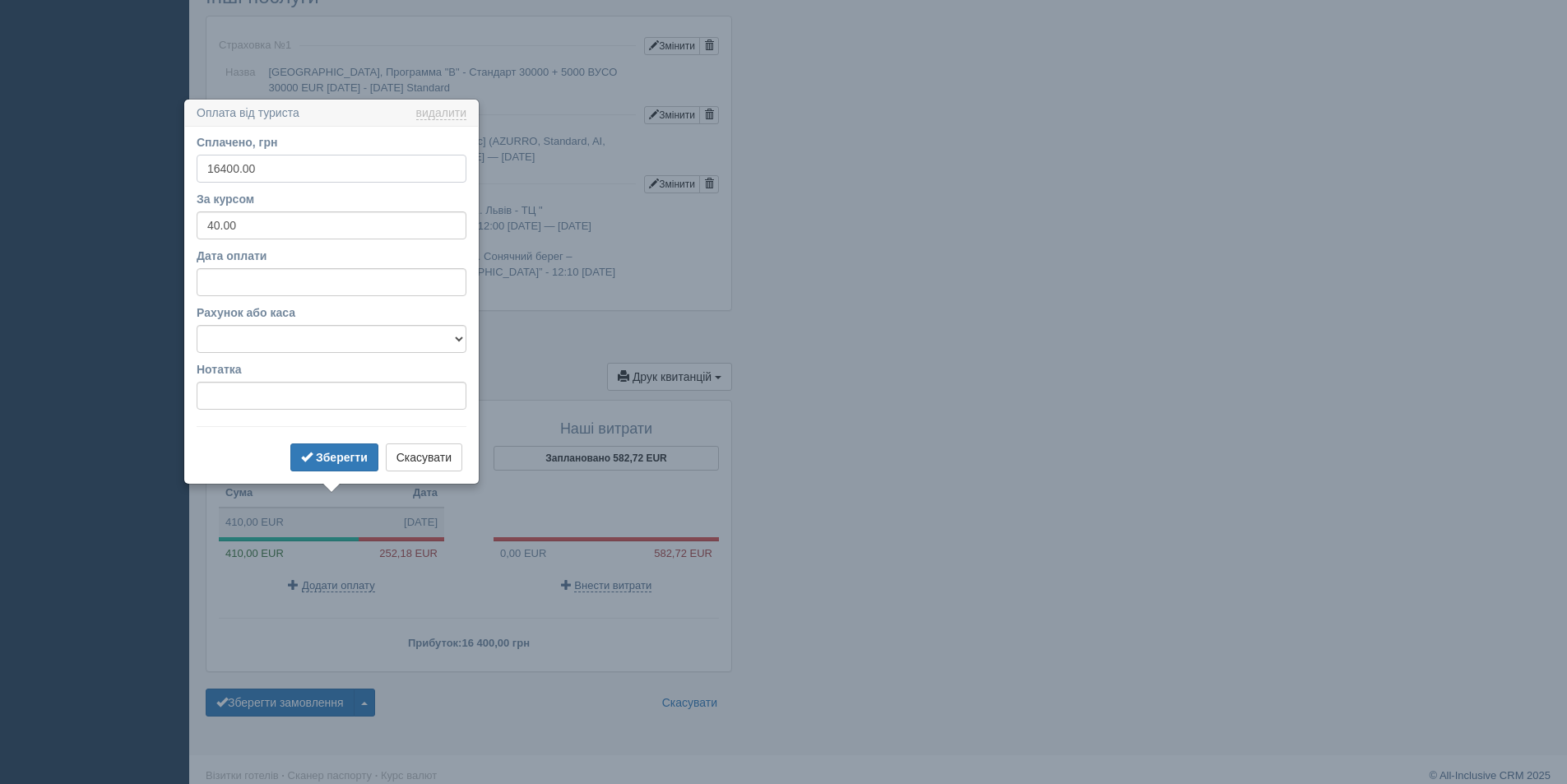
drag, startPoint x: 269, startPoint y: 168, endPoint x: 147, endPoint y: 151, distance: 123.2
type input "32875"
click at [334, 450] on b "Зберегти" at bounding box center [341, 457] width 52 height 13
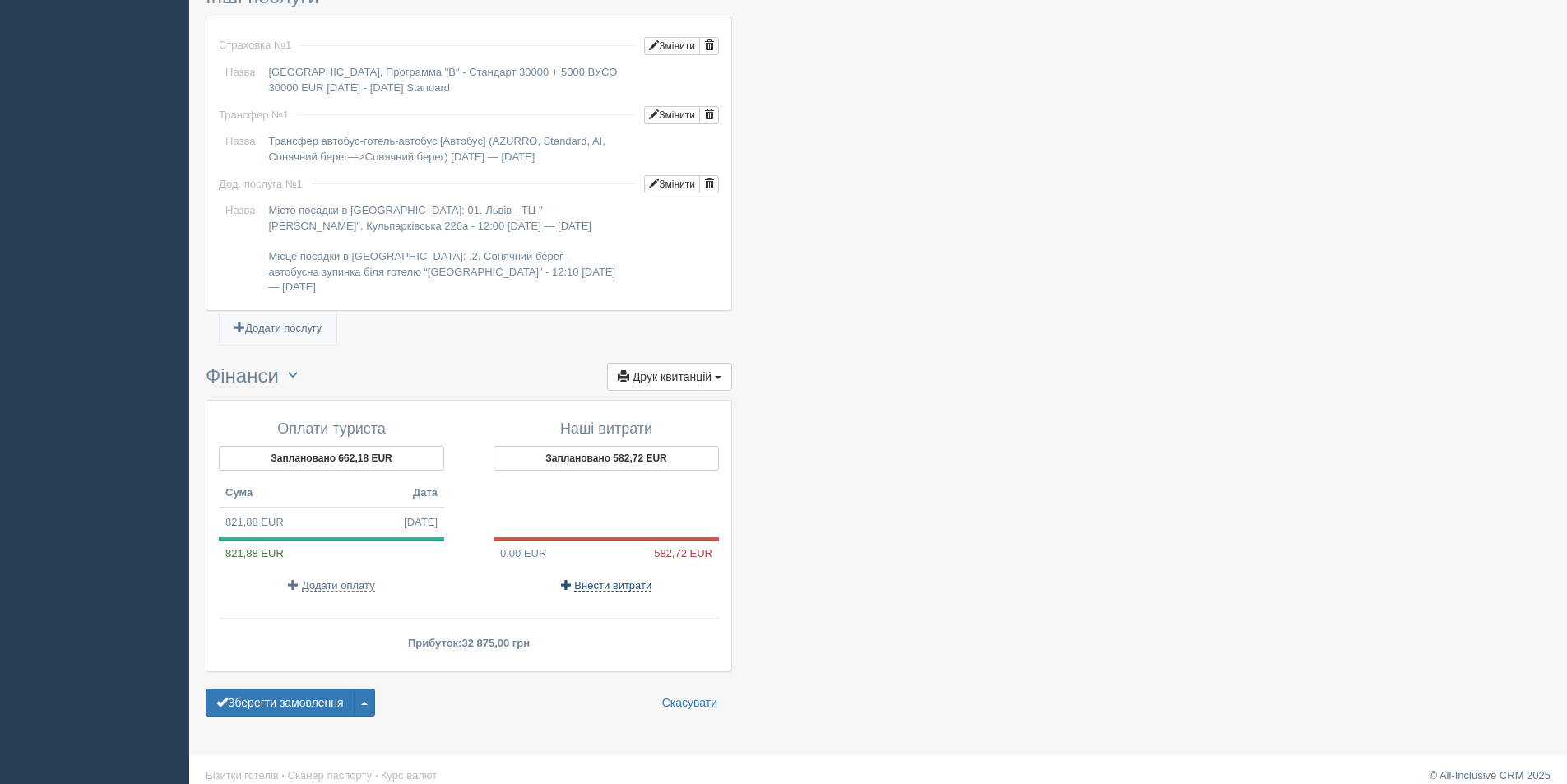
click at [631, 579] on span "Внести витрати" at bounding box center [613, 586] width 77 height 13
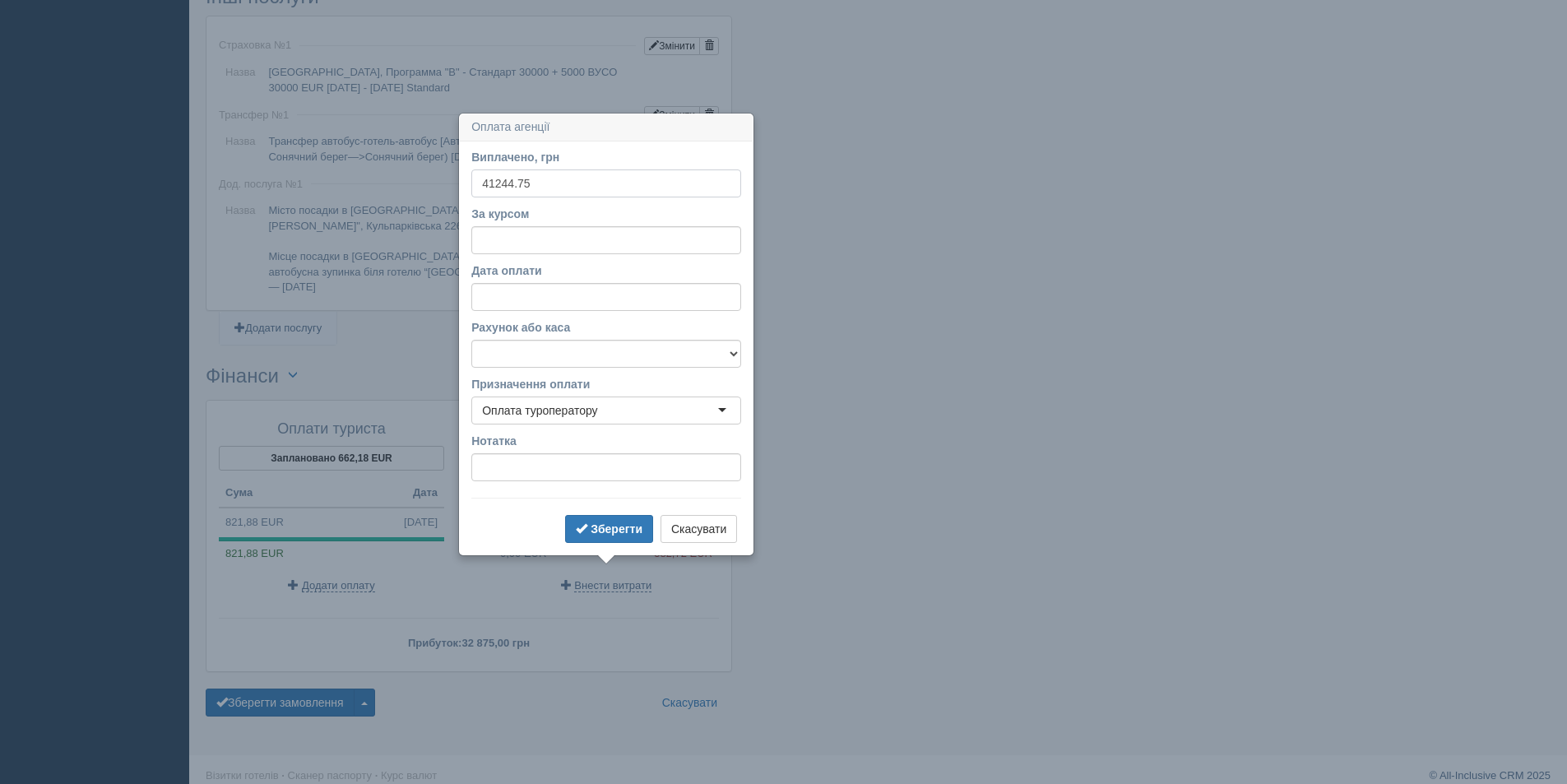
type input "41244.75"
click at [484, 242] on input "За курсом" at bounding box center [606, 241] width 270 height 28
click at [597, 531] on b "Зберегти" at bounding box center [616, 528] width 52 height 13
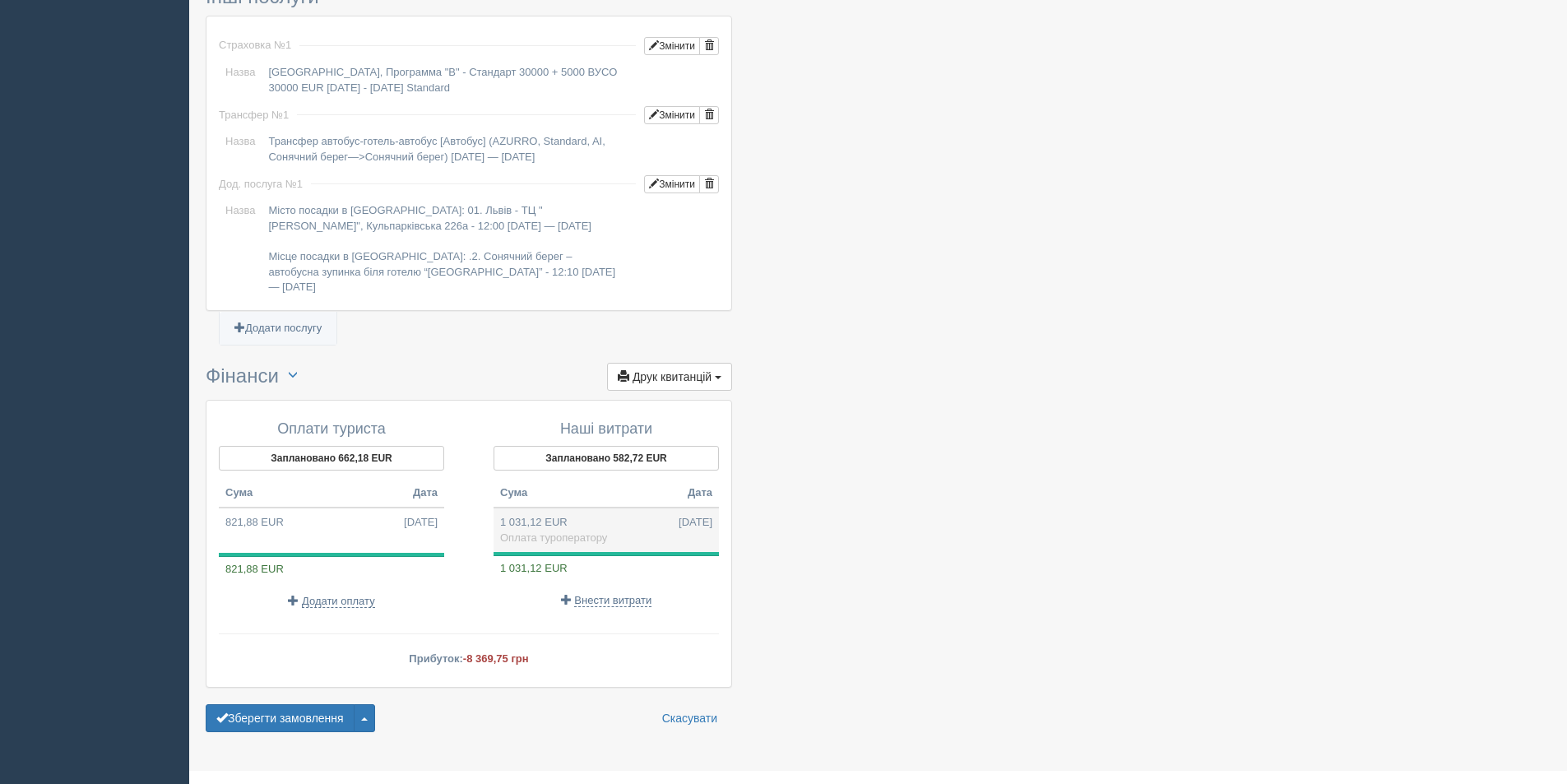
click at [565, 510] on td "1 031,12 EUR 13.10.2025 Оплата туроператору" at bounding box center [606, 529] width 226 height 44
type input "40.00"
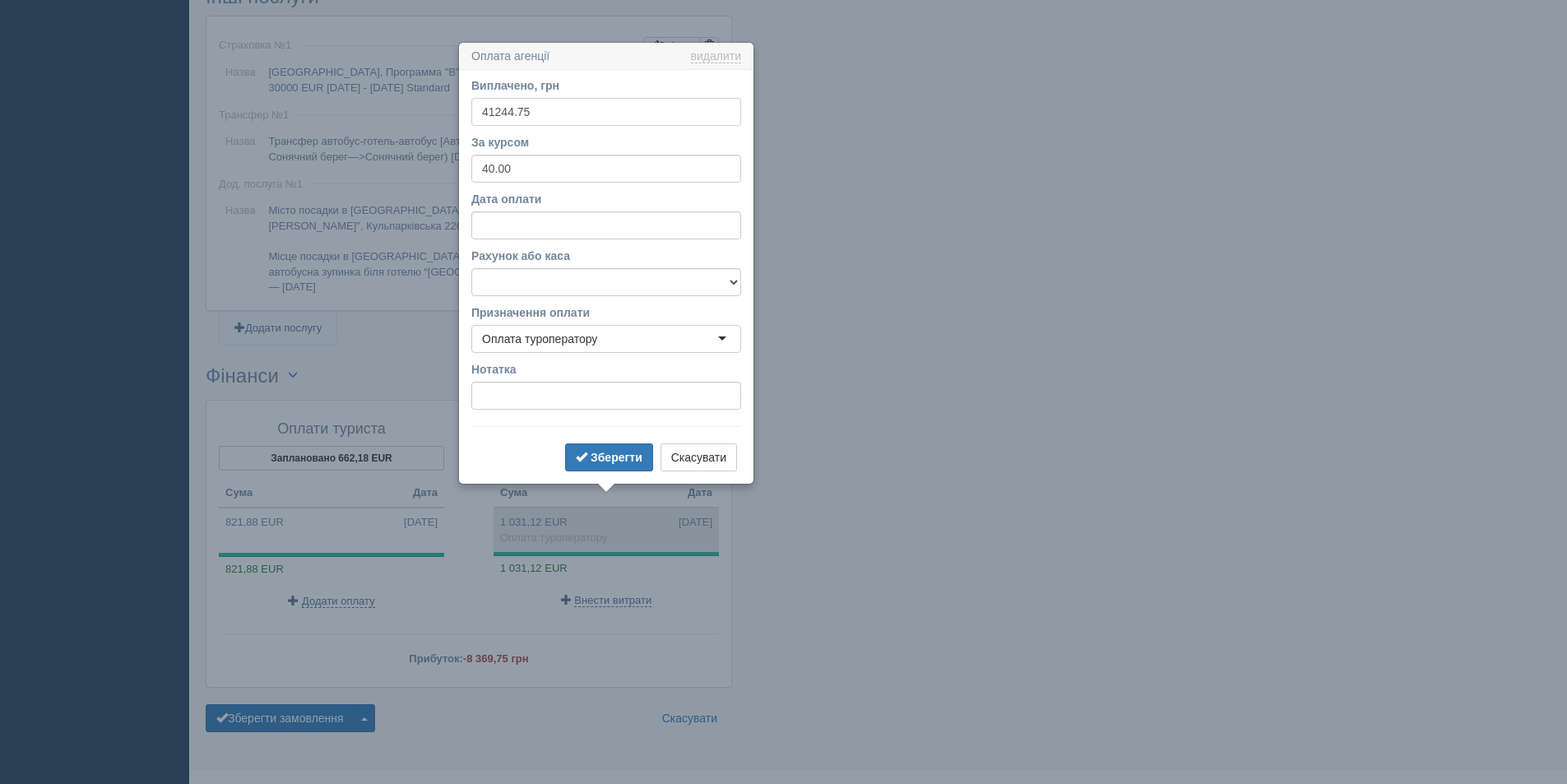
scroll to position [1228, 0]
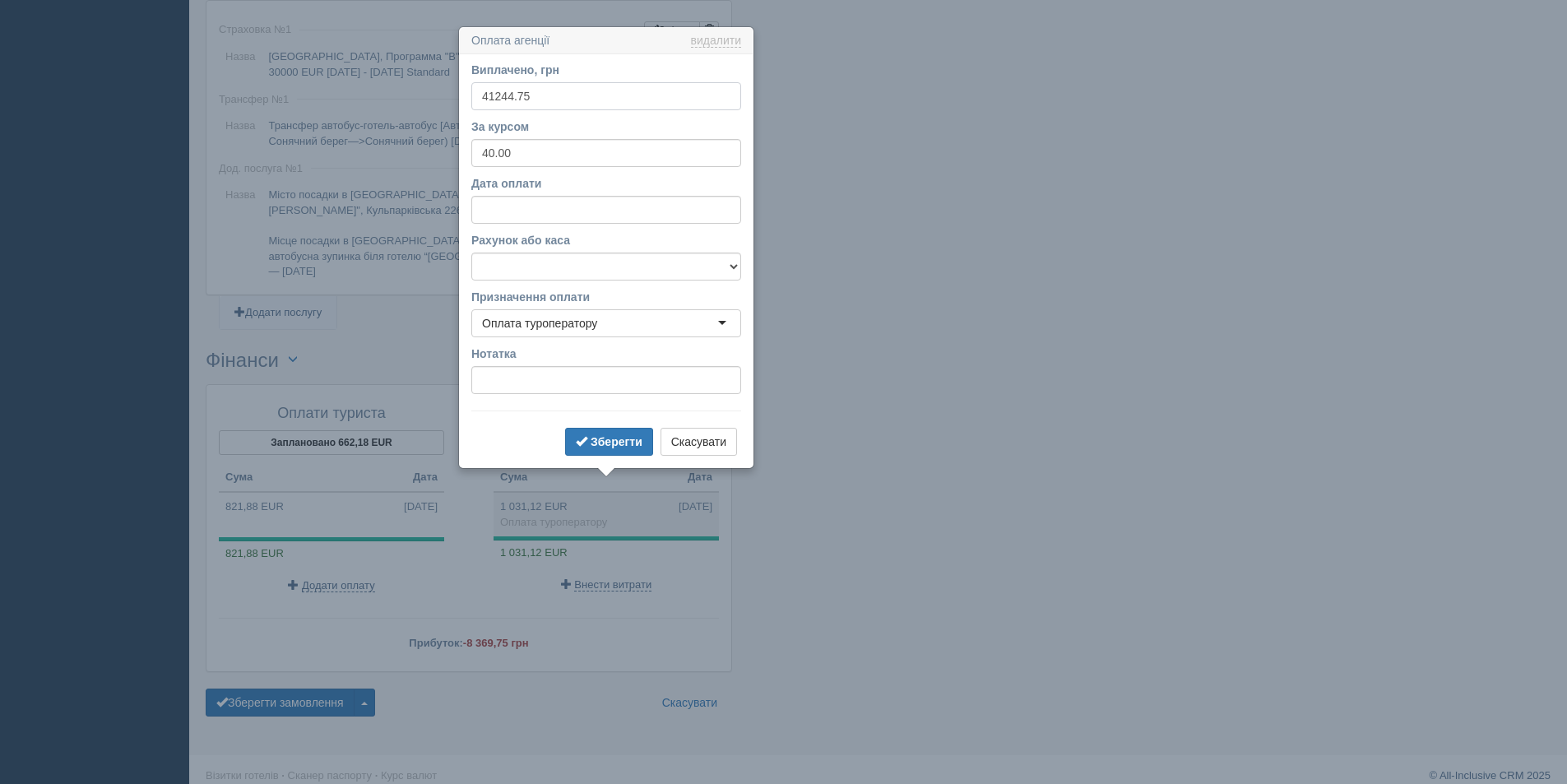
drag, startPoint x: 548, startPoint y: 89, endPoint x: 451, endPoint y: 89, distance: 97.0
type input "28905"
click at [614, 442] on b "Зберегти" at bounding box center [616, 442] width 52 height 13
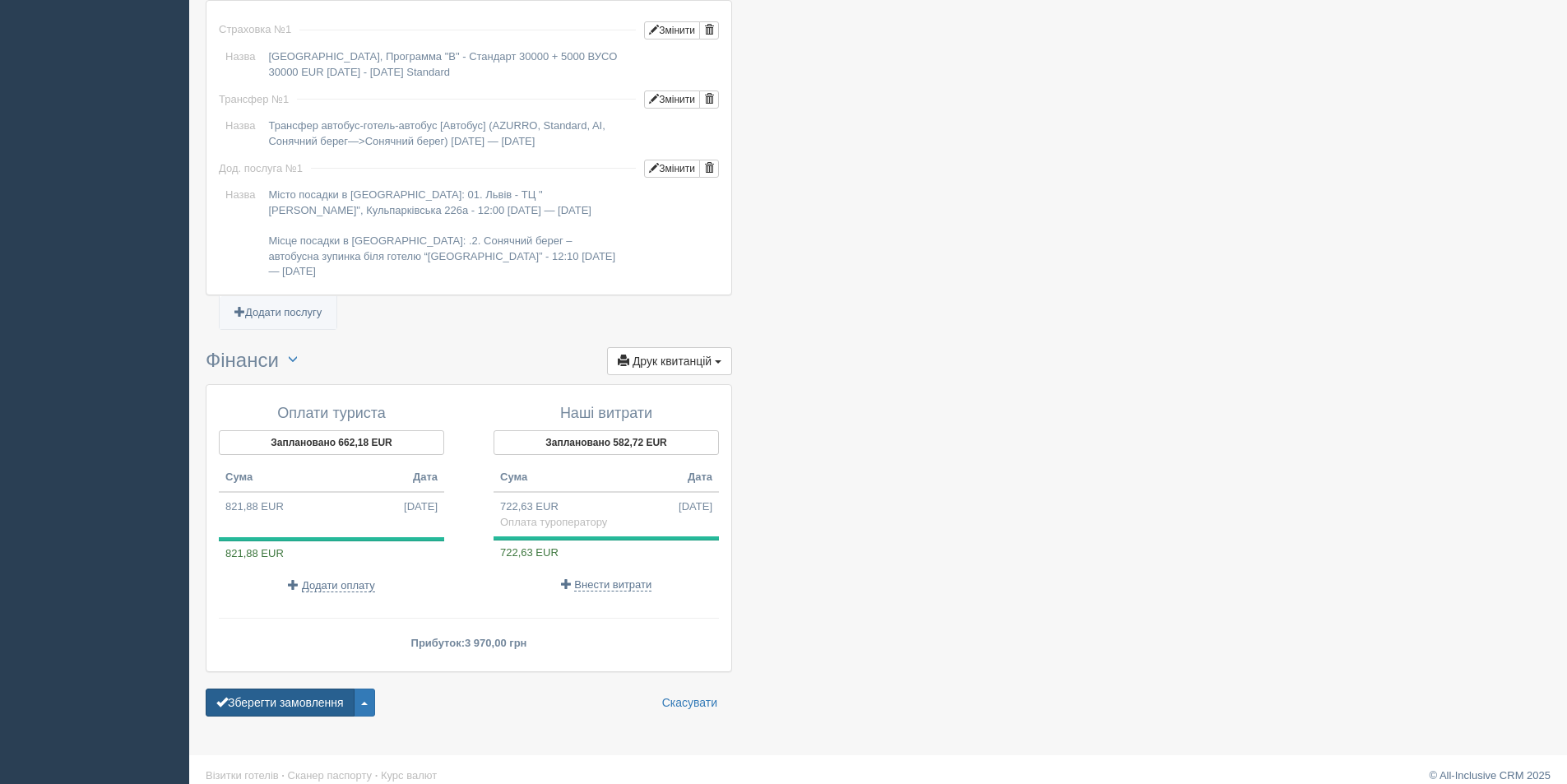
click at [282, 688] on button "Зберегти замовлення" at bounding box center [280, 702] width 149 height 28
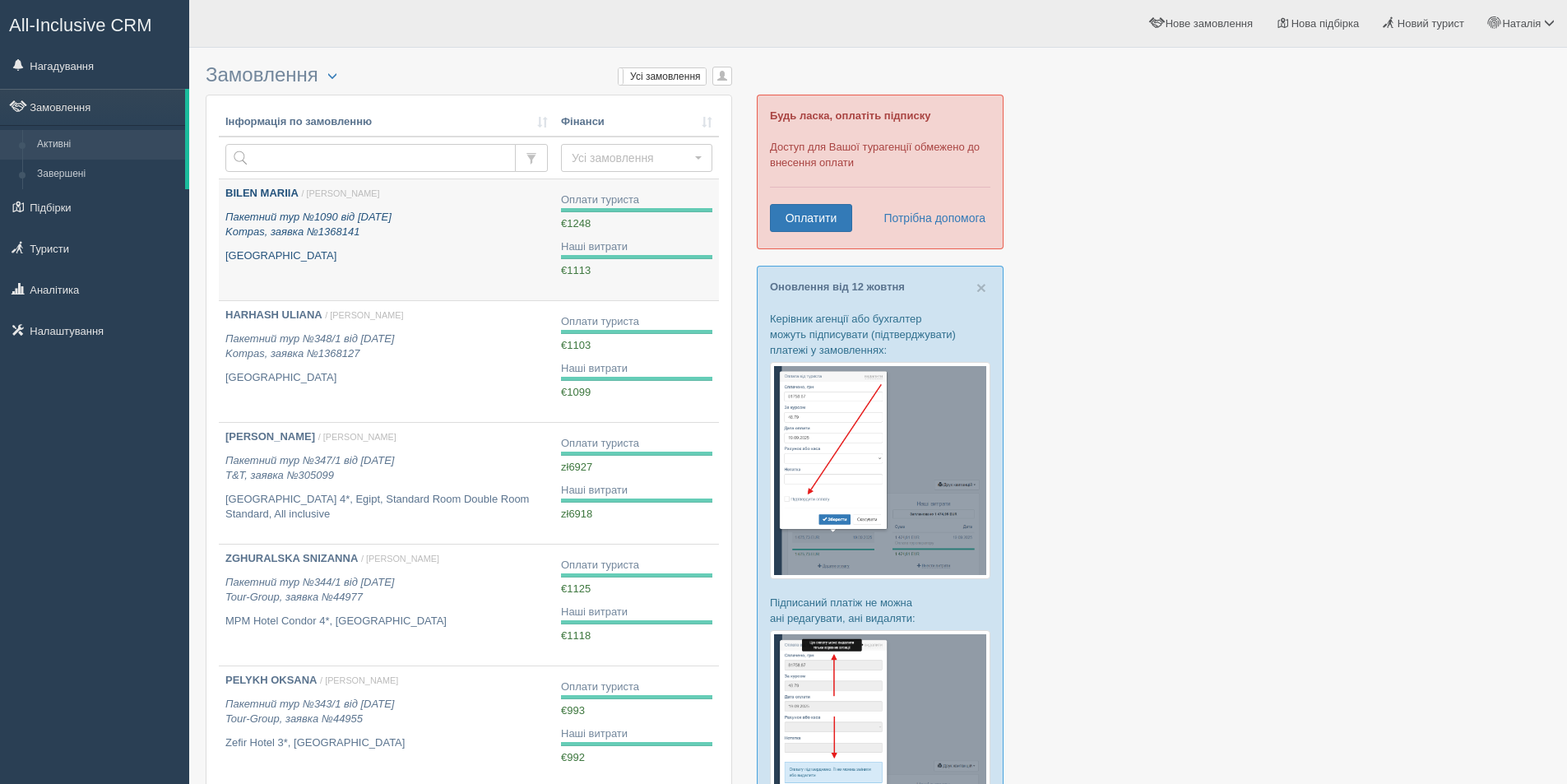
click at [317, 216] on icon "Пакетний тур №1090 від [DATE] Kompas, заявка №1368141" at bounding box center [309, 225] width 167 height 28
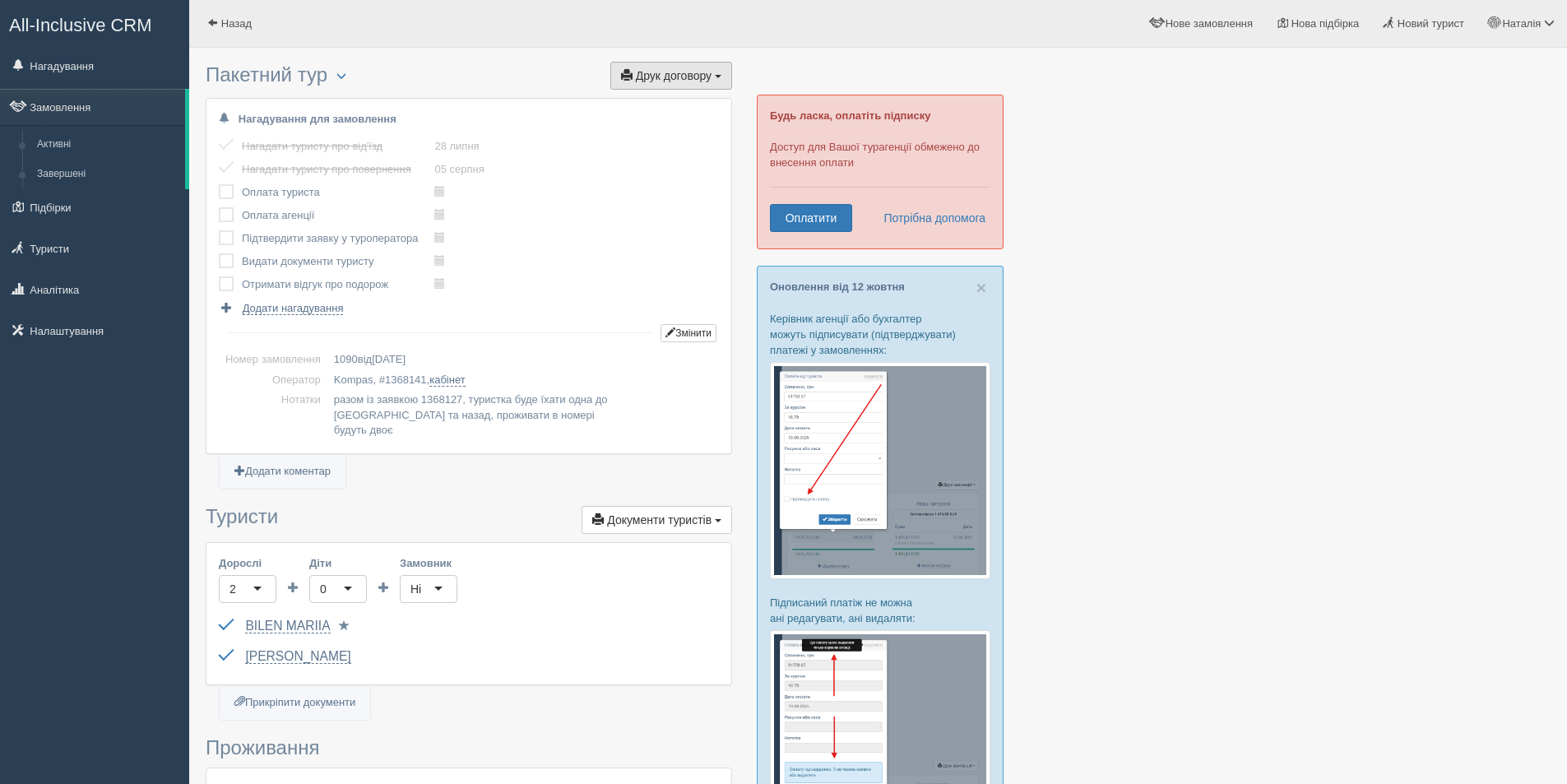
click at [648, 89] on button "Друк договору Друк" at bounding box center [671, 76] width 122 height 28
click at [652, 108] on link "Kompas" at bounding box center [666, 106] width 130 height 27
click at [678, 332] on button "Змінити" at bounding box center [688, 333] width 56 height 18
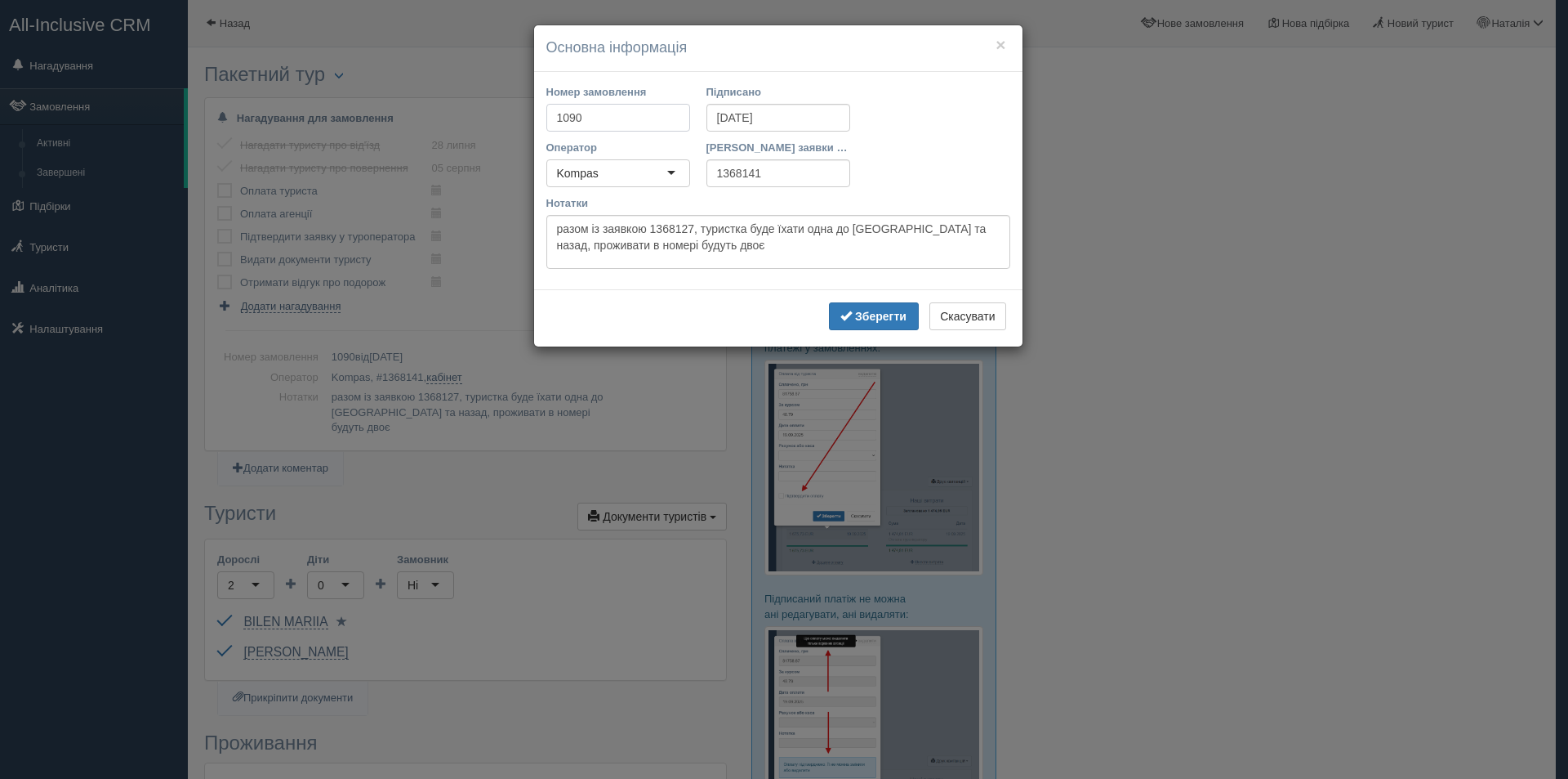
drag, startPoint x: 587, startPoint y: 125, endPoint x: 544, endPoint y: 122, distance: 43.1
click at [544, 122] on div "Номер замовлення 1090" at bounding box center [618, 112] width 160 height 55
type input "349/1"
click at [874, 313] on b "Зберегти" at bounding box center [881, 316] width 51 height 13
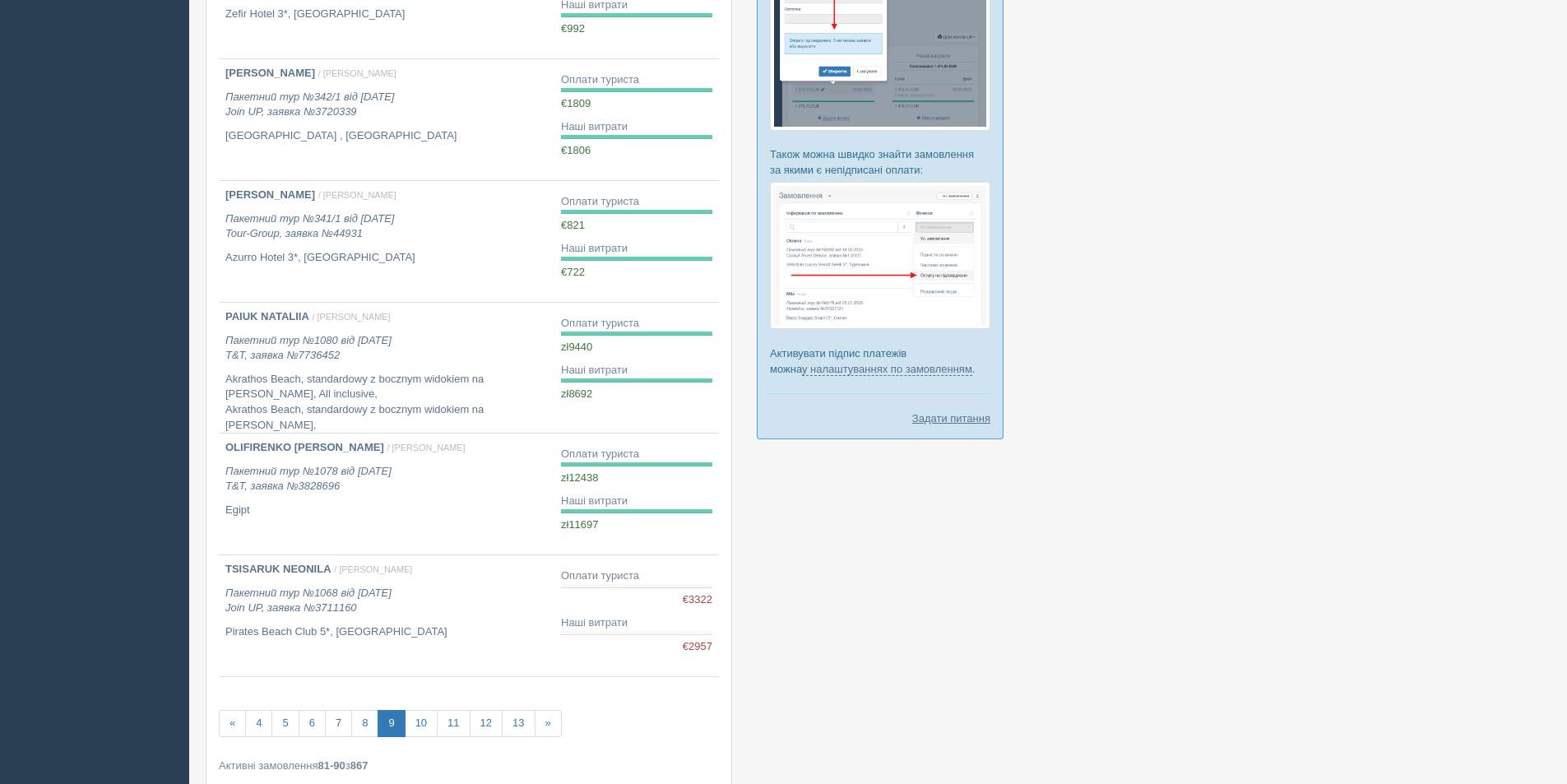
scroll to position [740, 0]
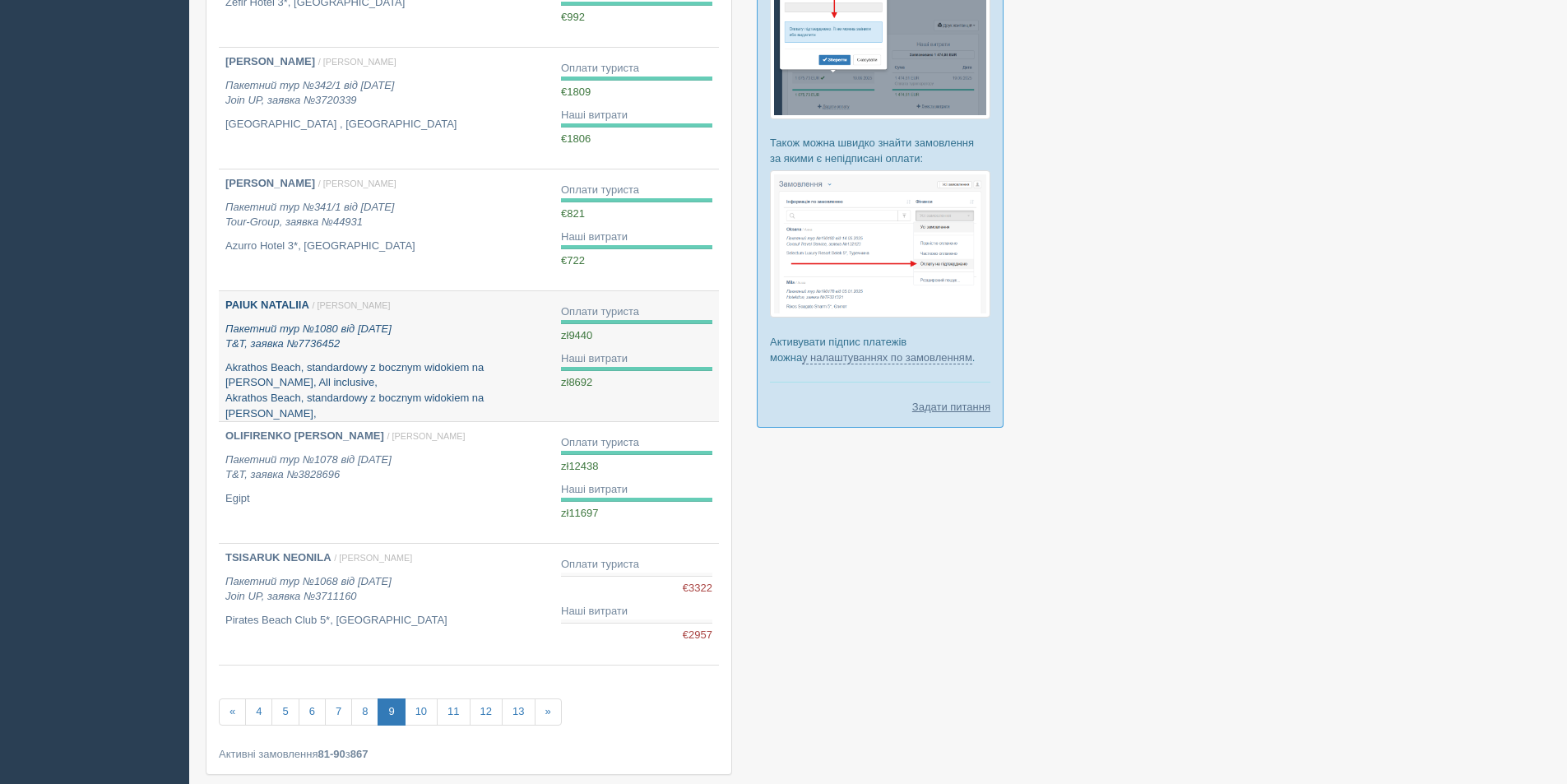
click at [342, 333] on icon "Пакетний тур №1080 від 24.06.2025 T&T, заявка №7736452" at bounding box center [309, 336] width 167 height 28
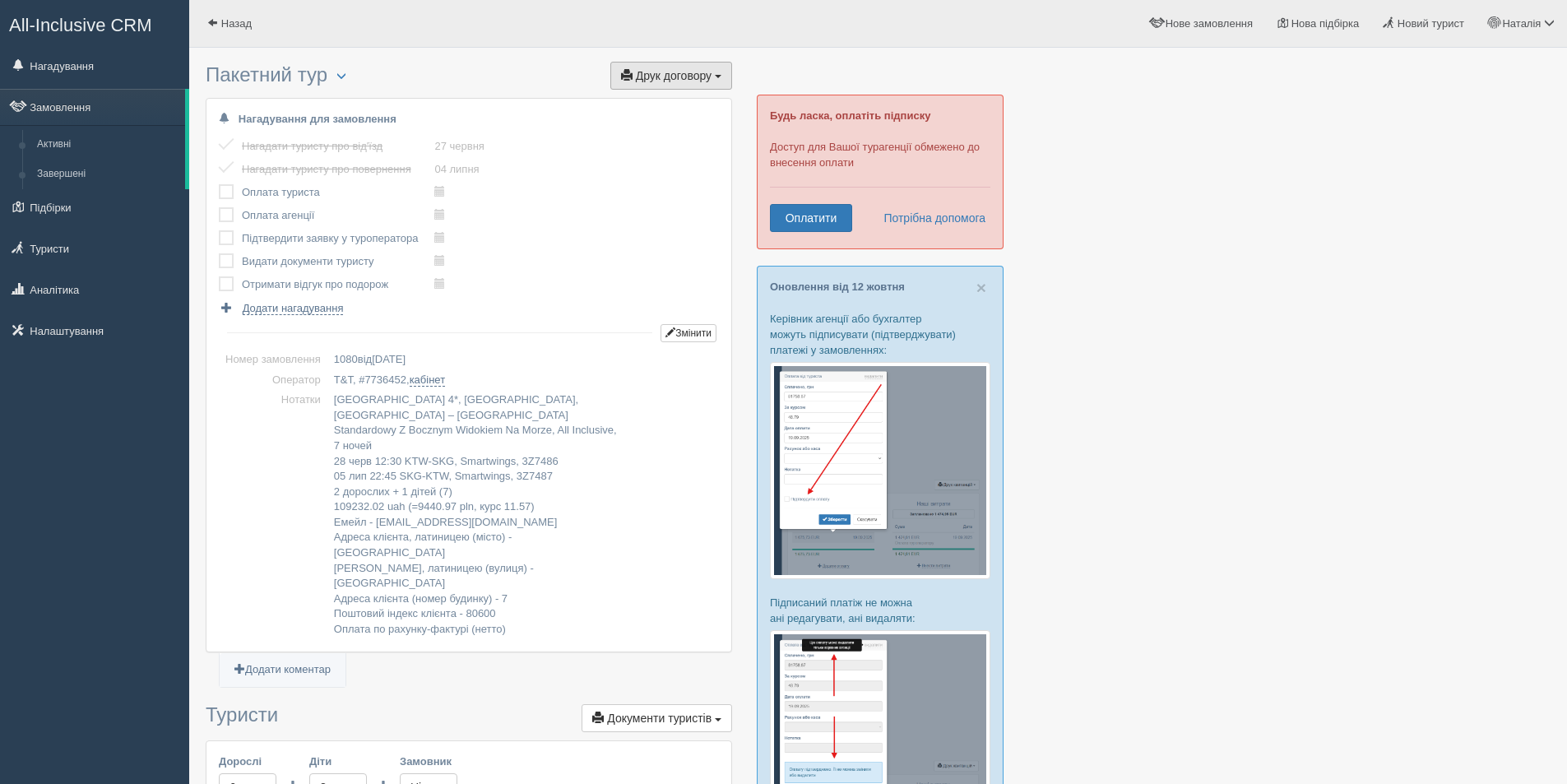
click at [668, 74] on span "Друк договору" at bounding box center [674, 76] width 76 height 13
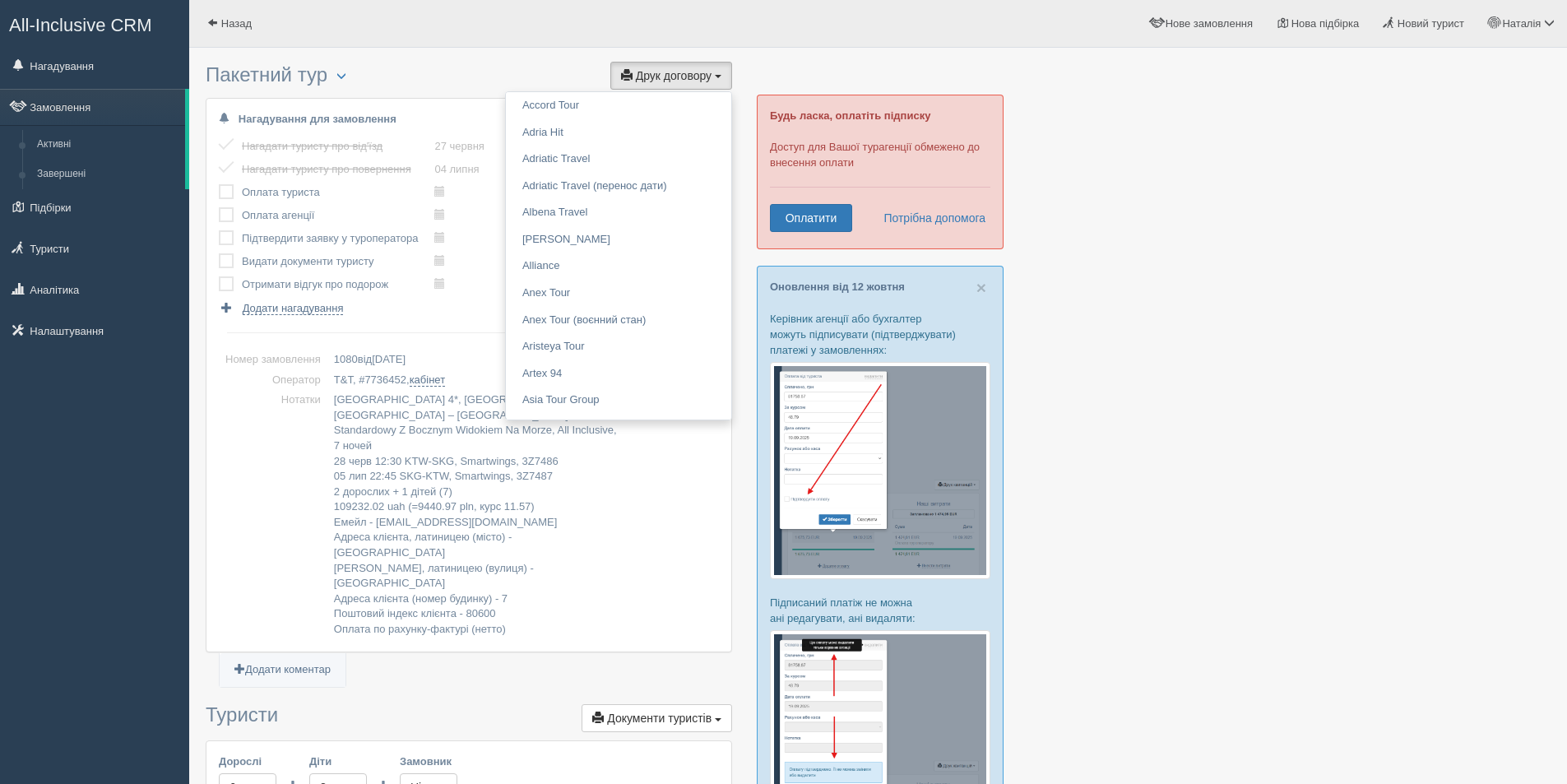
click at [566, 28] on div "Назад [GEOGRAPHIC_DATA] Мій профіль Моя аналітика" at bounding box center [878, 23] width 1378 height 47
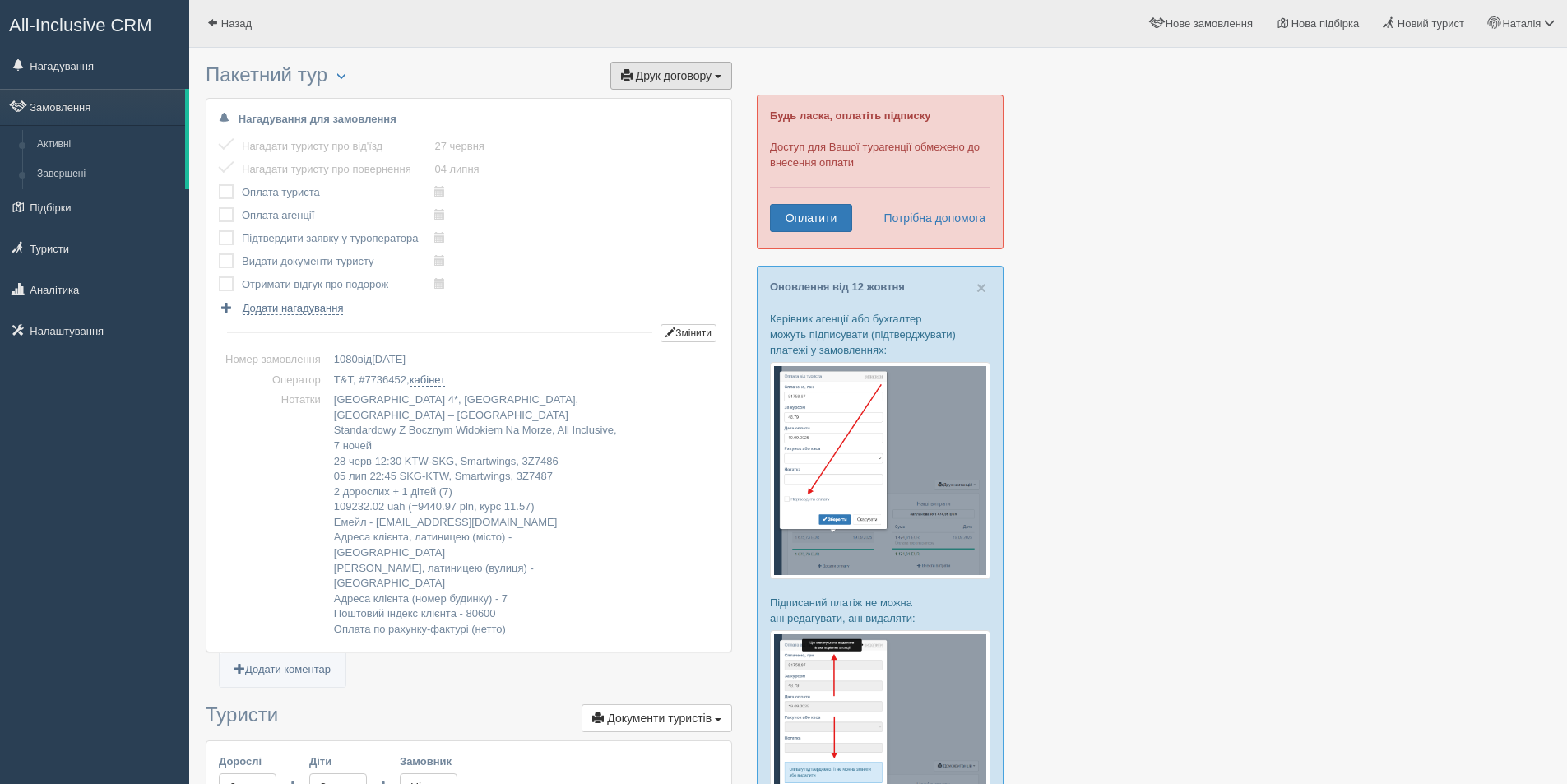
click at [649, 69] on span "Друк договору" at bounding box center [674, 76] width 76 height 13
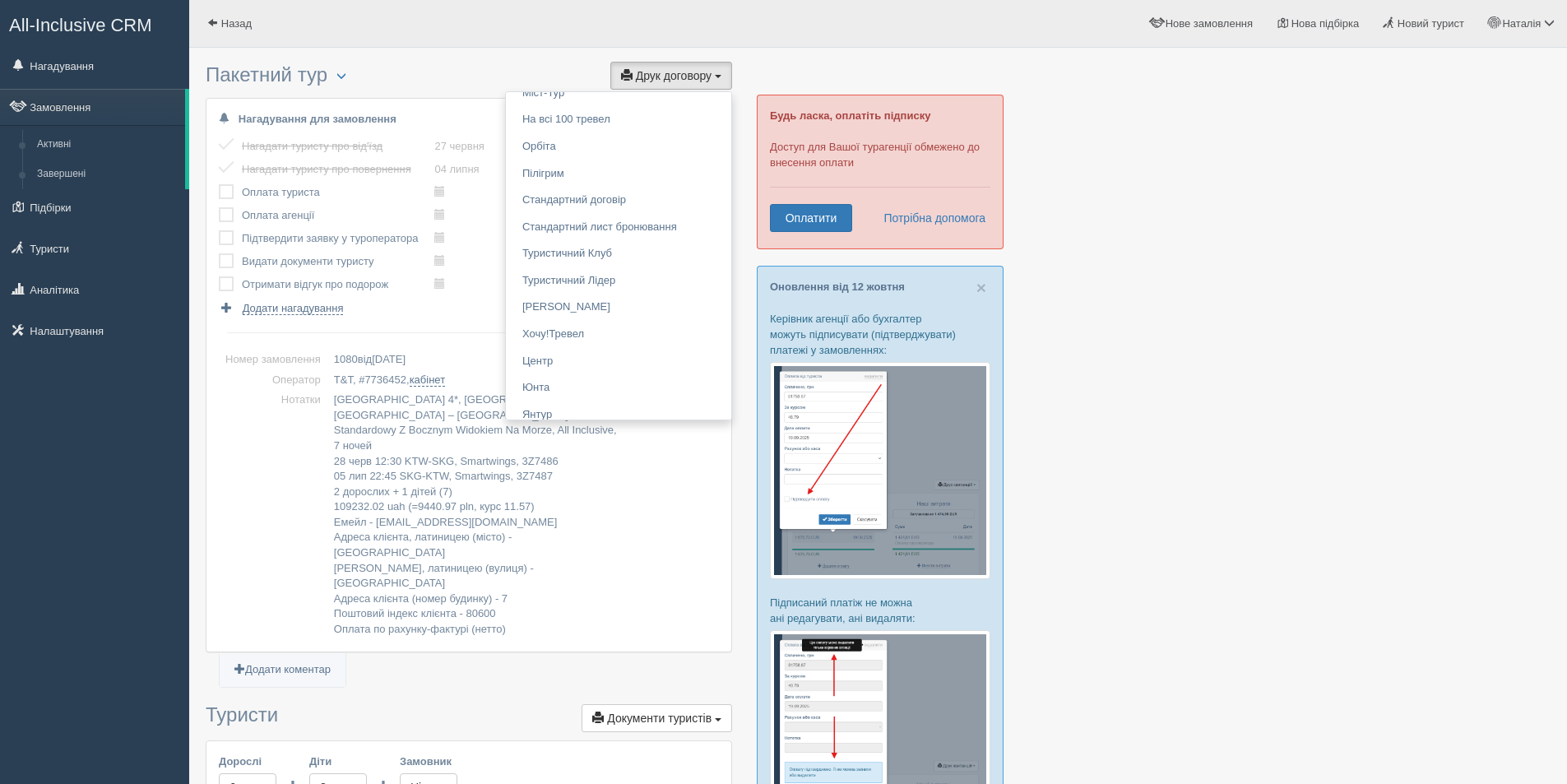
scroll to position [2538, 0]
click at [543, 189] on link "Стандартний договір" at bounding box center [619, 191] width 226 height 27
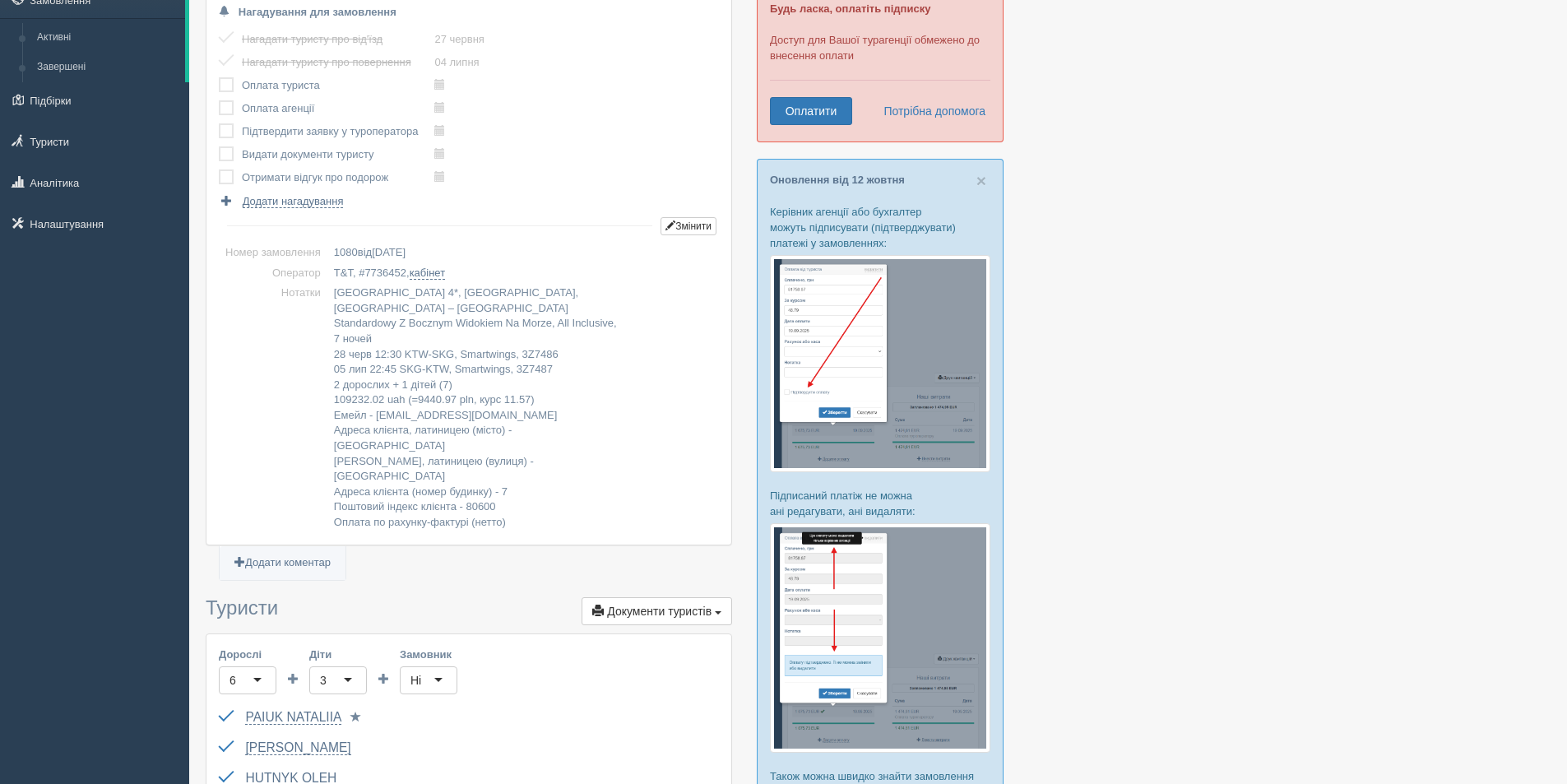
scroll to position [0, 0]
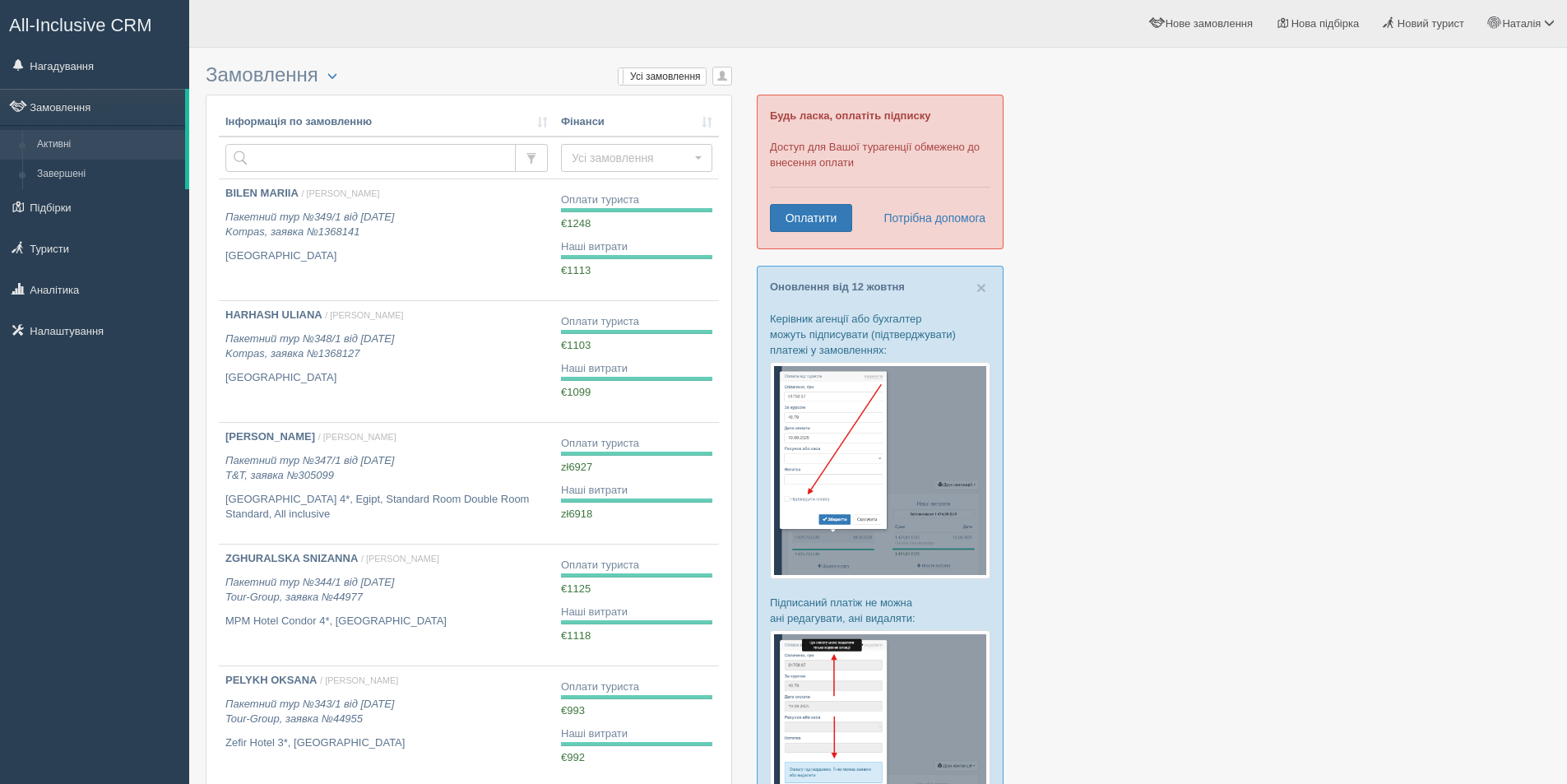
scroll to position [740, 0]
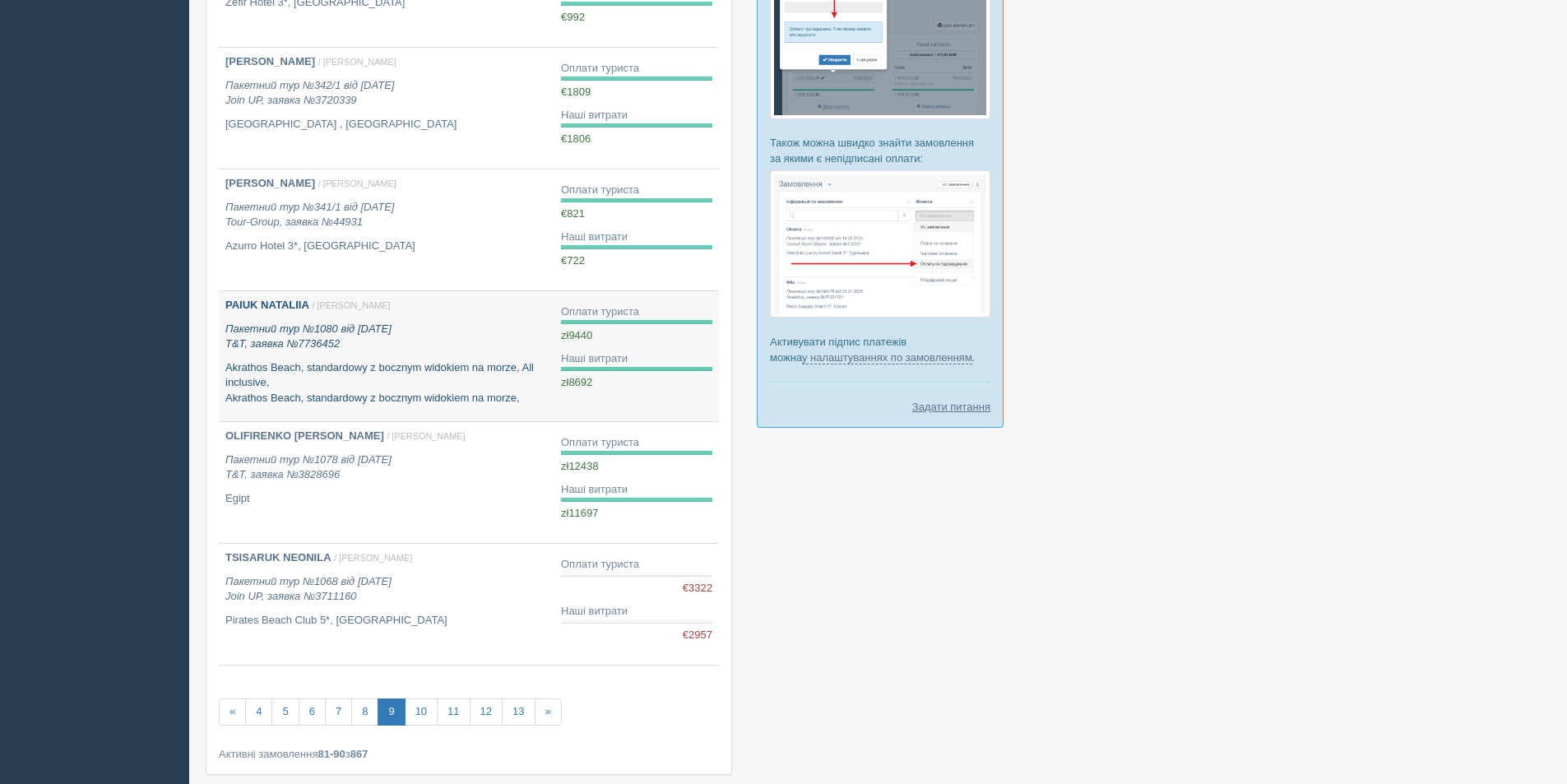
click at [305, 300] on b "PAIUK NATALIIA" at bounding box center [267, 305] width 84 height 12
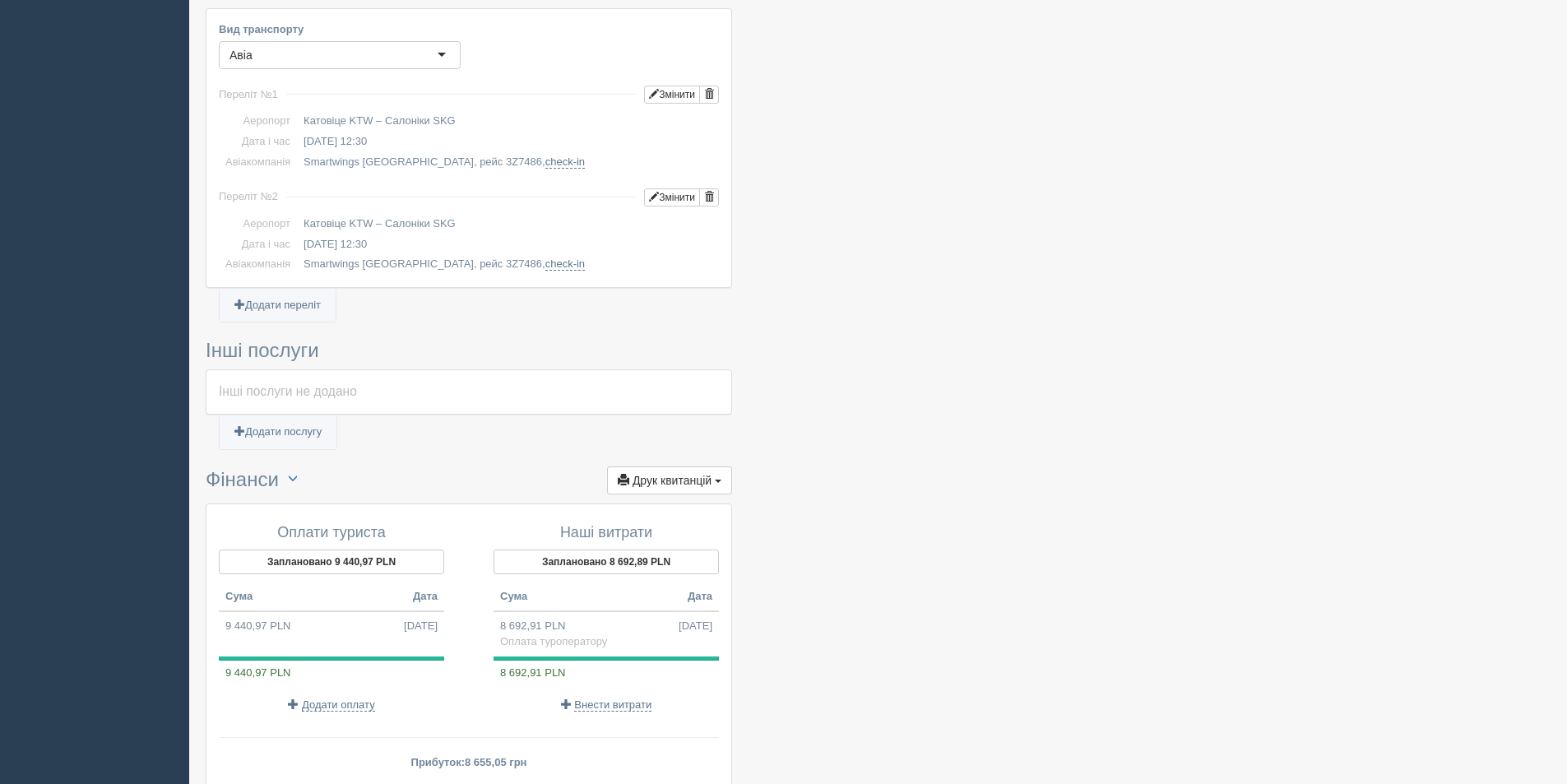
scroll to position [1620, 0]
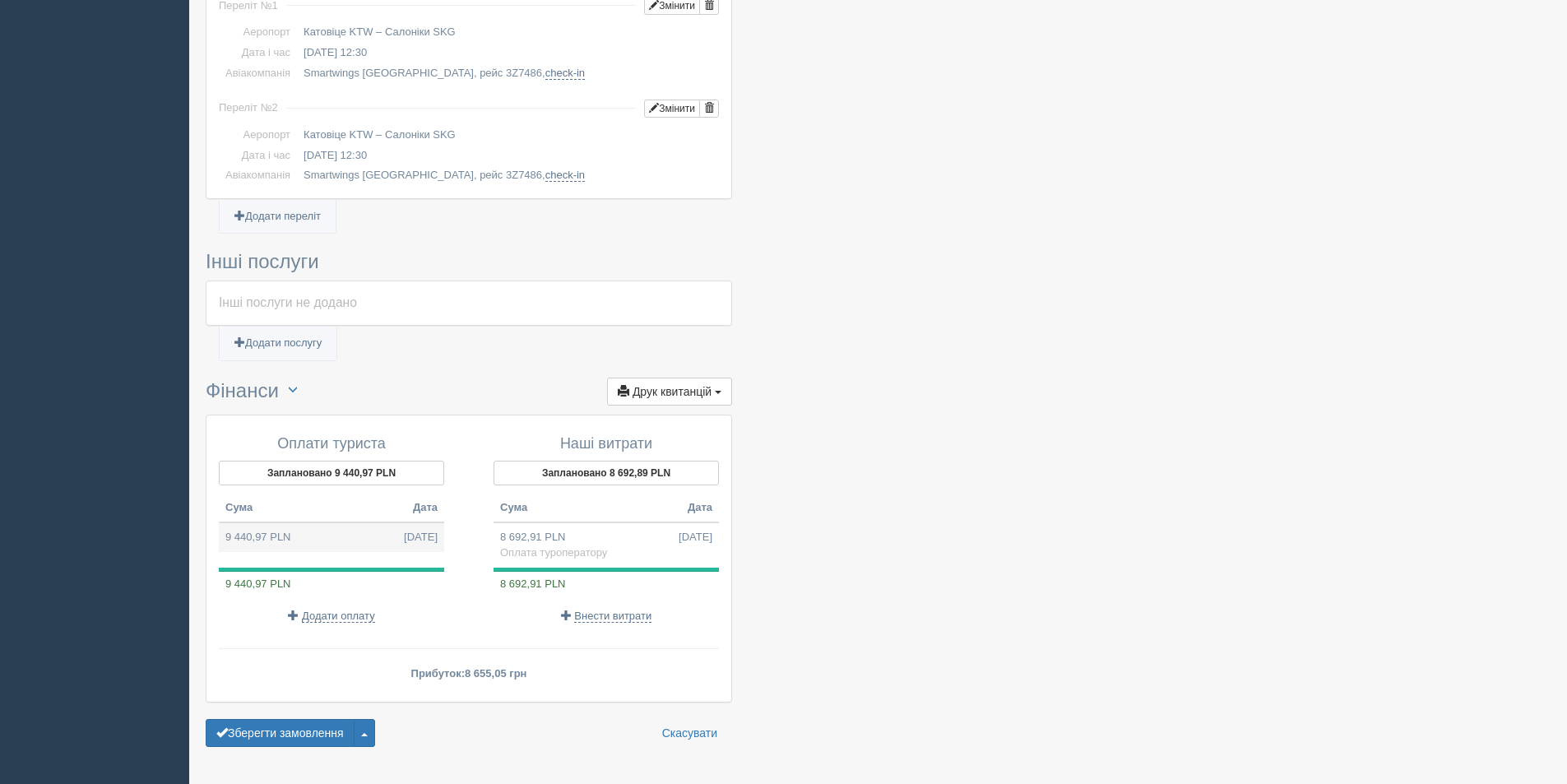
click at [315, 522] on td "9 440,97 PLN 24.06.2025" at bounding box center [331, 537] width 226 height 30
type input "109232.02"
type input "11.57"
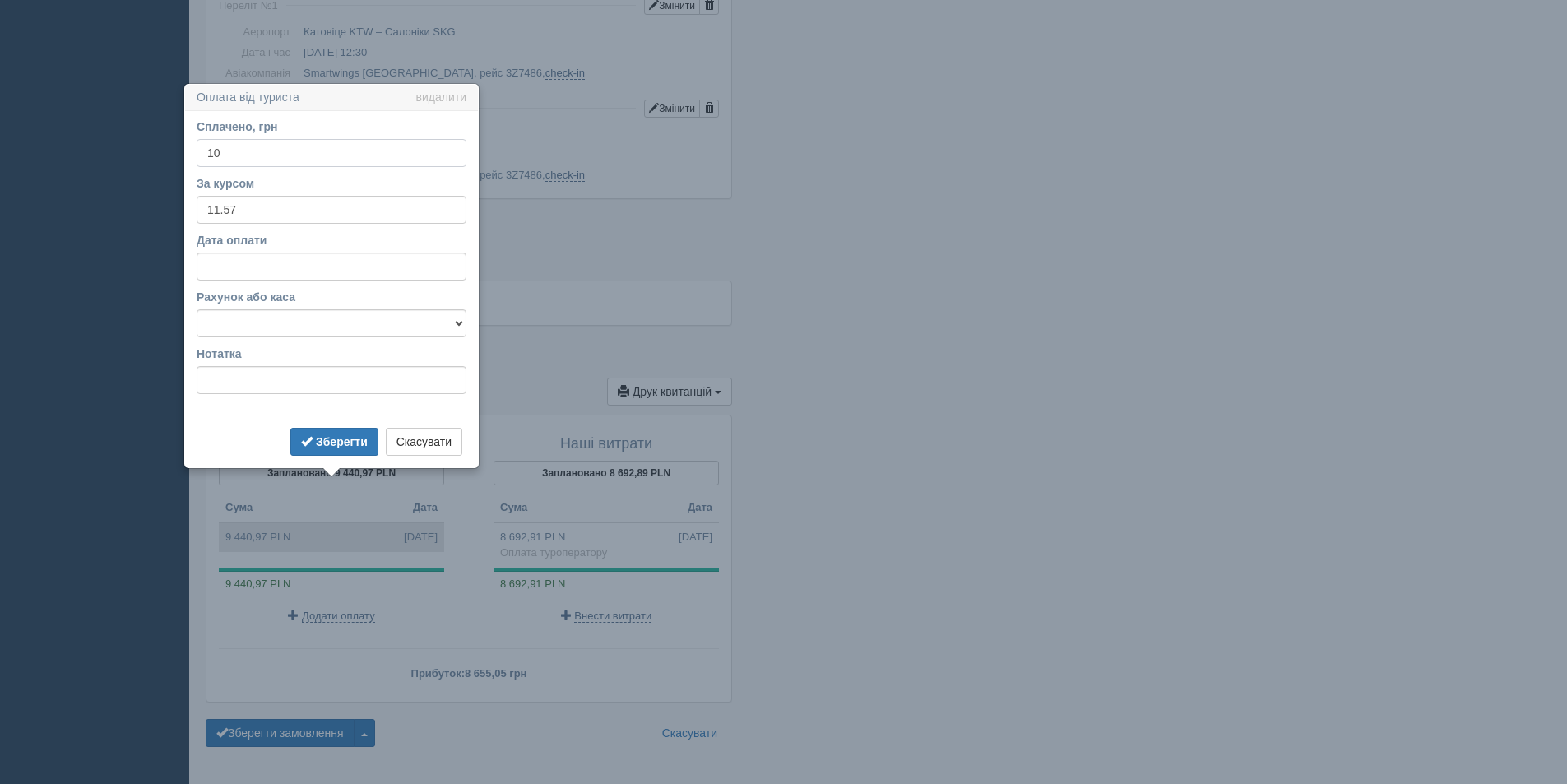
type input "1"
type input "100932"
click at [243, 210] on input "11.57" at bounding box center [331, 210] width 270 height 28
type input "11"
click at [340, 439] on b "Зберегти" at bounding box center [341, 442] width 52 height 13
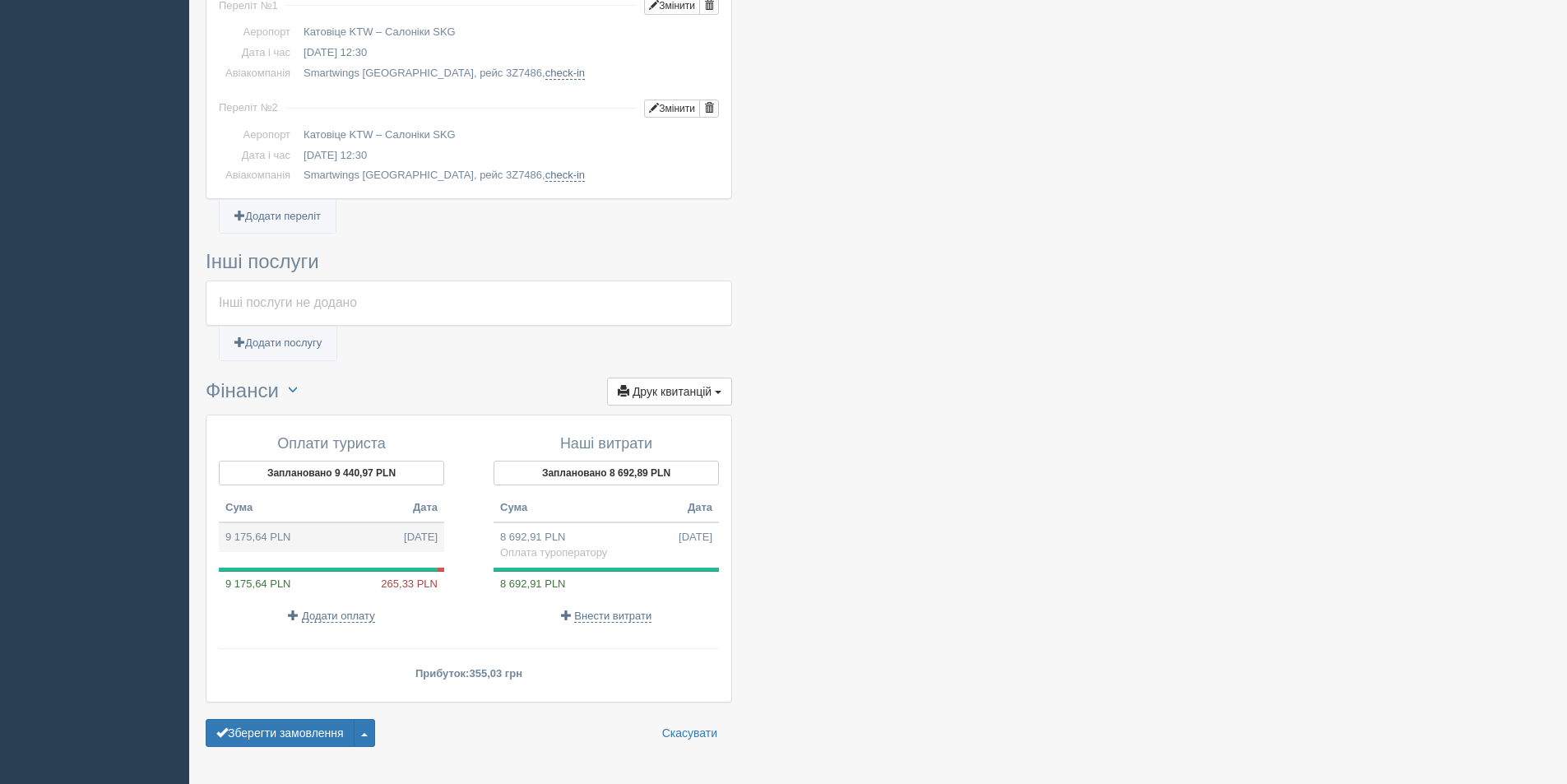
click at [330, 522] on td "9 175,64 PLN 24.06.2025" at bounding box center [331, 537] width 226 height 30
type input "100932.00"
type input "11.00"
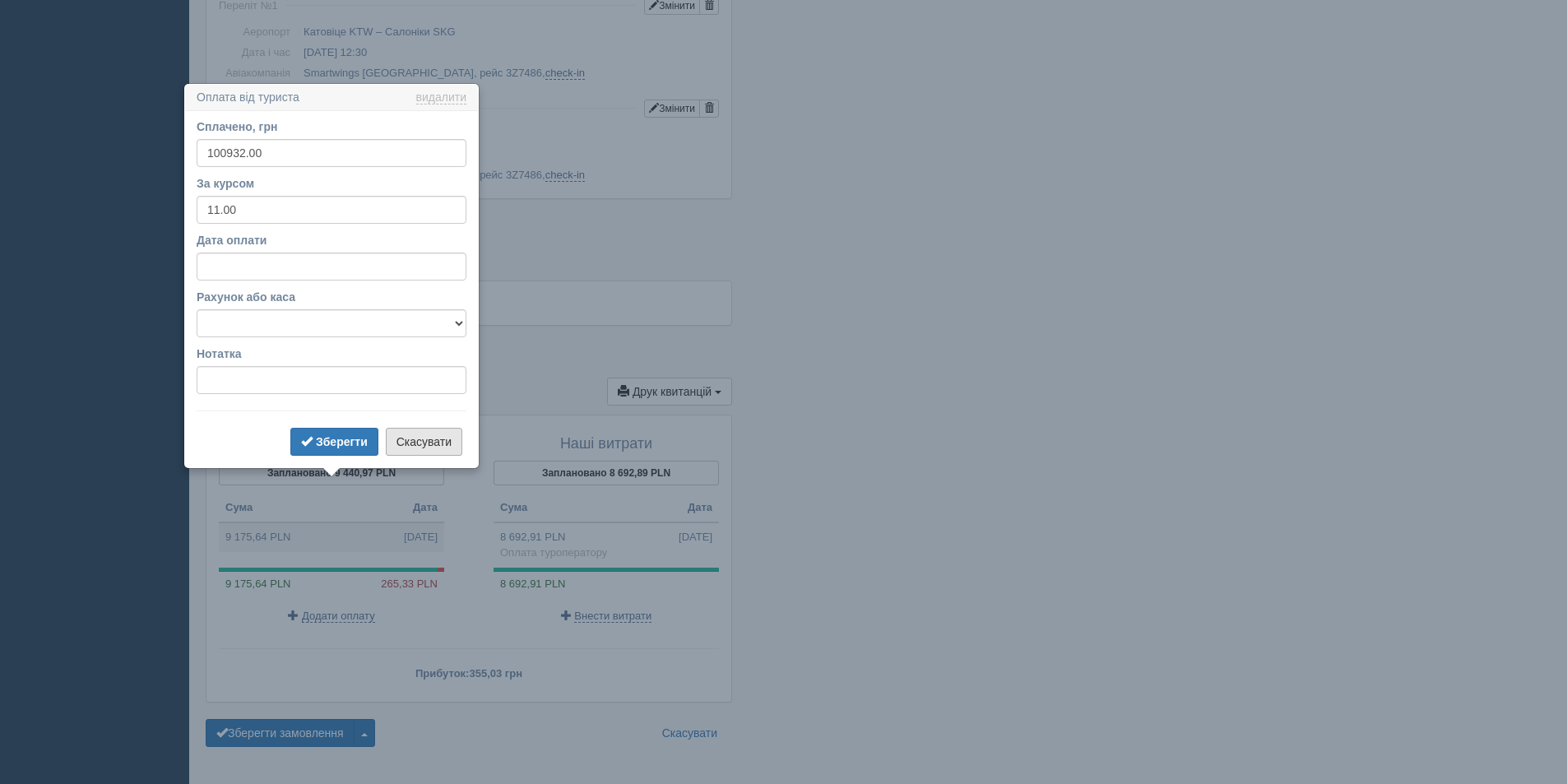
click at [427, 444] on button "Скасувати" at bounding box center [424, 442] width 77 height 28
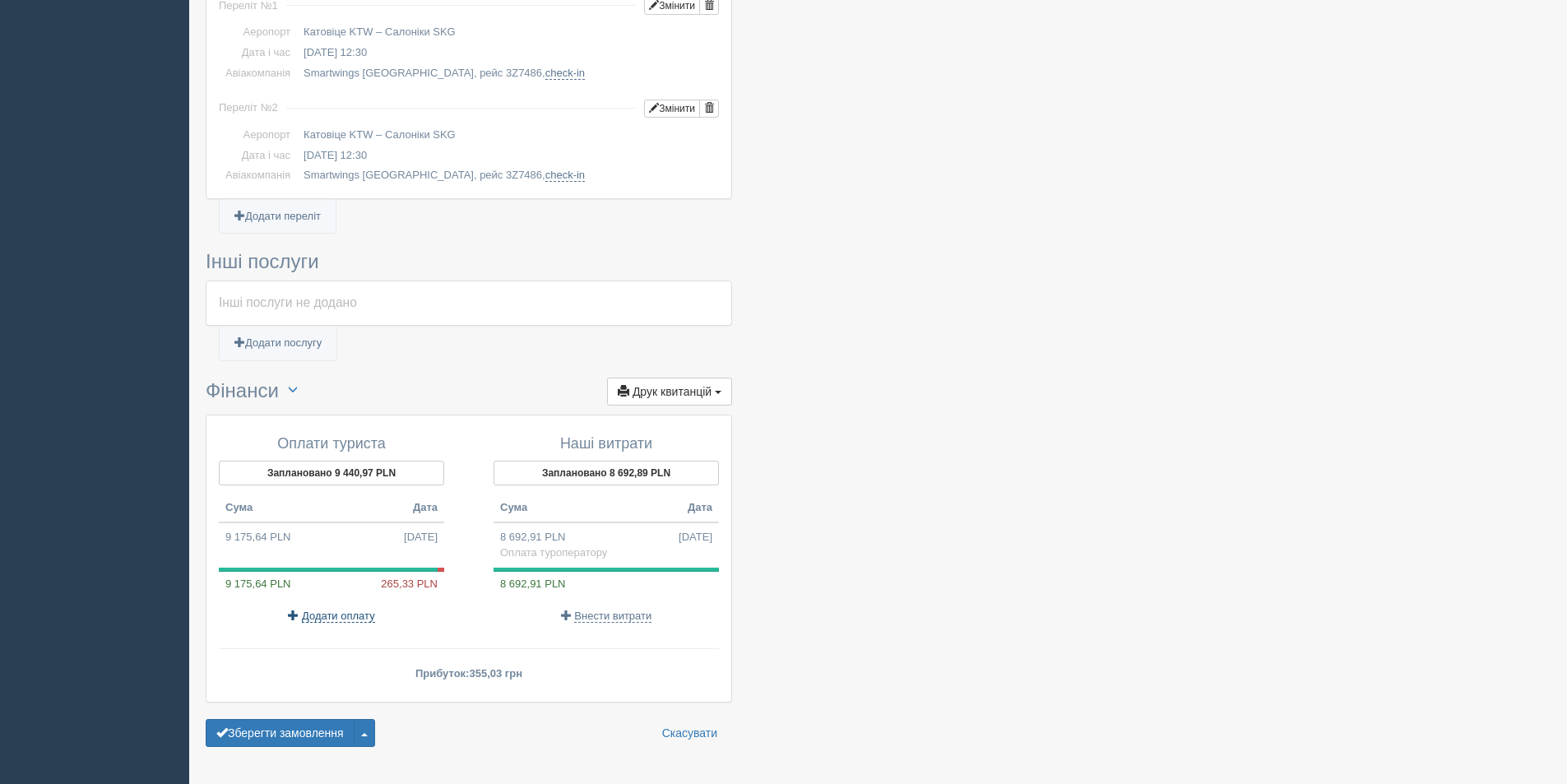
click at [329, 609] on span "Додати оплату" at bounding box center [339, 616] width 73 height 13
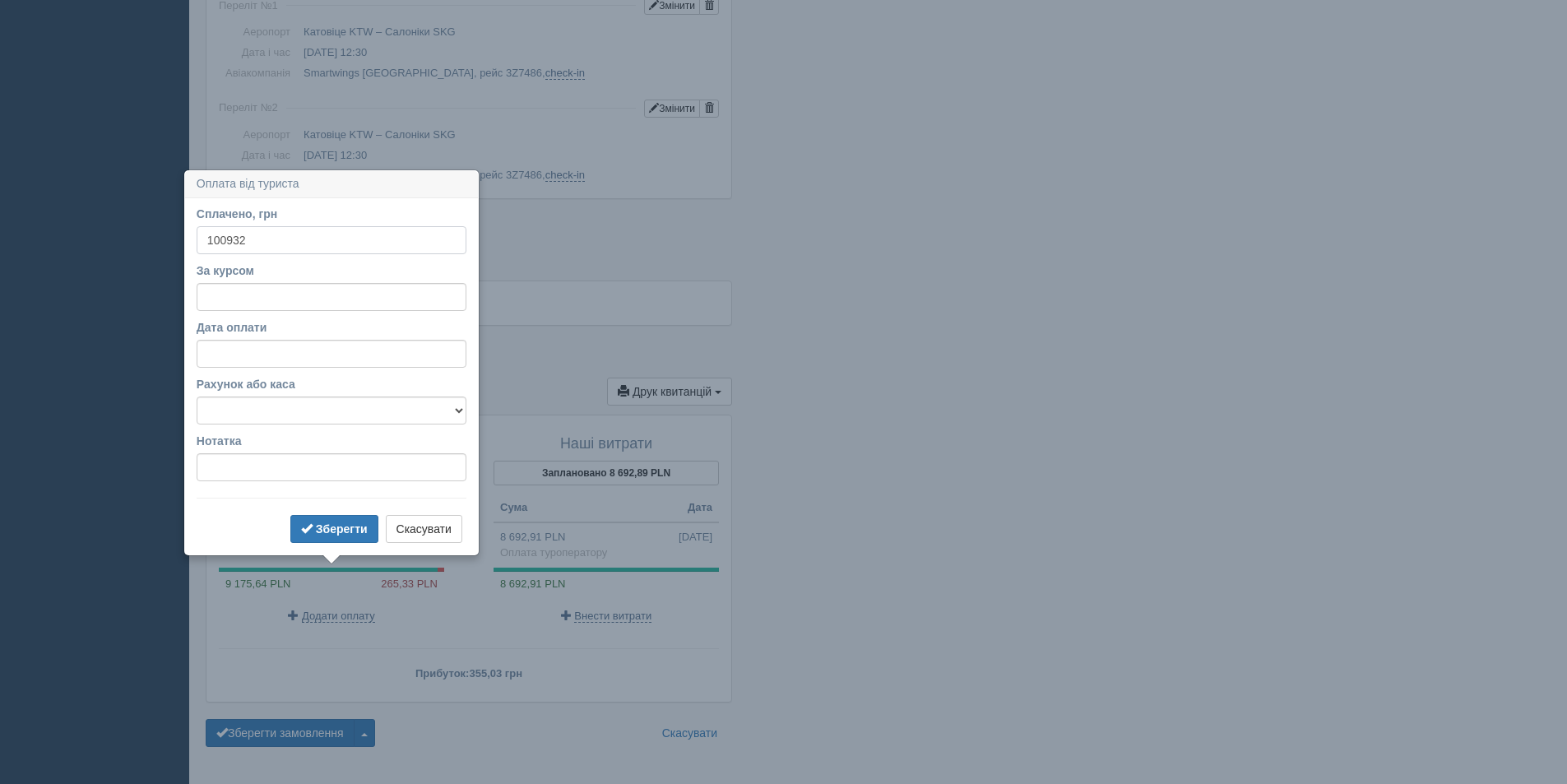
type input "100932"
click at [206, 300] on input "За курсом" at bounding box center [331, 297] width 270 height 28
type input "11"
click at [349, 528] on b "Зберегти" at bounding box center [341, 528] width 52 height 13
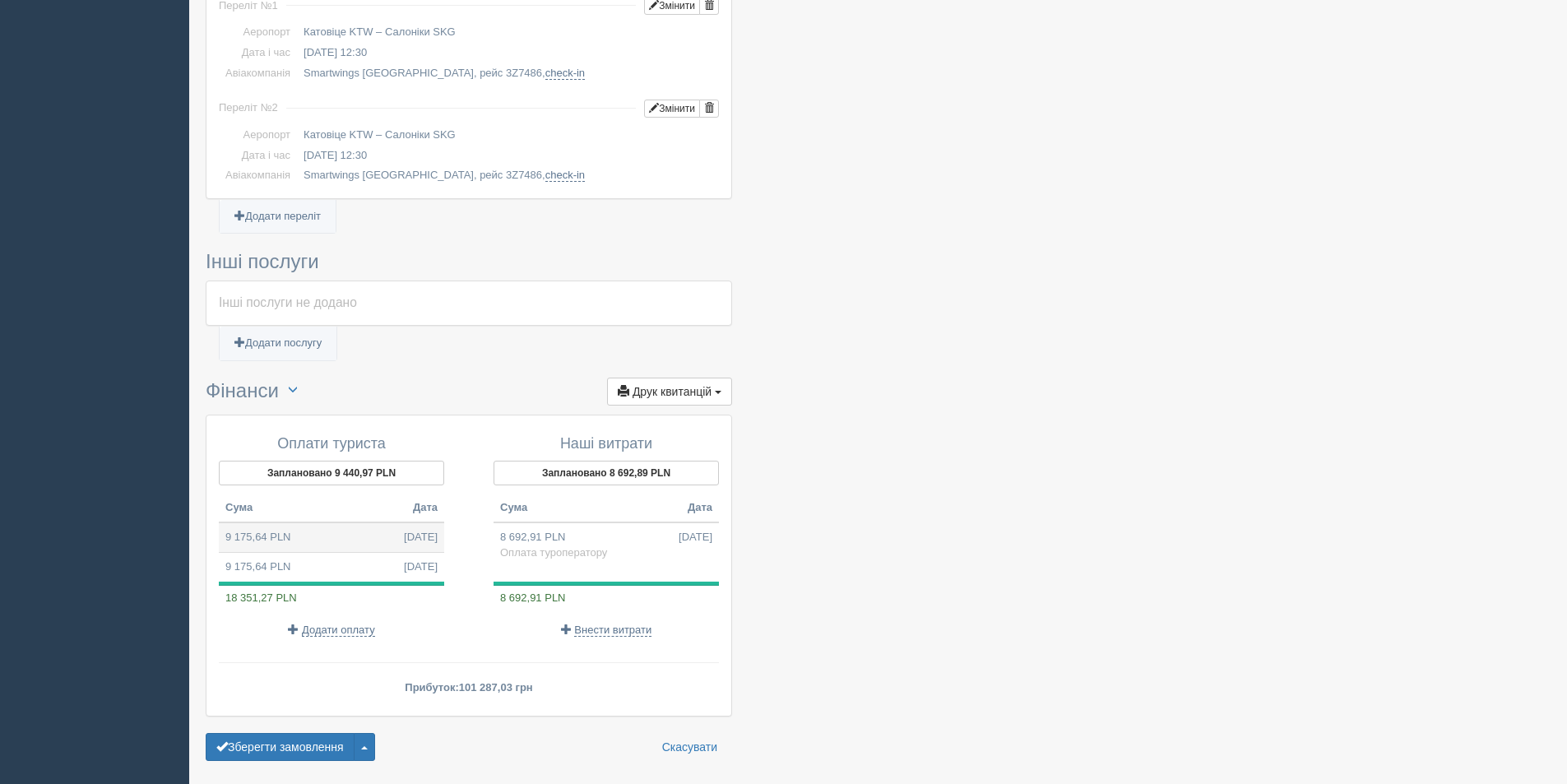
click at [362, 522] on td "9 175,64 PLN 24.06.2025" at bounding box center [331, 537] width 226 height 30
type input "100932.00"
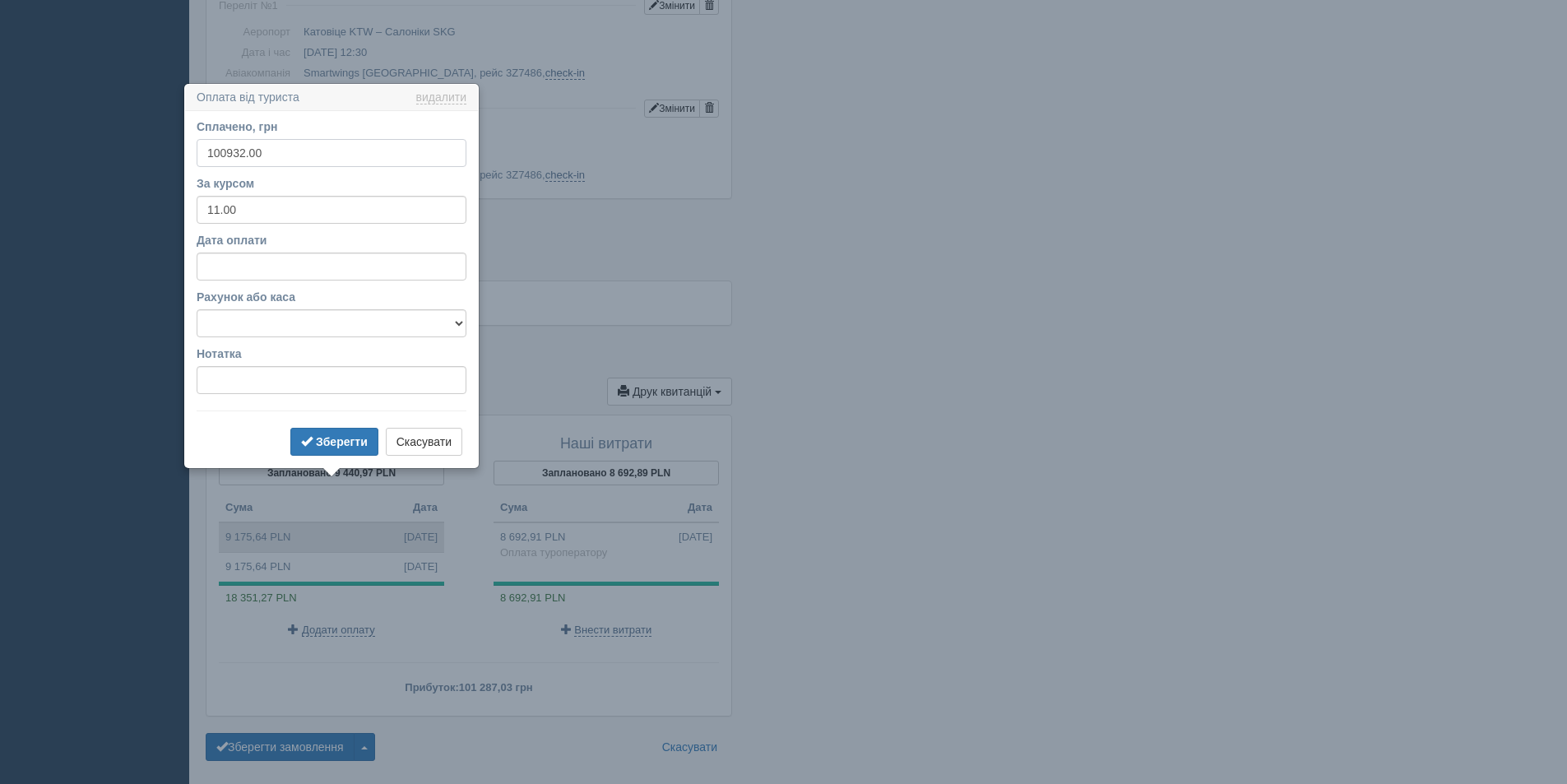
scroll to position [1633, 0]
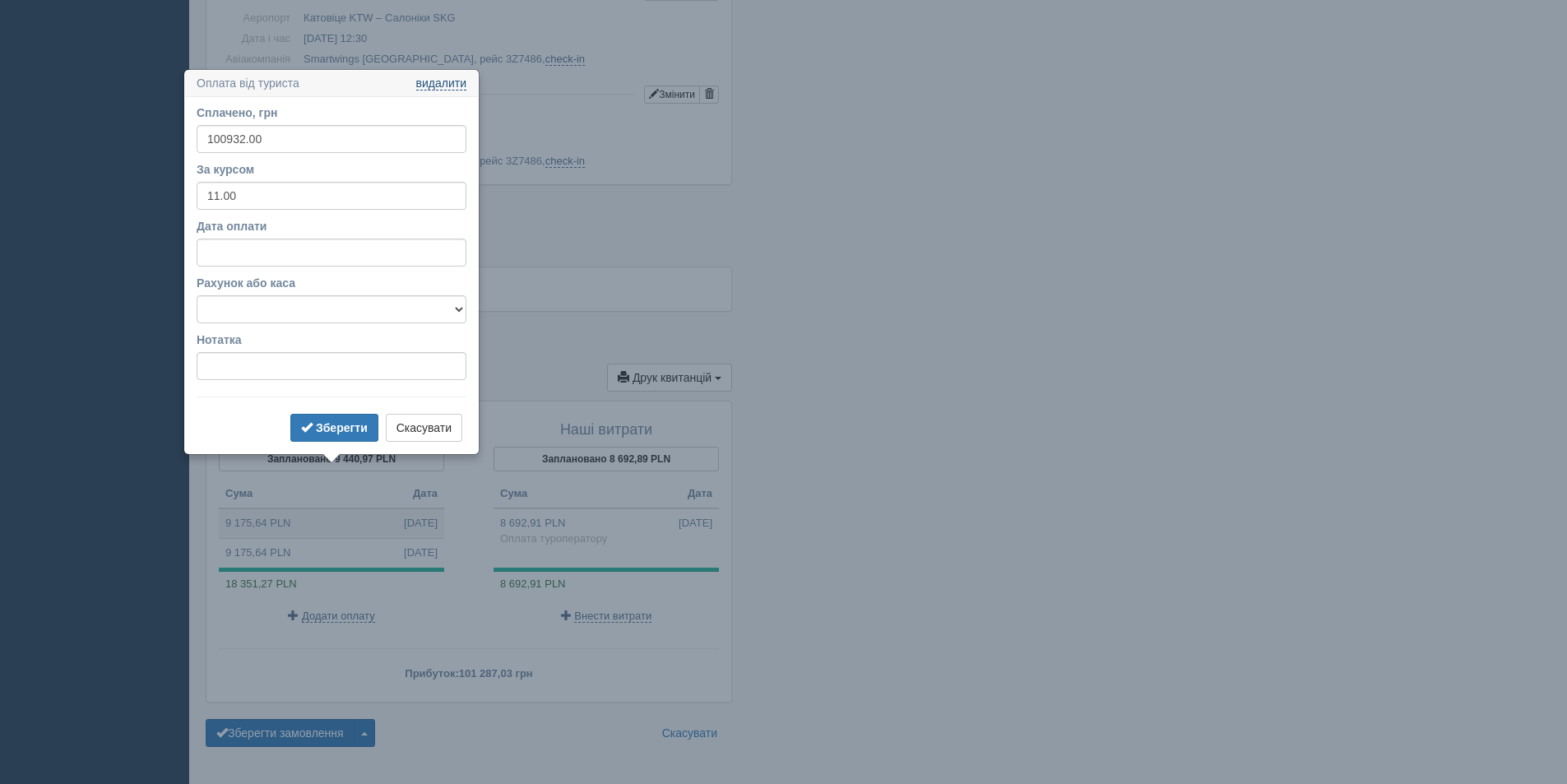
click at [442, 87] on link "видалити" at bounding box center [441, 84] width 50 height 13
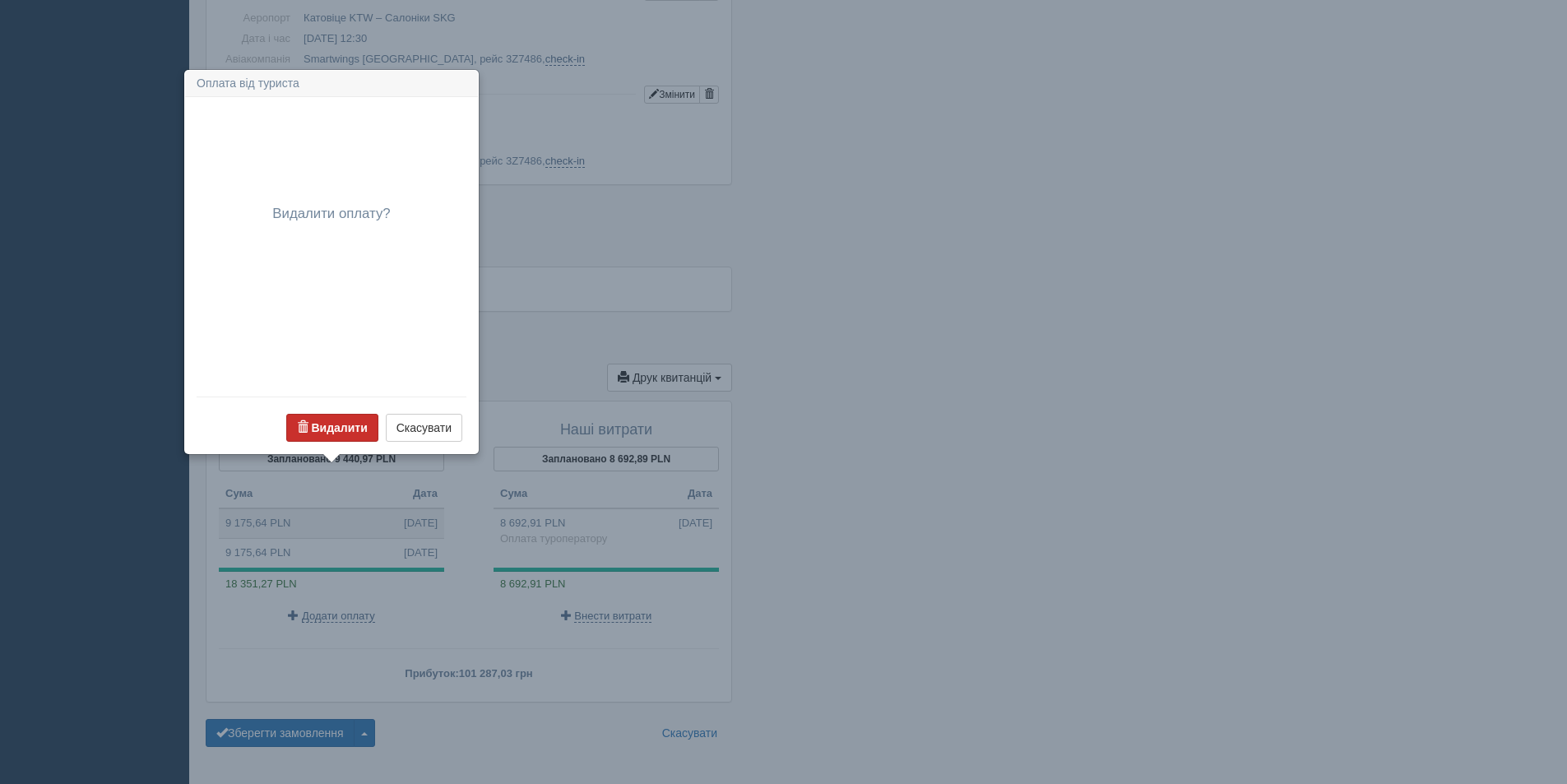
click at [335, 430] on b "Видалити" at bounding box center [338, 428] width 56 height 13
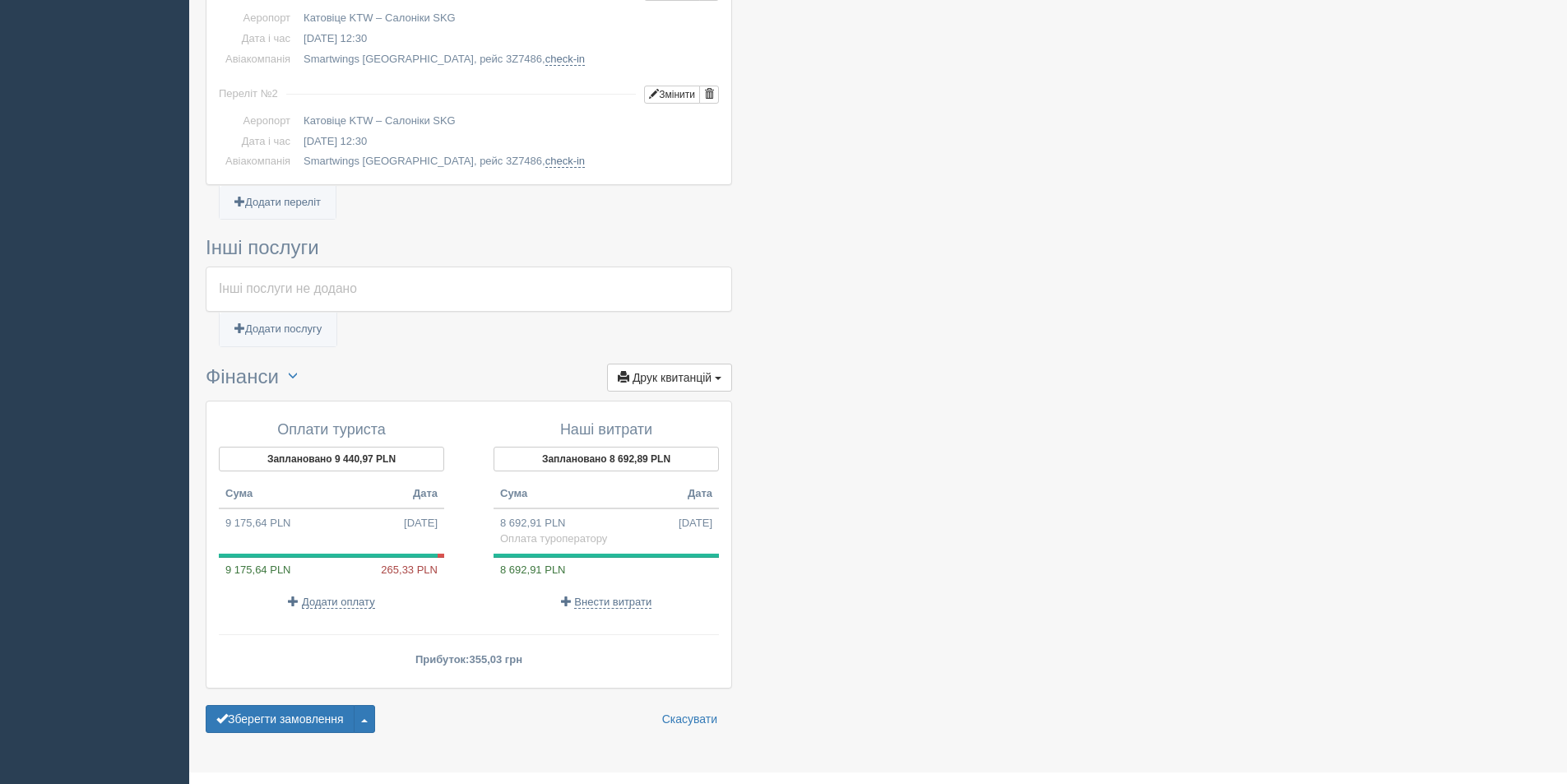
scroll to position [1620, 0]
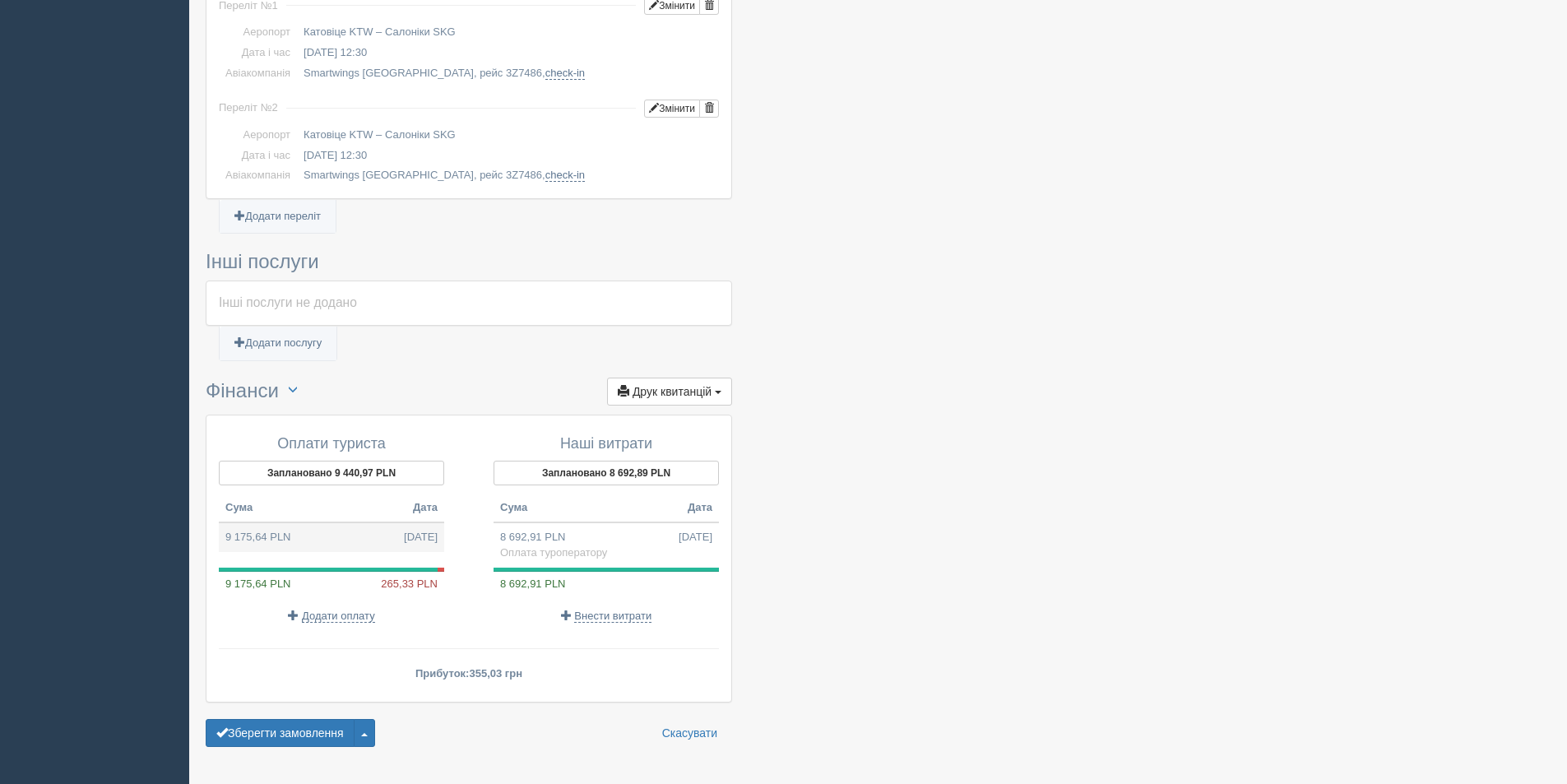
click at [258, 522] on td "9 175,64 PLN 13.10.2025" at bounding box center [331, 537] width 226 height 30
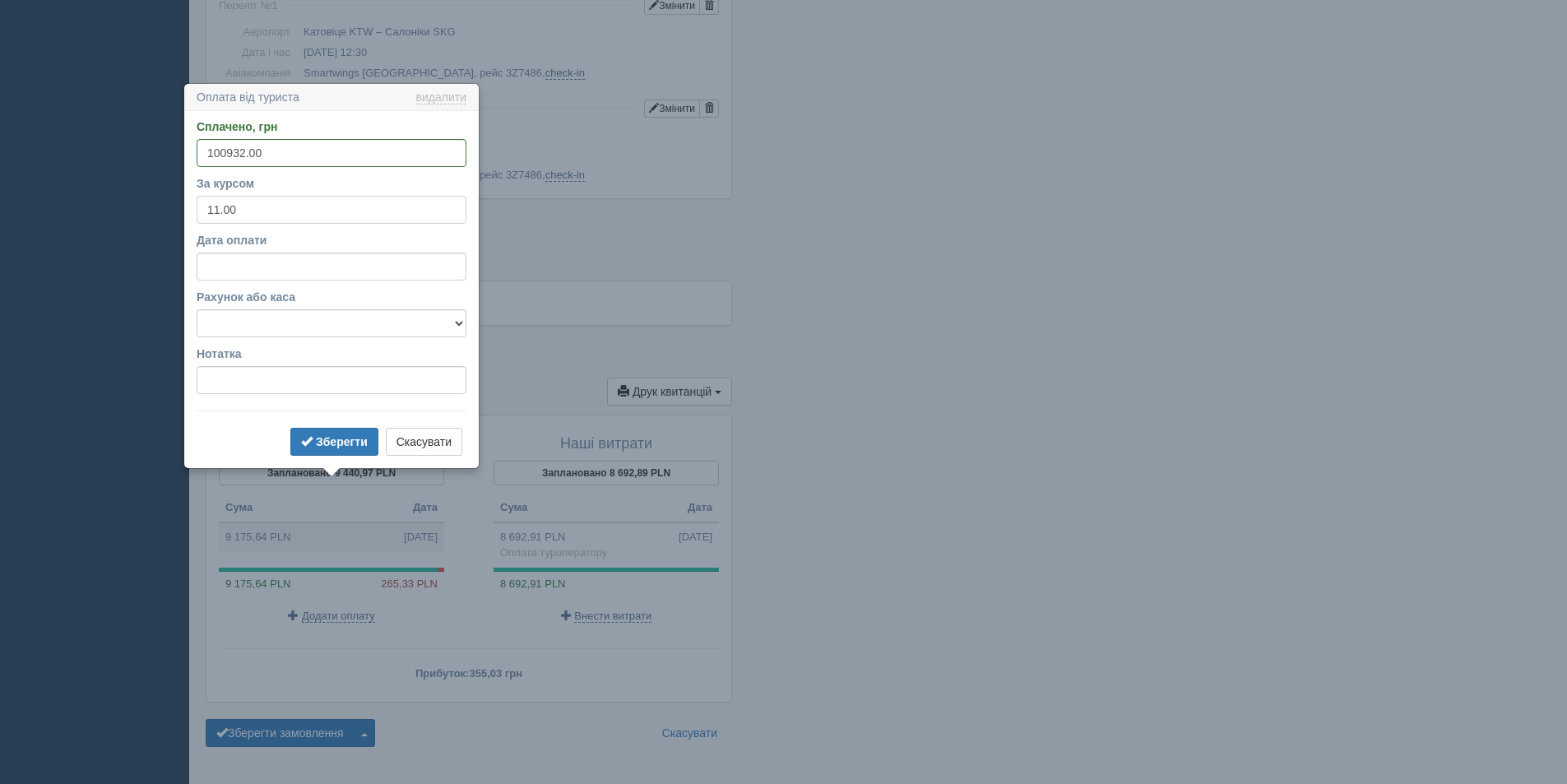
drag, startPoint x: 261, startPoint y: 209, endPoint x: 192, endPoint y: 226, distance: 71.1
click at [192, 226] on div "Сплачено, грн 100932.00 За курсом 11.00 Дата оплати Рахунок або каса UA52305299…" at bounding box center [331, 289] width 293 height 356
type input "9"
click at [344, 439] on b "Зберегти" at bounding box center [341, 442] width 52 height 13
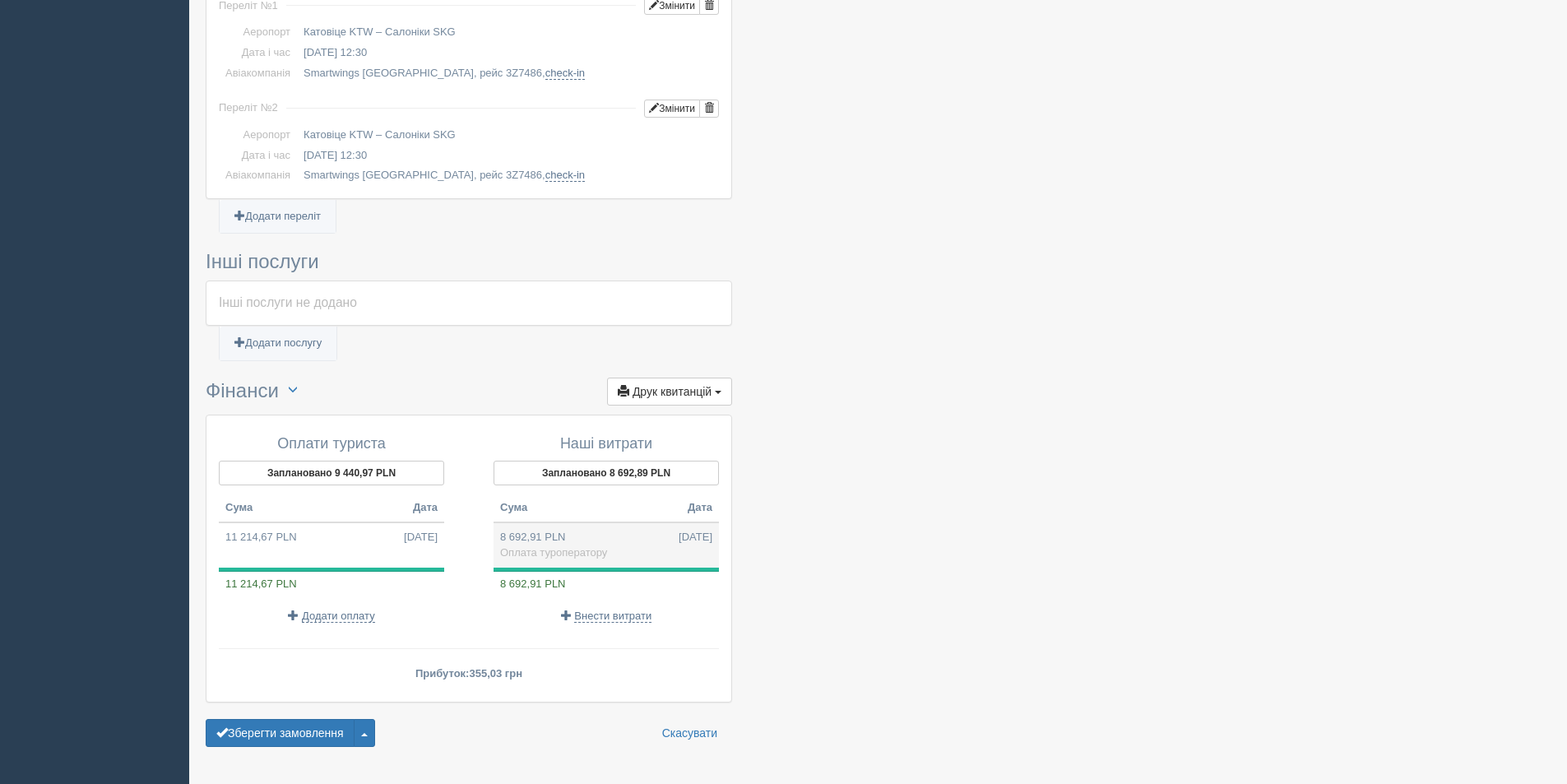
click at [631, 522] on td "8 692,91 PLN 24.06.2025 Оплата туроператору" at bounding box center [606, 543] width 226 height 44
type input "100576.97"
type input "11.57"
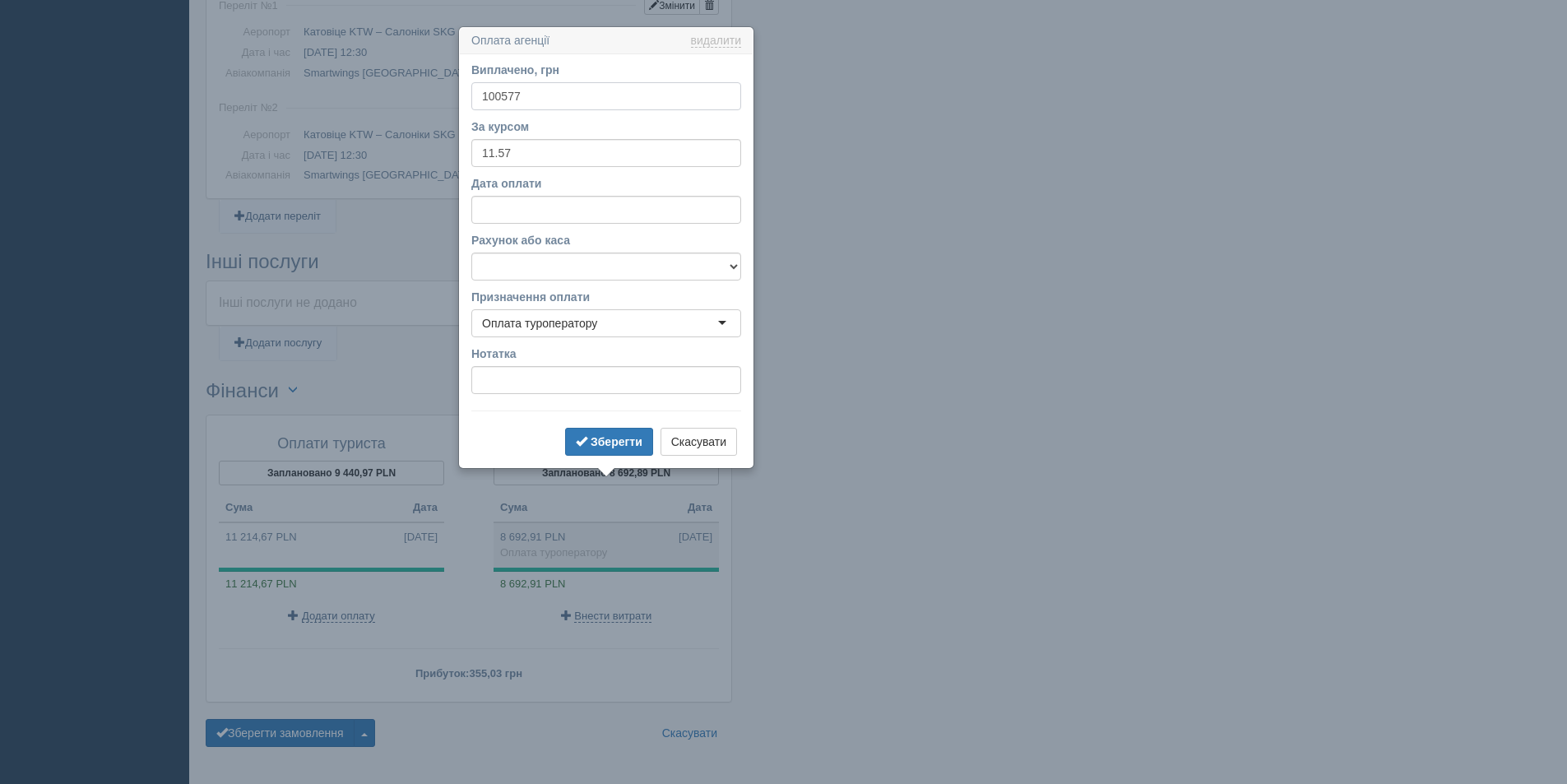
type input "100577"
drag, startPoint x: 518, startPoint y: 150, endPoint x: 335, endPoint y: 163, distance: 183.5
type input "9"
click at [624, 434] on button "Зберегти" at bounding box center [609, 442] width 88 height 28
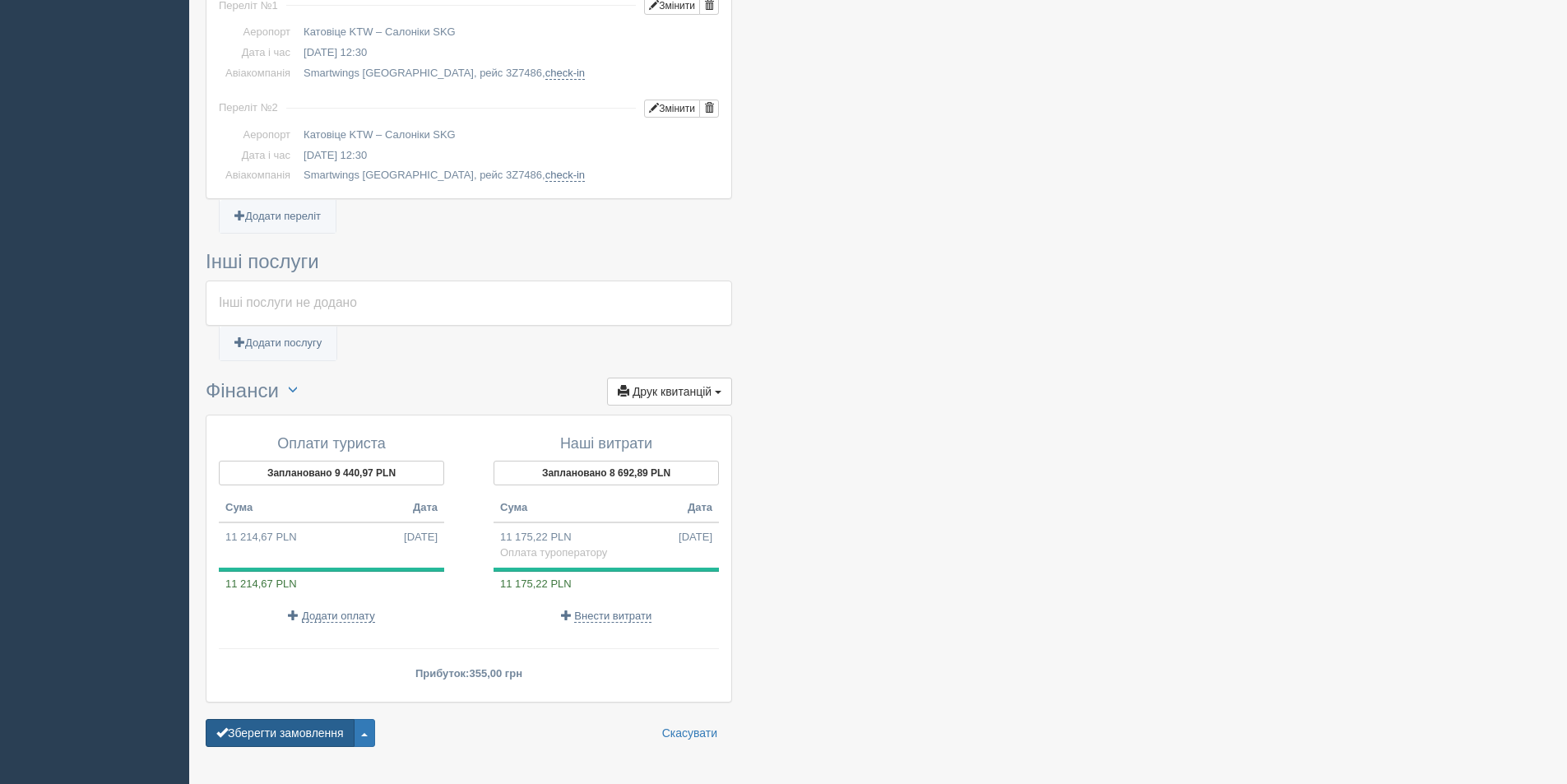
click at [251, 719] on button "Зберегти замовлення" at bounding box center [280, 733] width 149 height 28
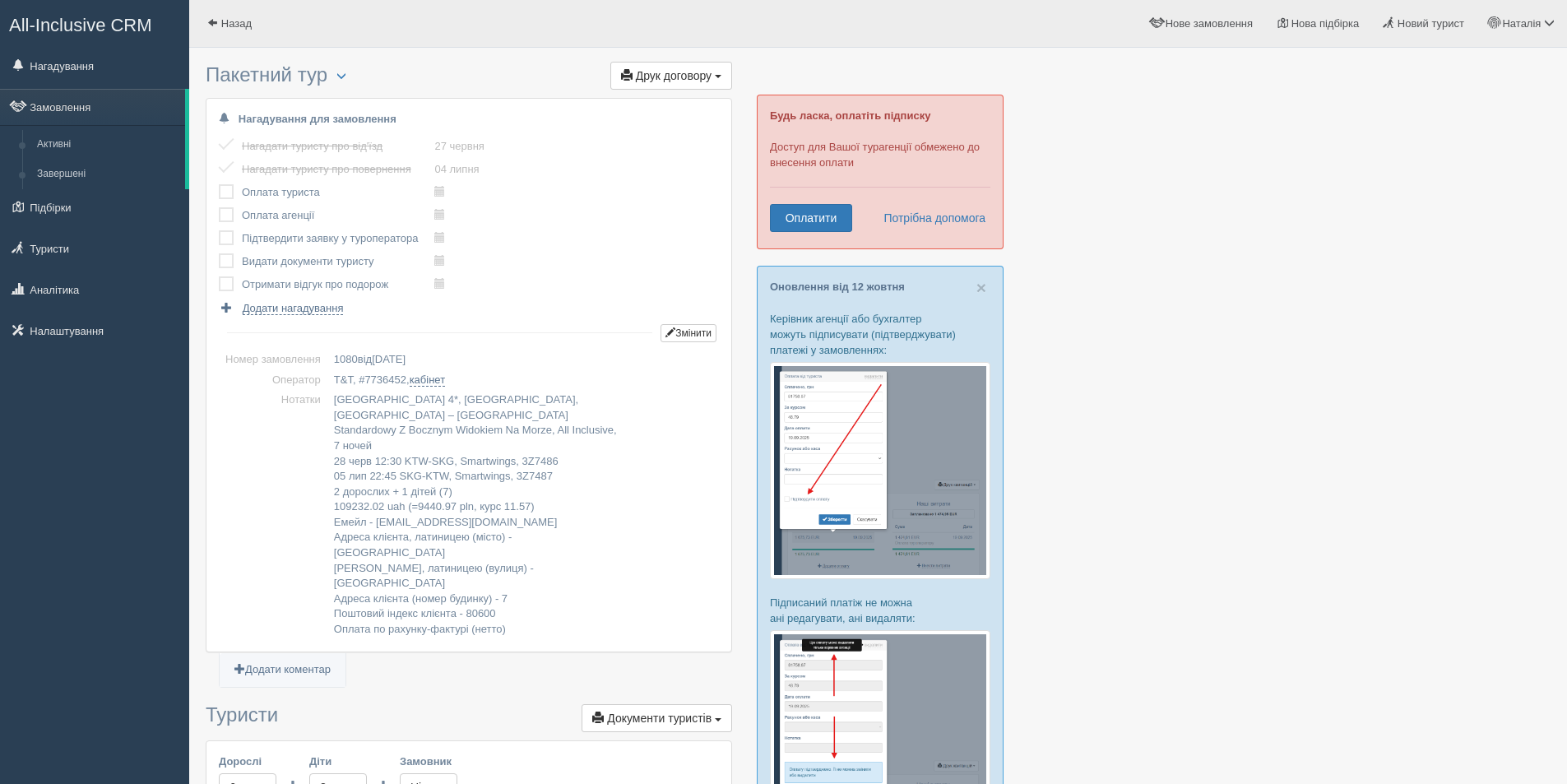
scroll to position [1616, 0]
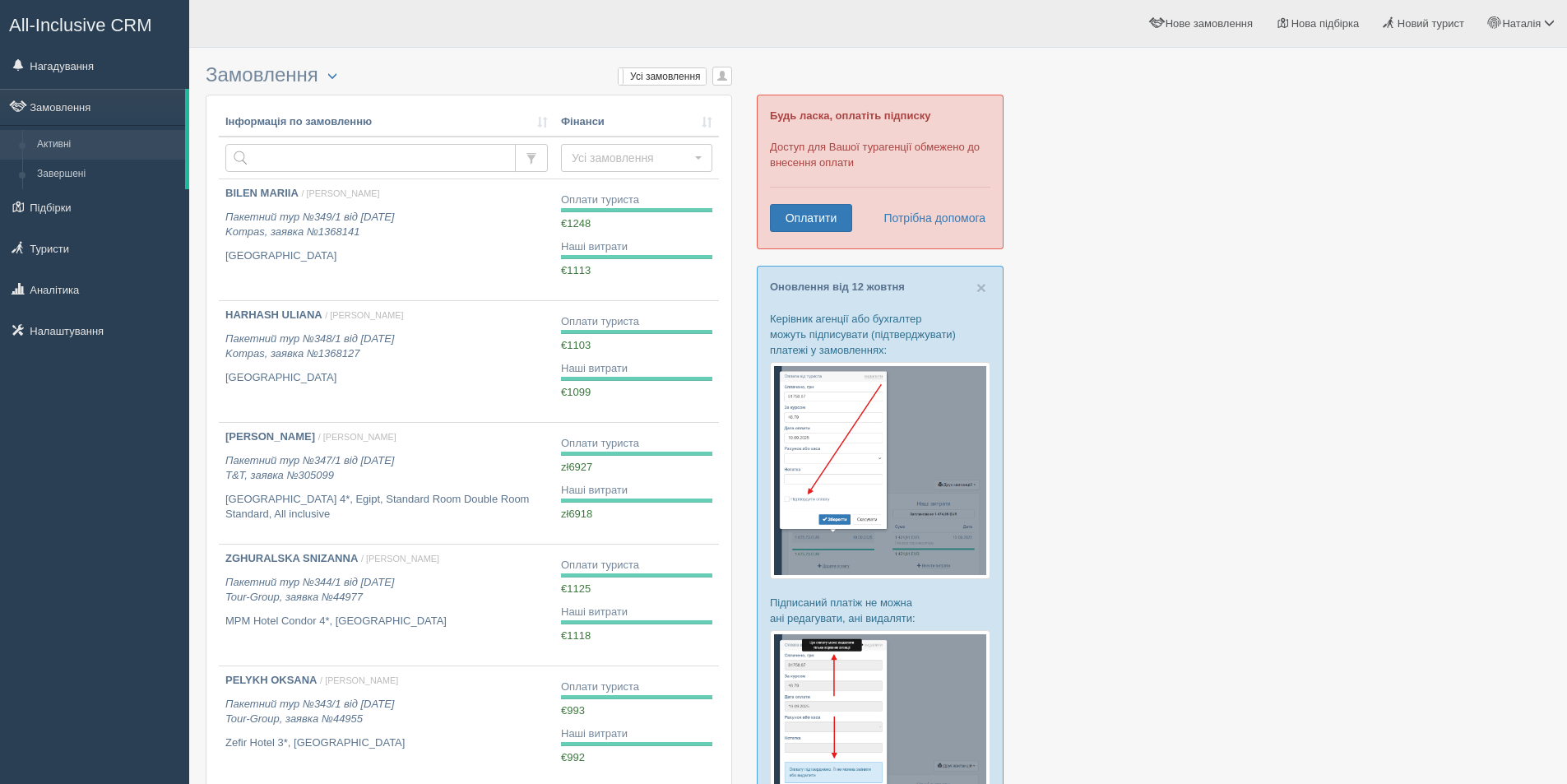
scroll to position [740, 0]
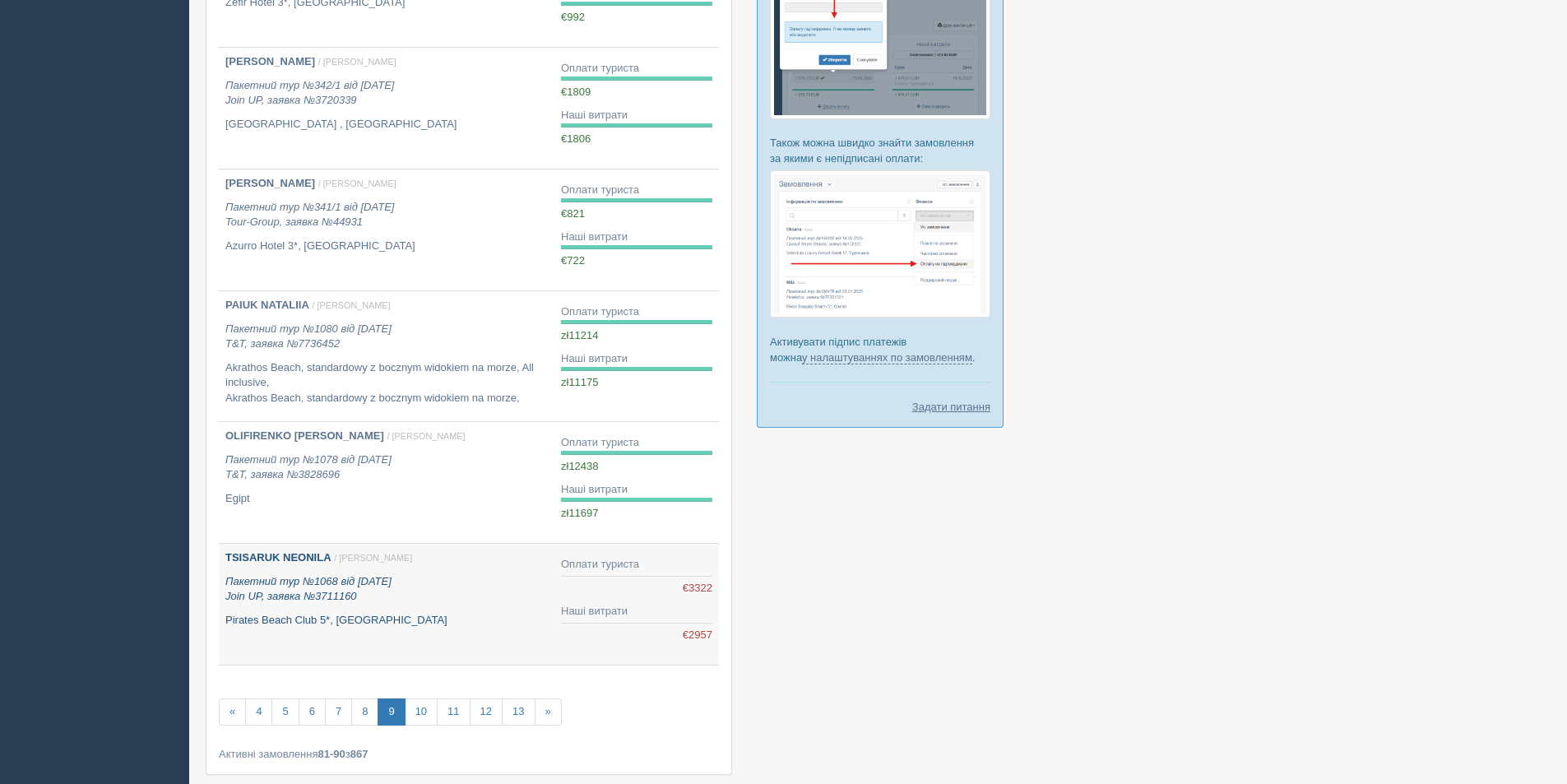
click at [302, 553] on b "TSISARUK NEONILA" at bounding box center [278, 557] width 106 height 12
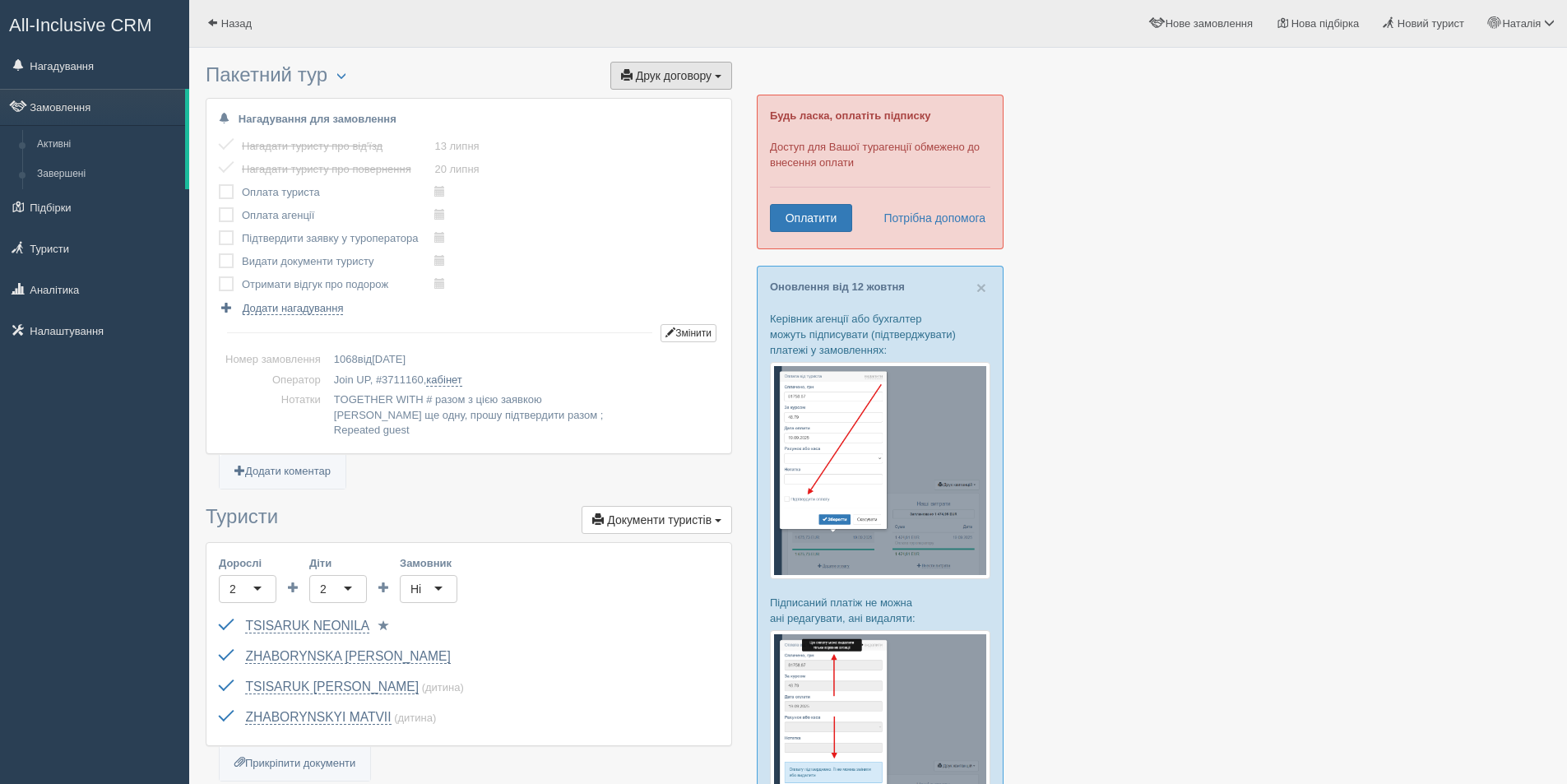
click at [671, 82] on span "Друк договору" at bounding box center [674, 76] width 76 height 13
click at [623, 107] on link "Join UP" at bounding box center [620, 106] width 223 height 27
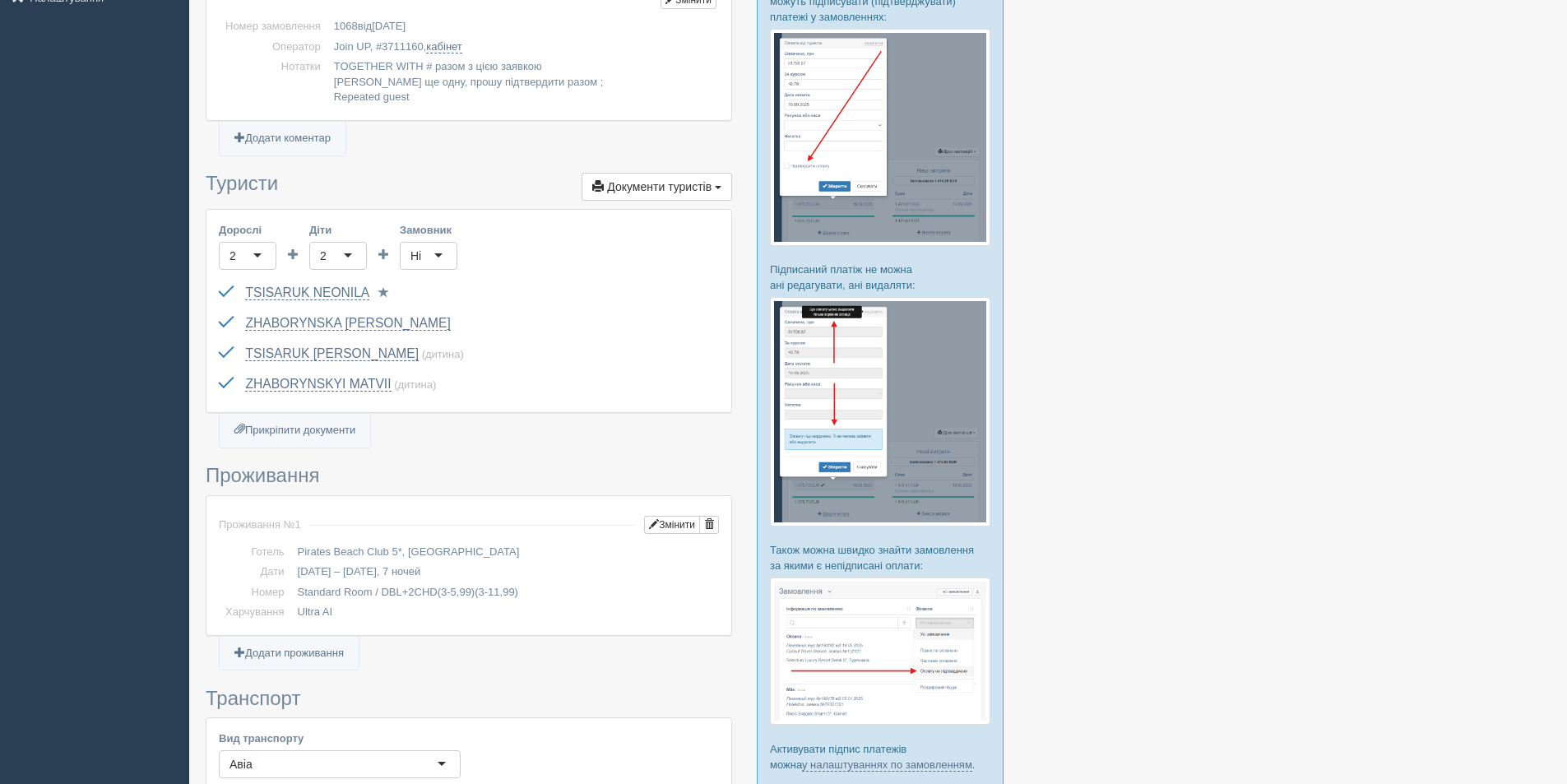
scroll to position [82, 0]
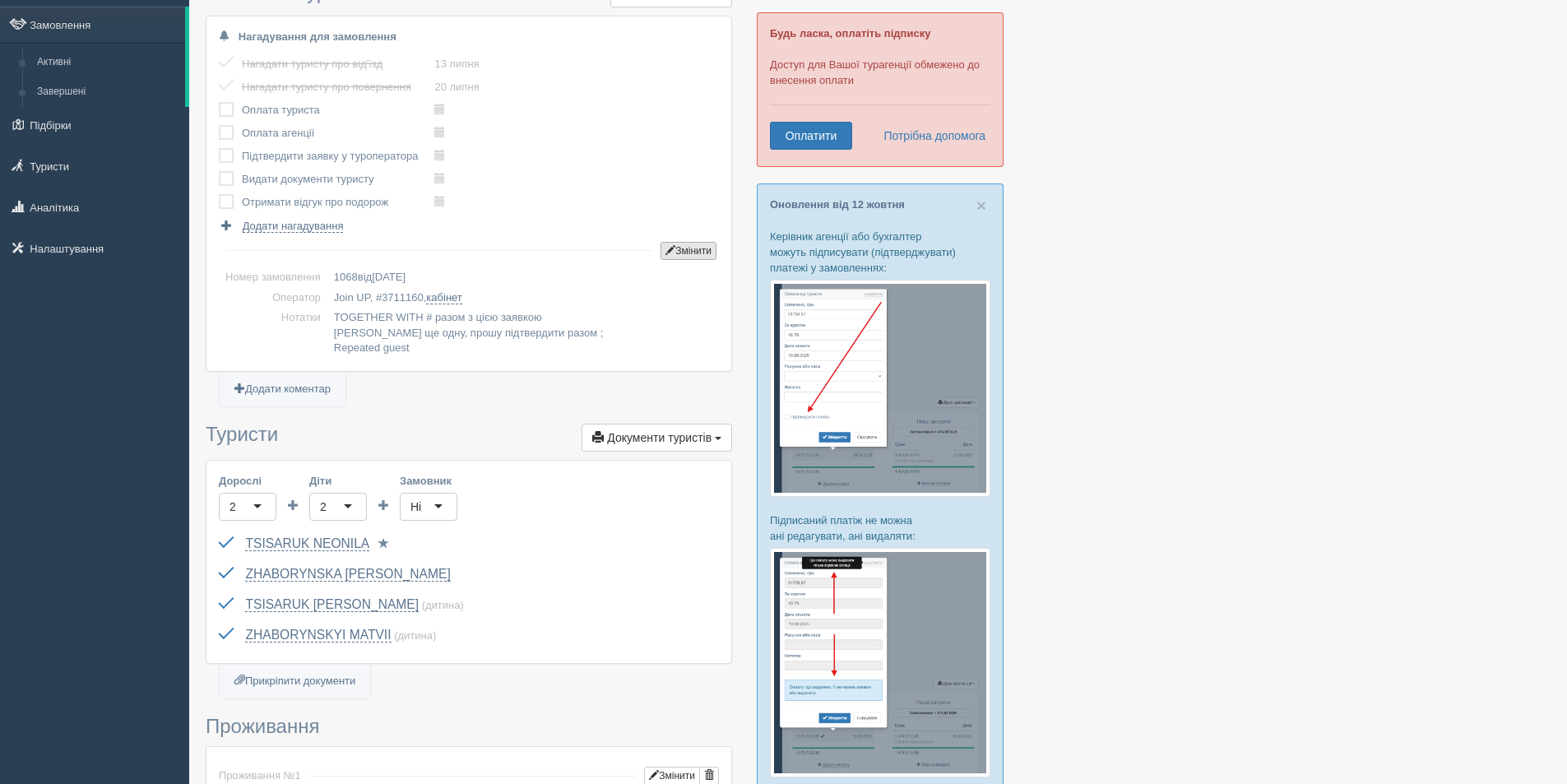
click at [693, 248] on button "Змінити" at bounding box center [688, 251] width 56 height 18
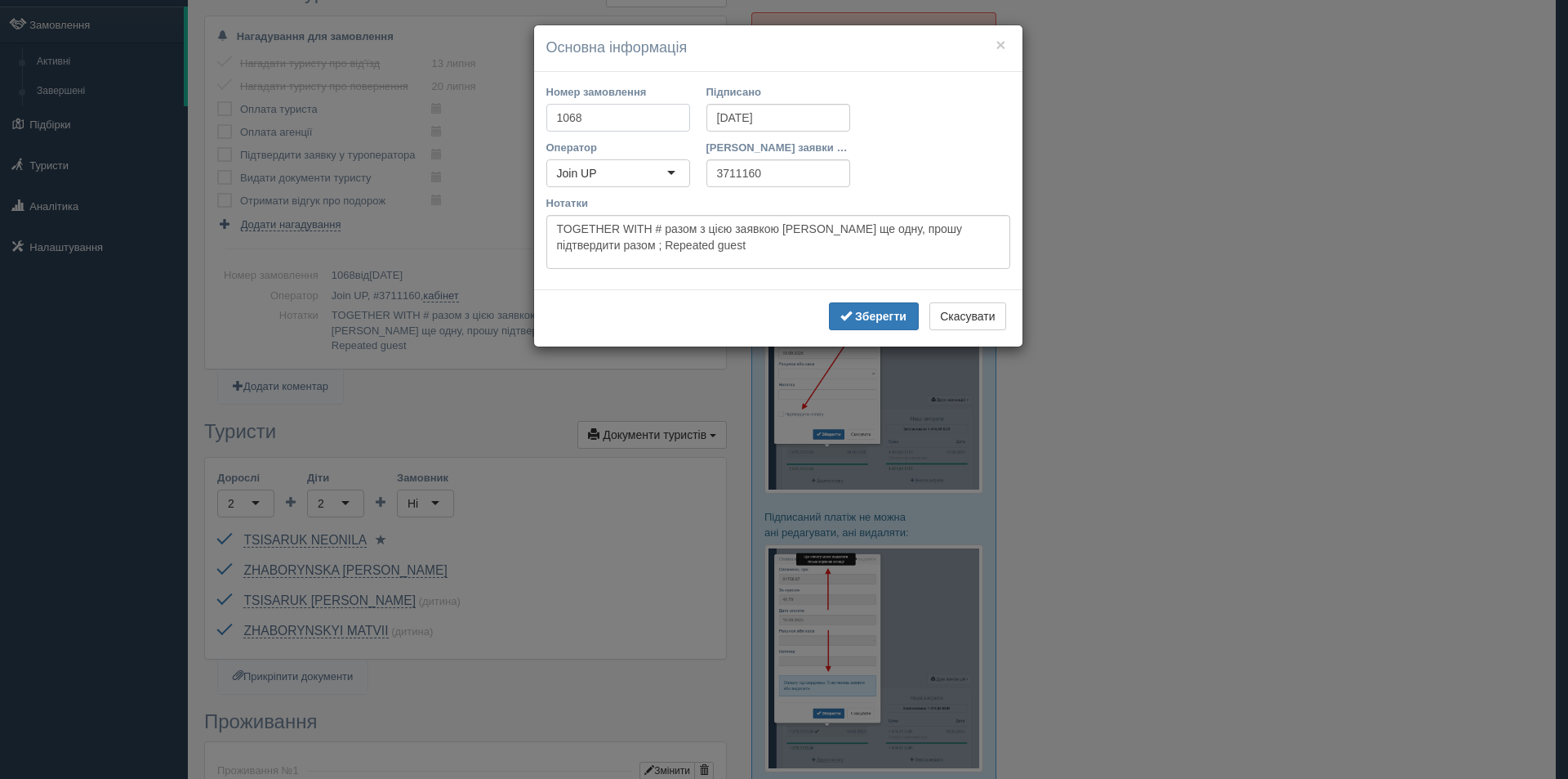
drag, startPoint x: 589, startPoint y: 110, endPoint x: 380, endPoint y: 130, distance: 210.0
click at [380, 130] on div "× Основна інформація Номер замовлення 1068 Підписано 20.06.2025 Оператор Join U…" at bounding box center [784, 390] width 1568 height 779
type input "335/1"
click at [884, 318] on b "Зберегти" at bounding box center [881, 316] width 51 height 13
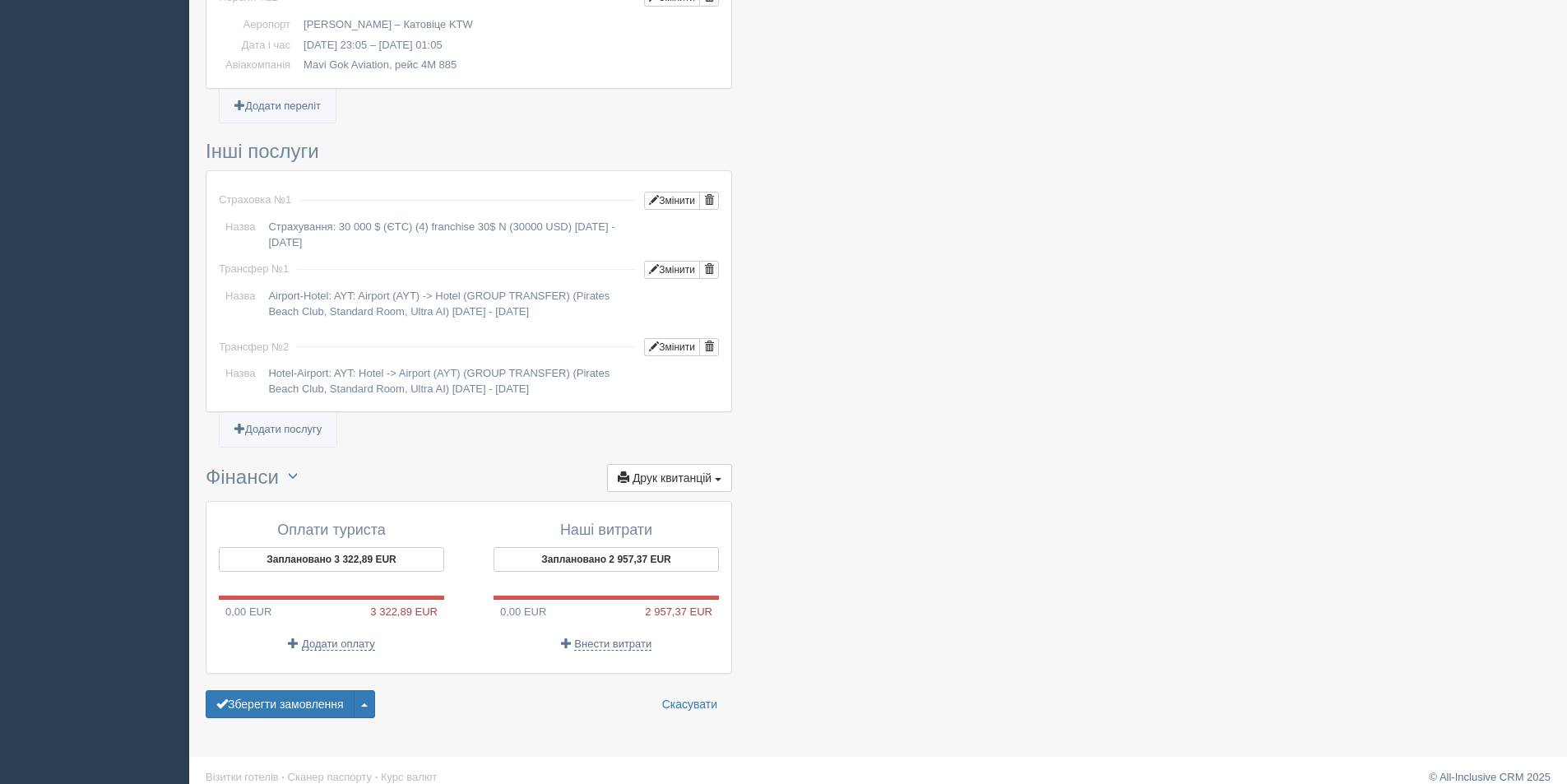
scroll to position [1242, 0]
click at [321, 637] on span "Додати оплату" at bounding box center [339, 643] width 73 height 13
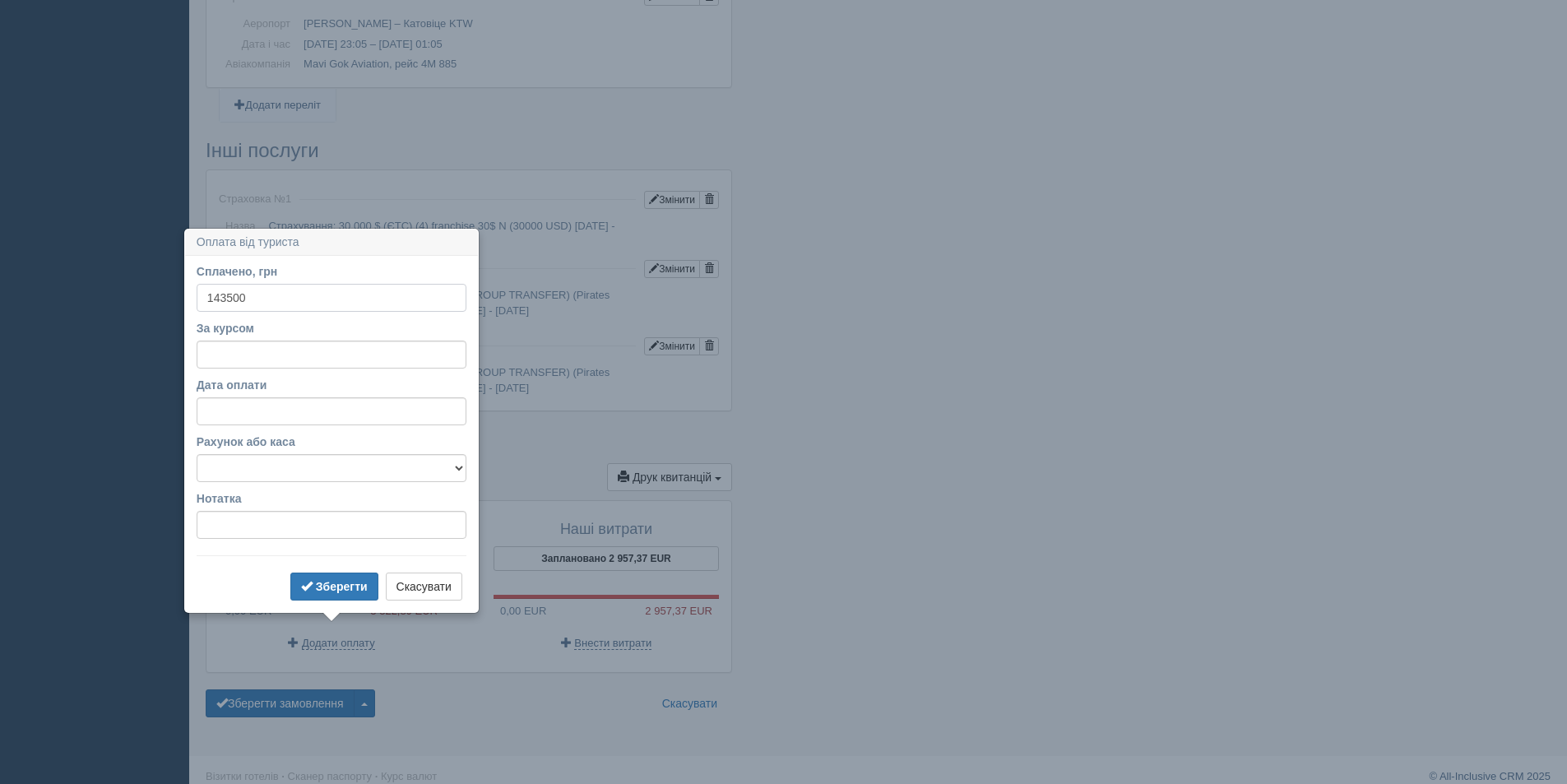
type input "143500"
click at [220, 355] on input "За курсом" at bounding box center [331, 355] width 270 height 28
type input "40"
click at [322, 579] on button "Зберегти" at bounding box center [335, 587] width 88 height 28
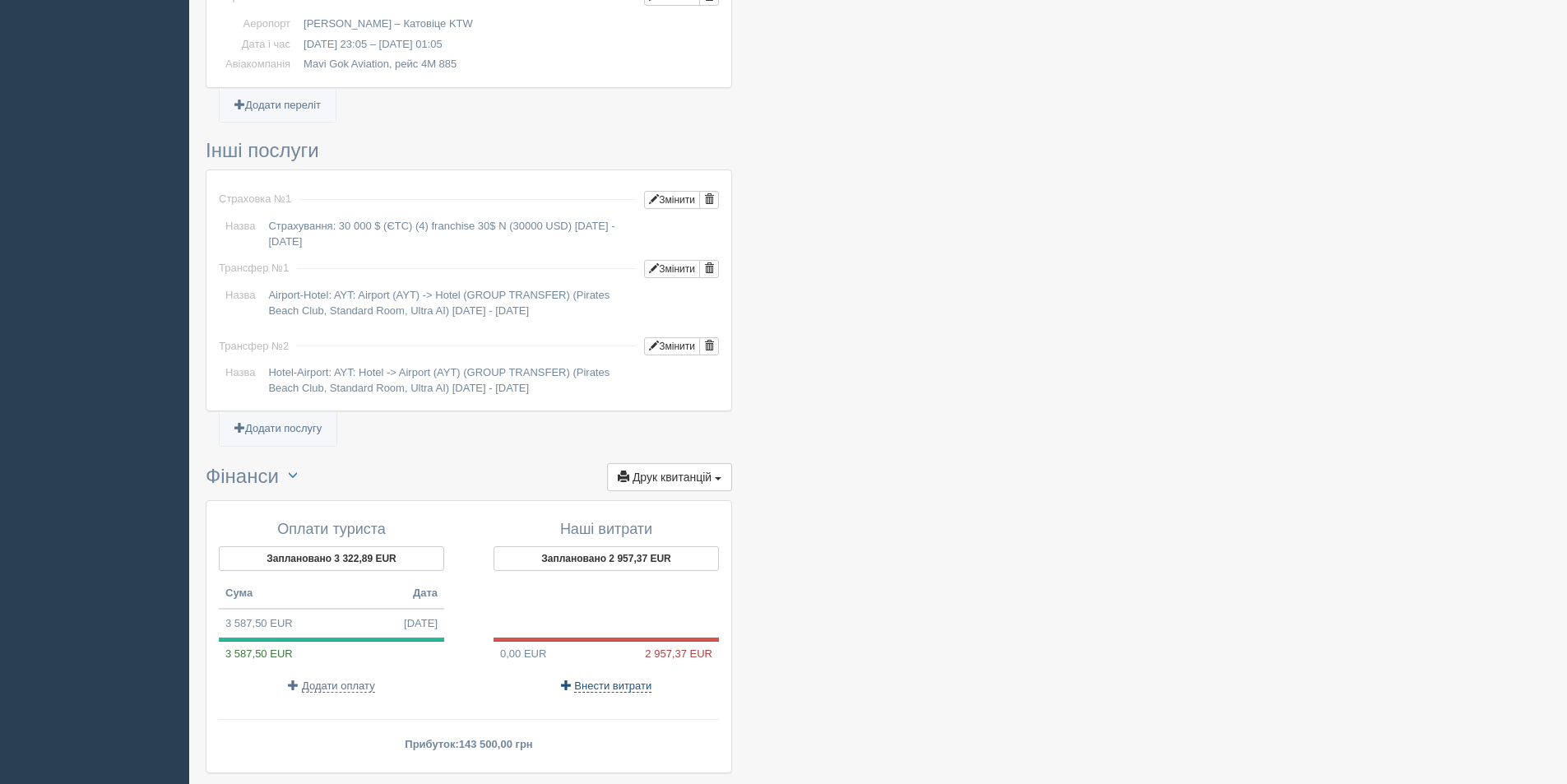
click at [625, 679] on span "Внести витрати" at bounding box center [613, 686] width 77 height 13
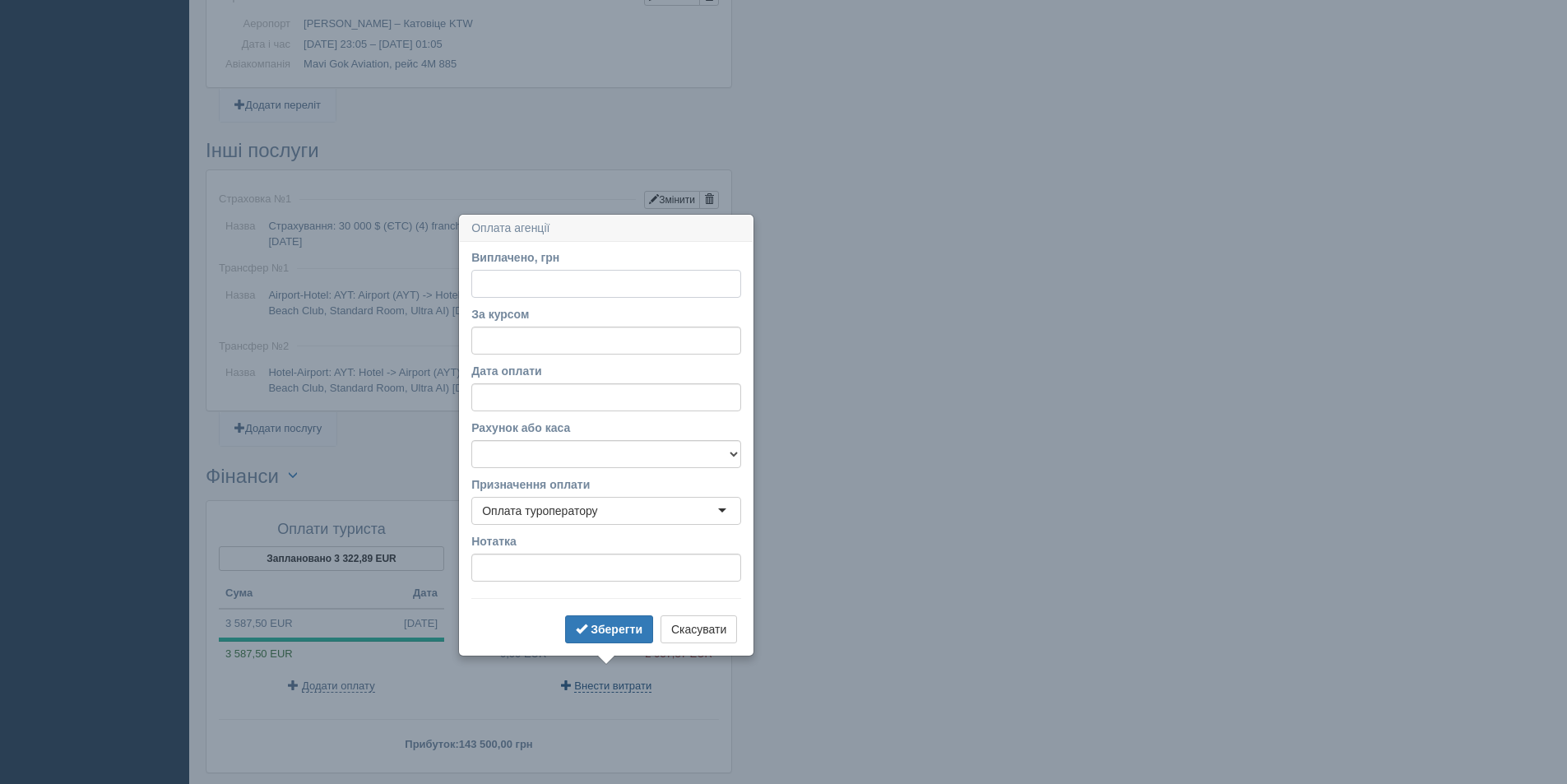
scroll to position [1343, 0]
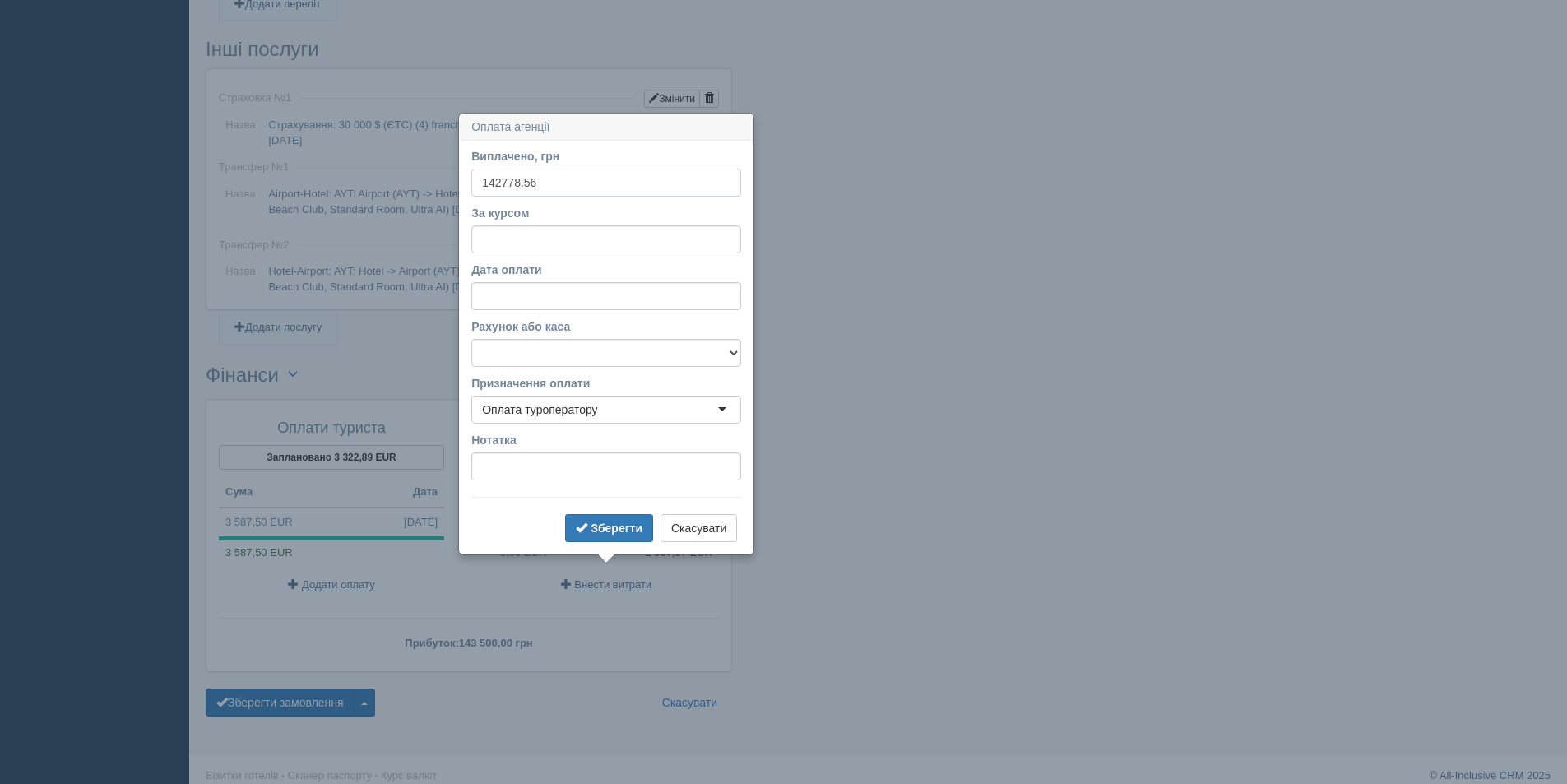
type input "142778.56"
click at [489, 241] on input "За курсом" at bounding box center [606, 240] width 270 height 28
type input "40"
click at [606, 528] on b "Зберегти" at bounding box center [616, 528] width 52 height 13
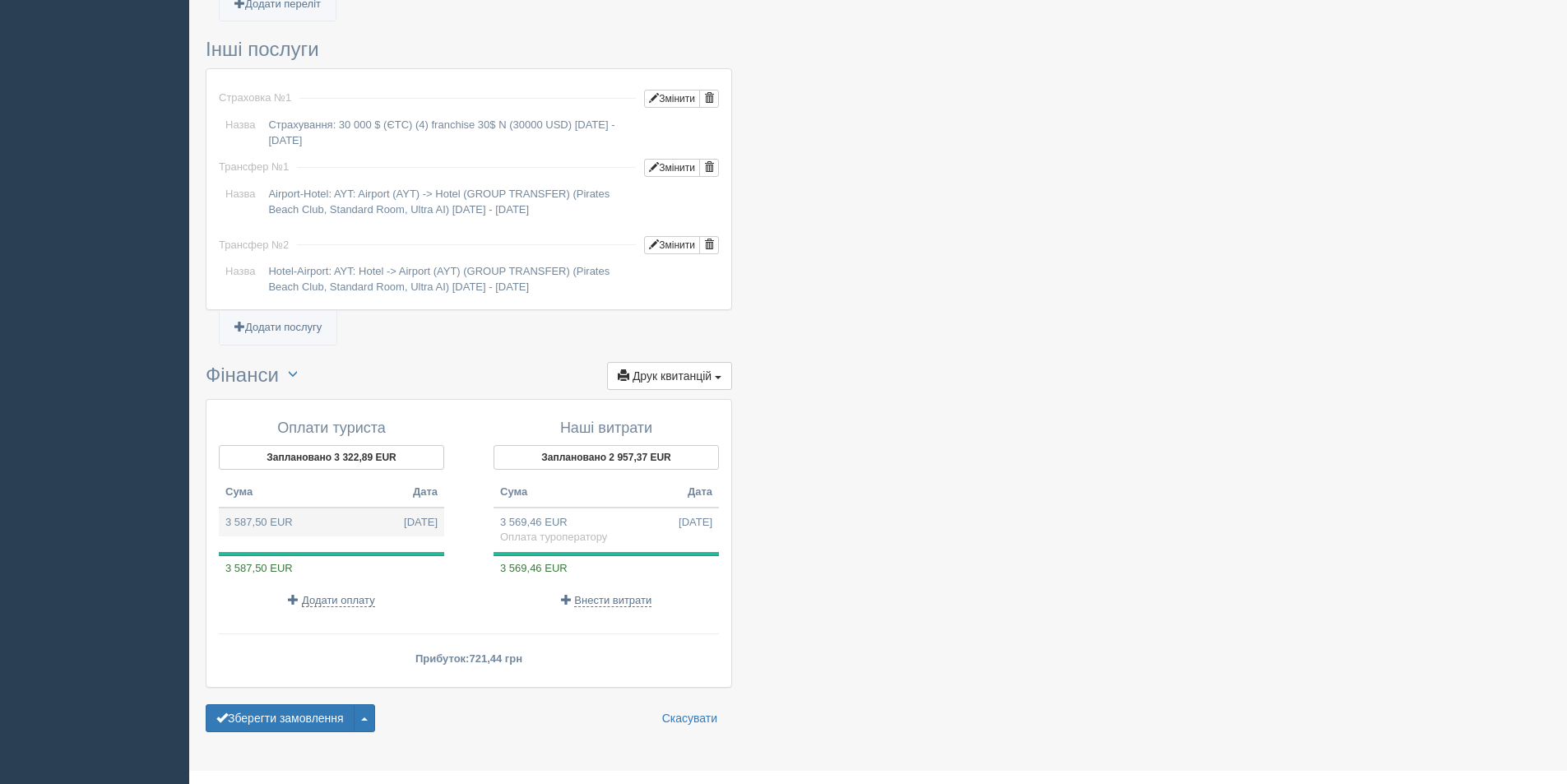
click at [328, 509] on td "3 587,50 EUR 13.10.2025" at bounding box center [331, 523] width 226 height 30
type input "143500.00"
type input "40.00"
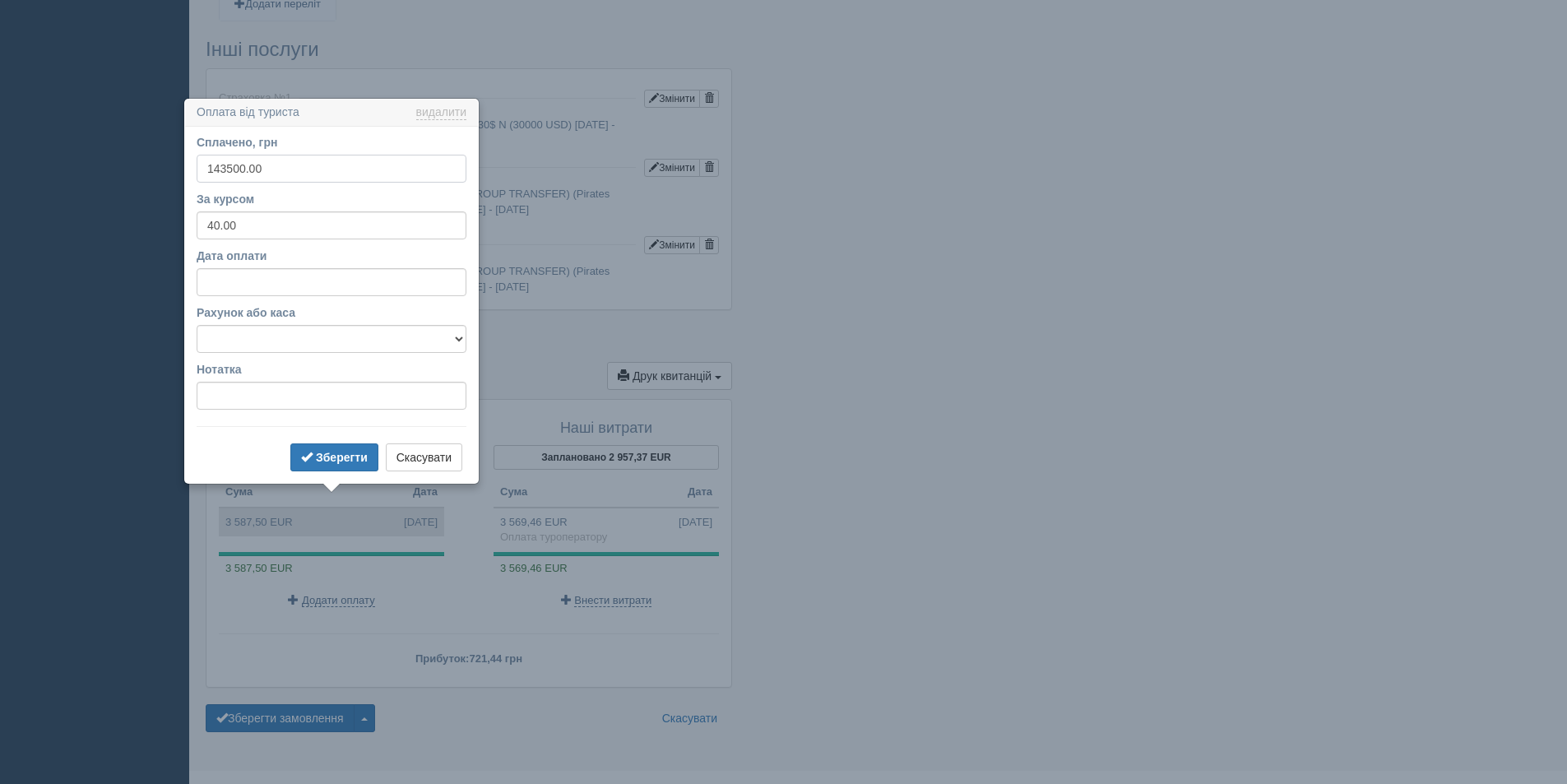
scroll to position [1358, 0]
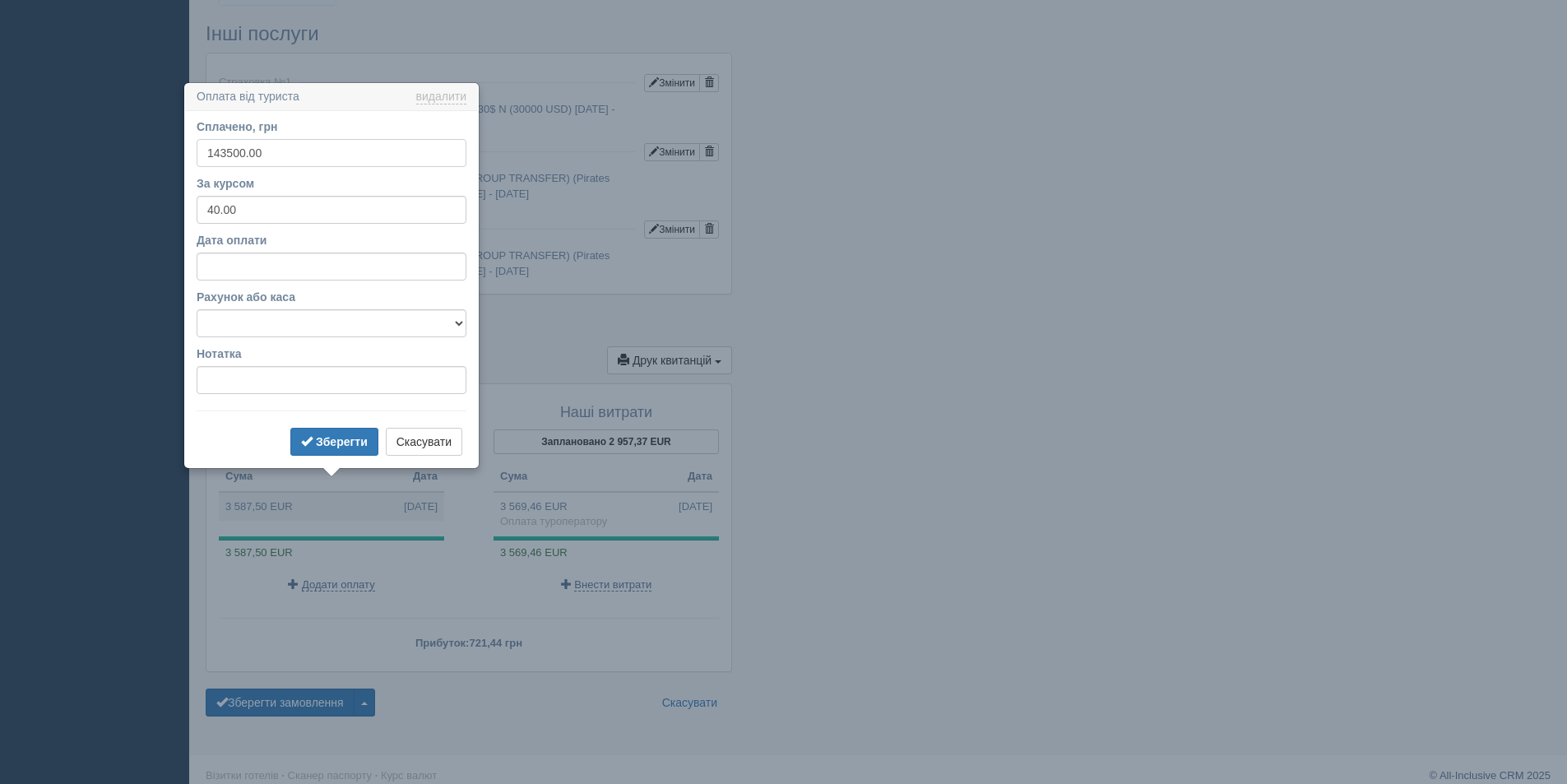
click at [231, 153] on input "143500.00" at bounding box center [331, 153] width 270 height 28
type input "143000.00"
click at [328, 437] on b "Зберегти" at bounding box center [341, 442] width 52 height 13
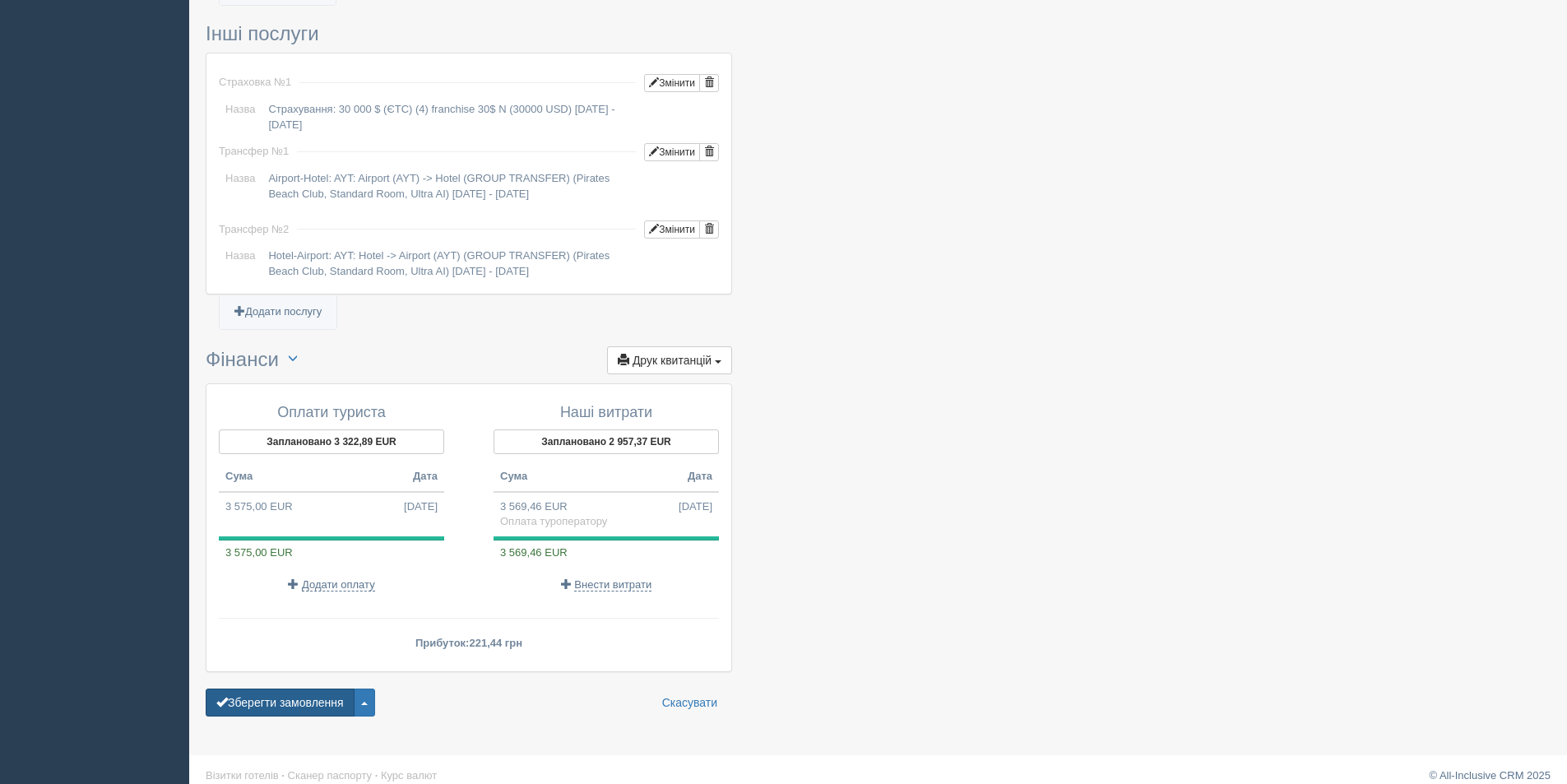
click at [280, 688] on button "Зберегти замовлення" at bounding box center [280, 702] width 149 height 28
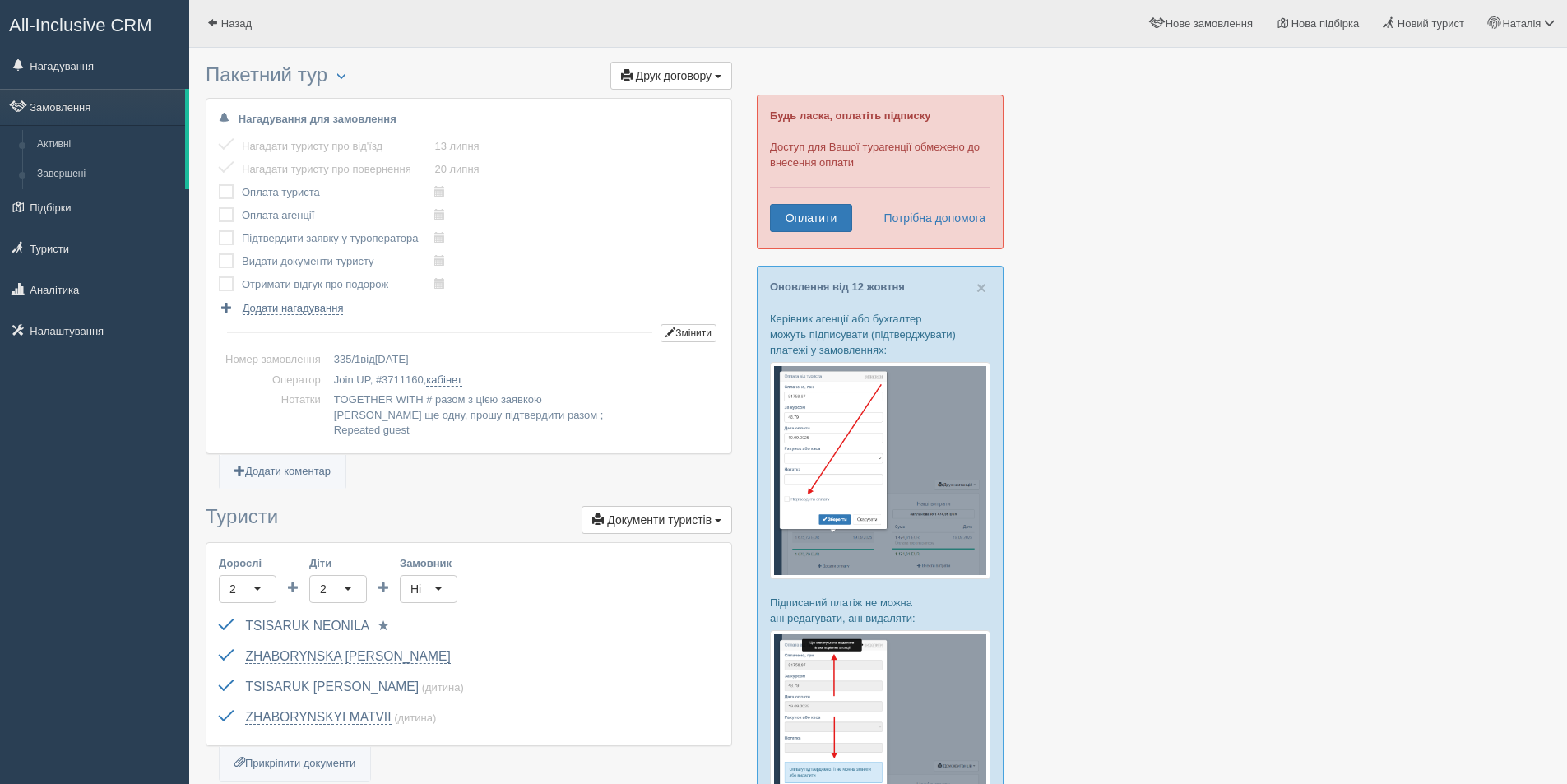
scroll to position [1358, 0]
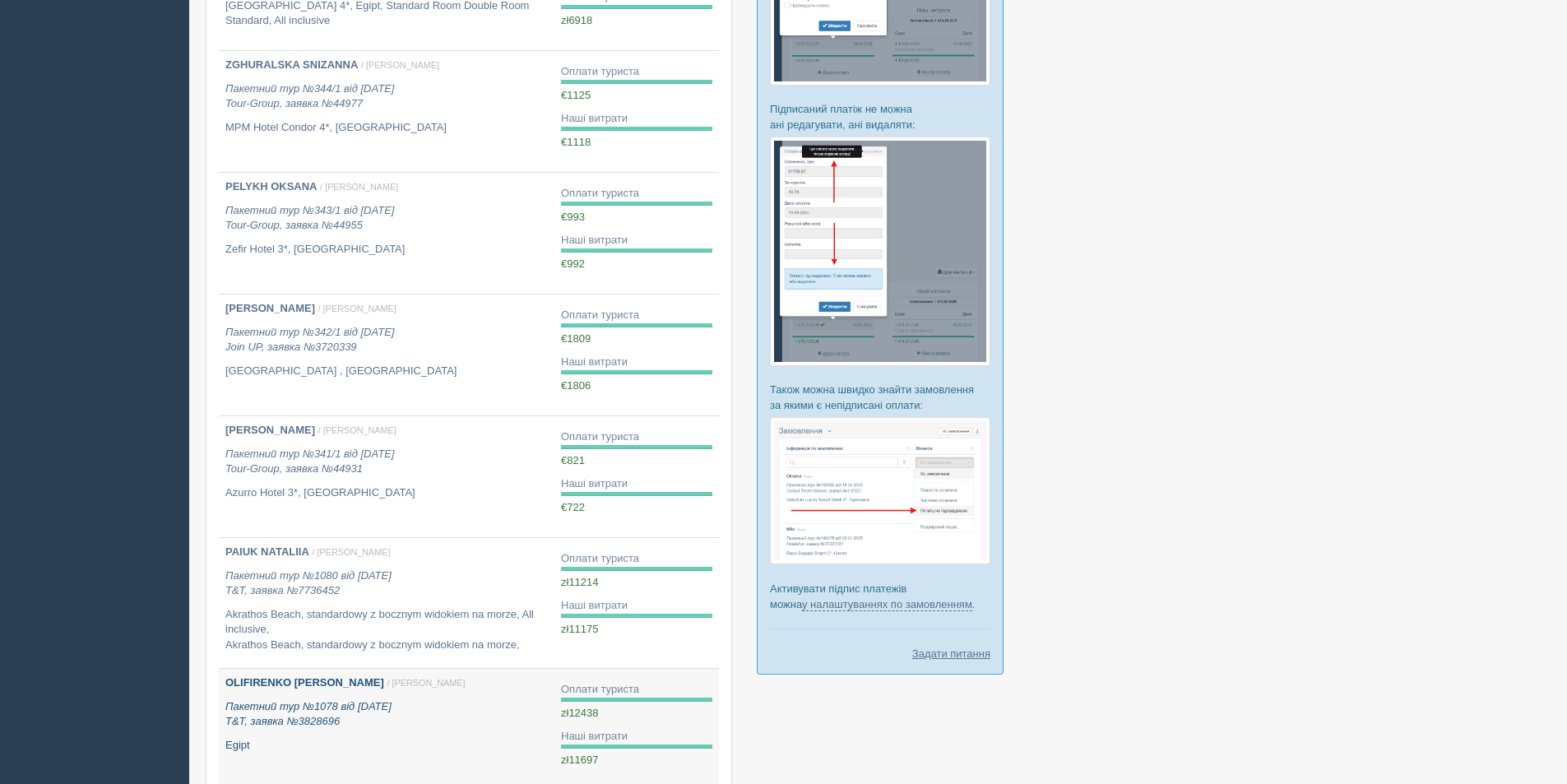
scroll to position [822, 0]
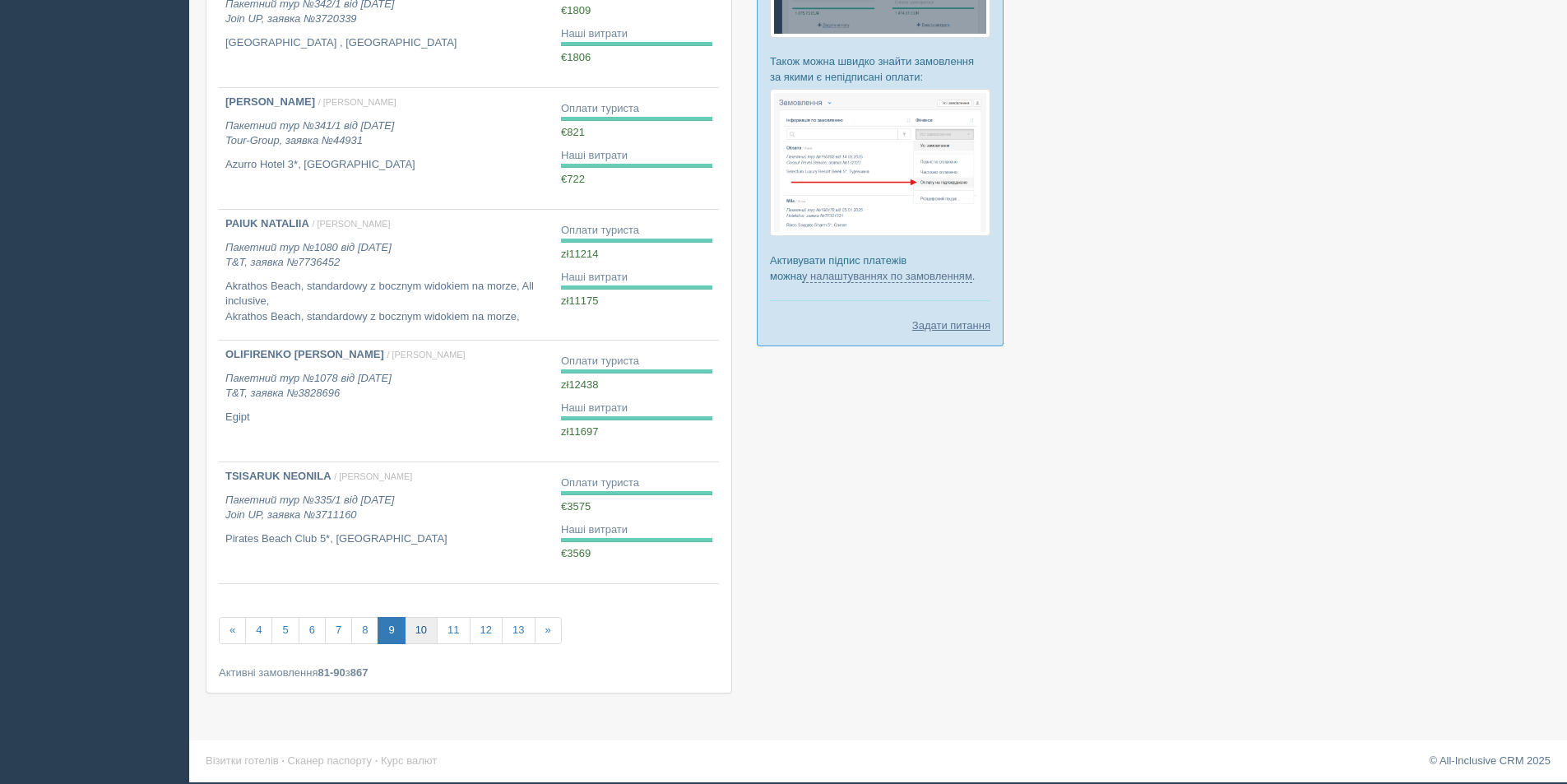
click at [423, 633] on link "10" at bounding box center [421, 630] width 33 height 27
